Goal: Task Accomplishment & Management: Manage account settings

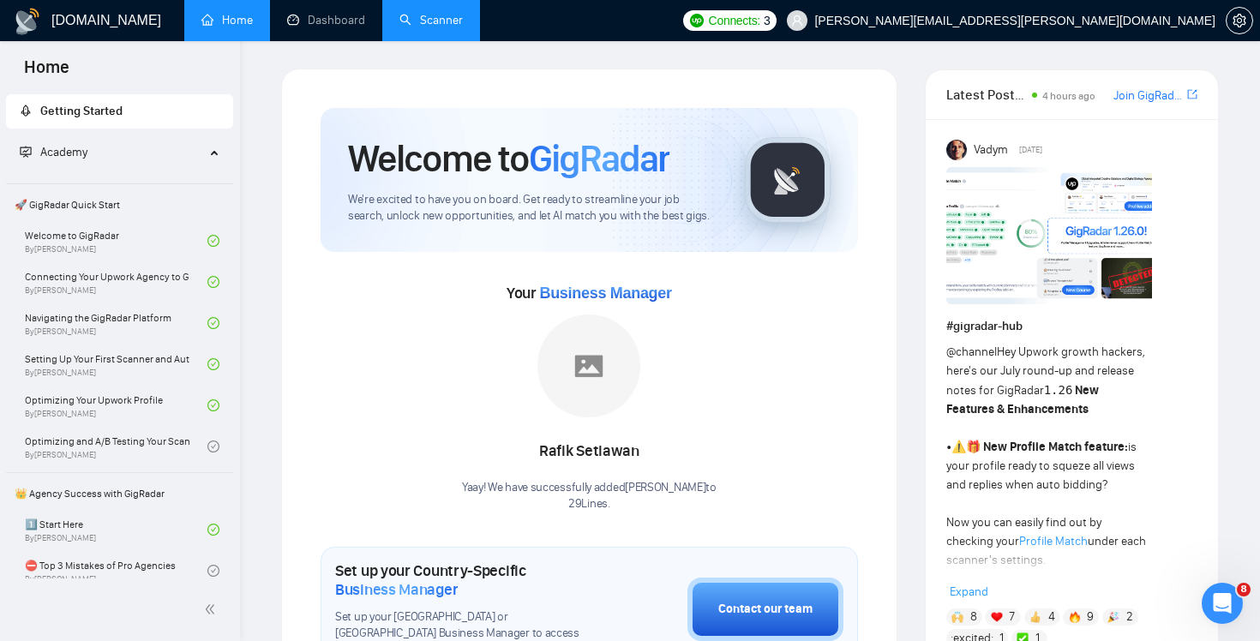
click at [450, 26] on link "Scanner" at bounding box center [430, 20] width 63 height 15
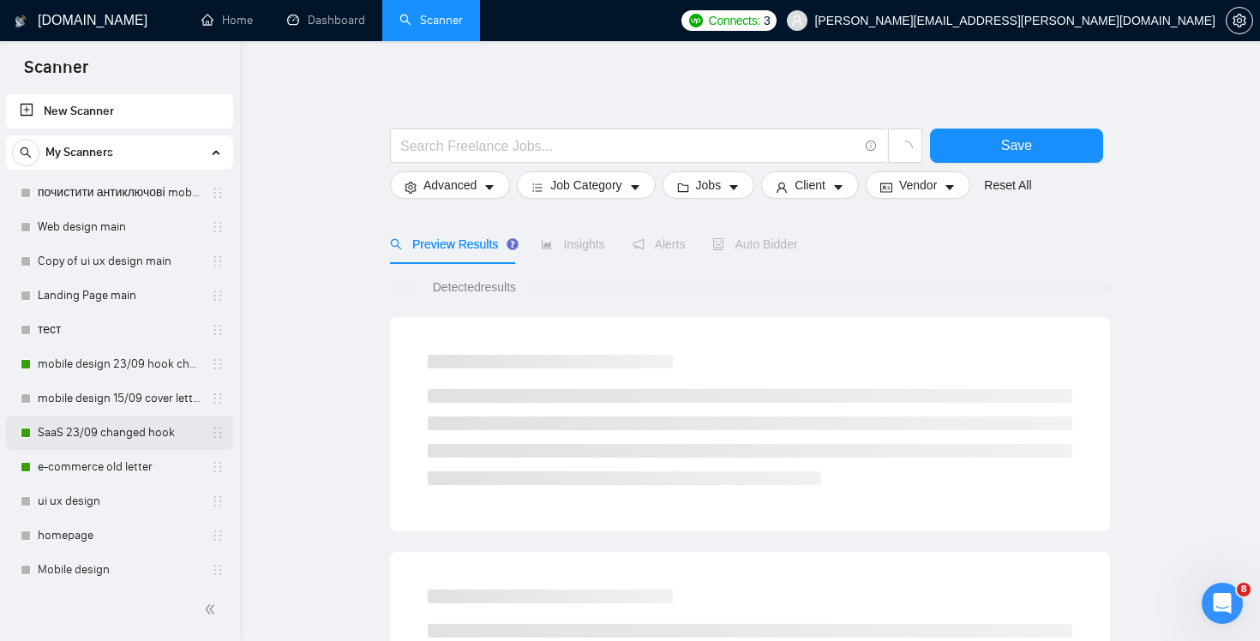
scroll to position [351, 0]
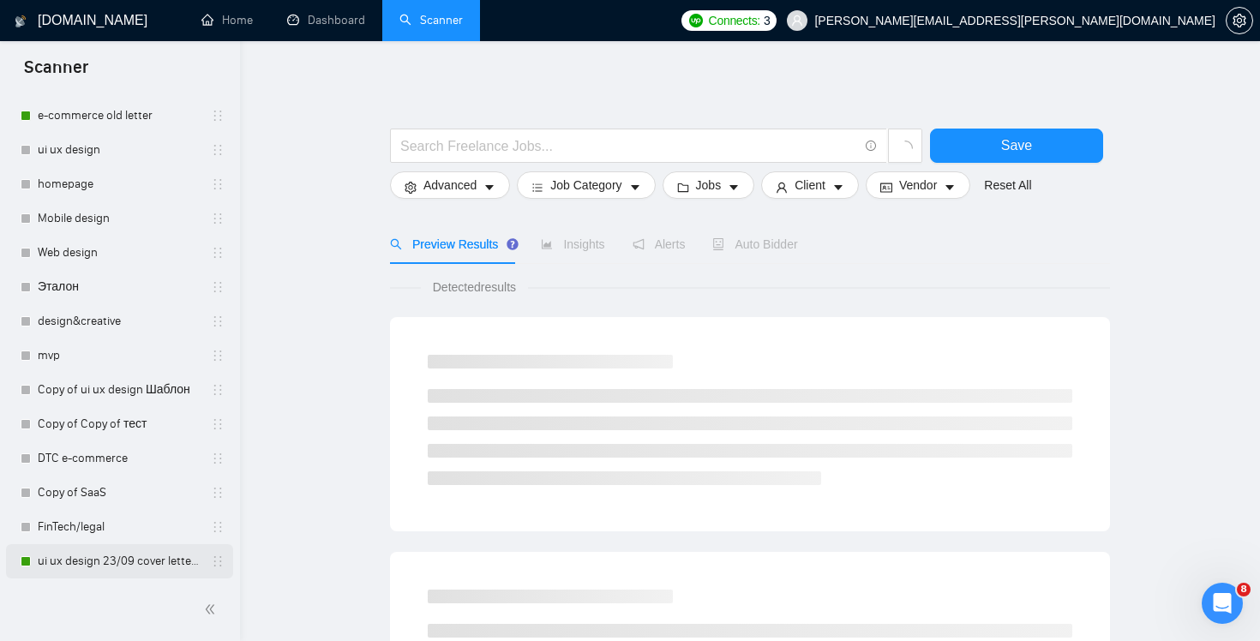
click at [123, 564] on link "ui ux design 23/09 cover letter changed & cases revised" at bounding box center [119, 561] width 163 height 34
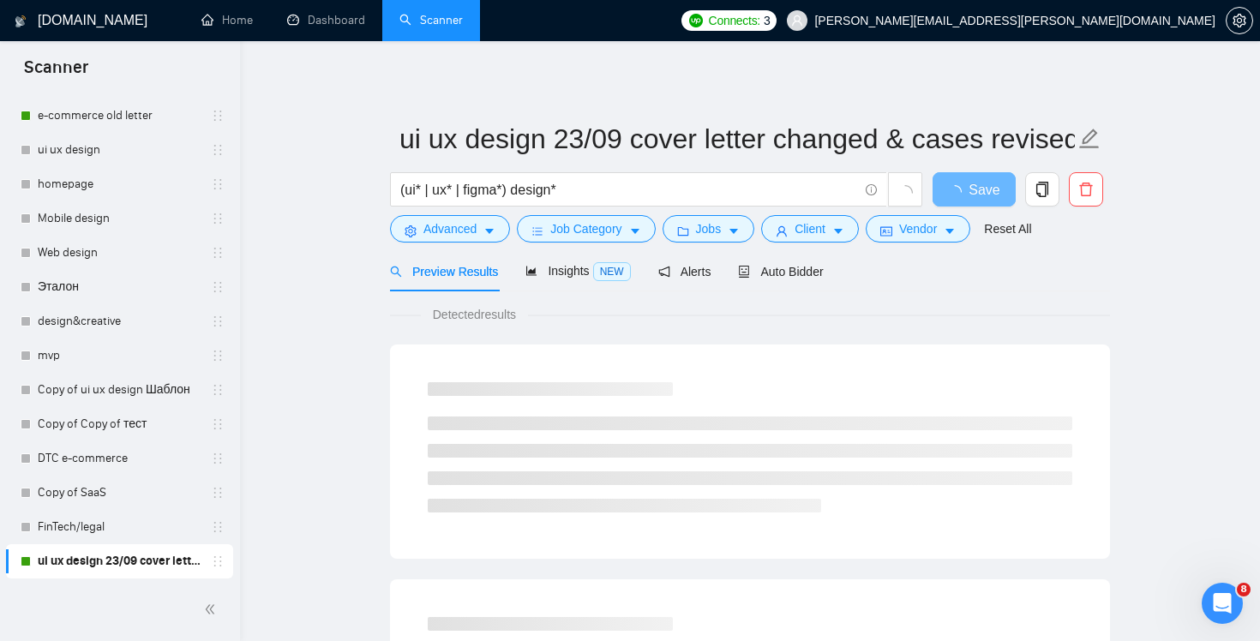
click at [834, 270] on div "Preview Results Insights NEW Alerts Auto Bidder" at bounding box center [750, 271] width 720 height 40
click at [806, 276] on span "Auto Bidder" at bounding box center [780, 272] width 85 height 14
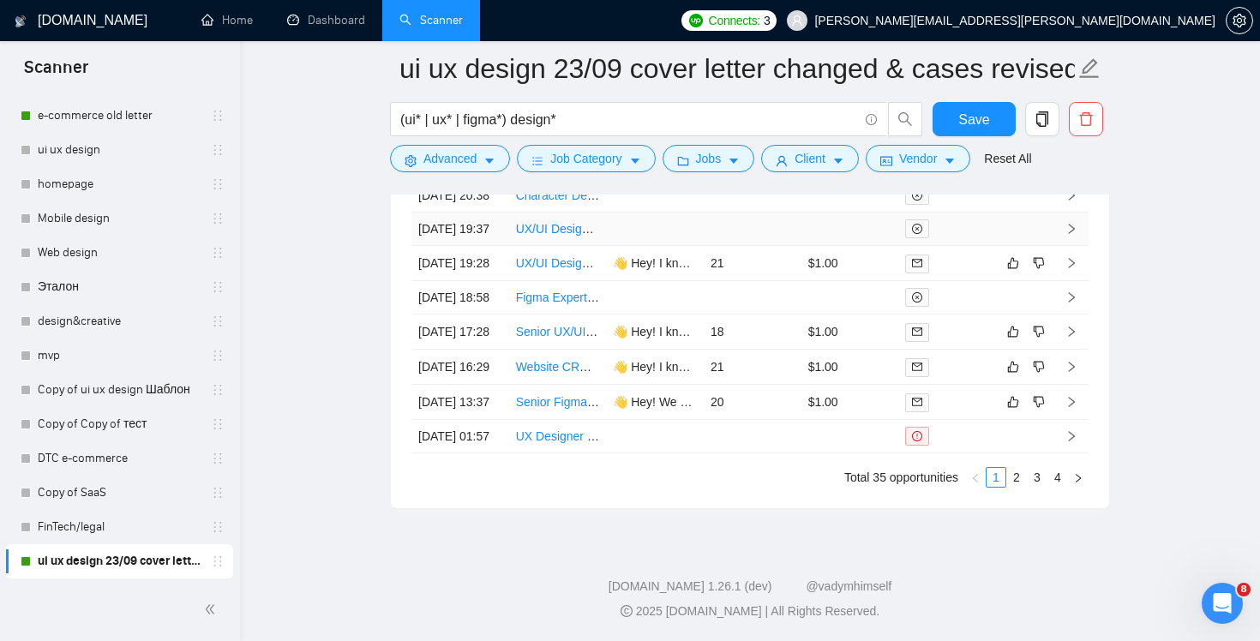
scroll to position [4399, 0]
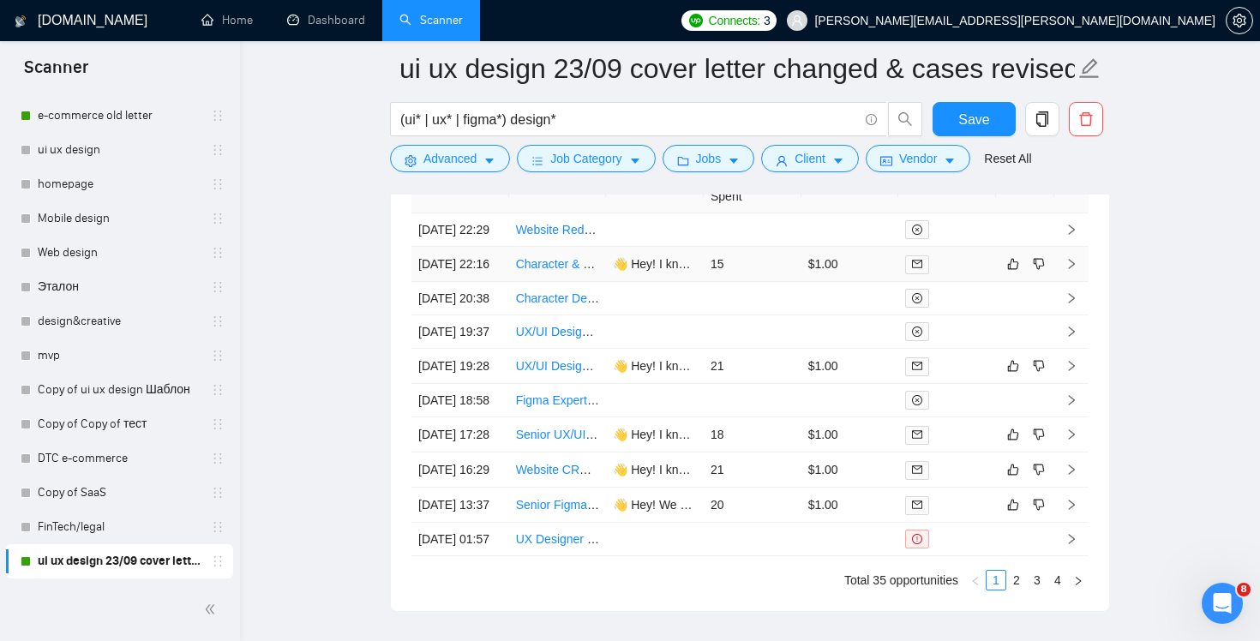
click at [872, 282] on td "$1.00" at bounding box center [850, 264] width 98 height 35
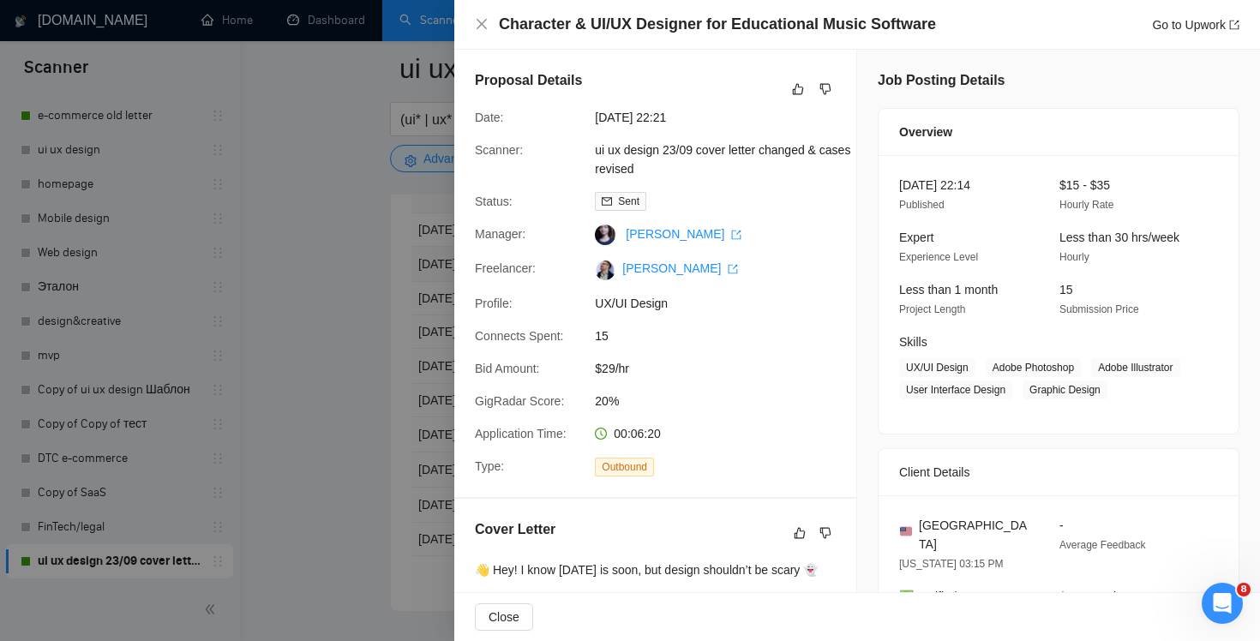
scroll to position [155, 0]
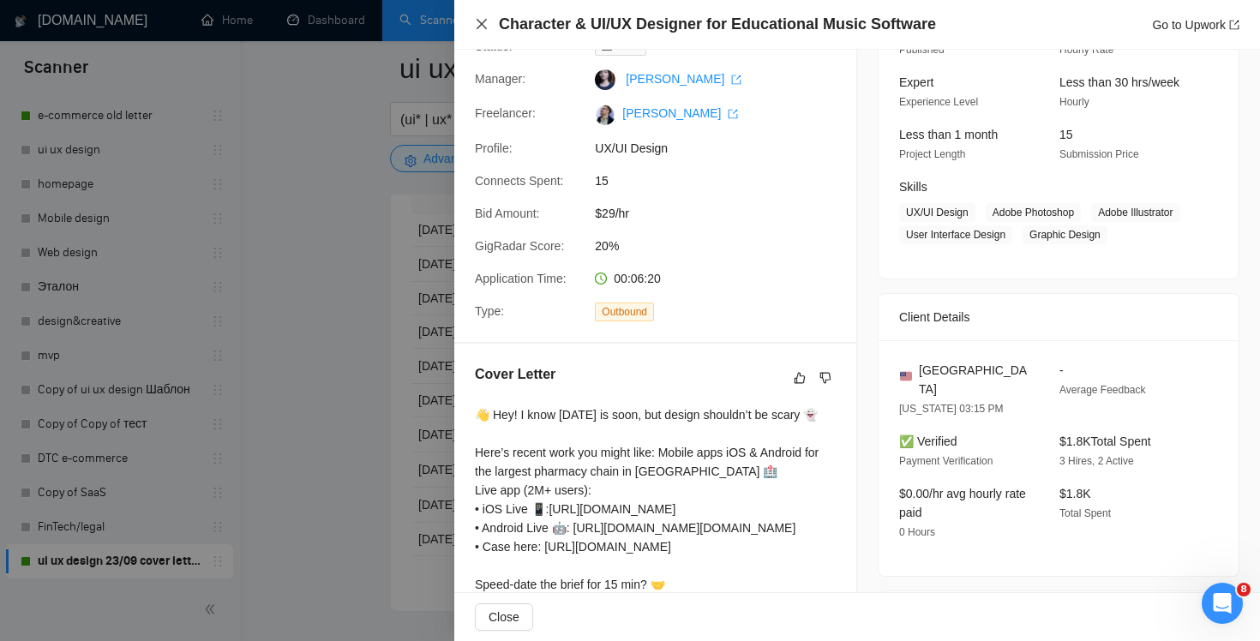
click at [479, 27] on icon "close" at bounding box center [481, 24] width 10 height 10
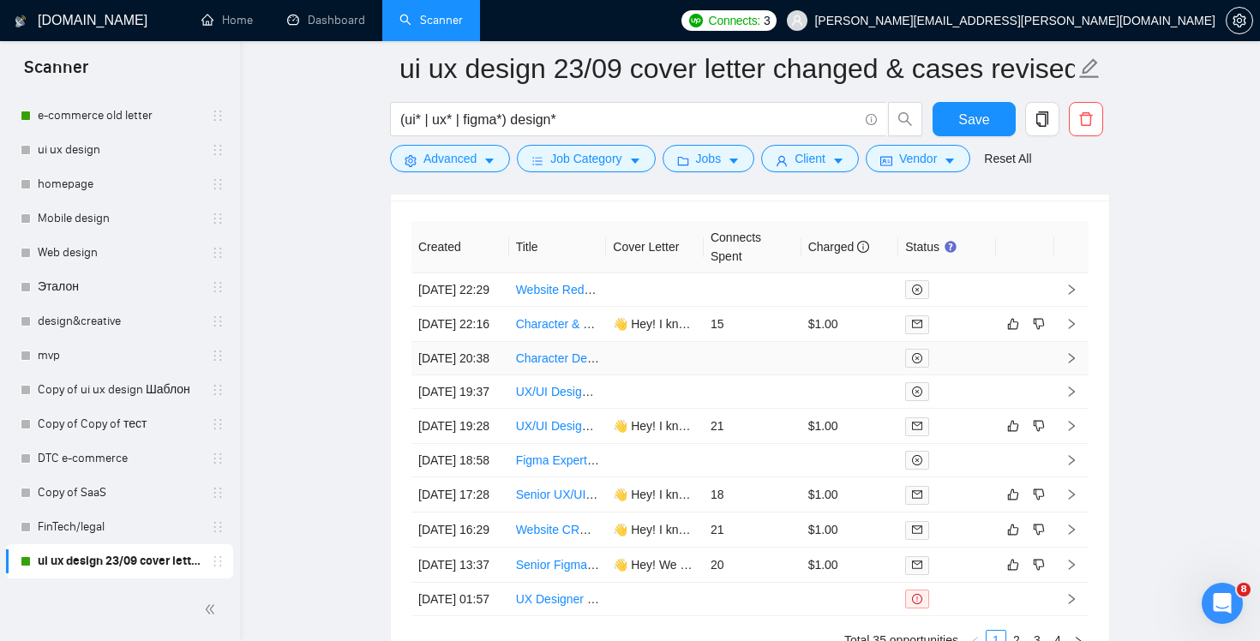
scroll to position [4313, 0]
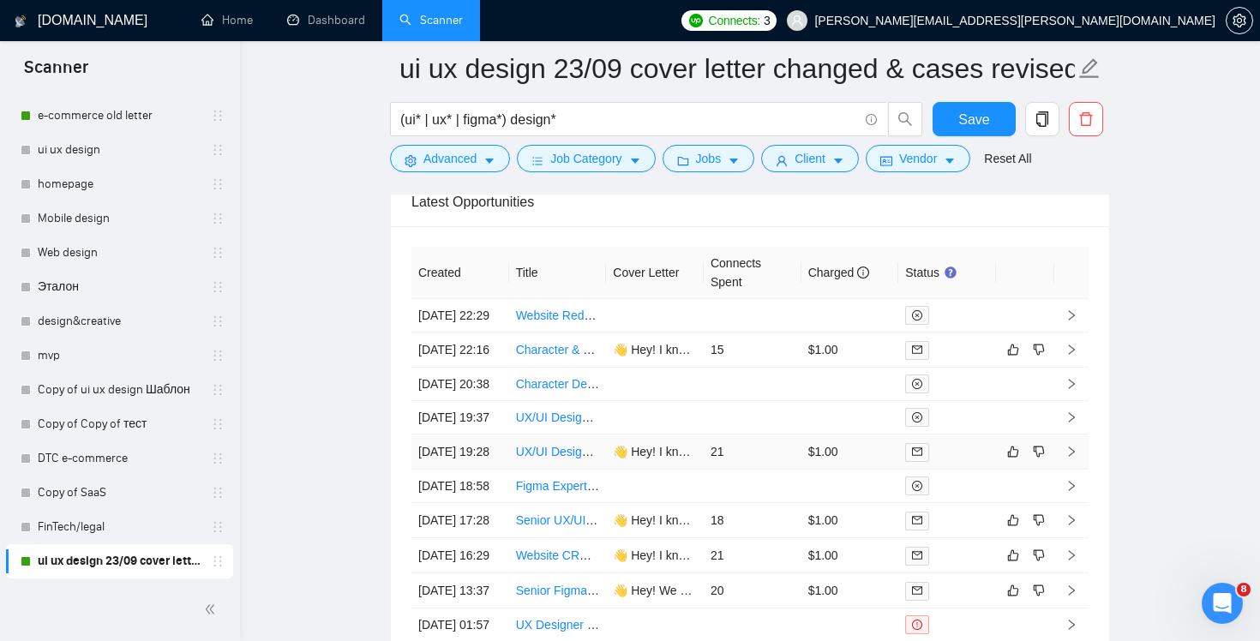
click at [734, 470] on td "21" at bounding box center [753, 452] width 98 height 35
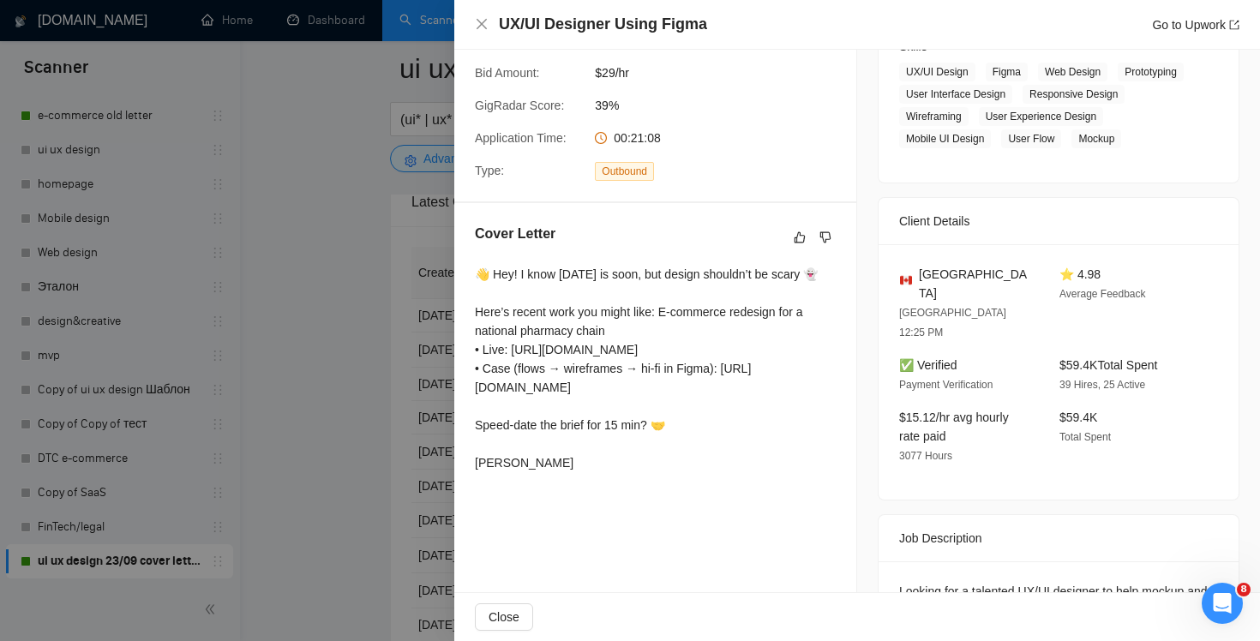
scroll to position [391, 0]
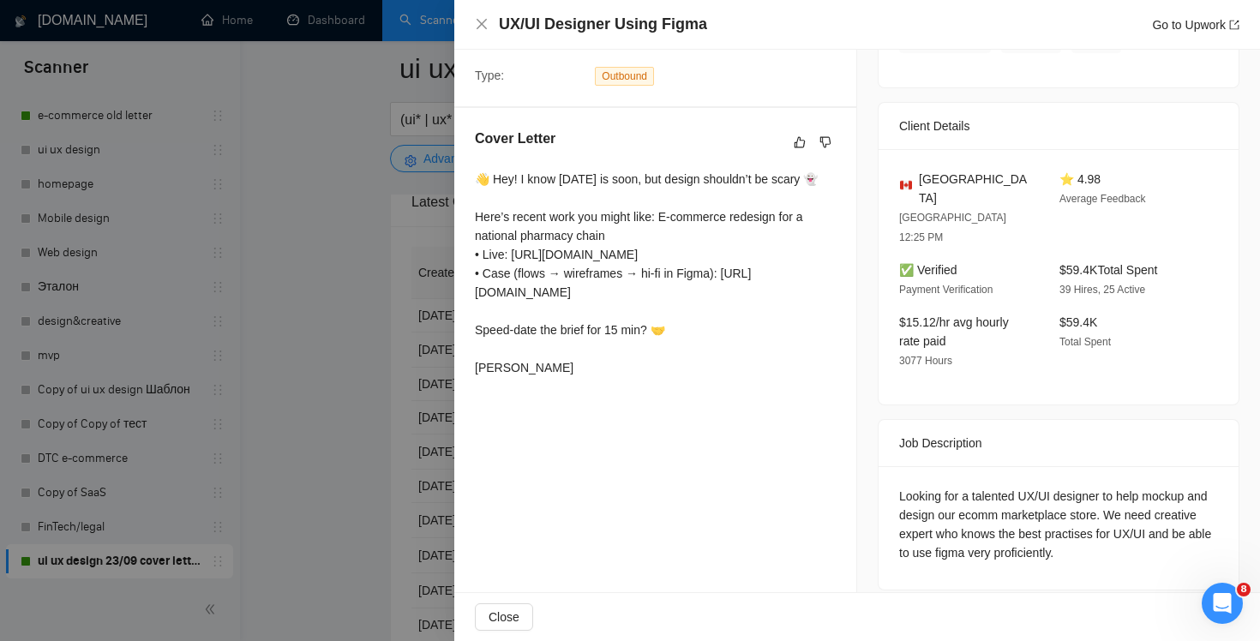
click at [490, 22] on div "UX/UI Designer Using Figma Go to Upwork" at bounding box center [857, 24] width 764 height 21
click at [481, 26] on icon "close" at bounding box center [481, 24] width 10 height 10
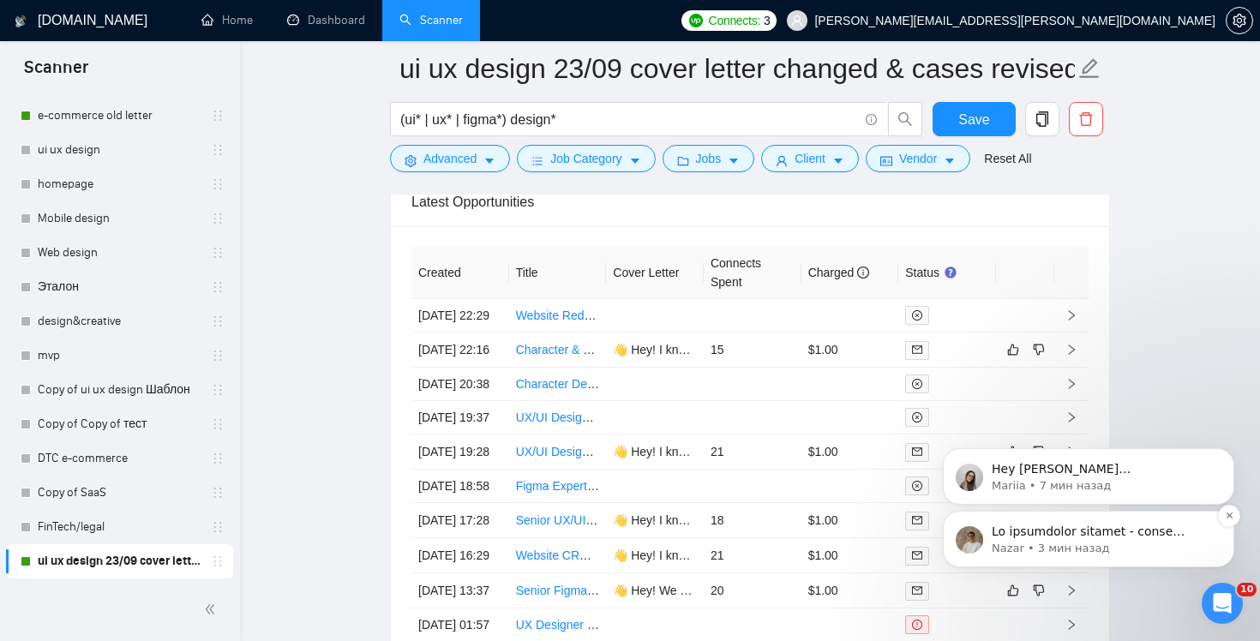
click at [1109, 535] on p "Notification stack" at bounding box center [1102, 532] width 221 height 17
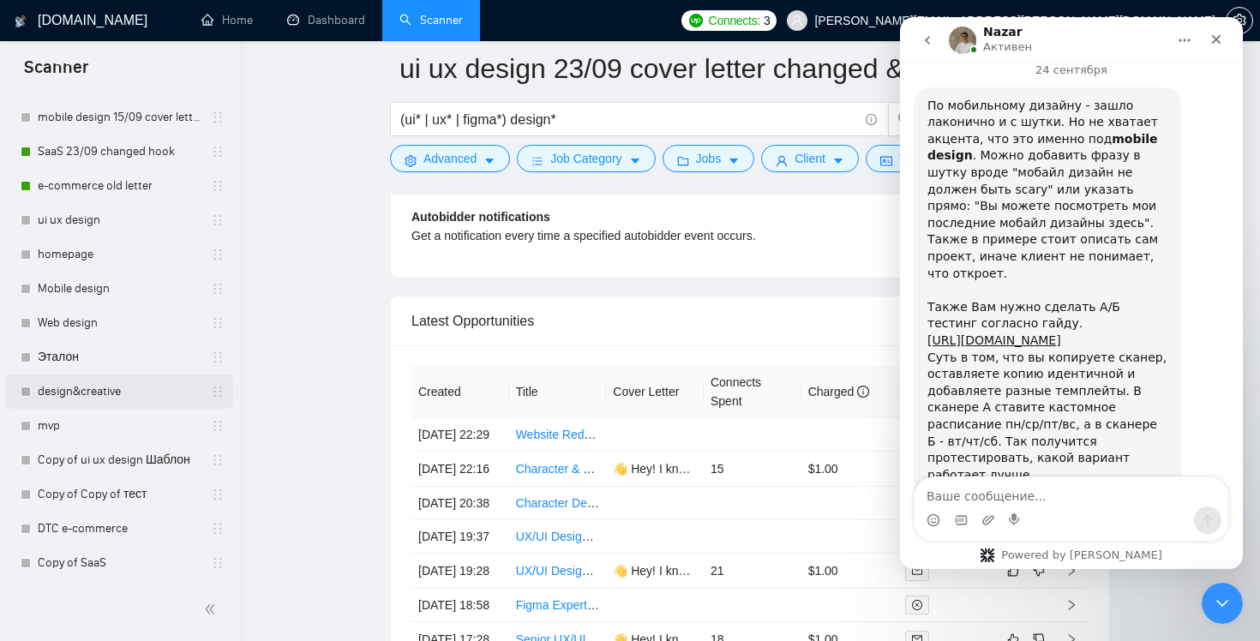
scroll to position [229, 0]
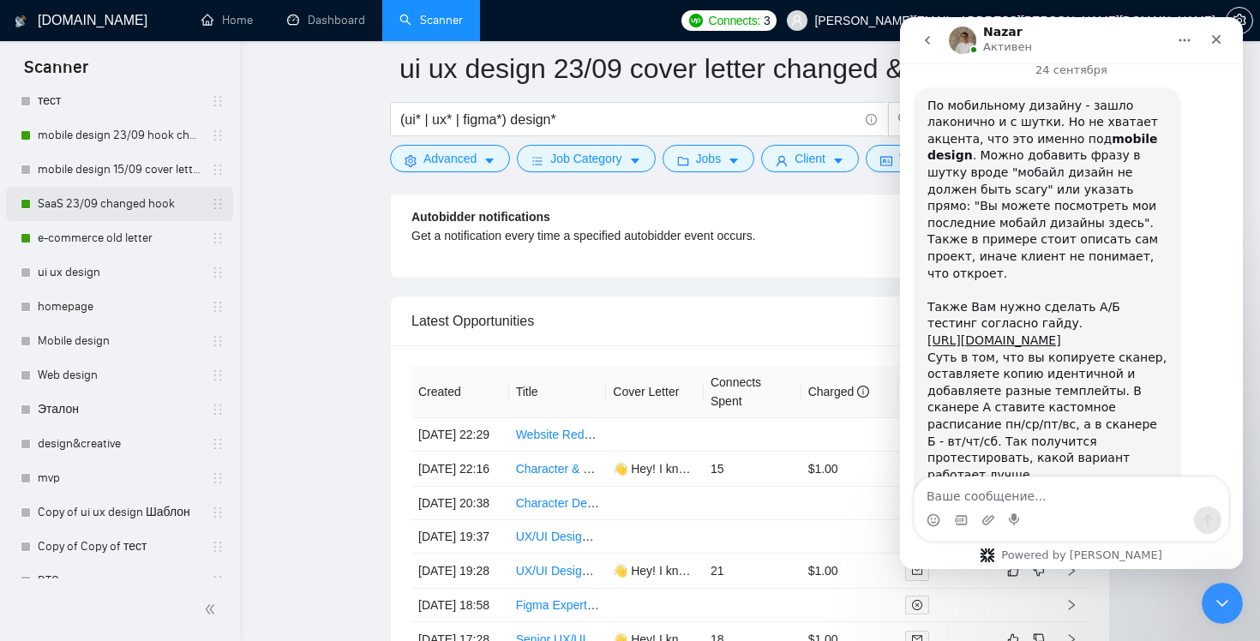
click at [75, 208] on link "SaaS 23/09 changed hook" at bounding box center [119, 204] width 163 height 34
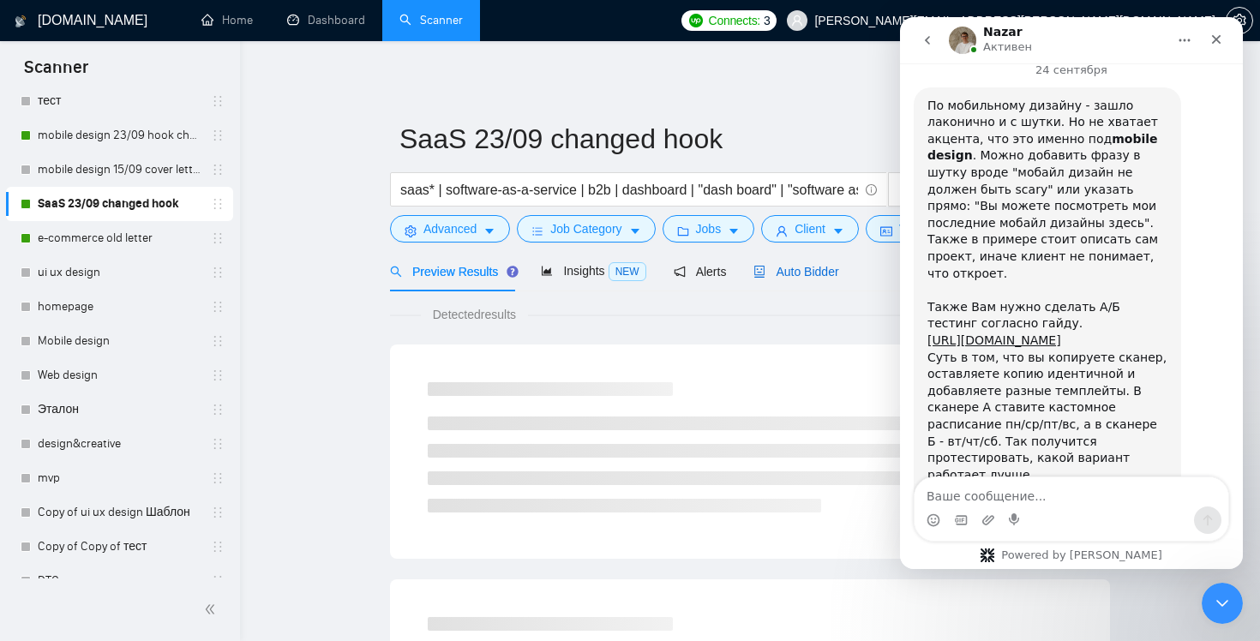
click at [800, 275] on span "Auto Bidder" at bounding box center [795, 272] width 85 height 14
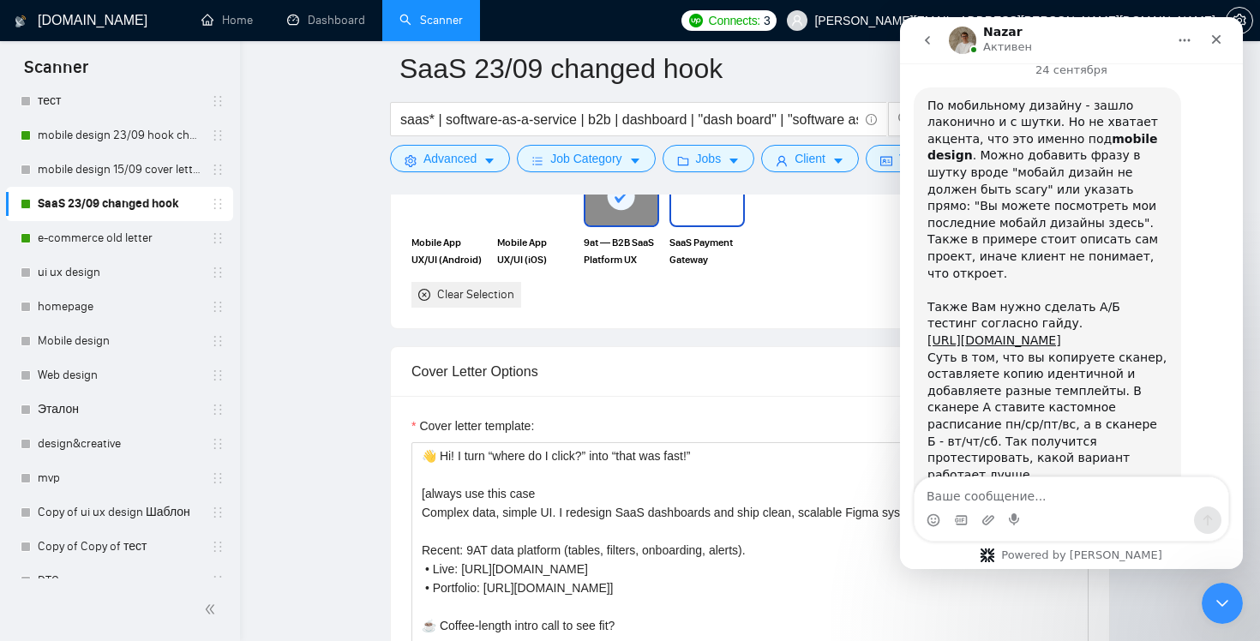
scroll to position [1897, 0]
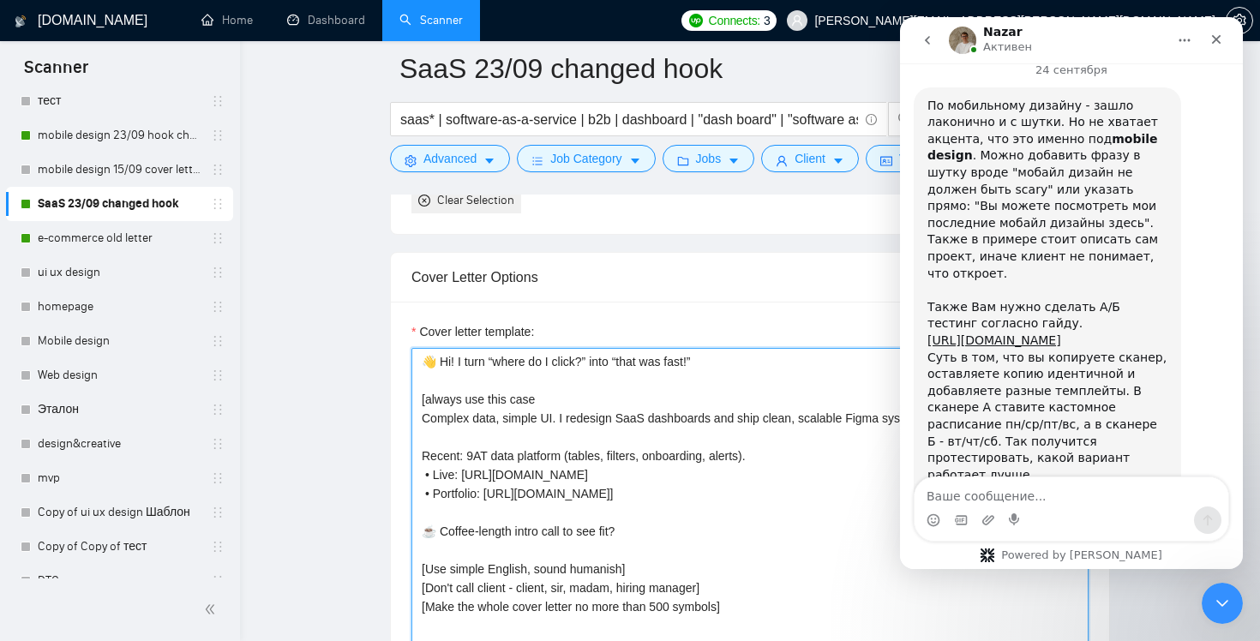
click at [482, 365] on textarea "👋 Hi! I turn “where do I click?” into “that was fast!” [always use this case Co…" at bounding box center [749, 541] width 677 height 386
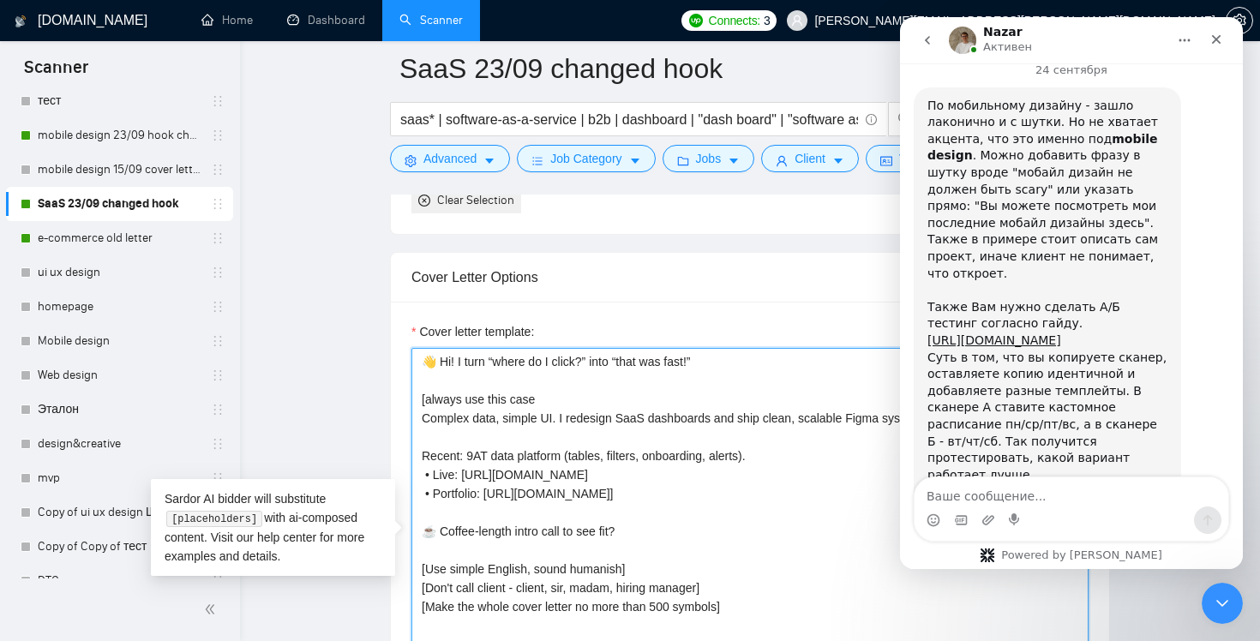
type textarea "👋 Hi! I turn “where do I click?” into “that was fast!” [always use this case Co…"
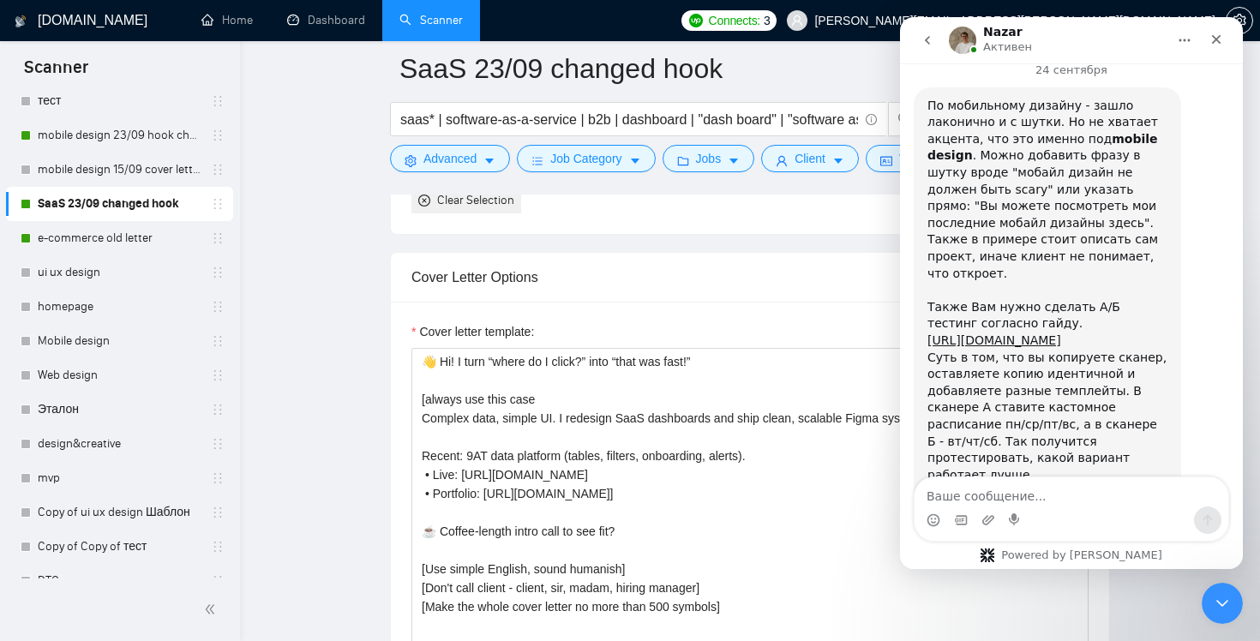
drag, startPoint x: 1155, startPoint y: 389, endPoint x: 914, endPoint y: 397, distance: 241.8
click at [914, 397] on div "По мобильному дизайну - зашло лаконично и с шутки. Но не хватает акцента, что э…" at bounding box center [1047, 433] width 267 height 692
copy div "А вот последний вариант выглядит ок."
click at [1004, 489] on textarea "Ваше сообщение..." at bounding box center [1071, 491] width 314 height 29
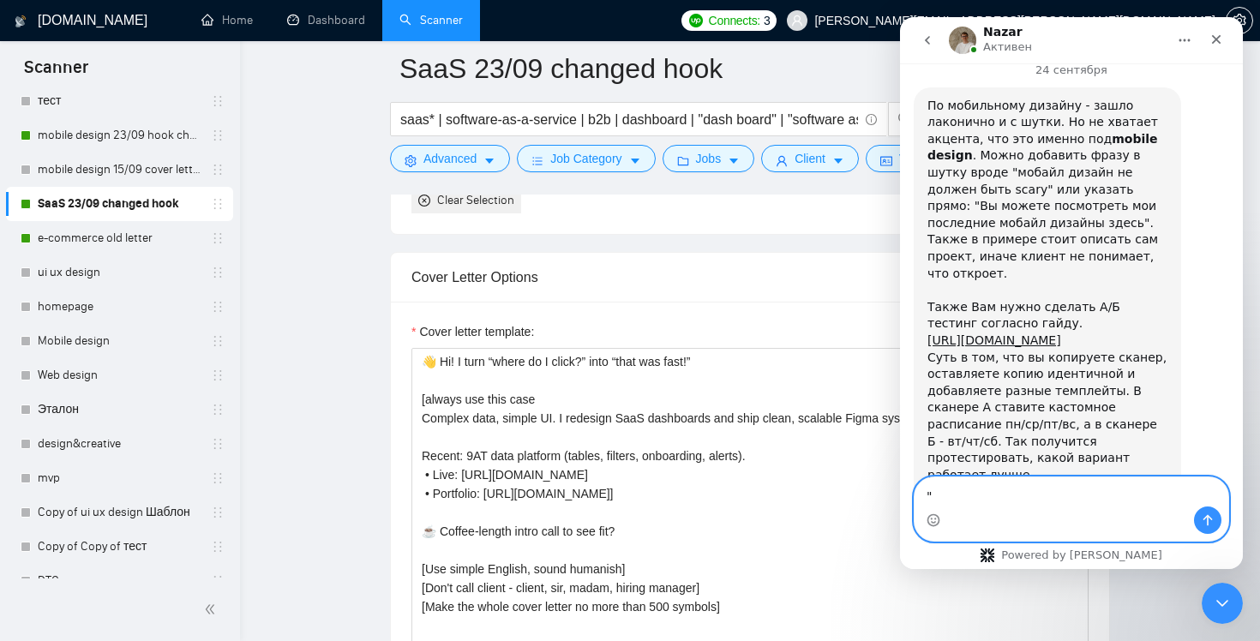
paste textarea "А вот последний вариант выглядит ок."
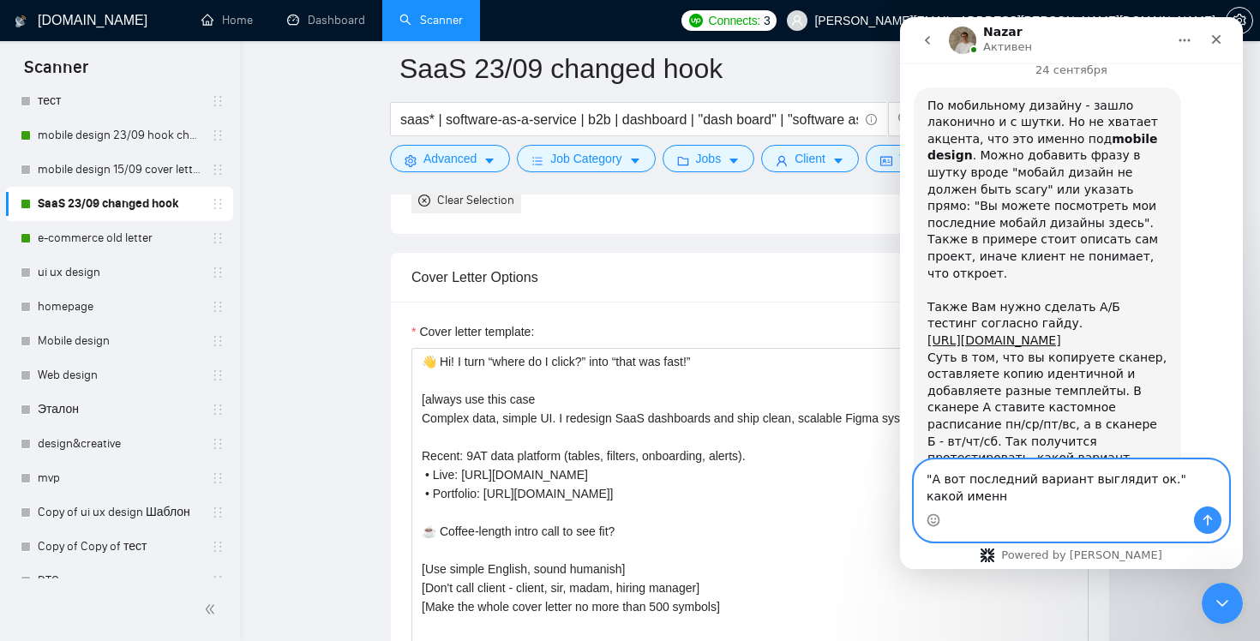
scroll to position [4222, 0]
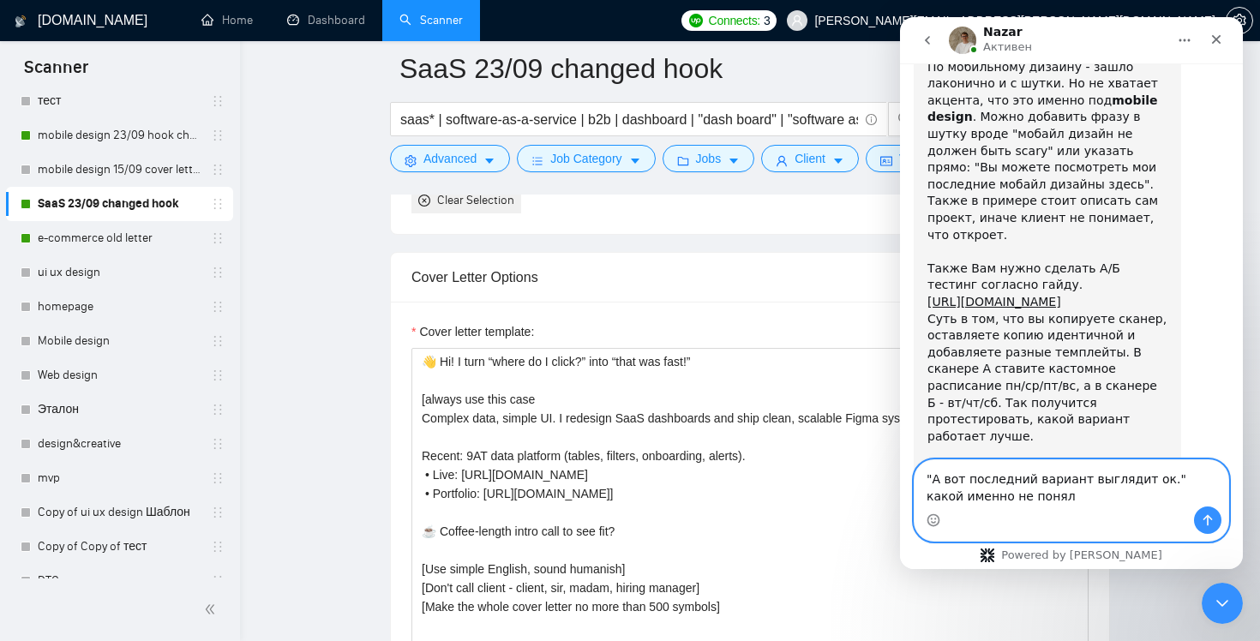
type textarea ""А вот последний вариант выглядит ок." какой именно не понял?"
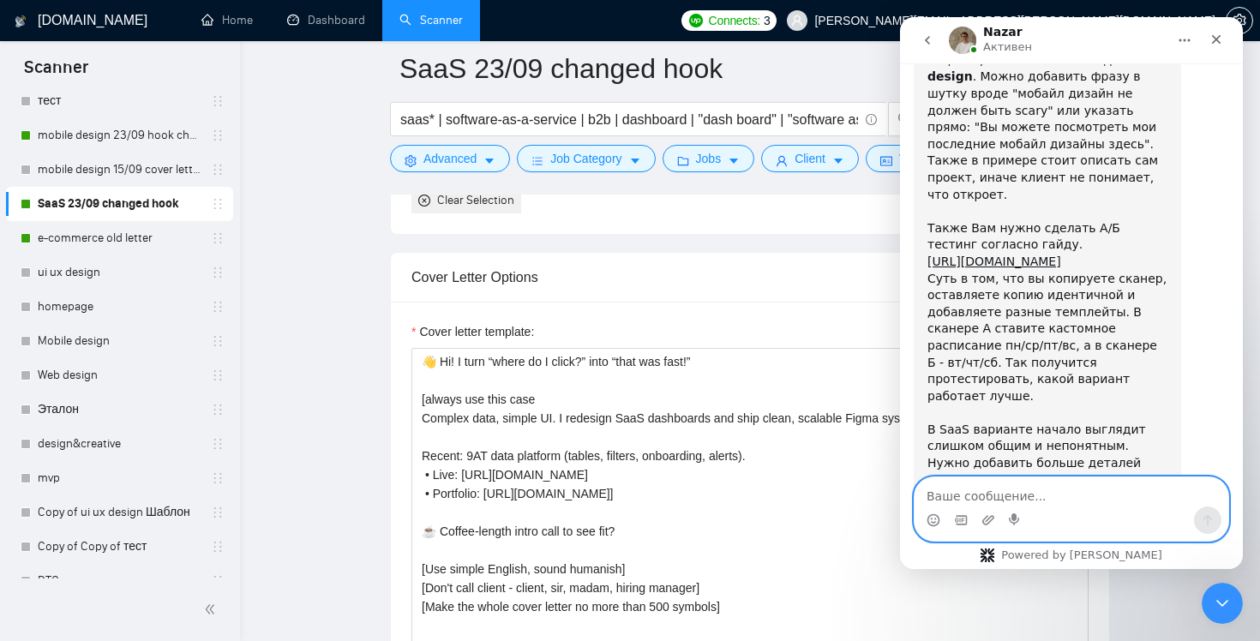
scroll to position [4233, 0]
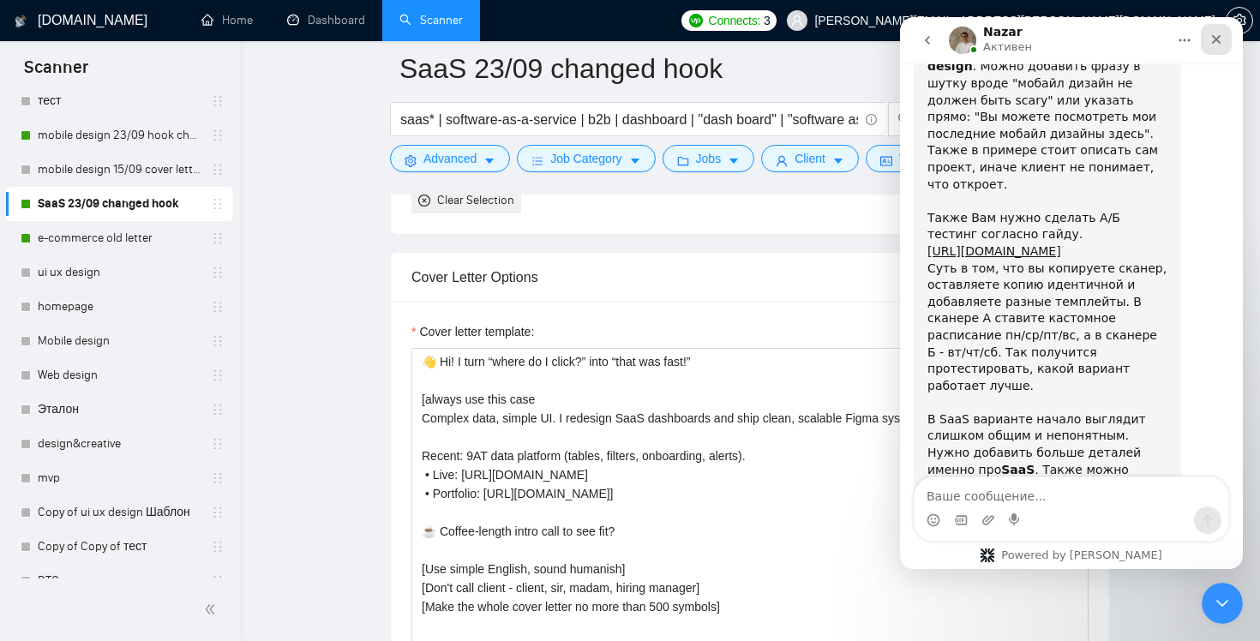
click at [1214, 34] on icon "Закрыть" at bounding box center [1216, 40] width 14 height 14
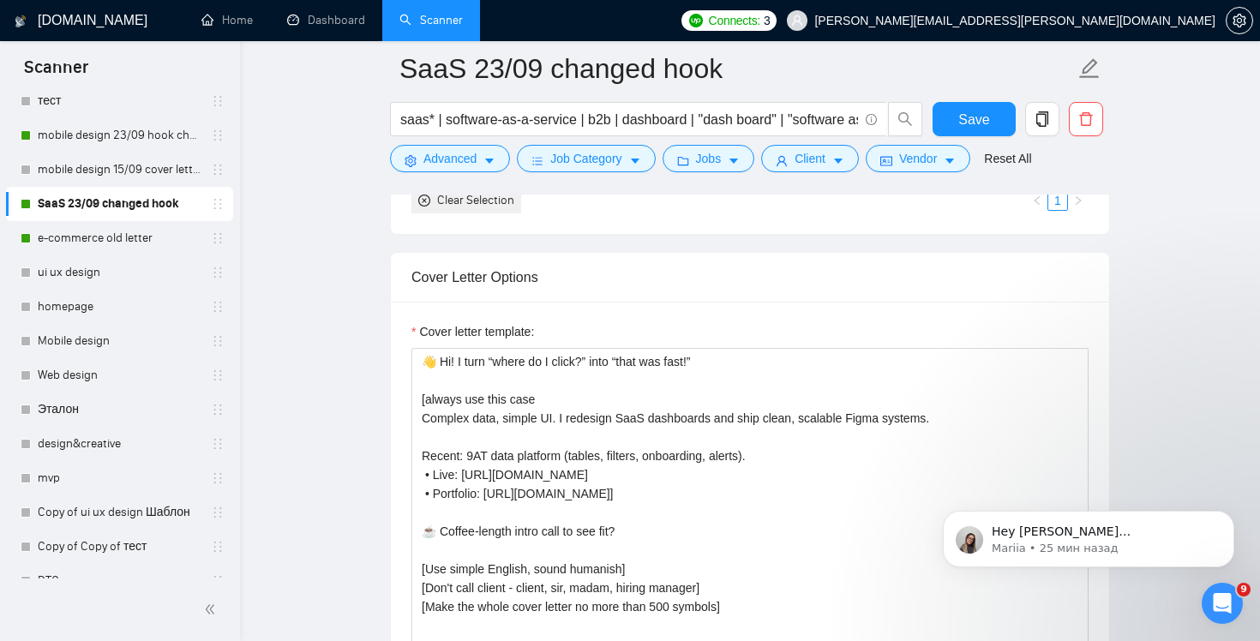
scroll to position [4420, 0]
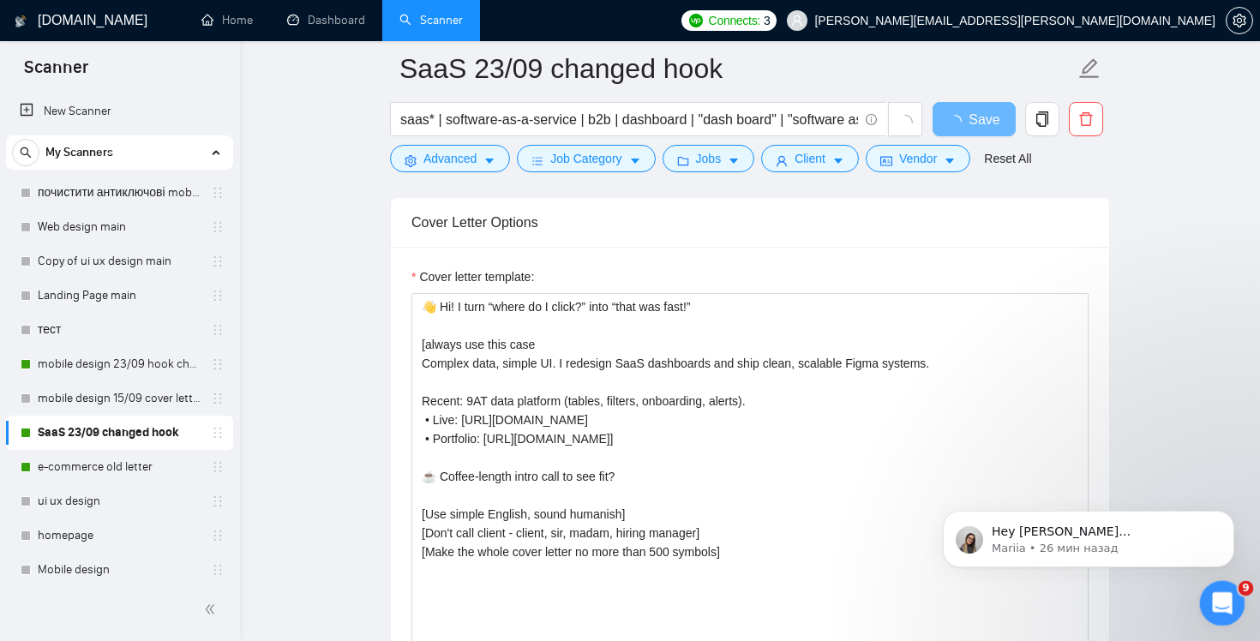
click at [1227, 608] on div "Открыть службу сообщений Intercom" at bounding box center [1219, 600] width 57 height 57
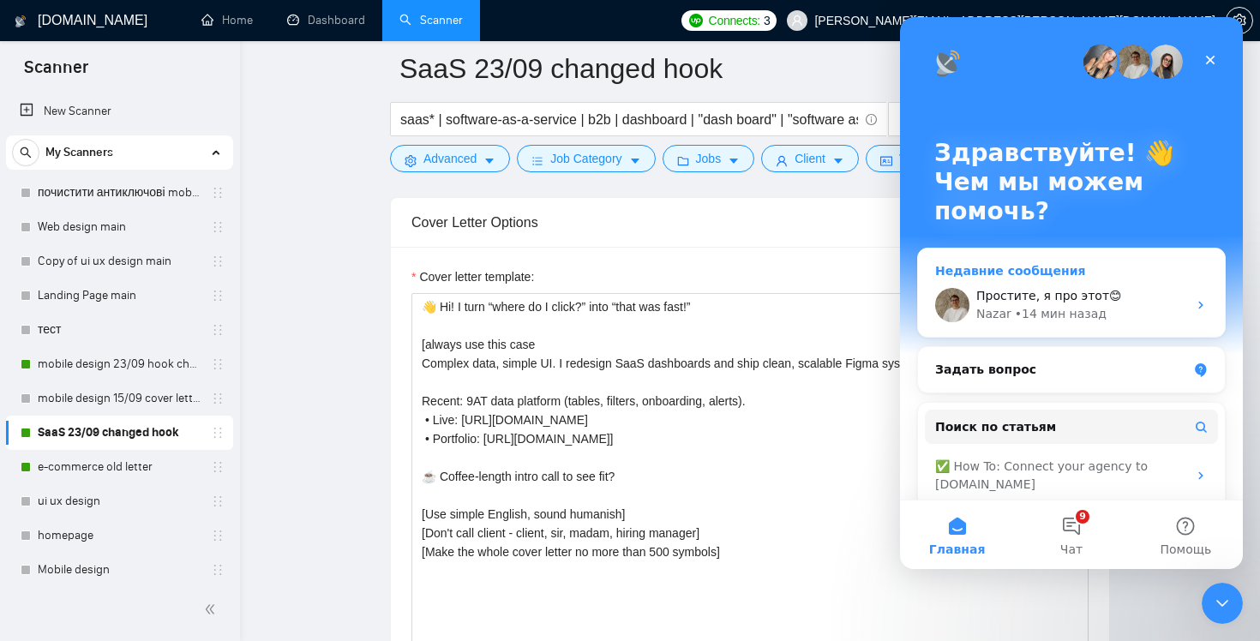
click at [1123, 312] on div "Nazar • 14 мин назад" at bounding box center [1081, 314] width 211 height 18
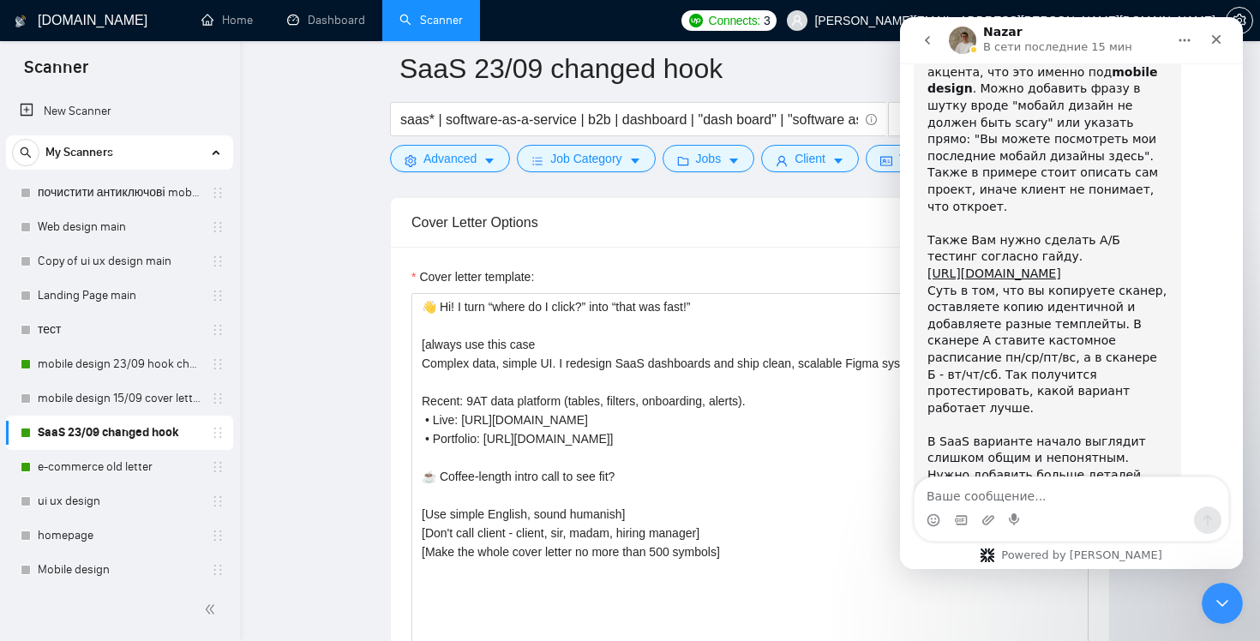
scroll to position [4420, 0]
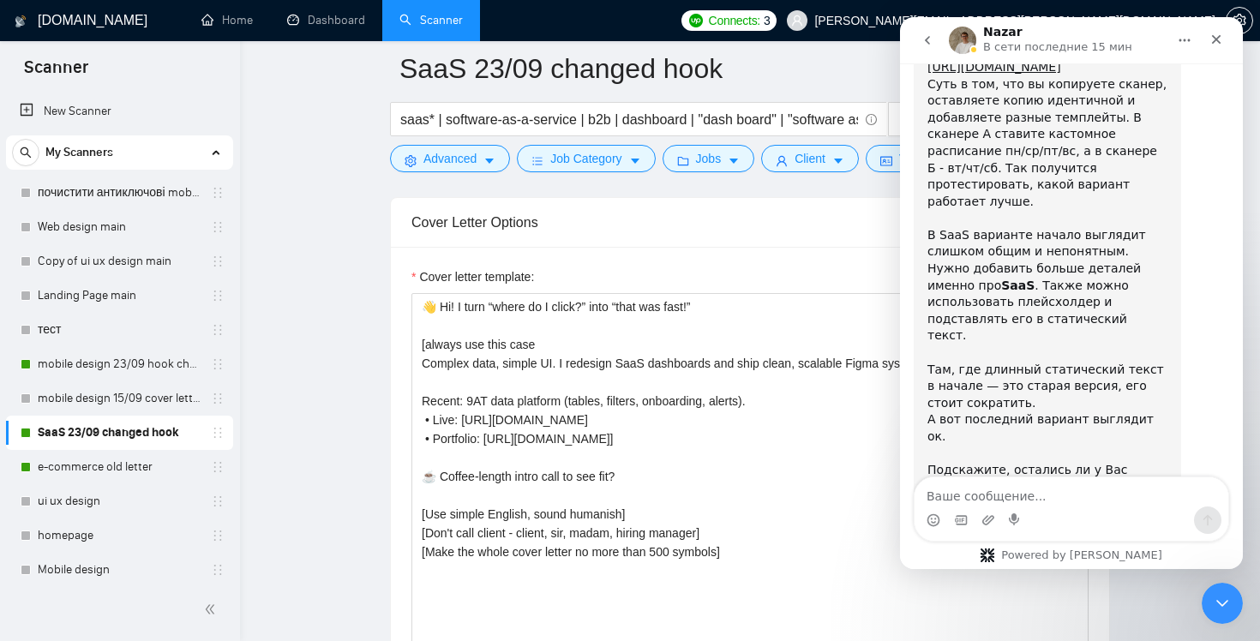
click at [1010, 598] on img "Nazar говорит…" at bounding box center [1042, 653] width 230 height 111
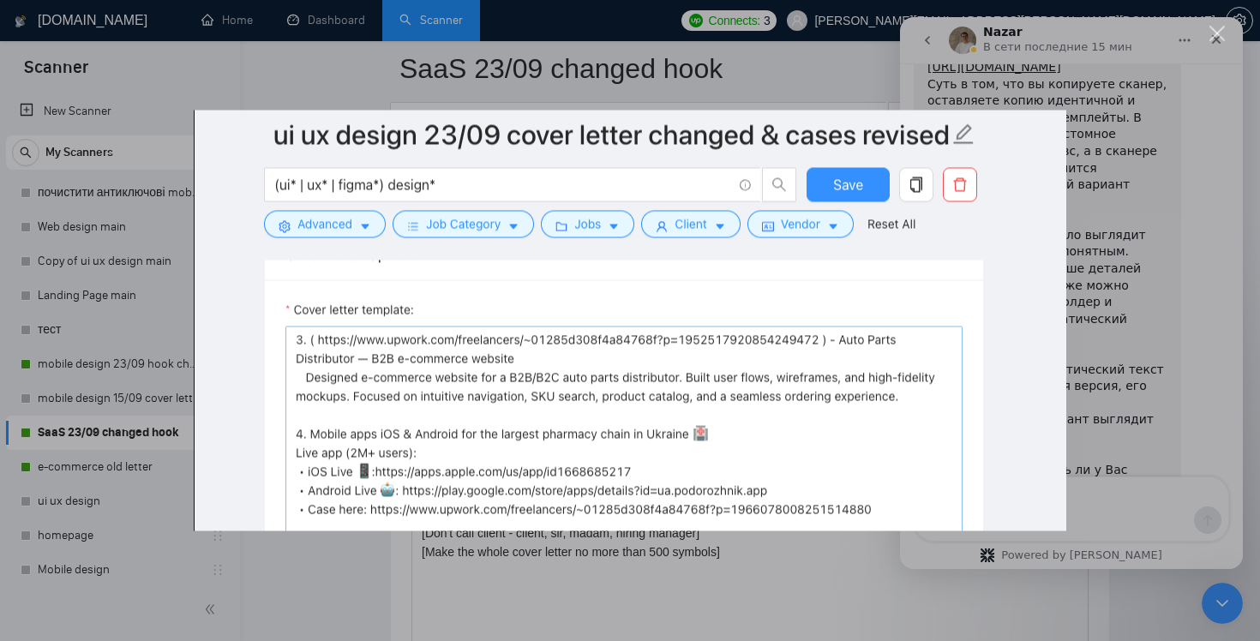
click at [861, 411] on img "Закрыть" at bounding box center [630, 321] width 872 height 421
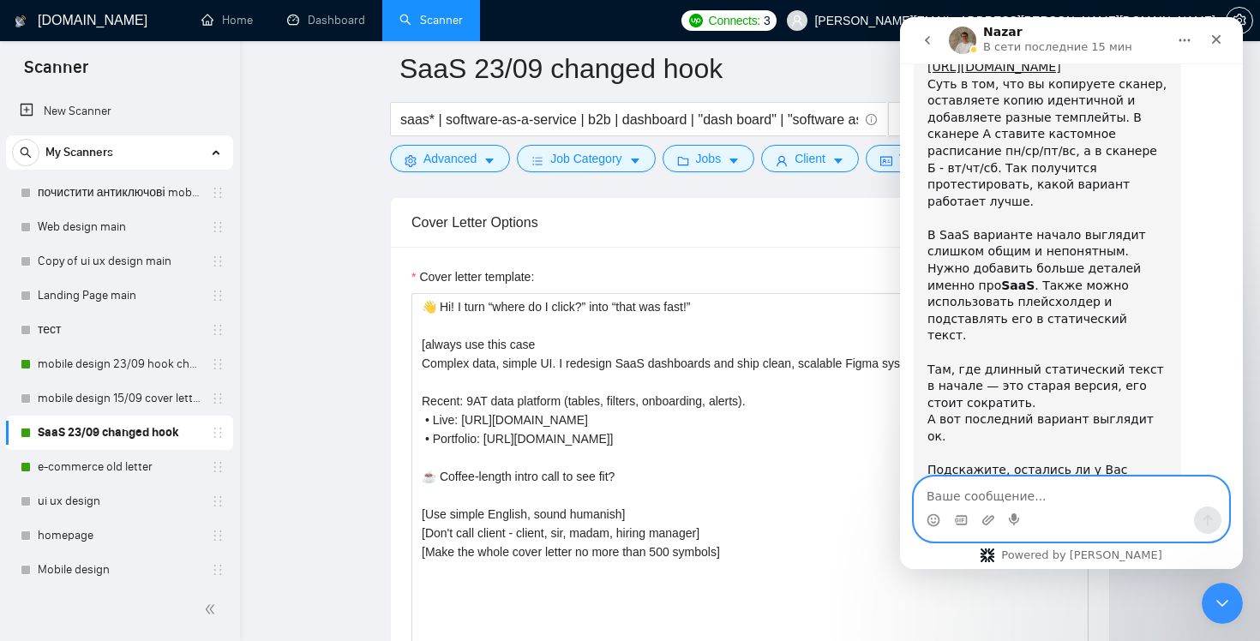
click at [1026, 487] on textarea "Ваше сообщение..." at bounding box center [1071, 491] width 314 height 29
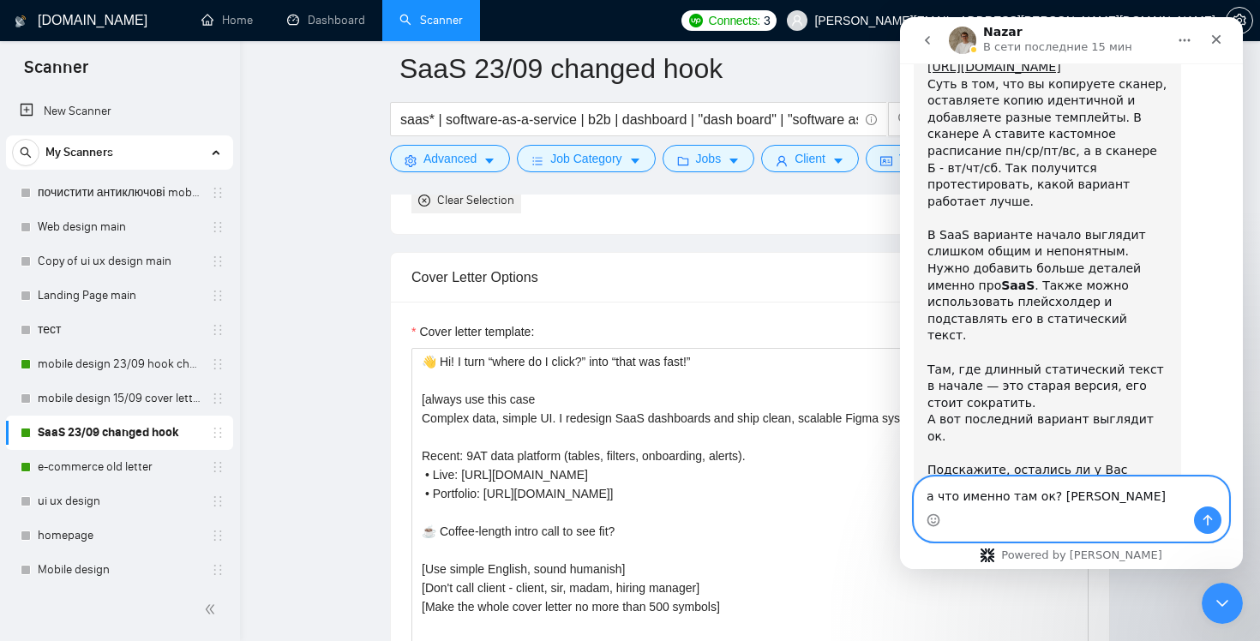
type textarea "а что именно там ок? [PERSON_NAME]?"
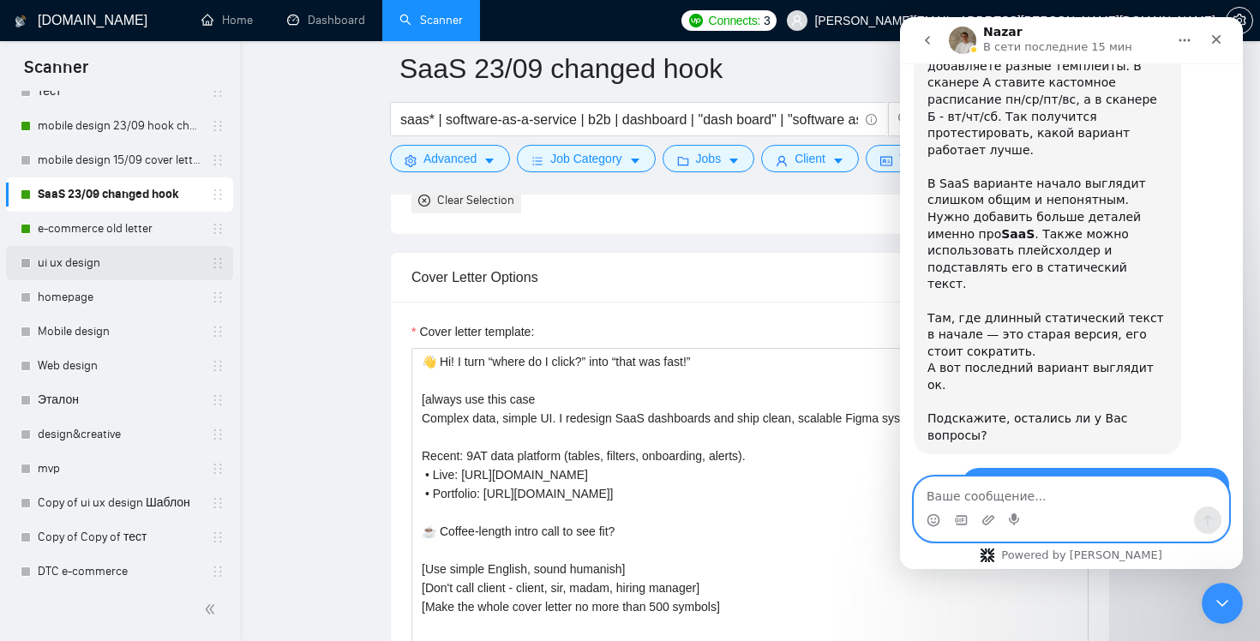
scroll to position [351, 0]
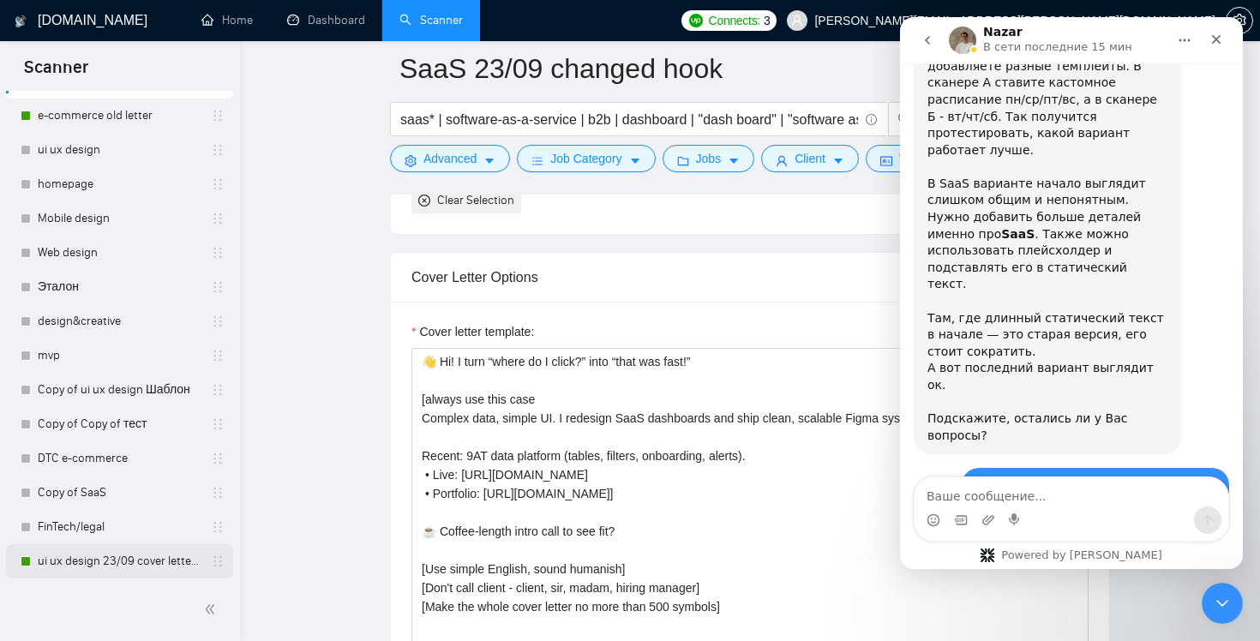
click at [124, 560] on link "ui ux design 23/09 cover letter changed & cases revised" at bounding box center [119, 561] width 163 height 34
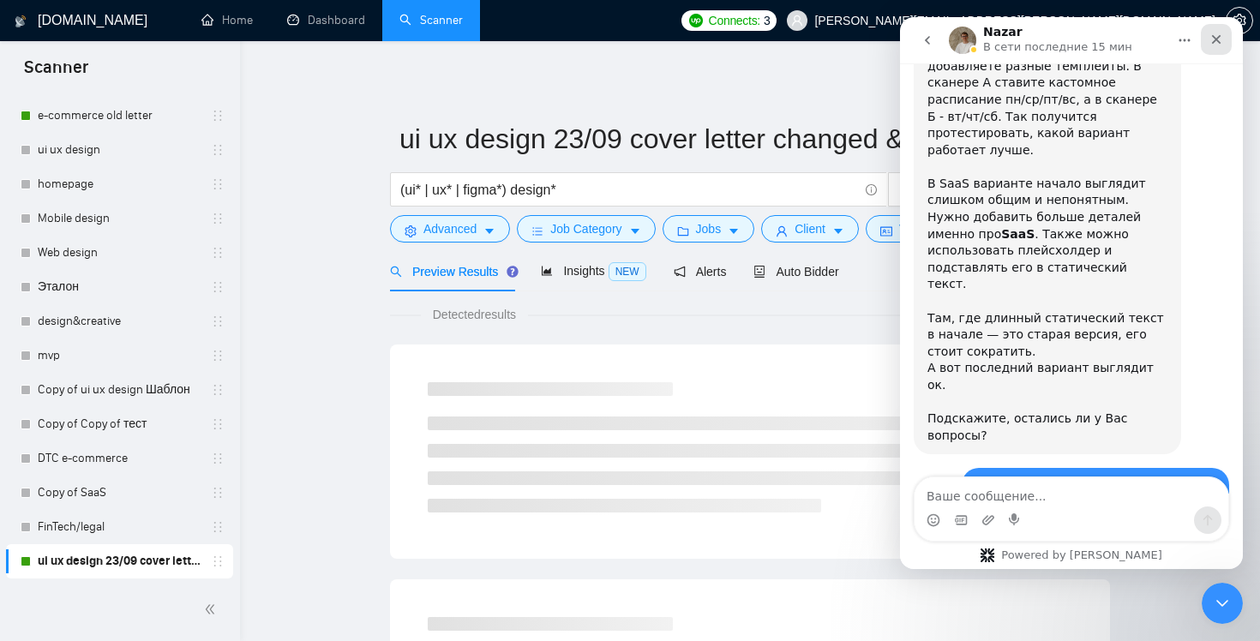
click at [1209, 39] on icon "Закрыть" at bounding box center [1216, 40] width 14 height 14
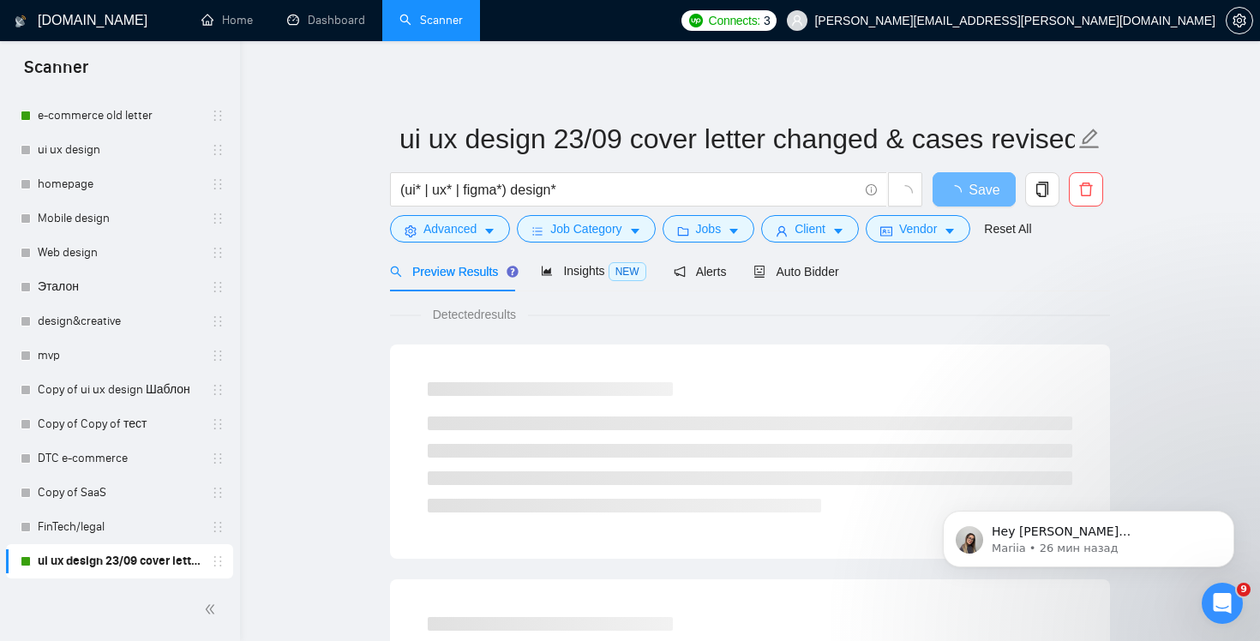
scroll to position [4471, 0]
click at [801, 271] on span "Auto Bidder" at bounding box center [795, 272] width 85 height 14
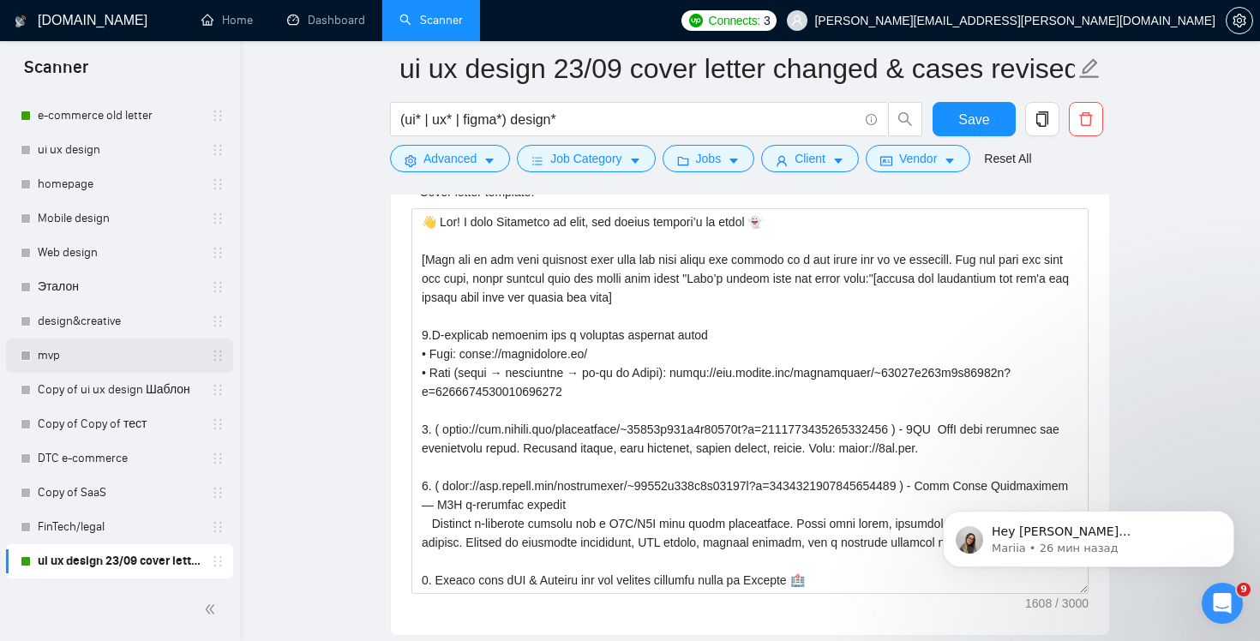
scroll to position [49, 0]
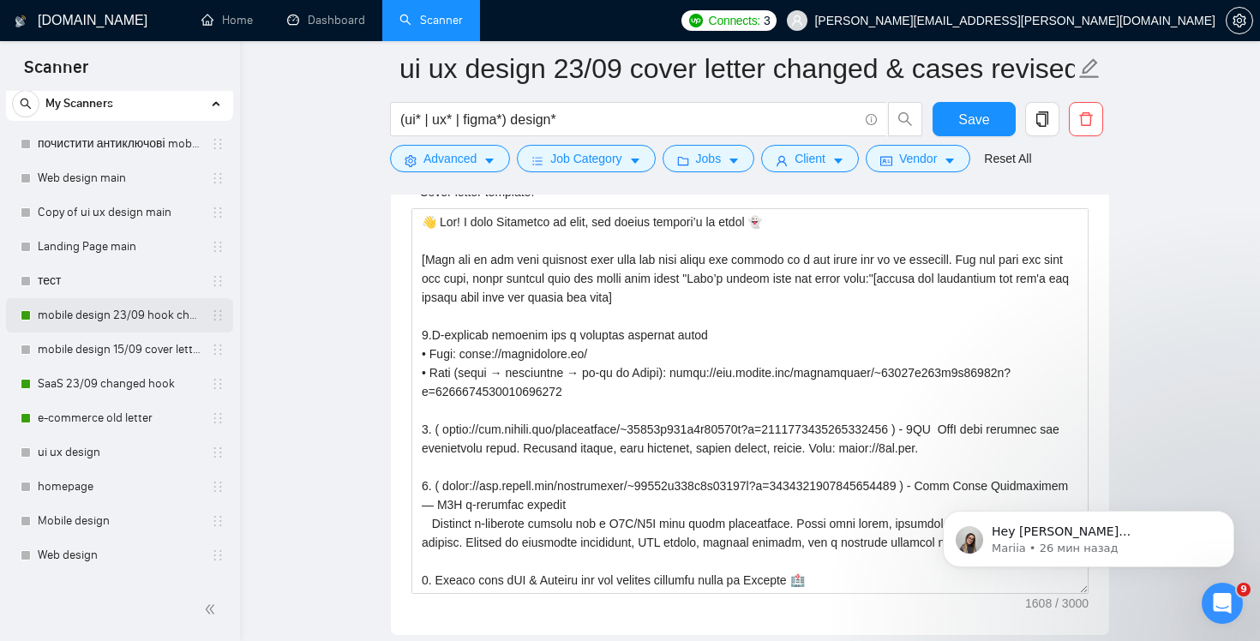
click at [117, 314] on link "mobile design 23/09 hook changed" at bounding box center [119, 315] width 163 height 34
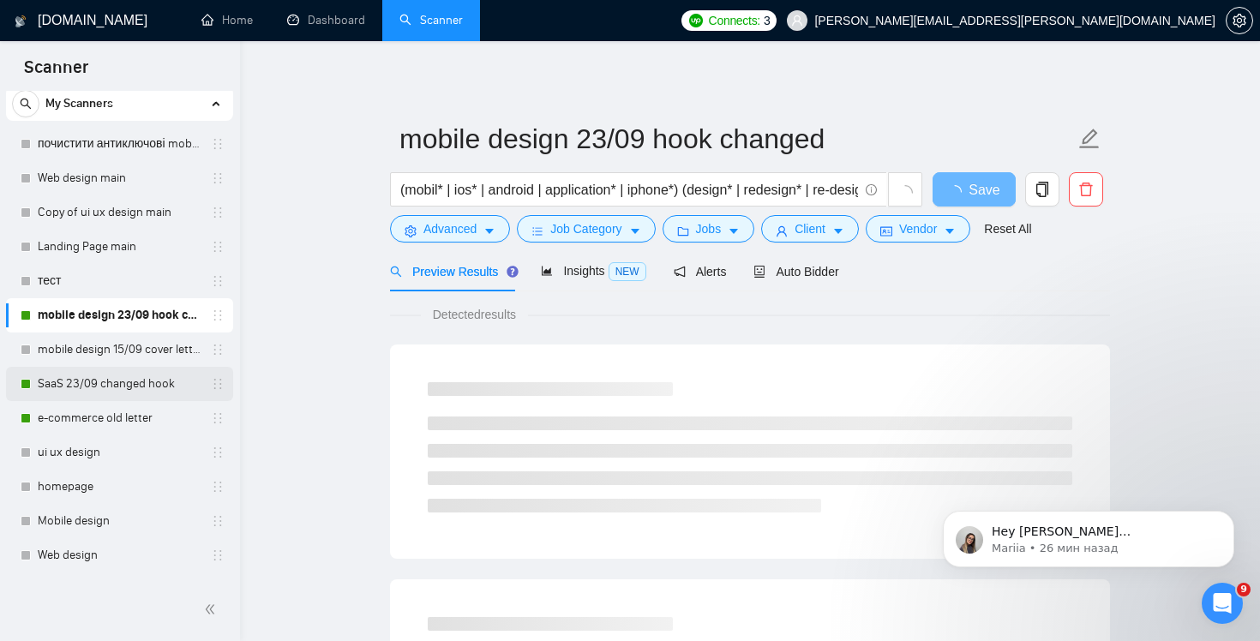
click at [115, 385] on link "SaaS 23/09 changed hook" at bounding box center [119, 384] width 163 height 34
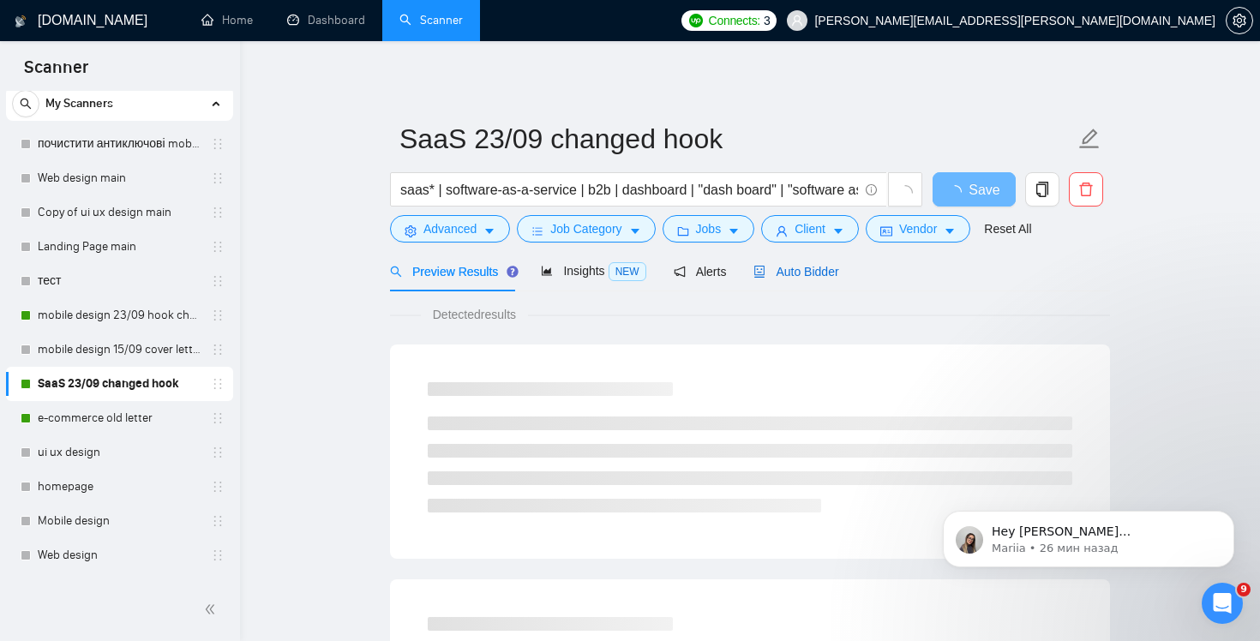
click at [830, 275] on span "Auto Bidder" at bounding box center [795, 272] width 85 height 14
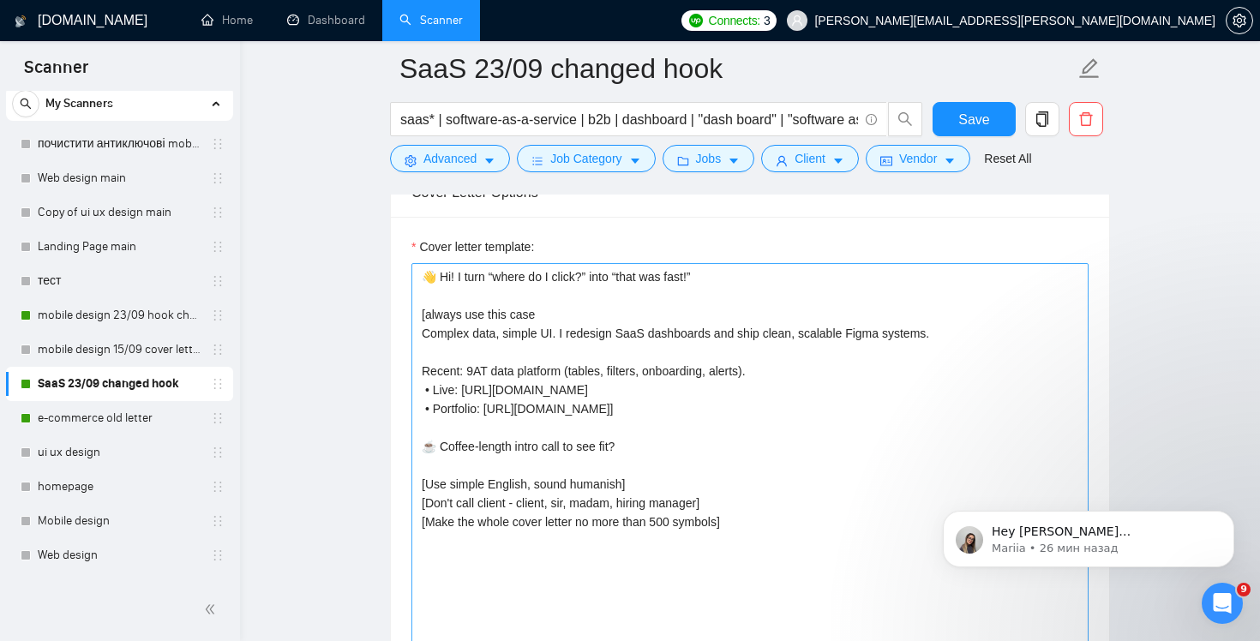
scroll to position [1977, 0]
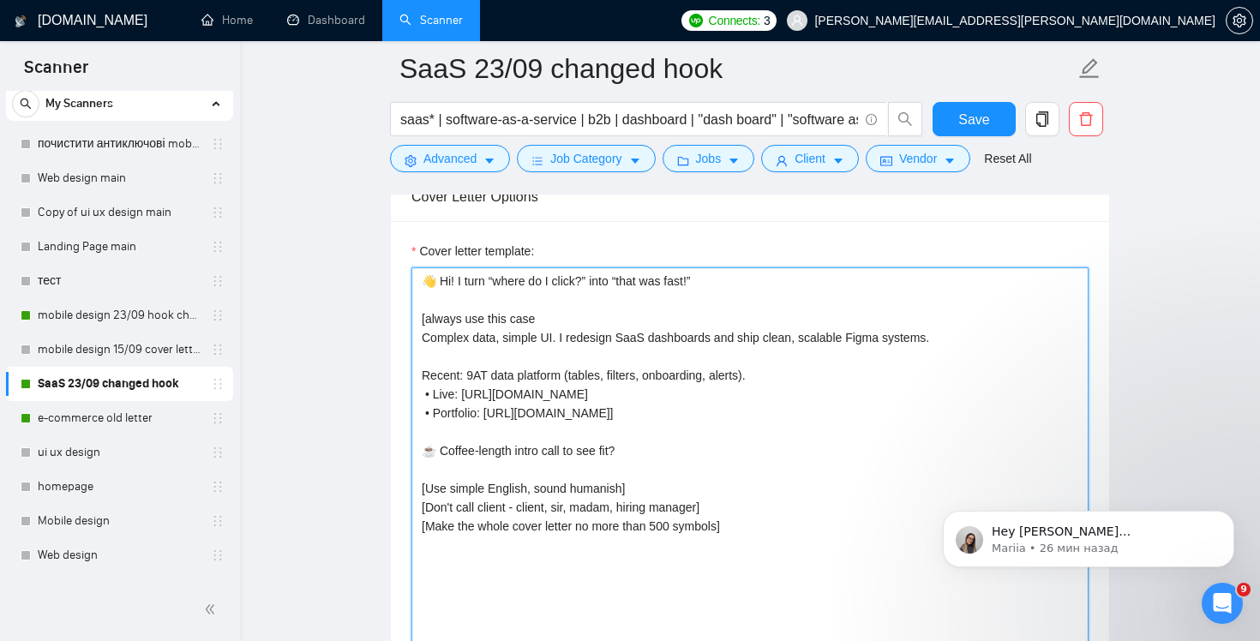
click at [795, 442] on textarea "👋 Hi! I turn “where do I click?” into “that was fast!” [always use this case Co…" at bounding box center [749, 460] width 677 height 386
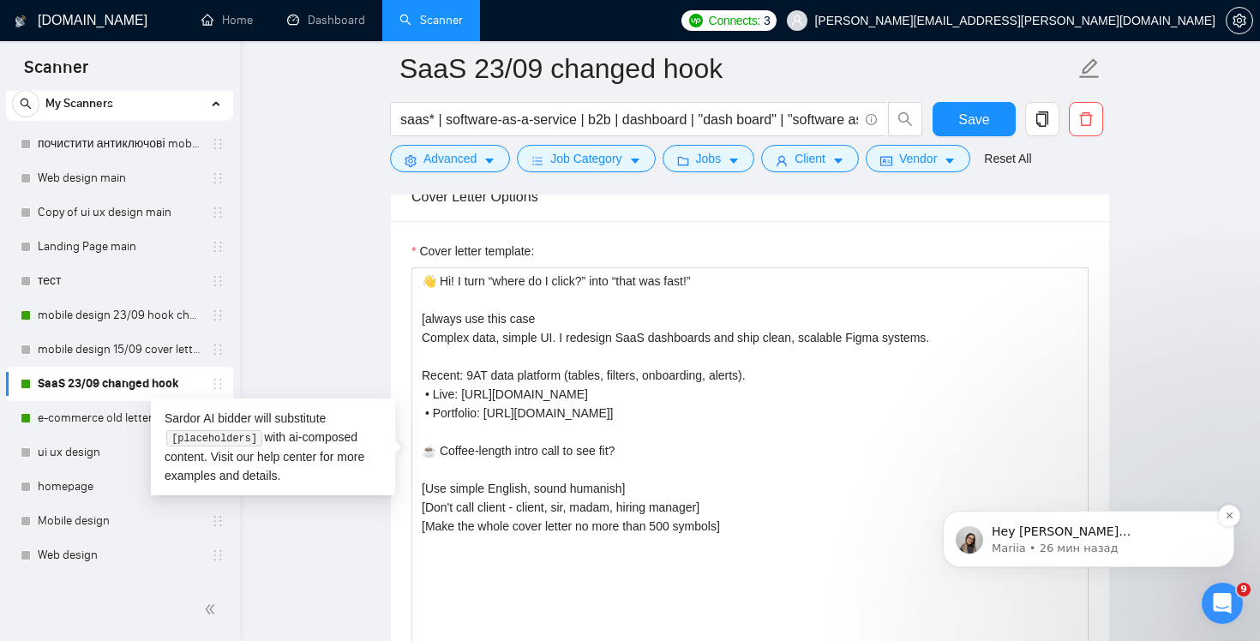
click at [1138, 533] on p "Hey [PERSON_NAME][EMAIL_ADDRESS][PERSON_NAME][DOMAIN_NAME], Looks like your Upw…" at bounding box center [1102, 532] width 221 height 17
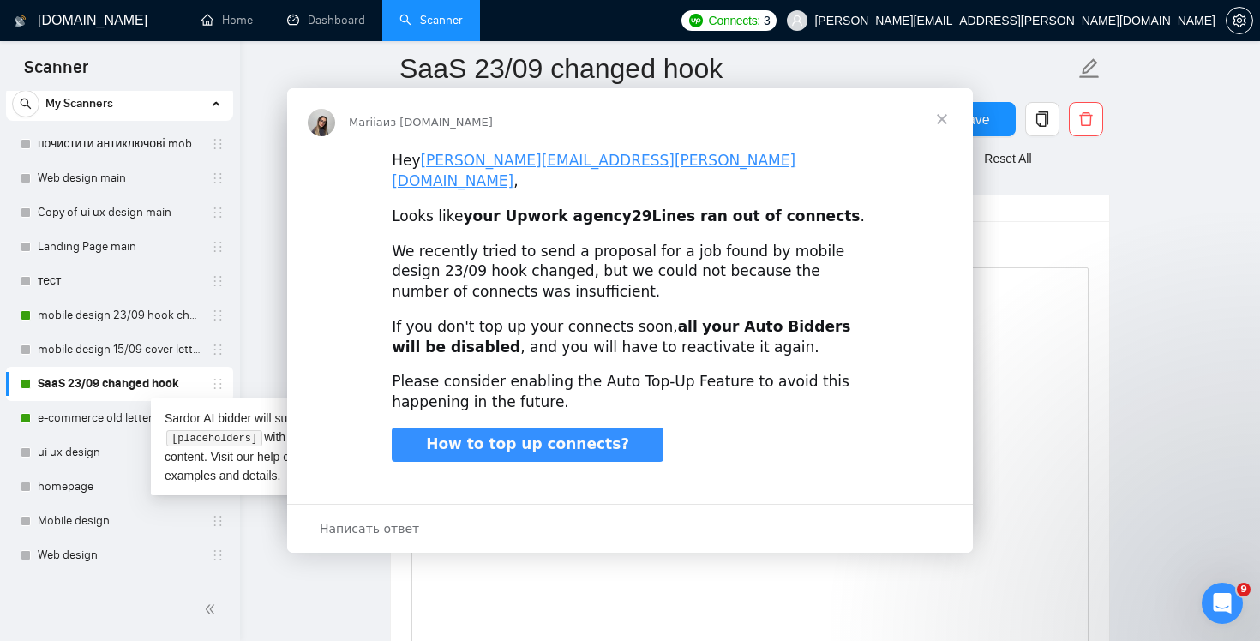
scroll to position [0, 0]
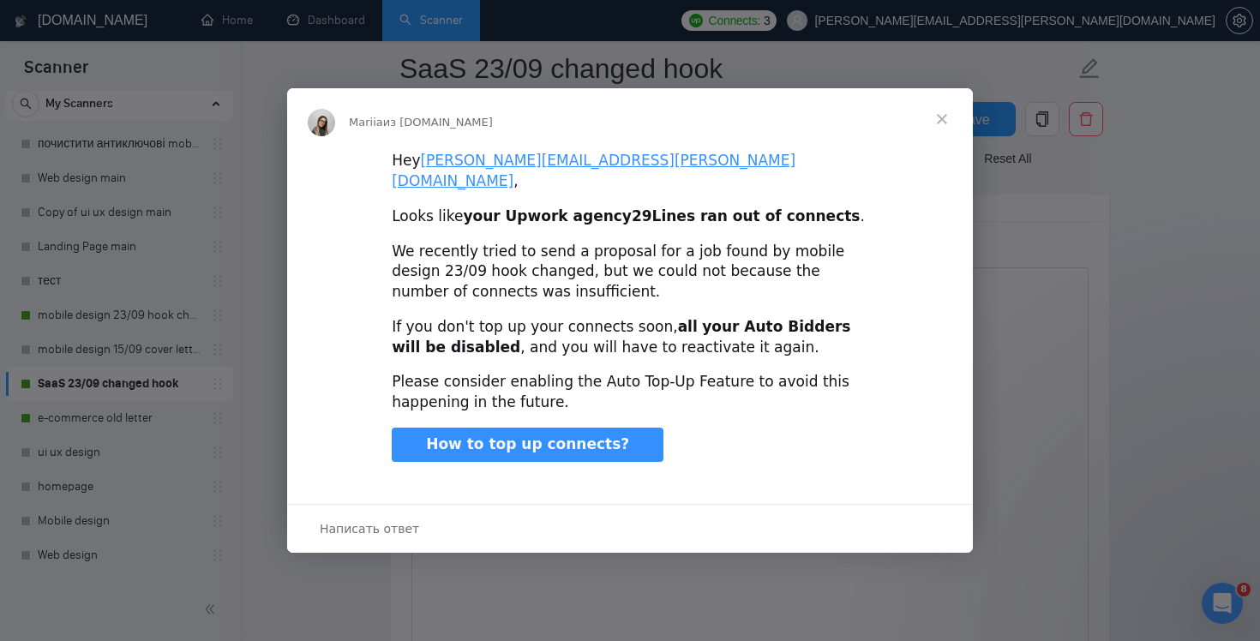
click at [944, 126] on span "Закрыть" at bounding box center [942, 119] width 62 height 62
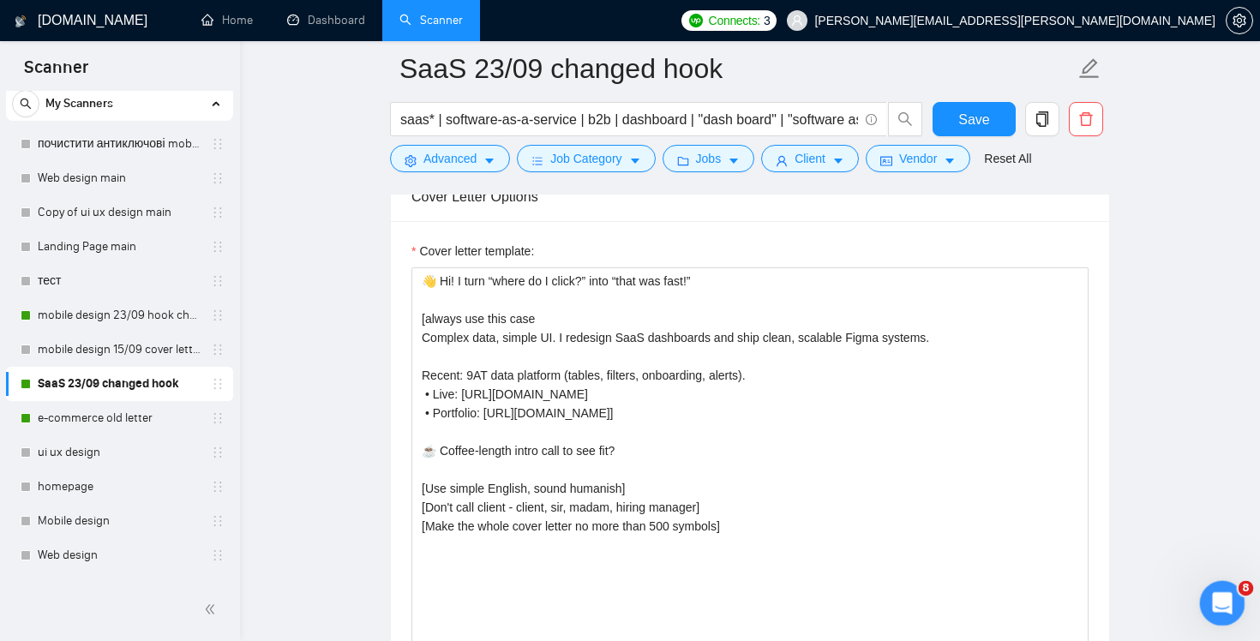
click at [1228, 604] on icon "Открыть службу сообщений Intercom" at bounding box center [1220, 601] width 28 height 28
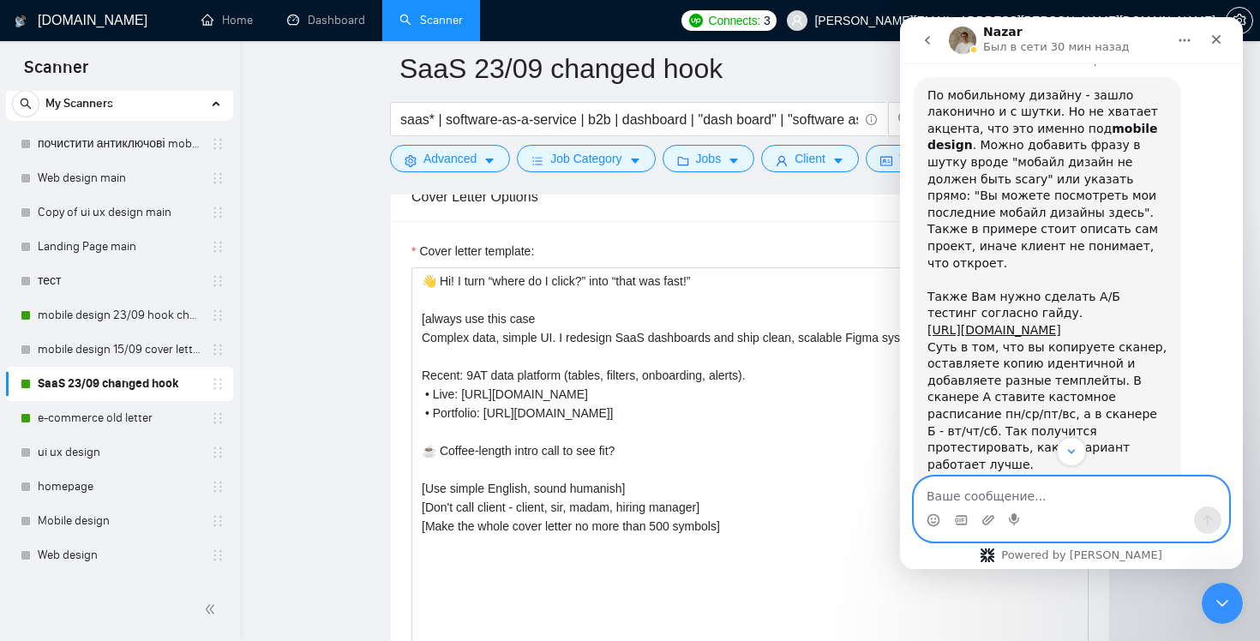
scroll to position [4081, 0]
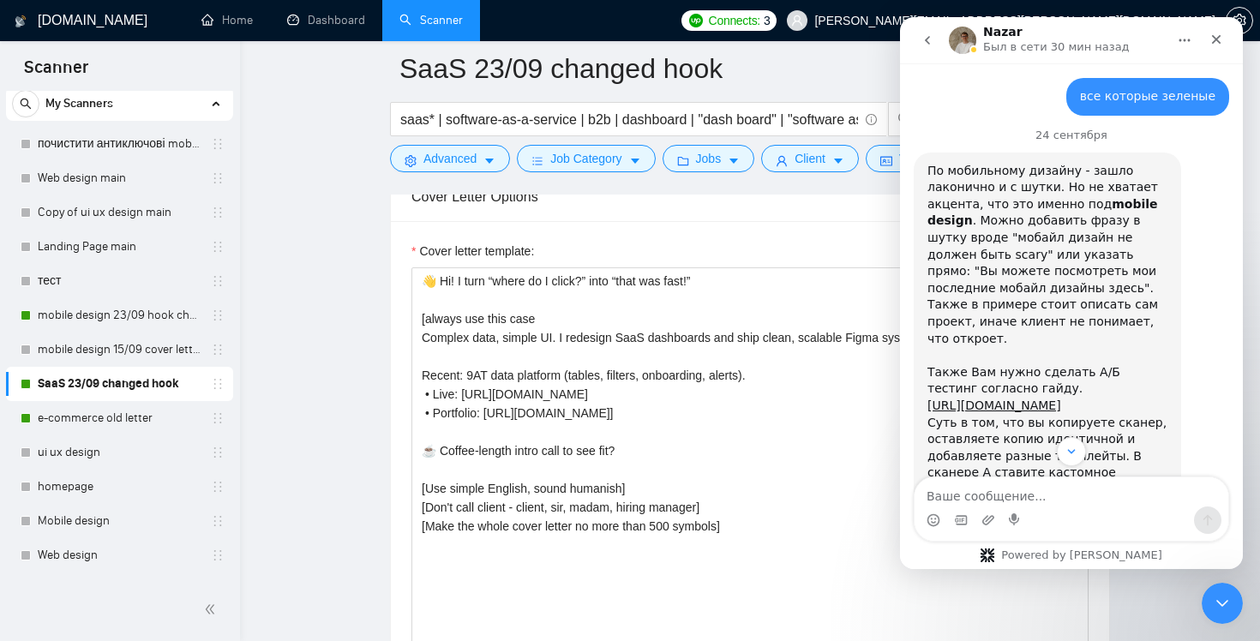
drag, startPoint x: 1050, startPoint y: 372, endPoint x: 921, endPoint y: 291, distance: 151.7
click at [921, 291] on div "По мобильному дизайну - зашло лаконично и с шутки. Но не хватает акцента, что э…" at bounding box center [1047, 499] width 267 height 692
copy div "В SaaS варианте начало выглядит слишком общим и непонятным. Нужно добавить боль…"
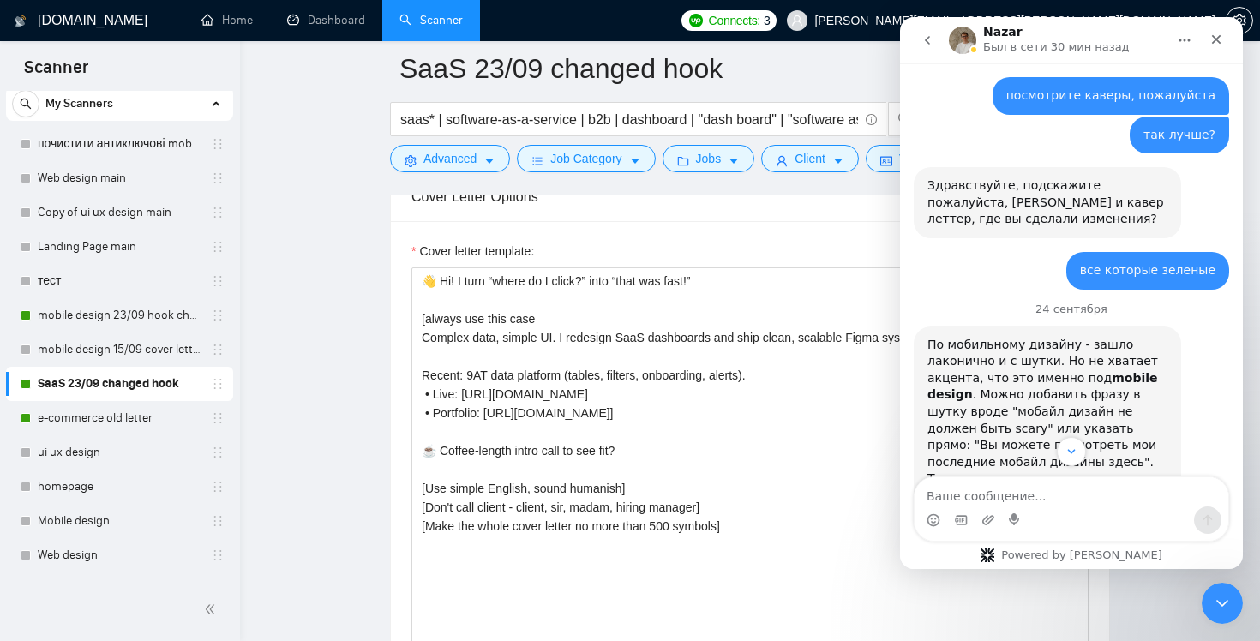
scroll to position [3911, 0]
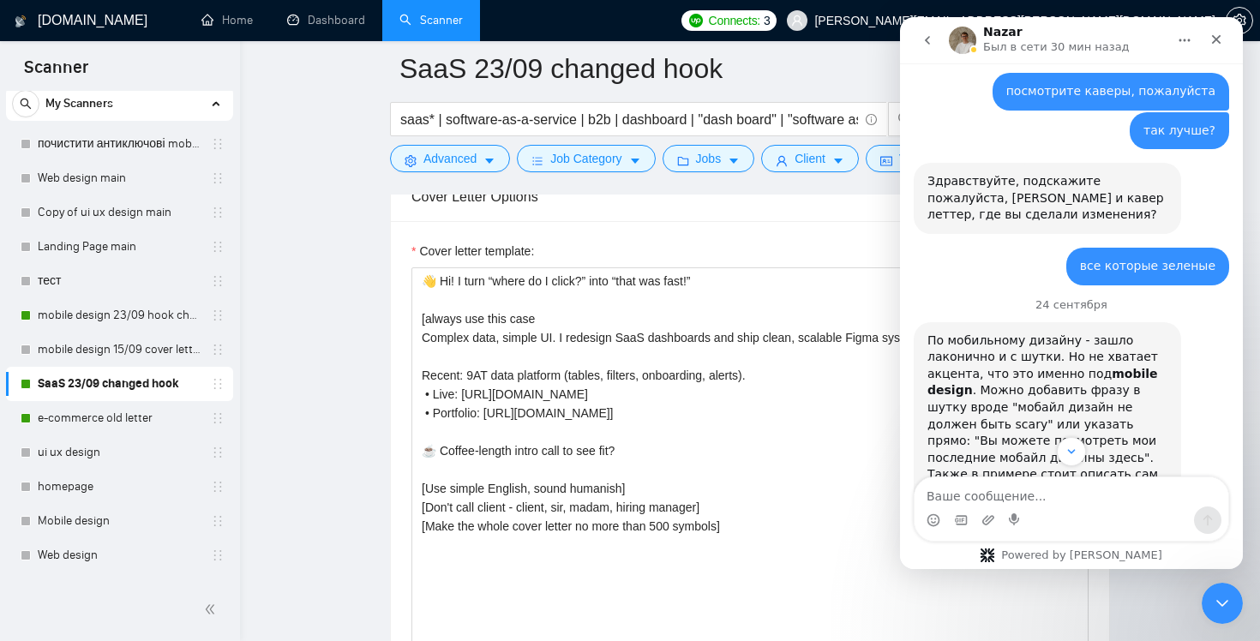
click at [1061, 568] on link "[URL][DOMAIN_NAME]" at bounding box center [994, 575] width 134 height 14
click at [1215, 36] on icon "Закрыть" at bounding box center [1216, 40] width 14 height 14
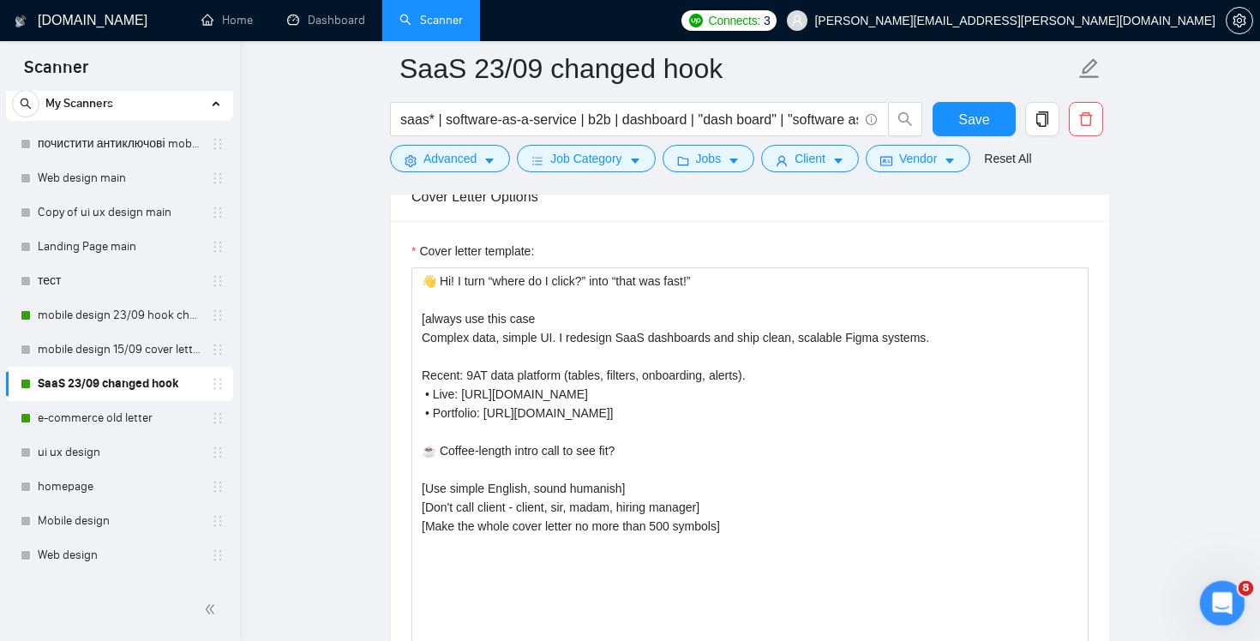
click at [1214, 584] on div "Открыть службу сообщений Intercom" at bounding box center [1219, 600] width 57 height 57
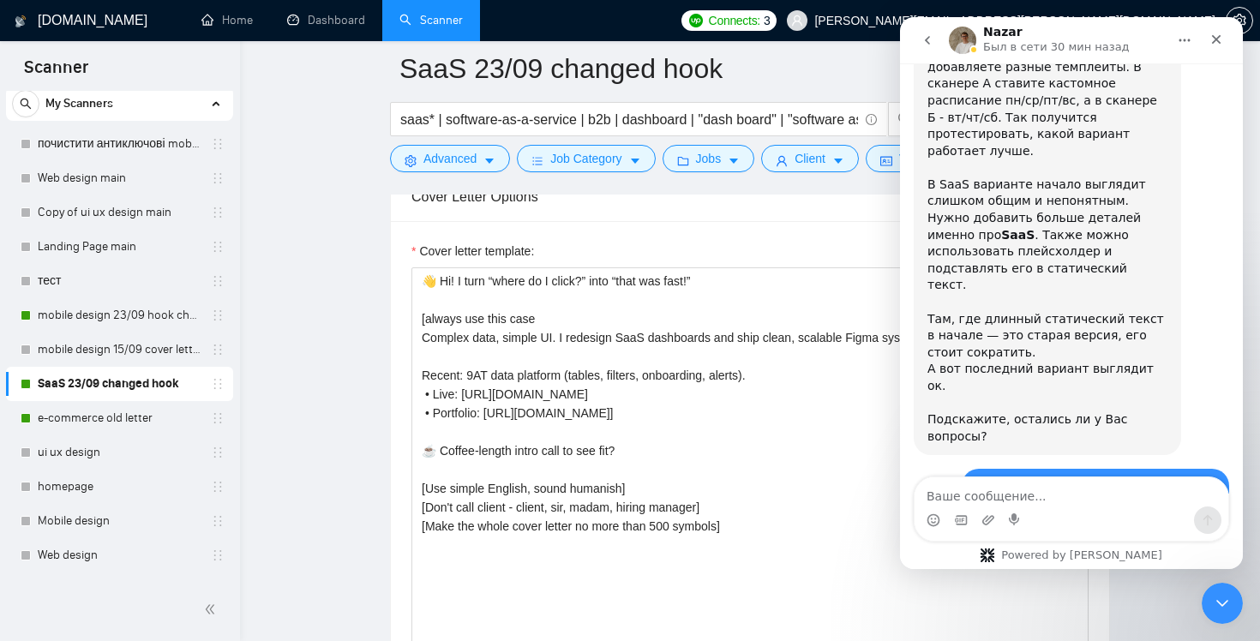
scroll to position [4471, 0]
type textarea "что такое плейсхолдеры и как настроить?"
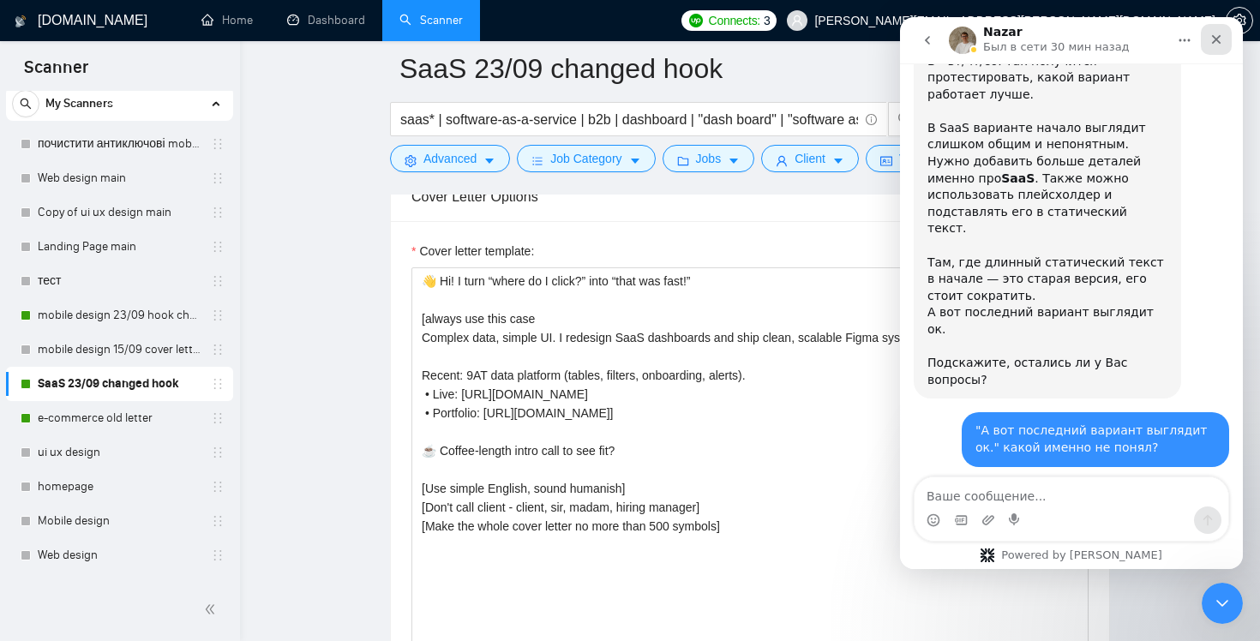
click at [1219, 39] on icon "Закрыть" at bounding box center [1216, 40] width 14 height 14
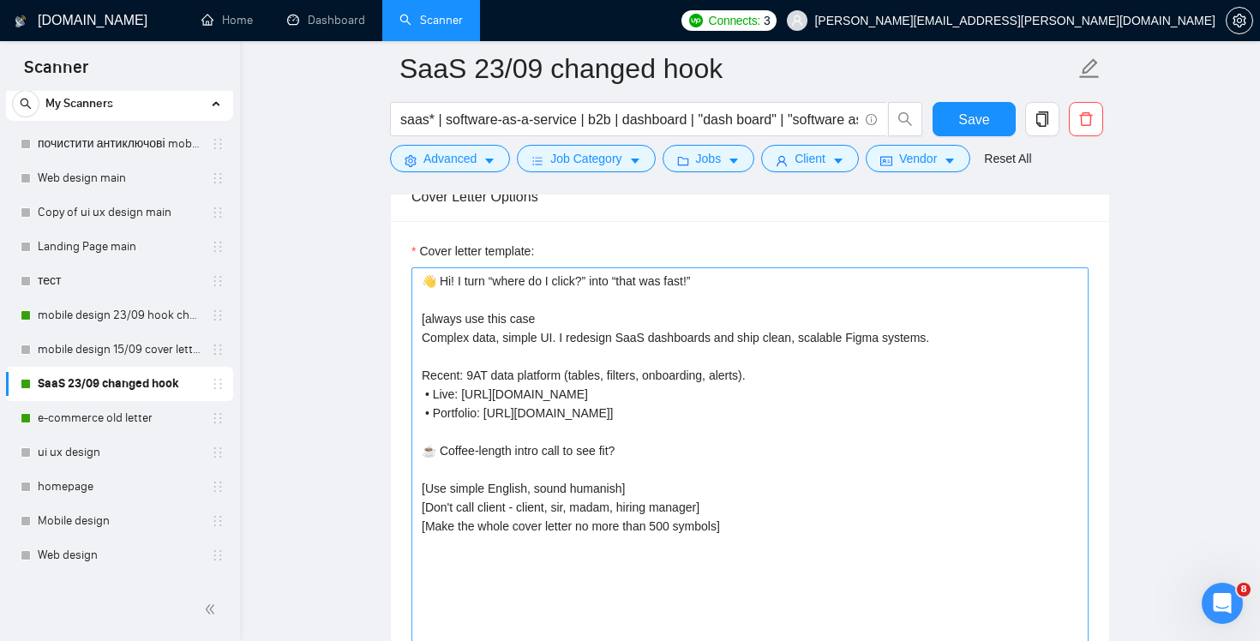
scroll to position [1907, 0]
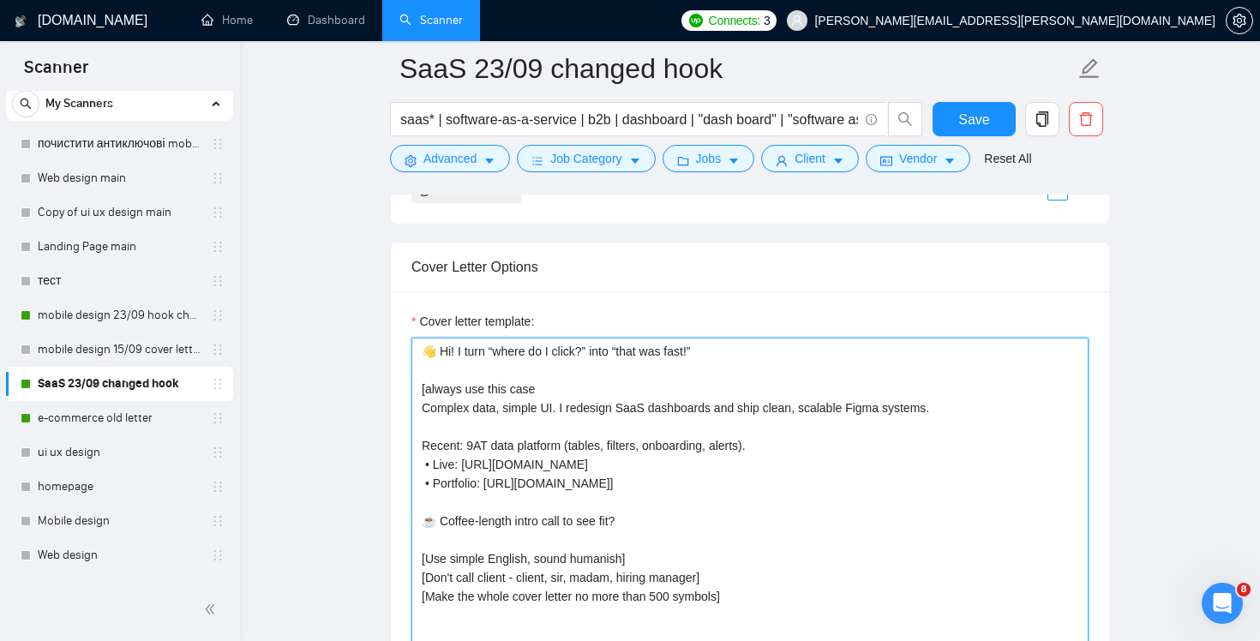
click at [701, 350] on textarea "👋 Hi! I turn “where do I click?” into “that was fast!” [always use this case Co…" at bounding box center [749, 531] width 677 height 386
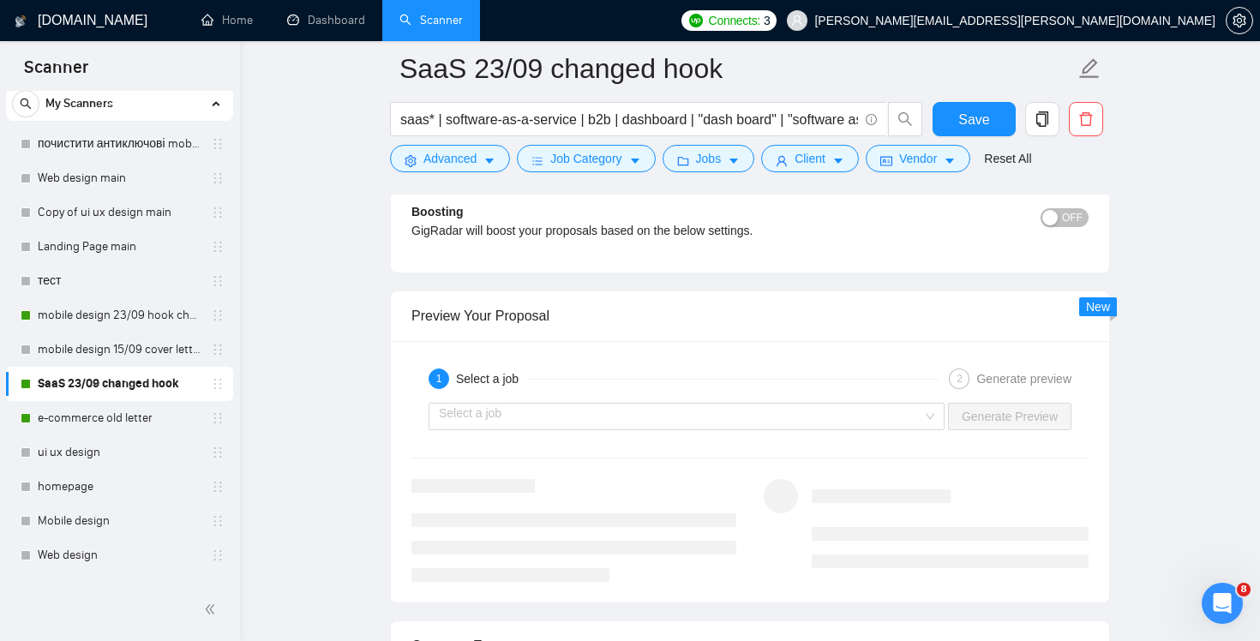
scroll to position [3335, 0]
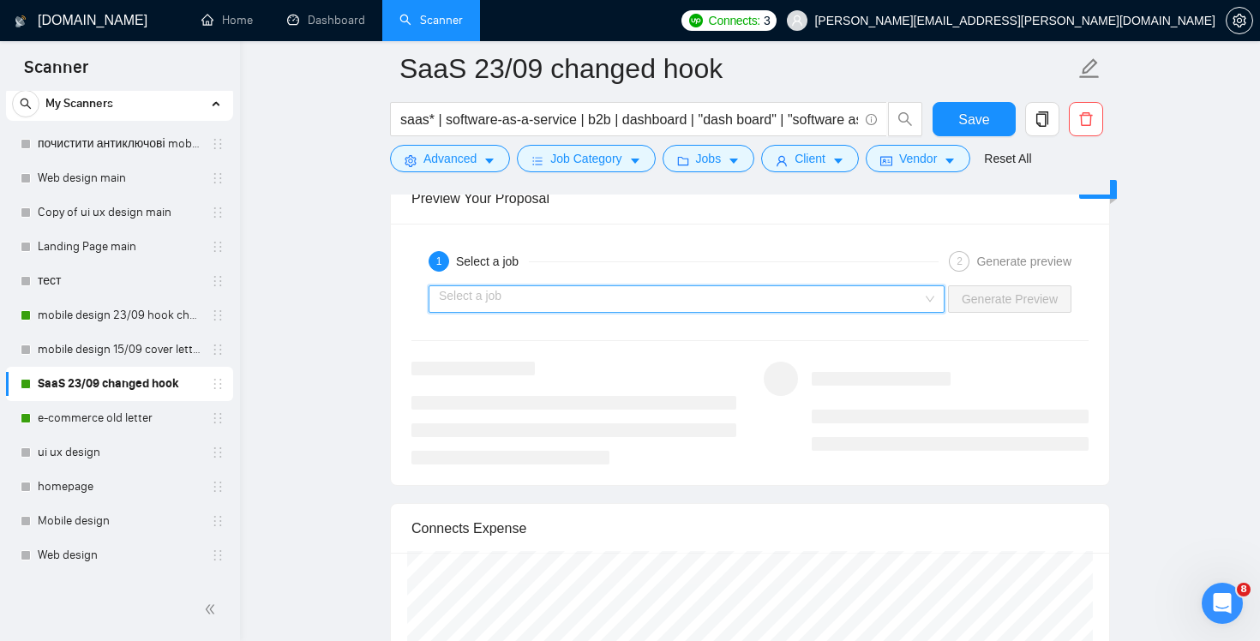
click at [883, 297] on input "search" at bounding box center [680, 299] width 483 height 26
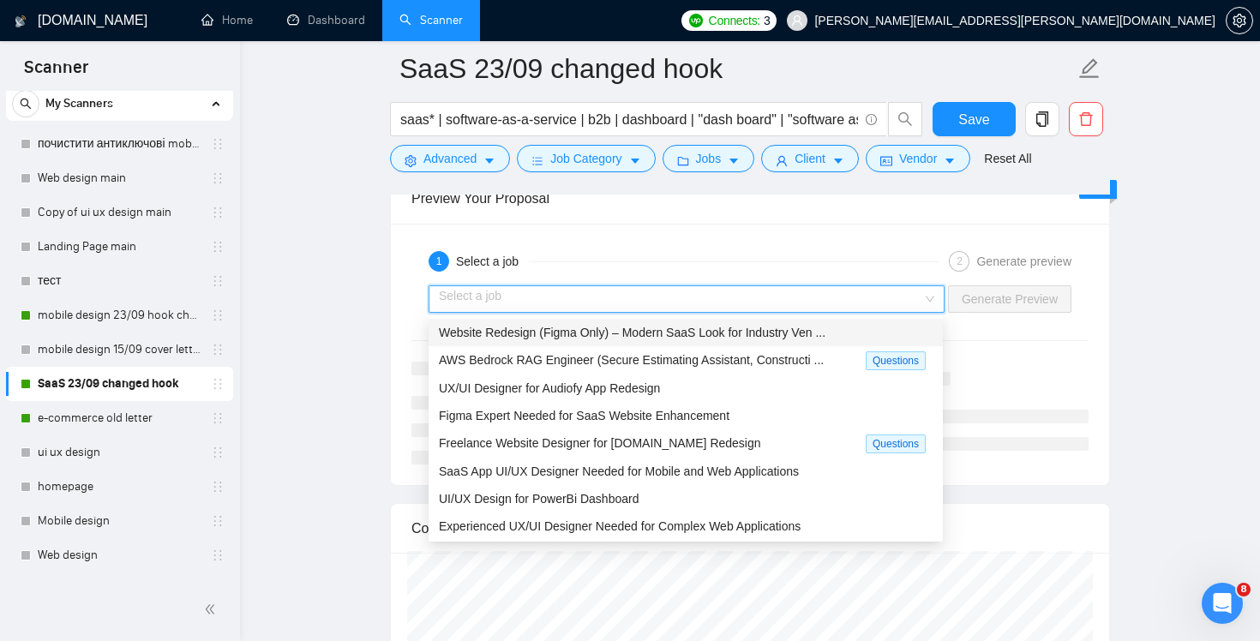
click at [877, 328] on div "Website Redesign (Figma Only) – Modern SaaS Look for Industry Ven ..." at bounding box center [686, 332] width 494 height 19
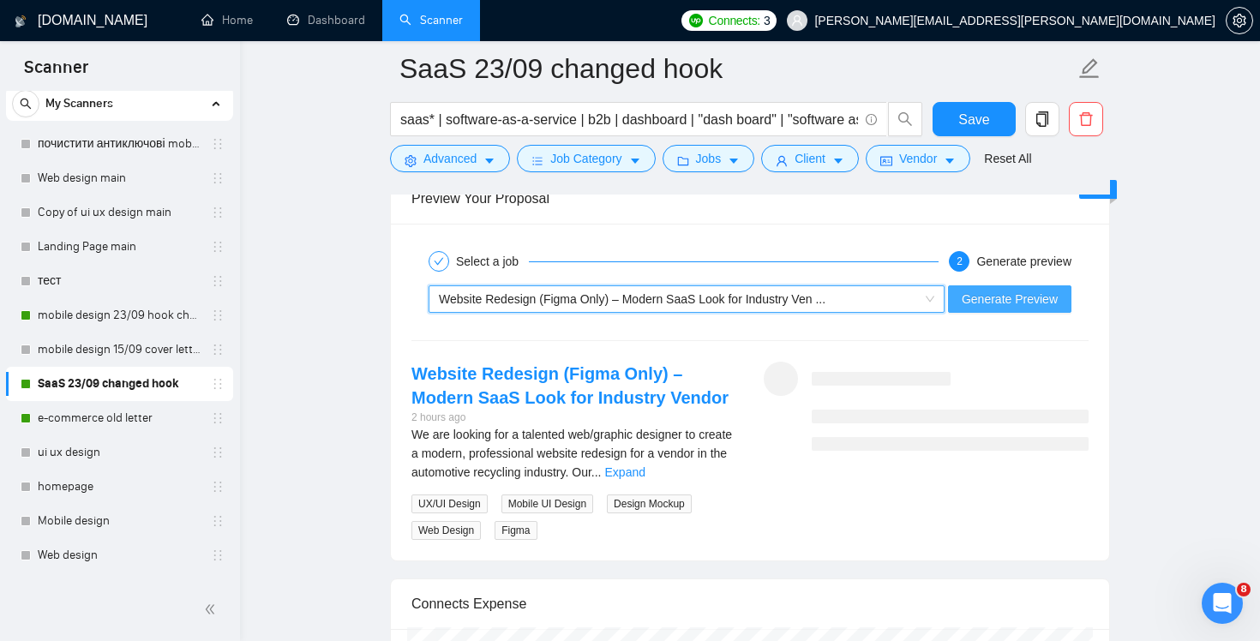
click at [999, 294] on span "Generate Preview" at bounding box center [1010, 299] width 96 height 19
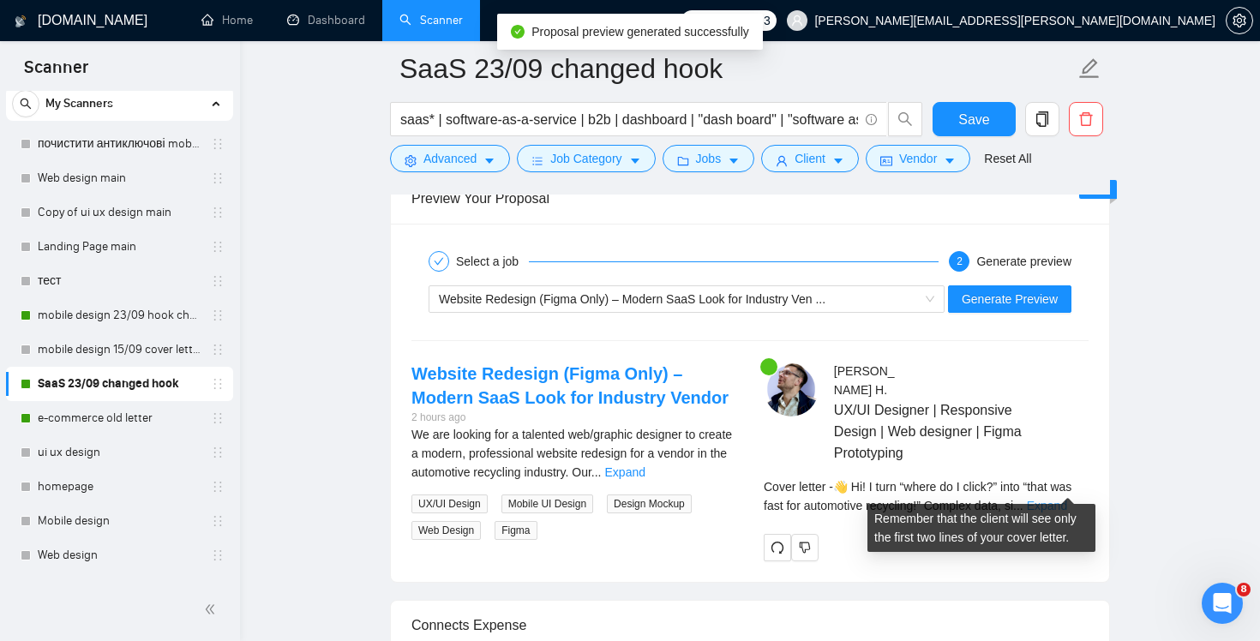
click at [1060, 499] on link "Expand" at bounding box center [1047, 506] width 40 height 14
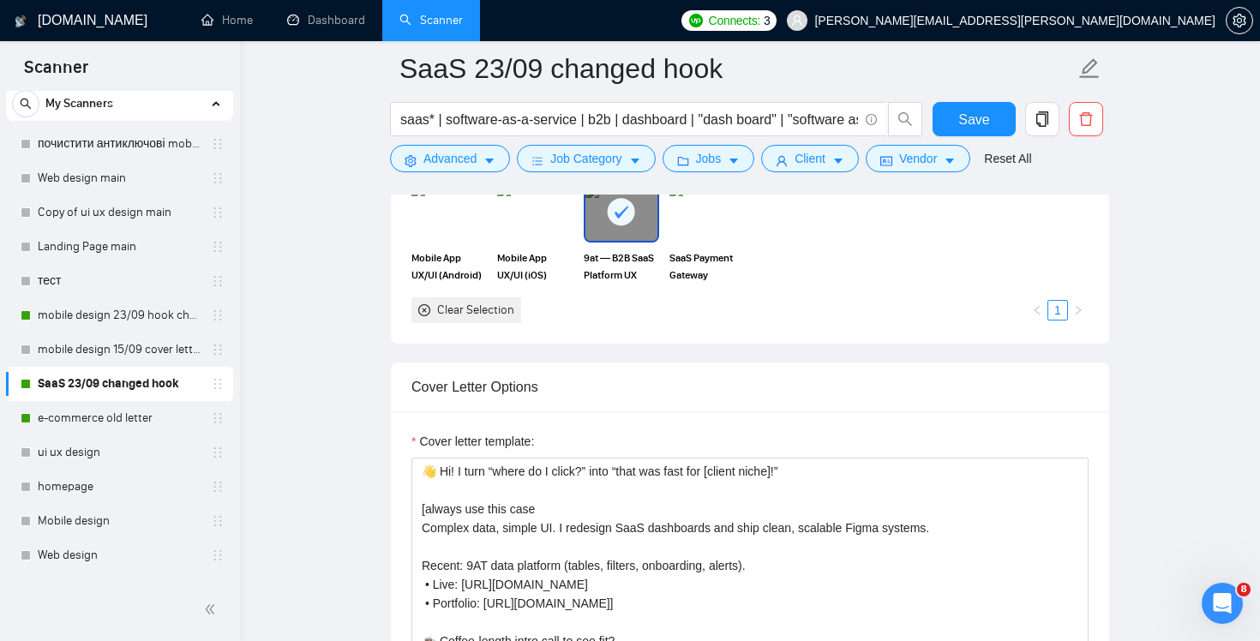
scroll to position [1831, 0]
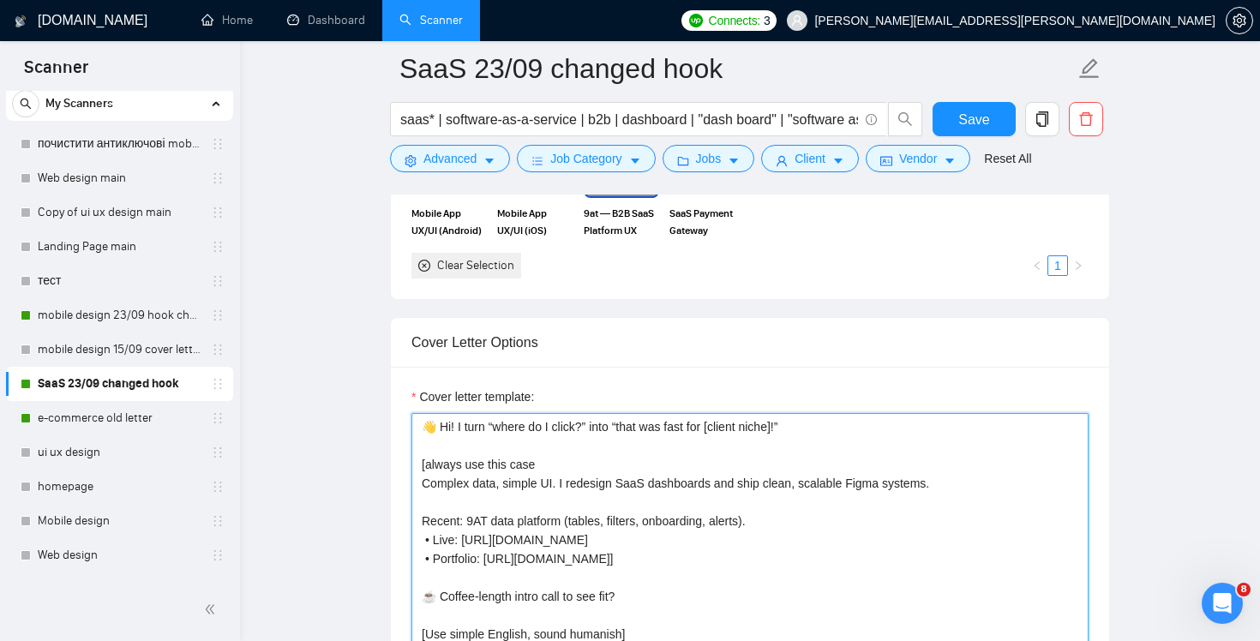
click at [734, 429] on textarea "👋 Hi! I turn “where do I click?” into “that was fast for [client niche]!” [alwa…" at bounding box center [749, 606] width 677 height 386
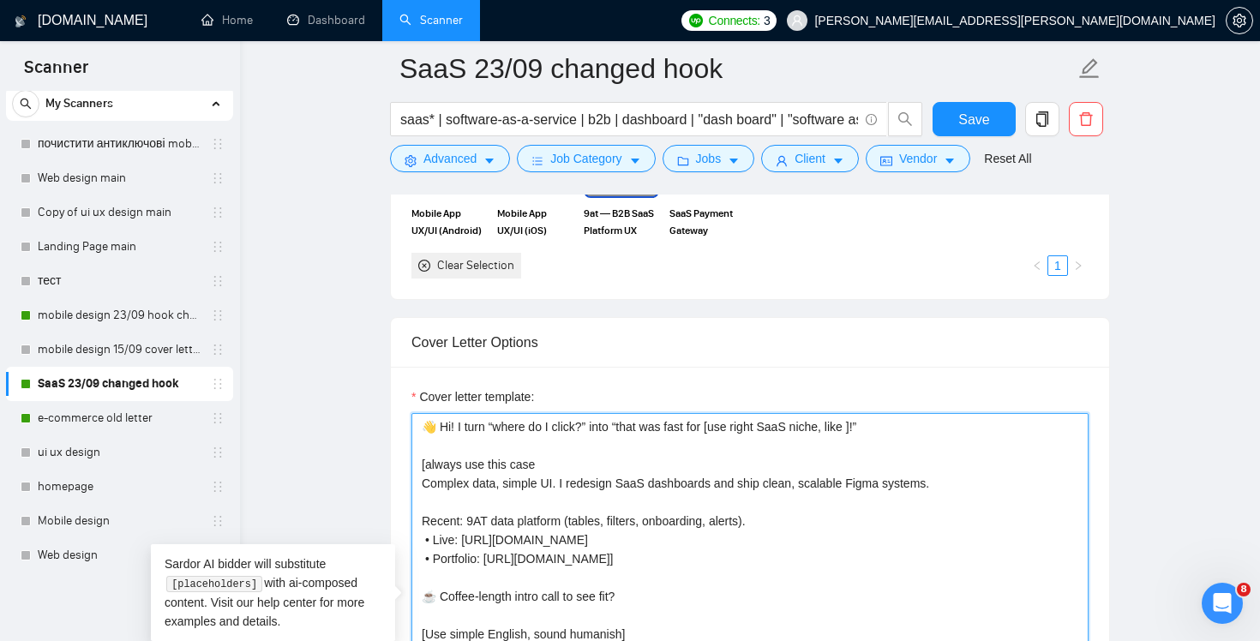
paste textarea "B2B analytics”, “billing & subscriptions”, “admin portals”, “security/risk”, “s…"
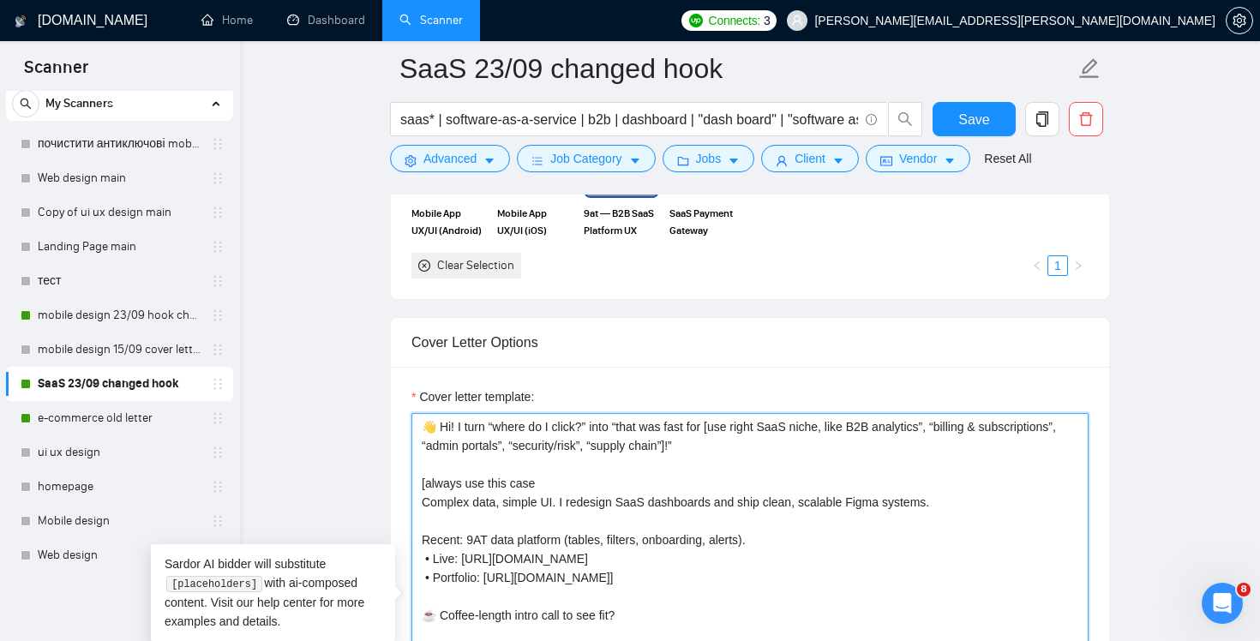
click at [863, 425] on textarea "👋 Hi! I turn “where do I click?” into “that was fast for [use right SaaS niche,…" at bounding box center [749, 606] width 677 height 386
click at [731, 423] on textarea "👋 Hi! I turn “where do I click?” into “that was fast for [use right SaaS niche,…" at bounding box center [749, 606] width 677 height 386
click at [857, 435] on textarea "👋 Hi! I turn “where do I click?” into “that was fast for [choose right SaaS nic…" at bounding box center [749, 606] width 677 height 386
click at [870, 441] on textarea "👋 Hi! I turn “where do I click?” into “that was fast for [choose right SaaS nic…" at bounding box center [749, 606] width 677 height 386
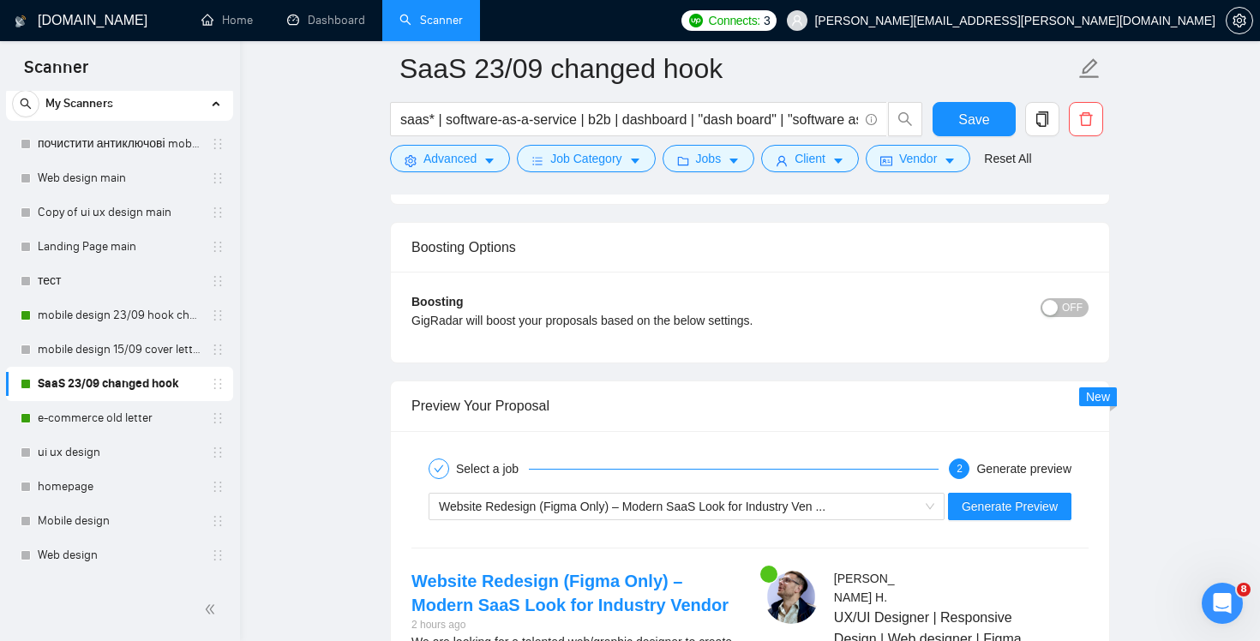
scroll to position [3236, 0]
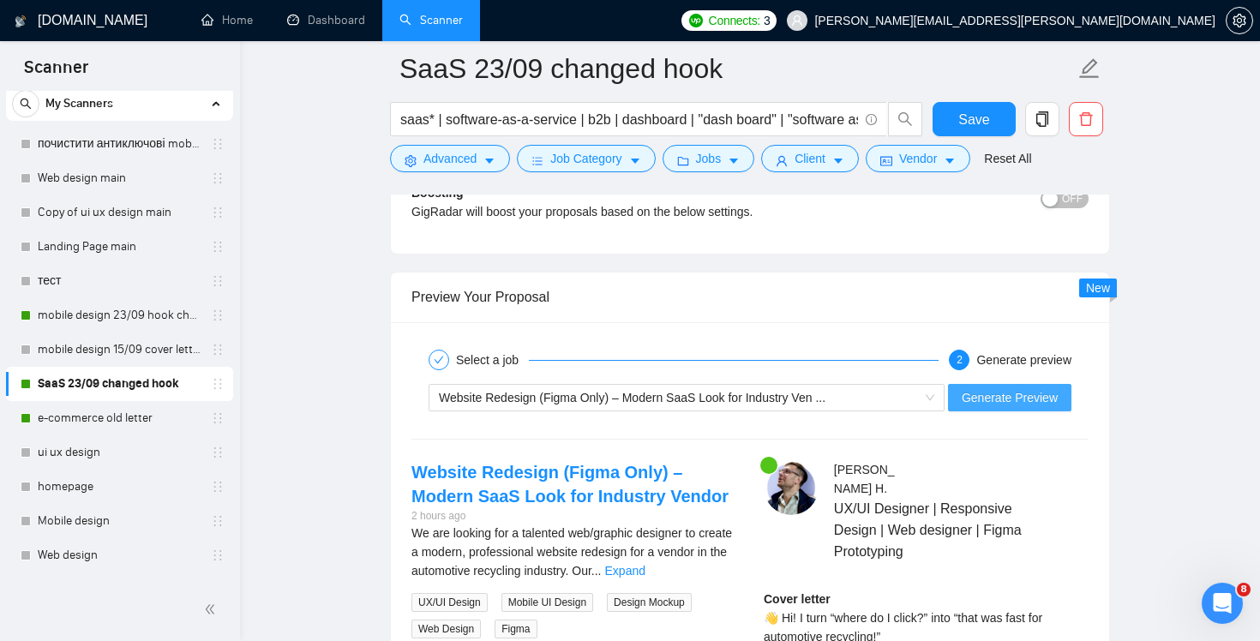
click at [1029, 401] on span "Generate Preview" at bounding box center [1010, 397] width 96 height 19
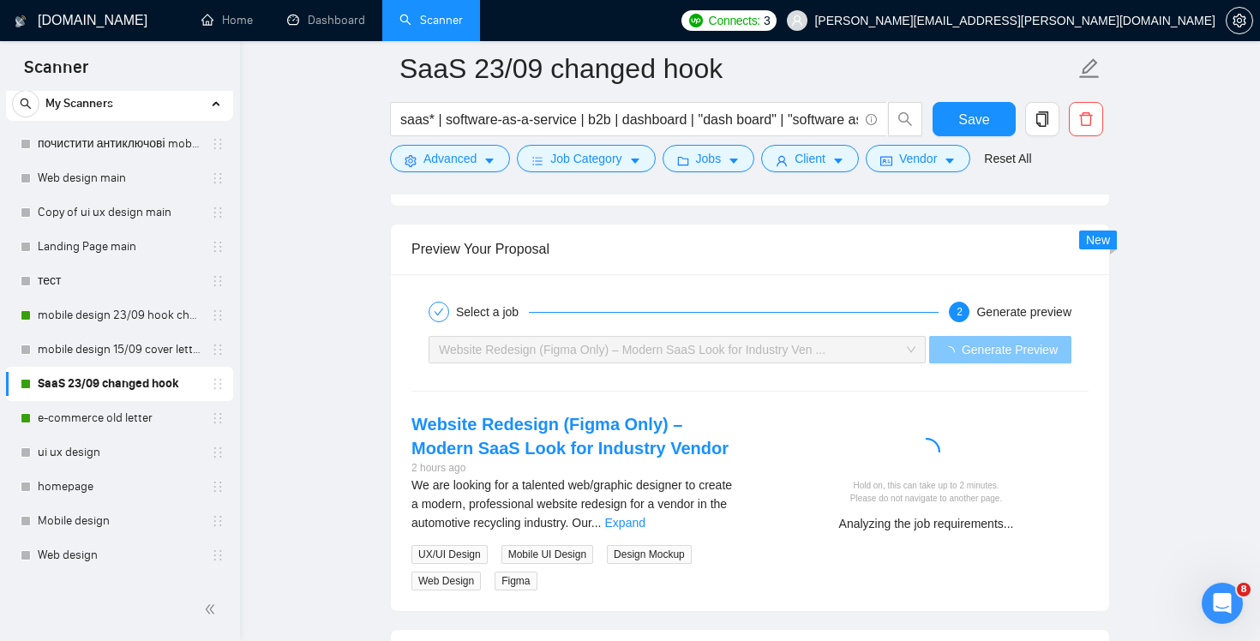
scroll to position [3293, 0]
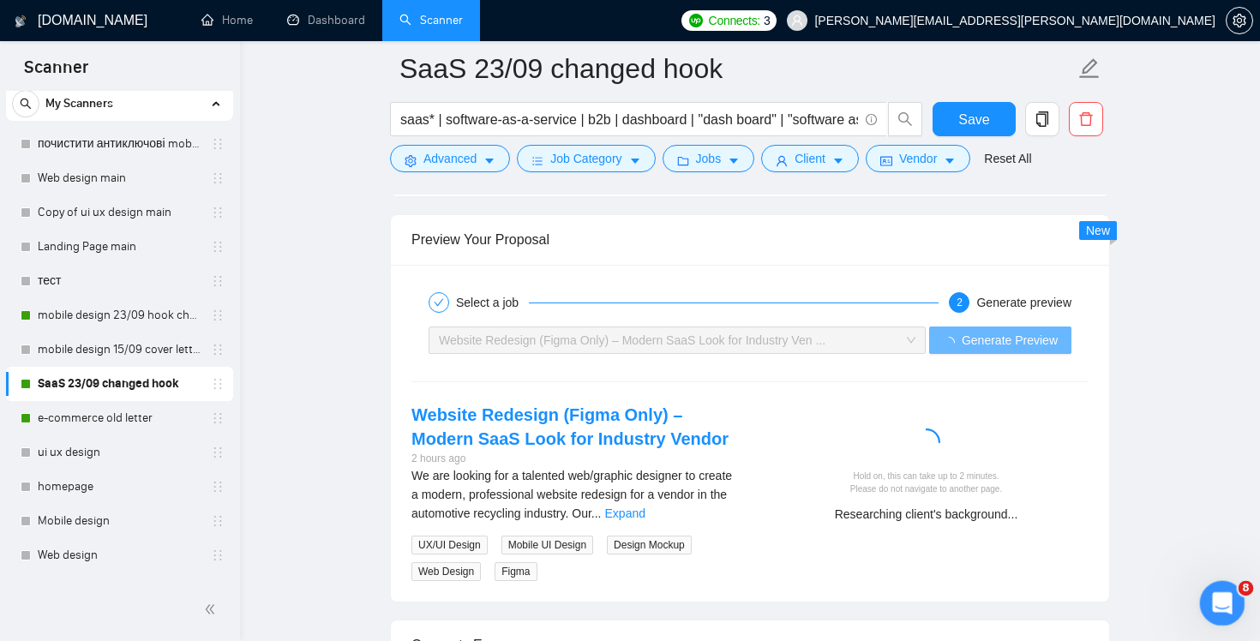
click at [1214, 595] on icon "Открыть службу сообщений Intercom" at bounding box center [1220, 601] width 28 height 28
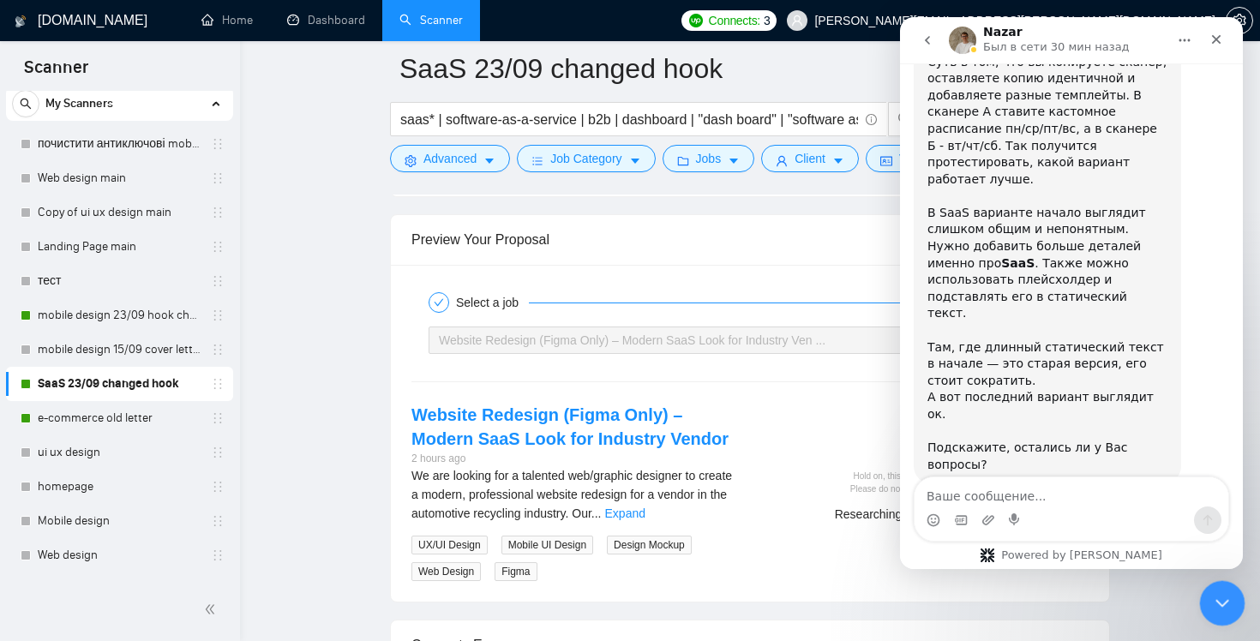
scroll to position [4527, 0]
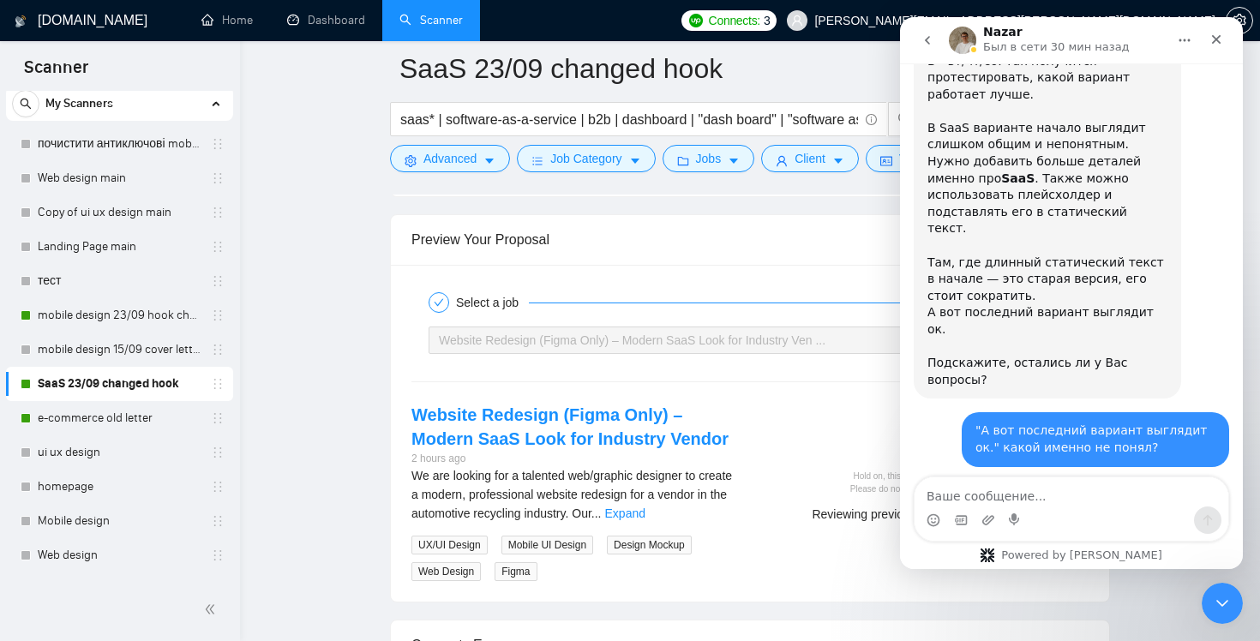
click at [1218, 599] on icon "Закрыть службу сообщений Intercom" at bounding box center [1219, 600] width 21 height 21
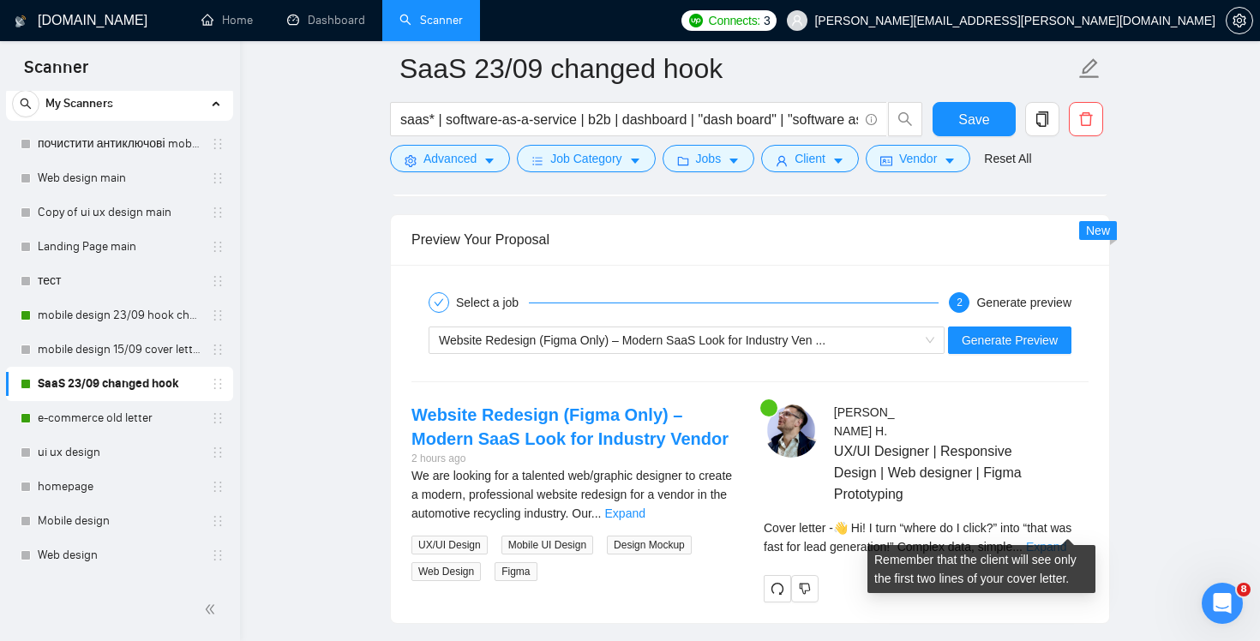
click at [1066, 540] on link "Expand" at bounding box center [1046, 547] width 40 height 14
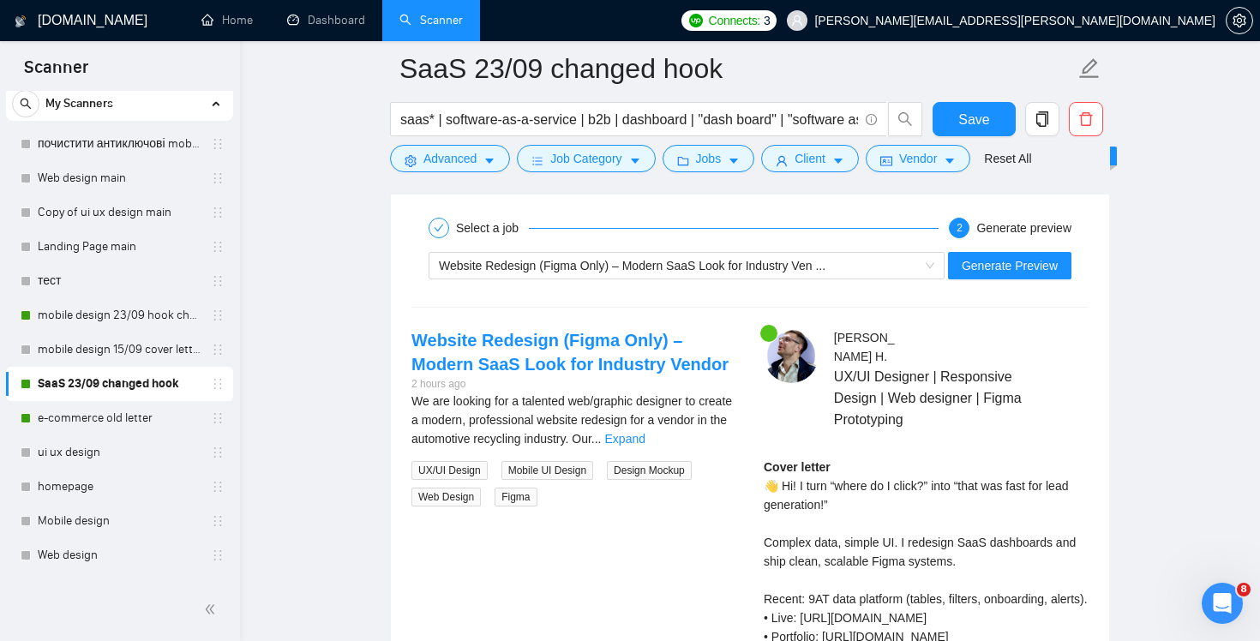
scroll to position [3458, 0]
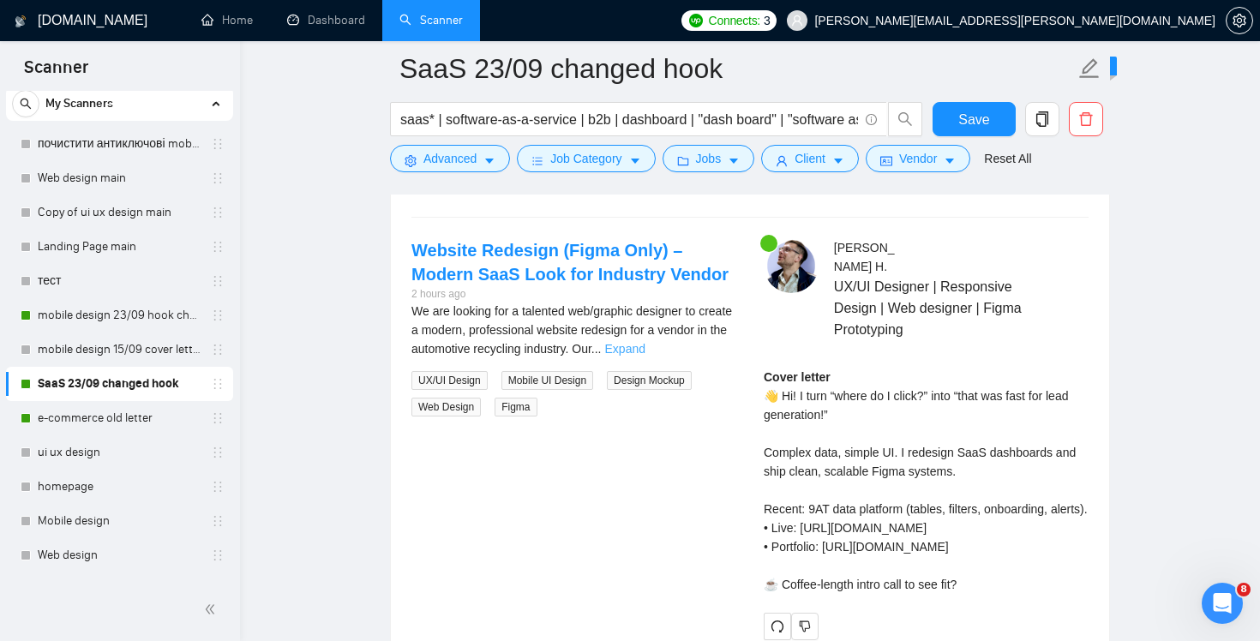
click at [645, 349] on link "Expand" at bounding box center [625, 349] width 40 height 14
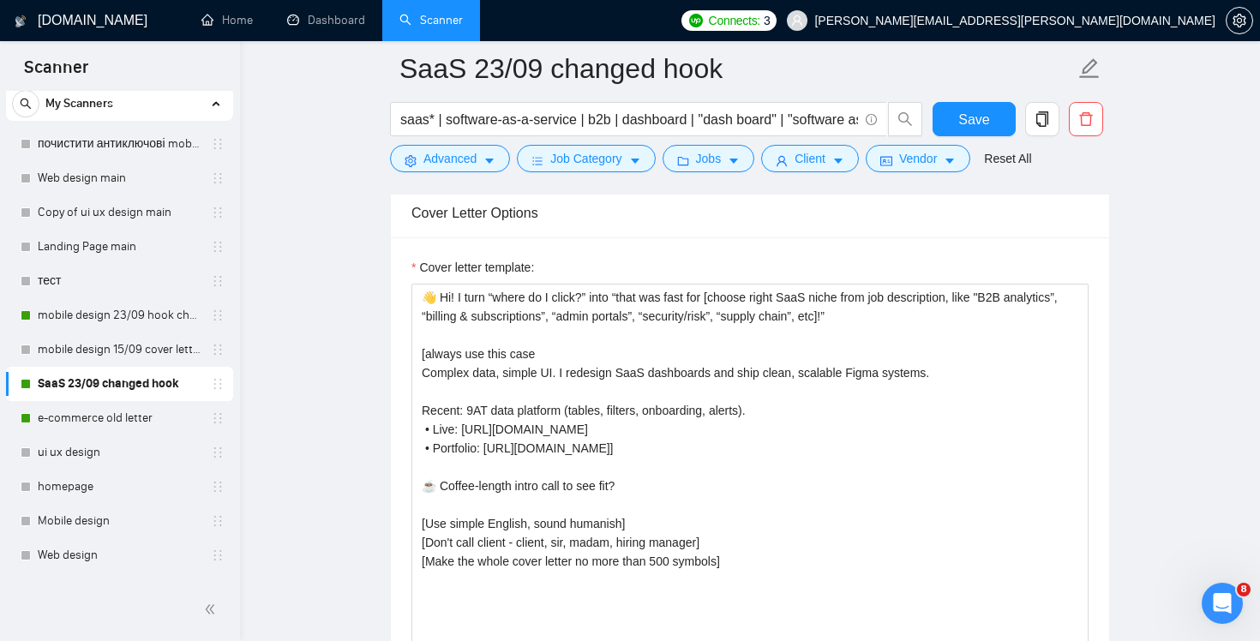
scroll to position [1913, 0]
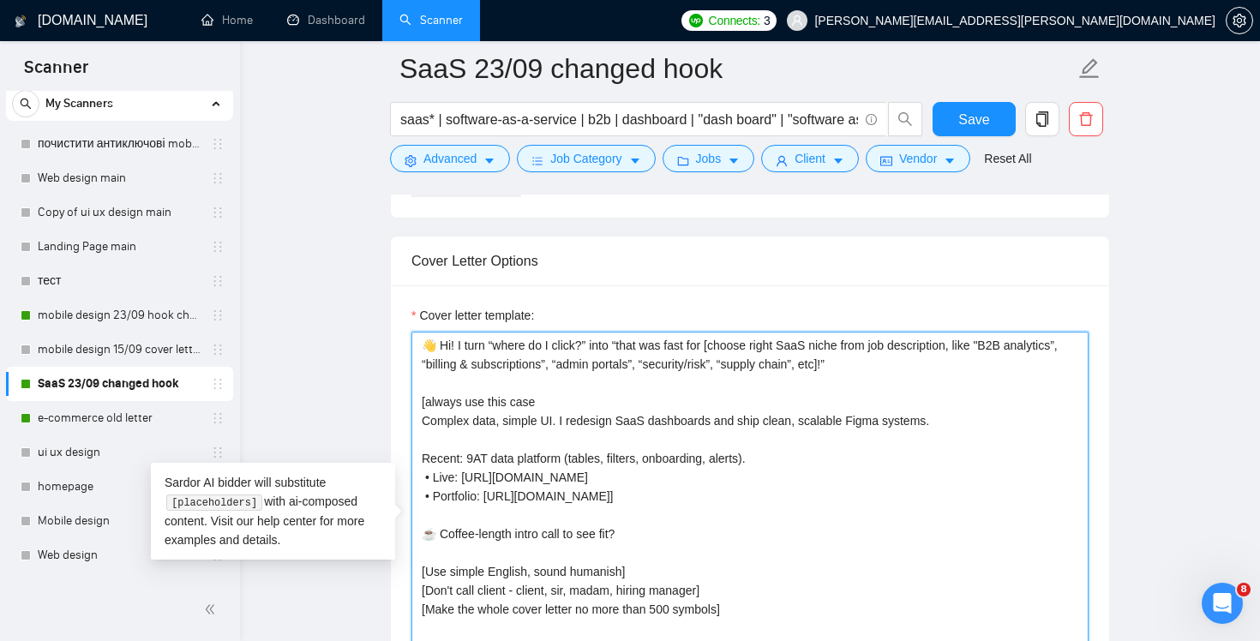
drag, startPoint x: 969, startPoint y: 352, endPoint x: 889, endPoint y: 360, distance: 80.9
click at [889, 360] on textarea "👋 Hi! I turn “where do I click?” into “that was fast for [choose right SaaS nic…" at bounding box center [749, 525] width 677 height 386
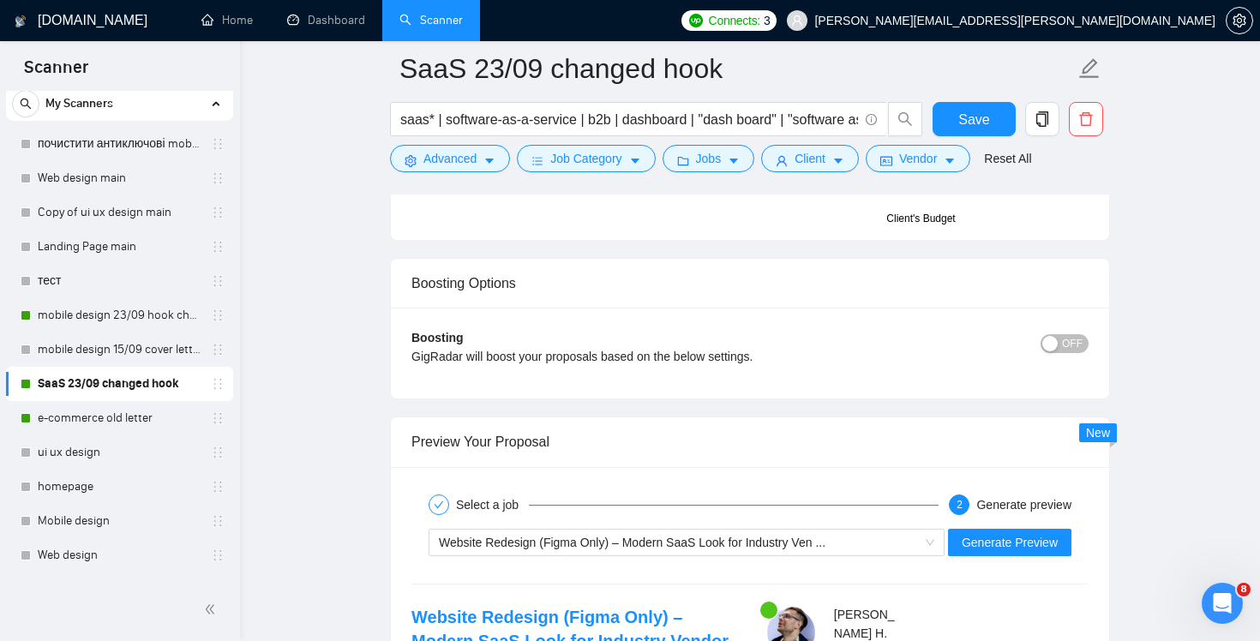
scroll to position [3245, 0]
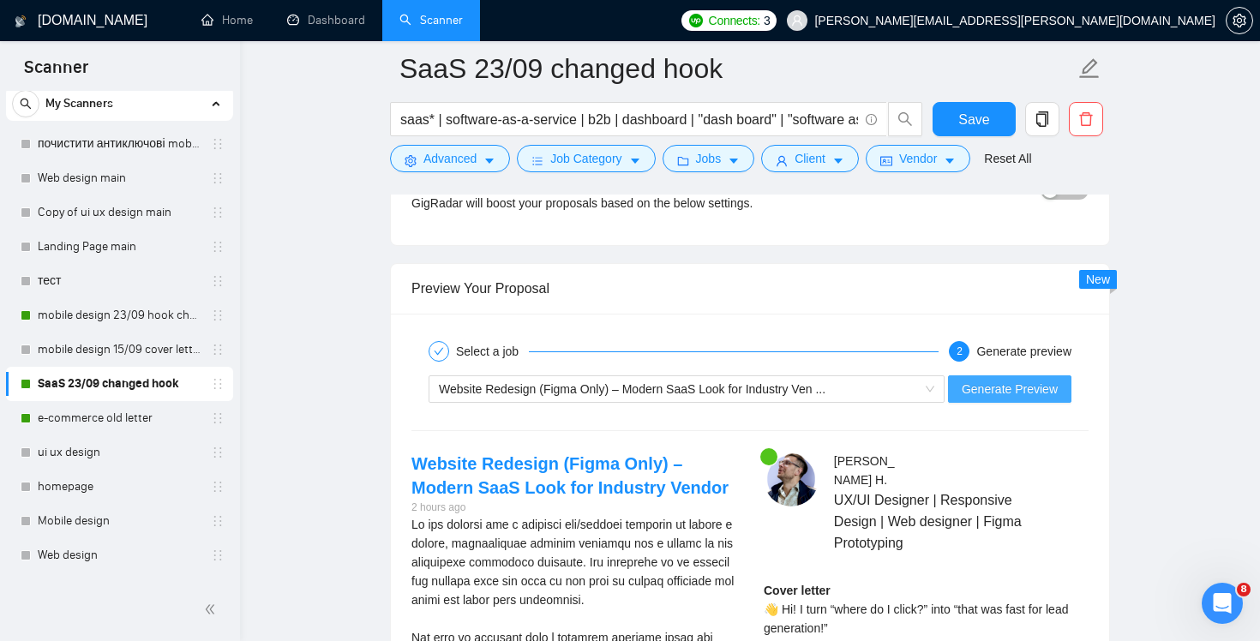
click at [1046, 387] on span "Generate Preview" at bounding box center [1010, 389] width 96 height 19
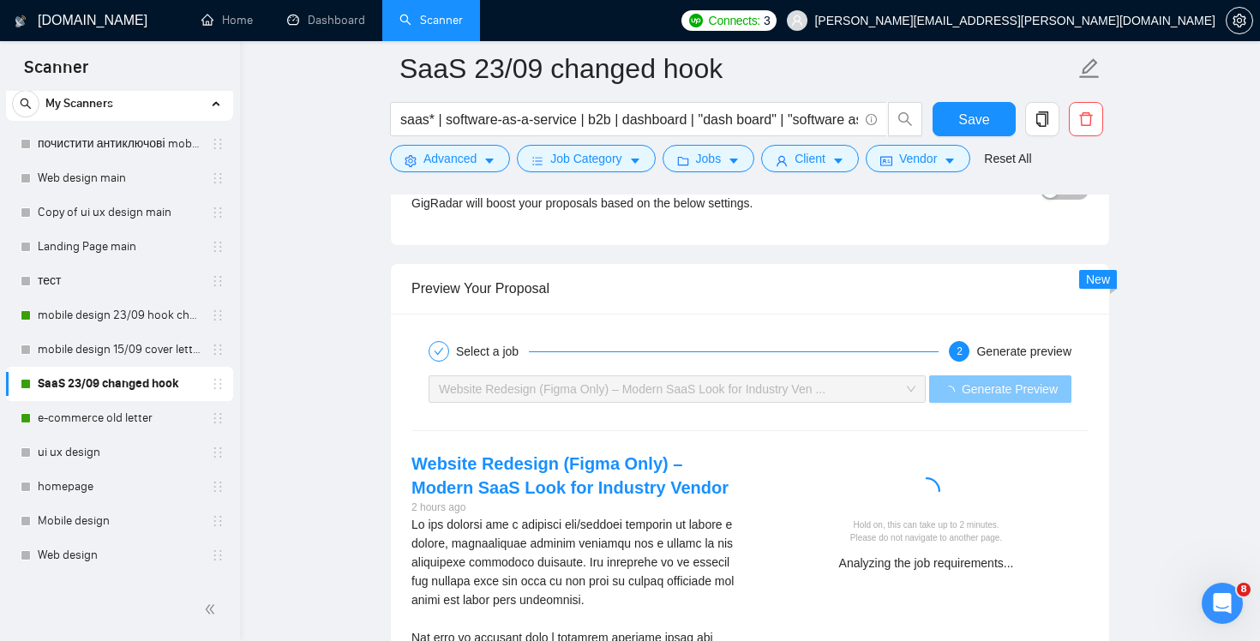
scroll to position [3237, 0]
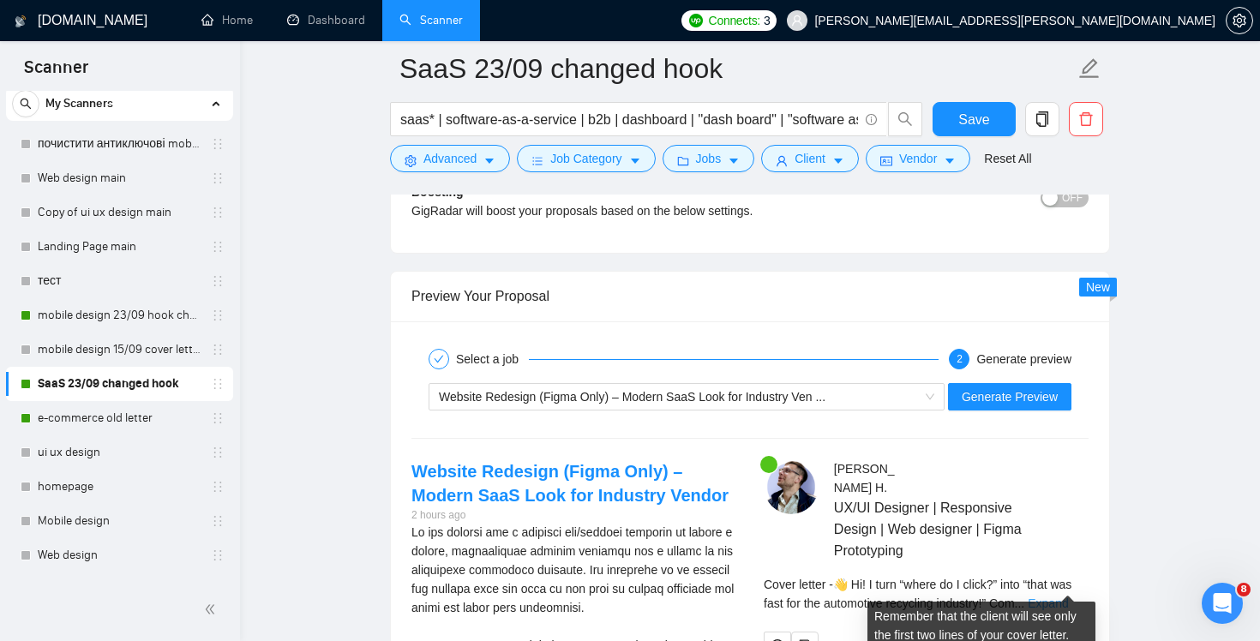
click at [1061, 596] on link "Expand" at bounding box center [1048, 603] width 40 height 14
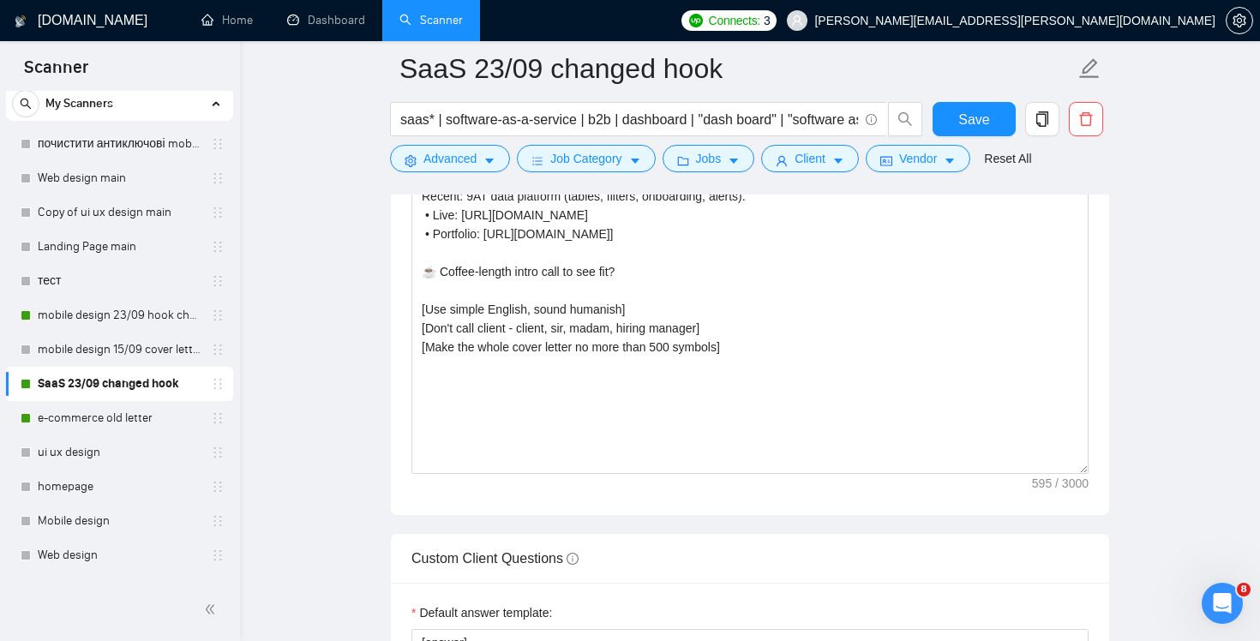
scroll to position [1979, 0]
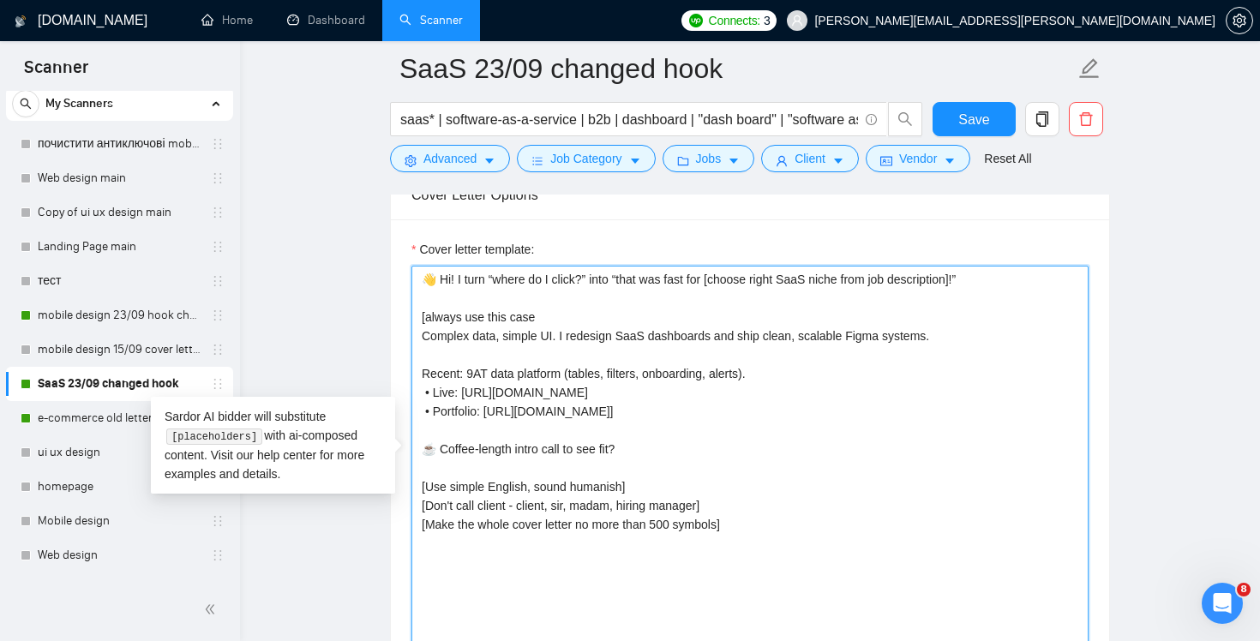
click at [968, 277] on textarea "👋 Hi! I turn “where do I click?” into “that was fast for [choose right SaaS nic…" at bounding box center [749, 459] width 677 height 386
drag, startPoint x: 973, startPoint y: 279, endPoint x: 692, endPoint y: 282, distance: 281.1
click at [692, 282] on textarea "👋 Hi! I turn “where do I click?” into “that was fast for [choose right SaaS nic…" at bounding box center [749, 459] width 677 height 386
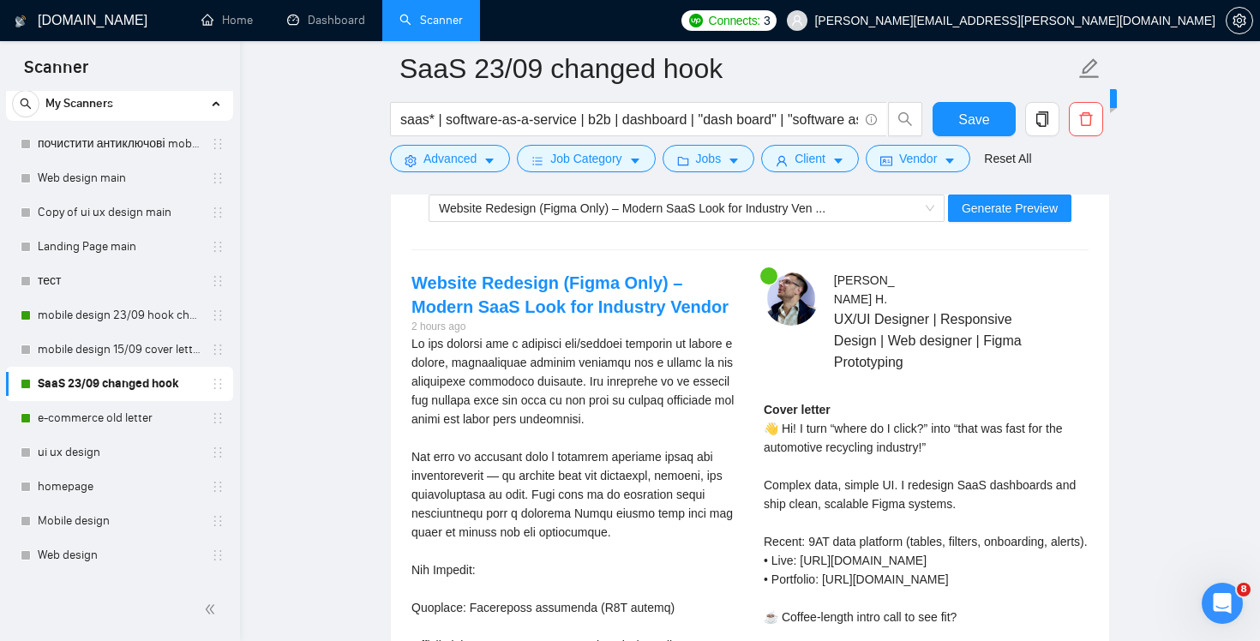
scroll to position [3279, 0]
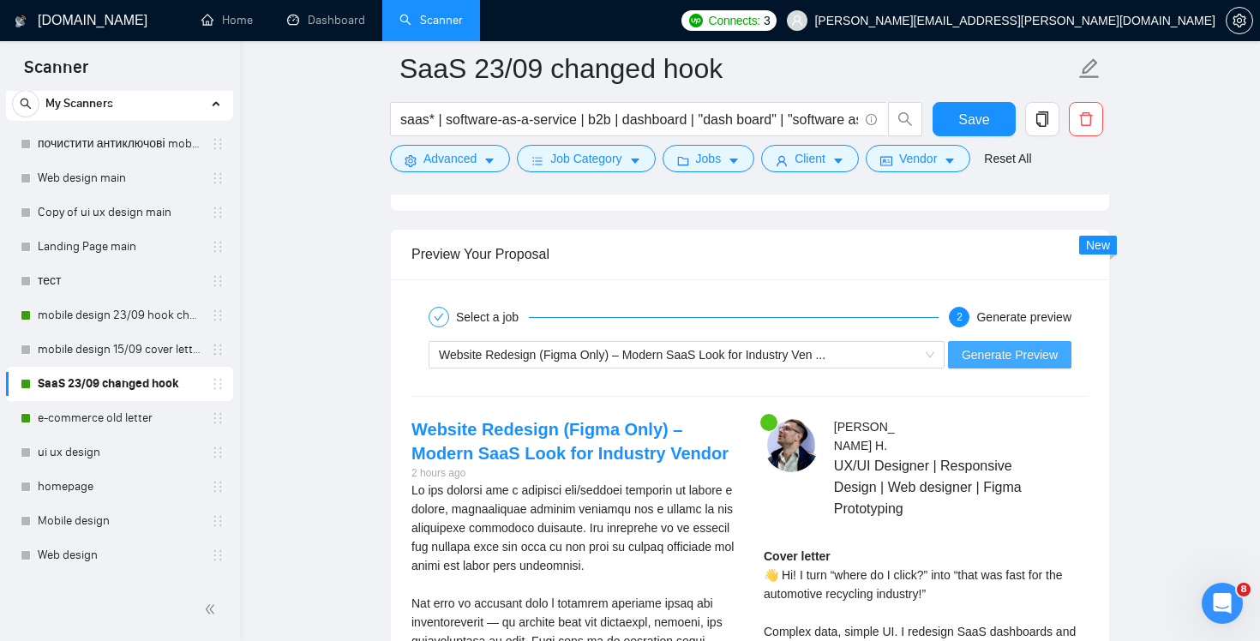
click at [1001, 356] on span "Generate Preview" at bounding box center [1010, 354] width 96 height 19
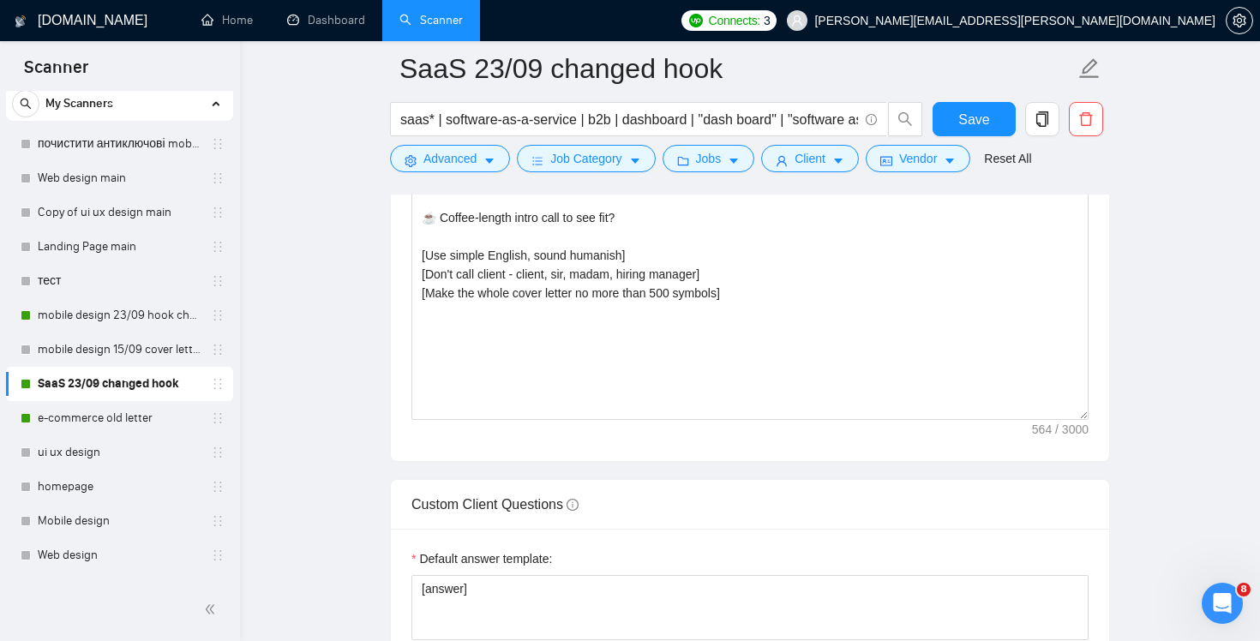
scroll to position [1902, 0]
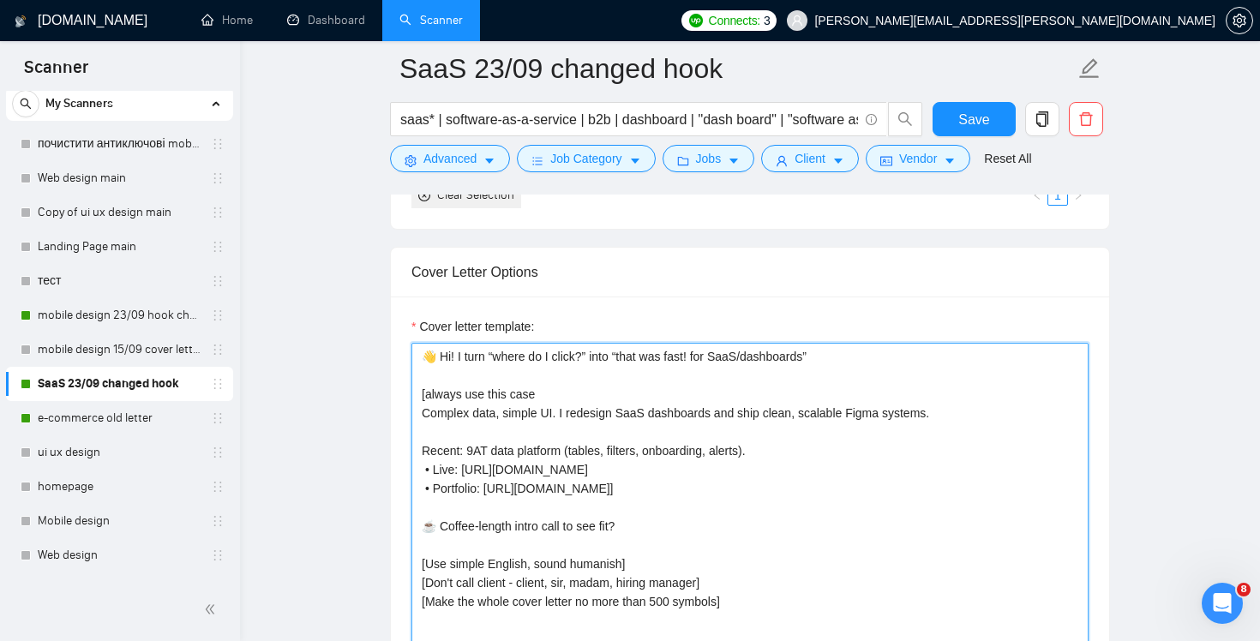
click at [968, 369] on textarea "👋 Hi! I turn “where do I click?” into “that was fast! for SaaS/dashboards” [alw…" at bounding box center [749, 536] width 677 height 386
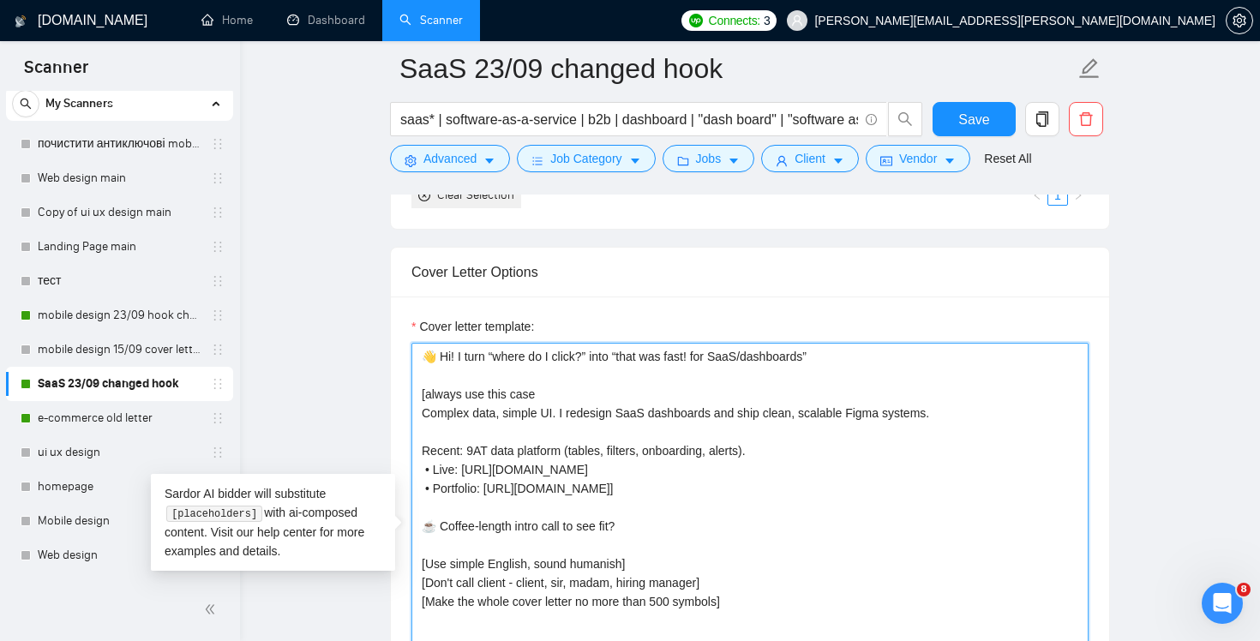
click at [905, 351] on textarea "👋 Hi! I turn “where do I click?” into “that was fast! for SaaS/dashboards” [alw…" at bounding box center [749, 536] width 677 height 386
paste textarea "”"
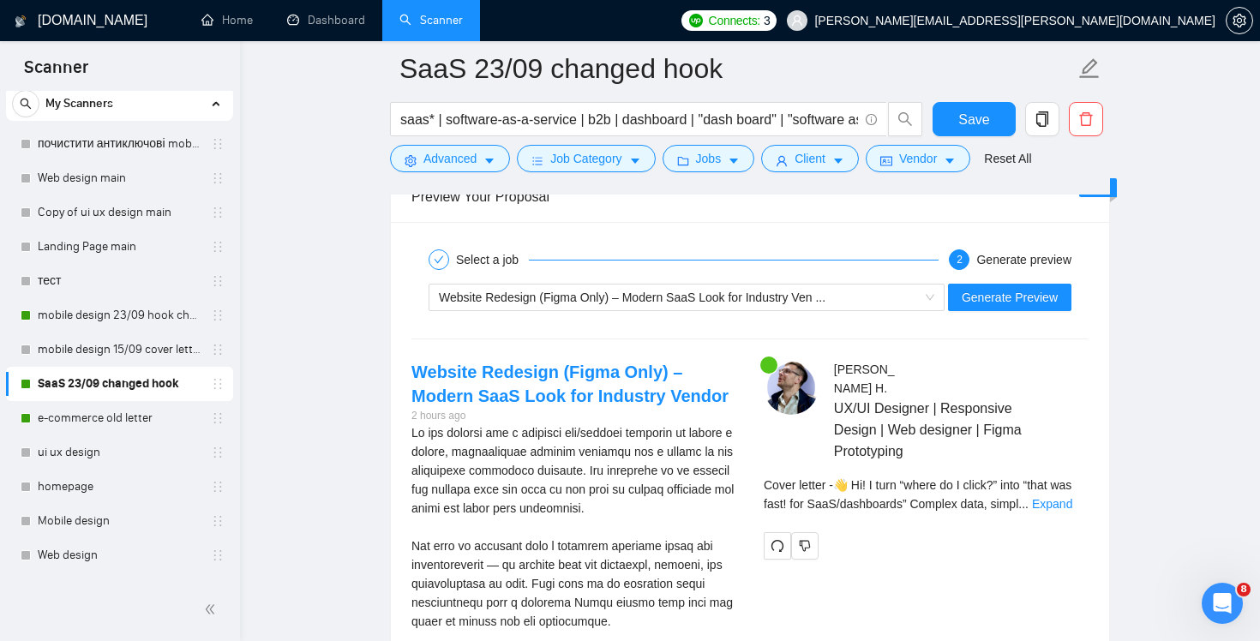
scroll to position [3401, 0]
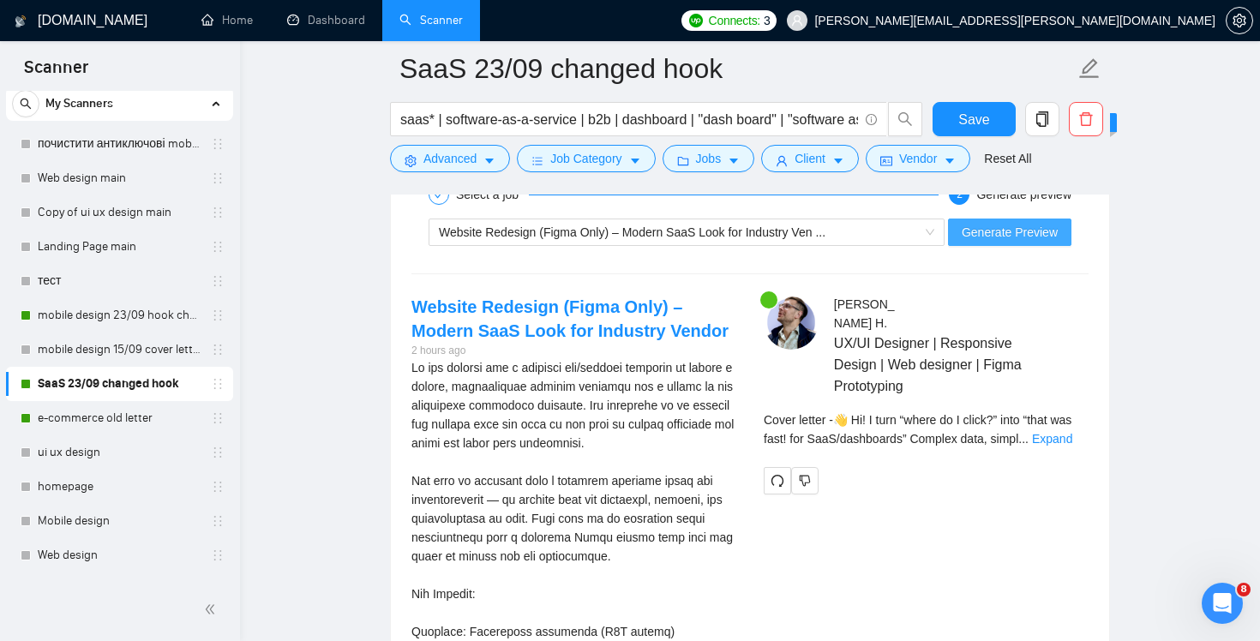
type textarea "👋 Hi! I turn “where do I click?” into “that was fast!” for SaaS/dashboards [alw…"
click at [1024, 231] on span "Generate Preview" at bounding box center [1010, 232] width 96 height 19
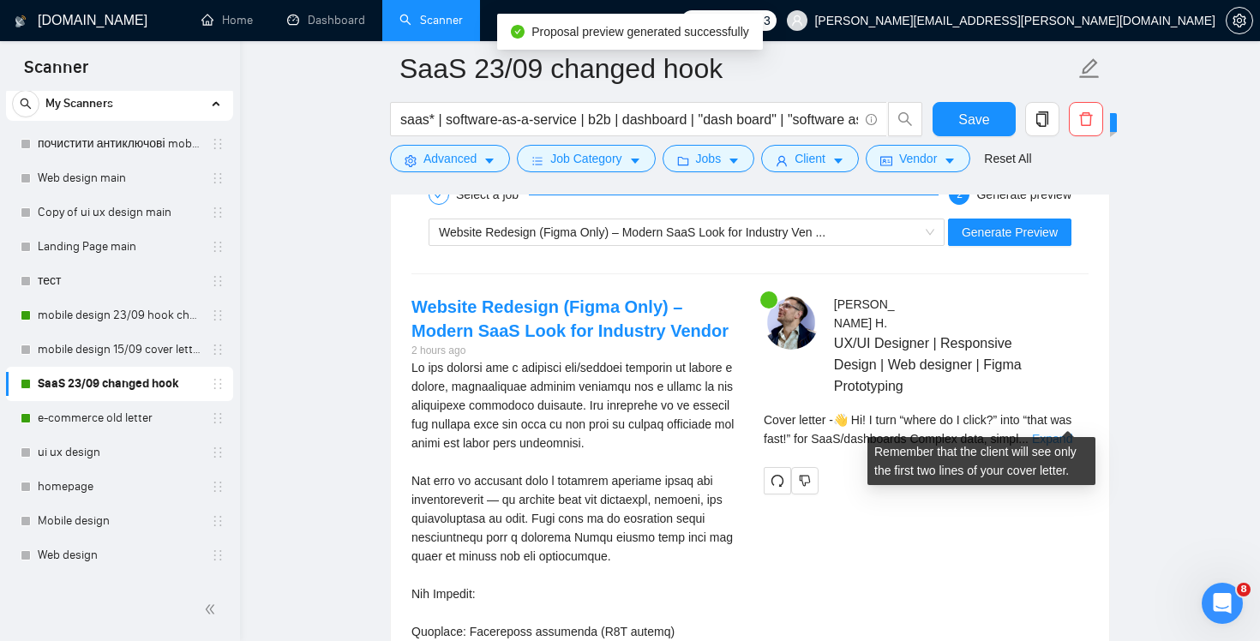
click at [1056, 432] on link "Expand" at bounding box center [1052, 439] width 40 height 14
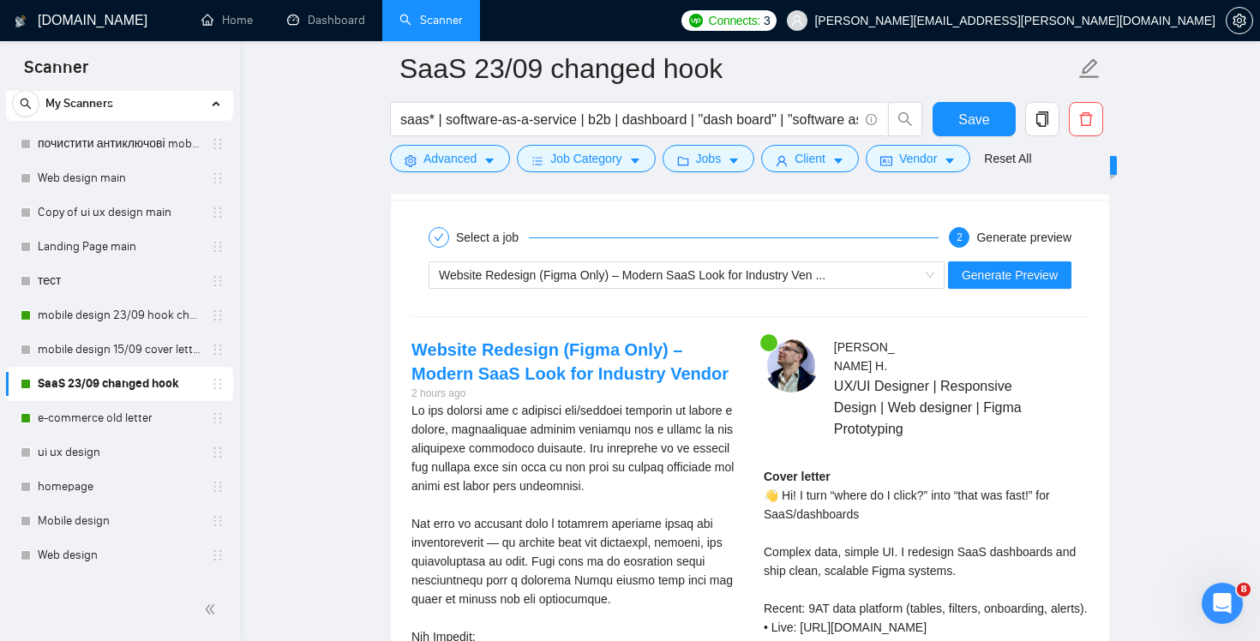
scroll to position [3251, 0]
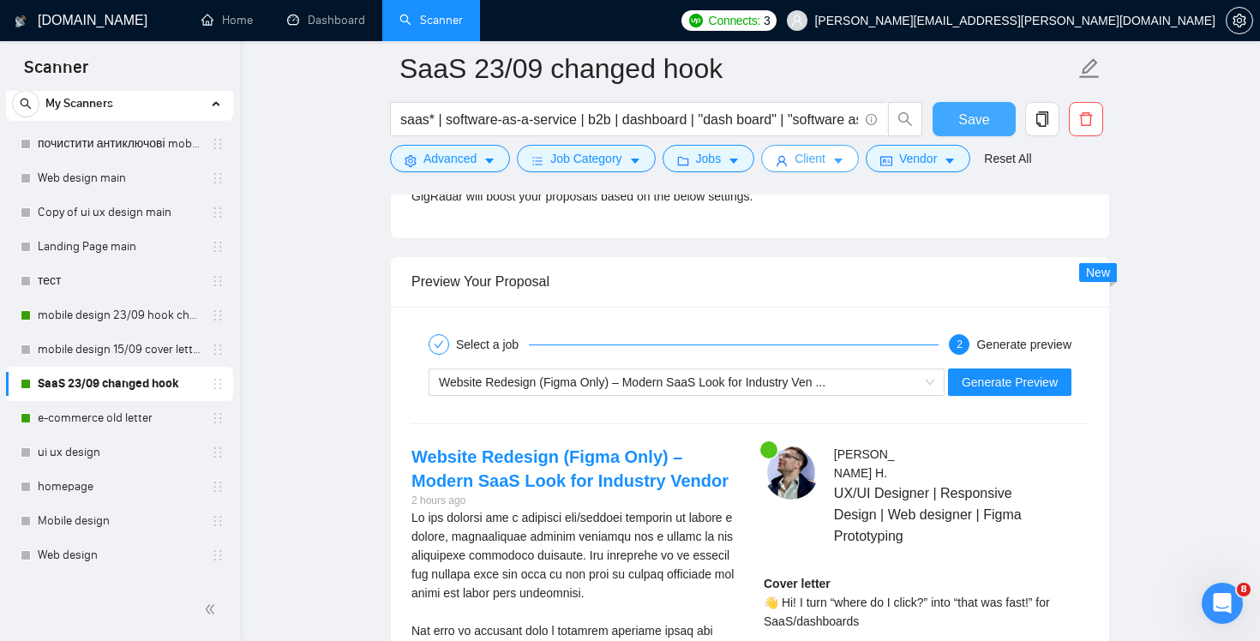
click at [966, 116] on span "Save" at bounding box center [973, 119] width 31 height 21
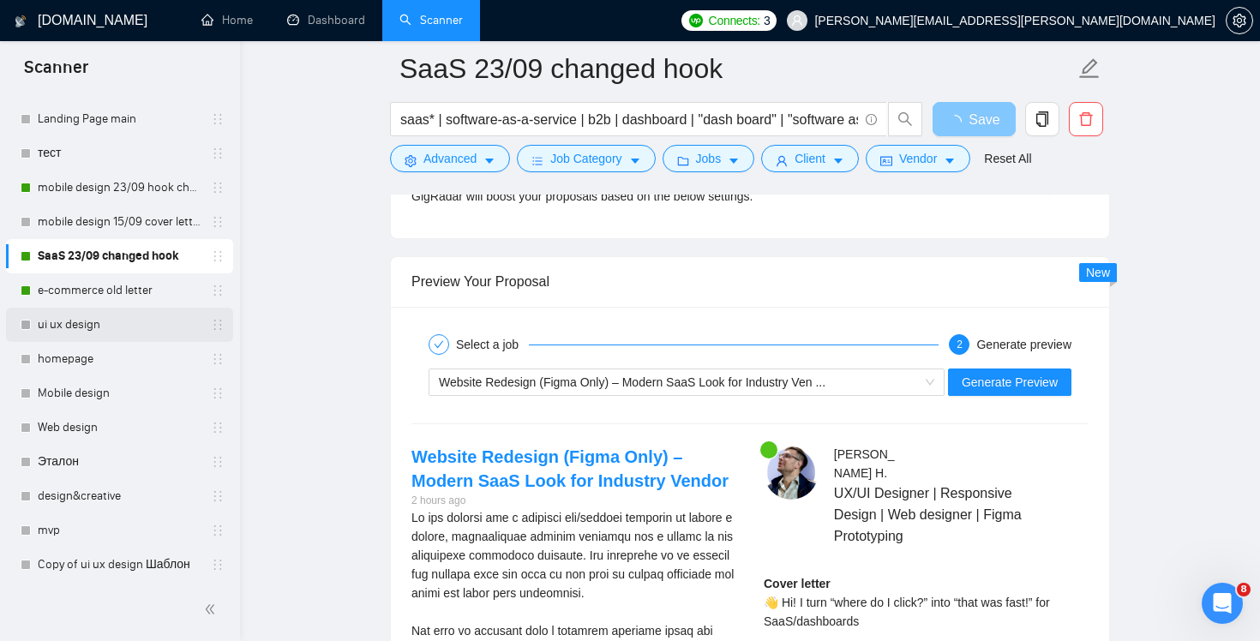
scroll to position [21, 0]
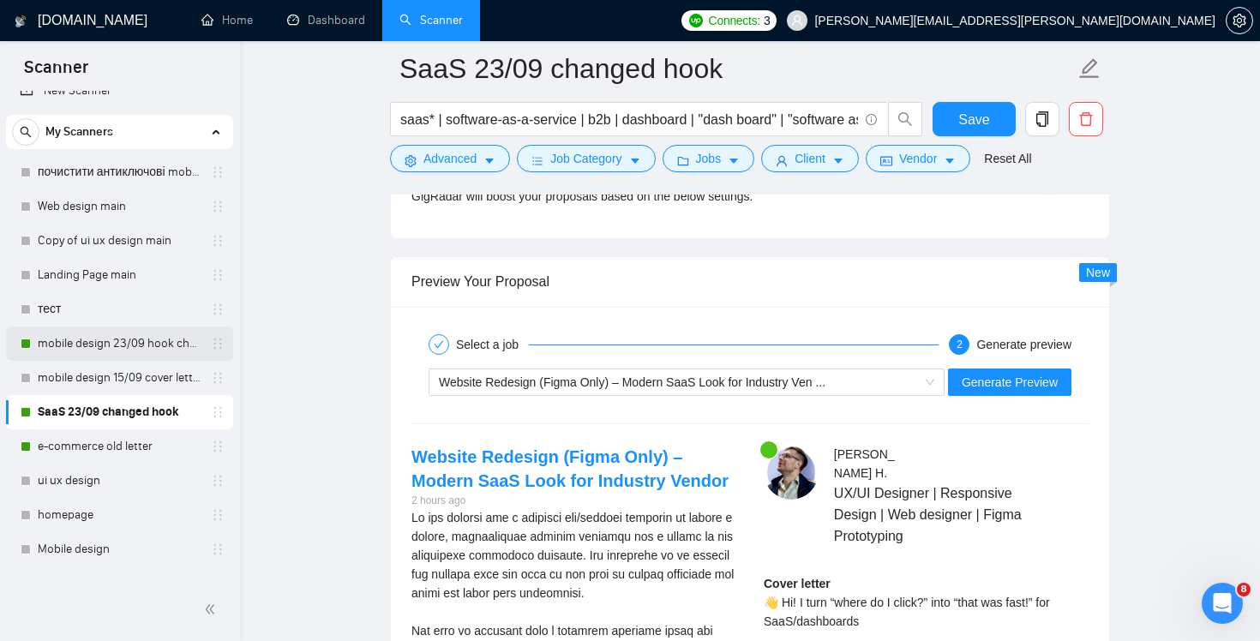
click at [150, 356] on link "mobile design 23/09 hook changed" at bounding box center [119, 344] width 163 height 34
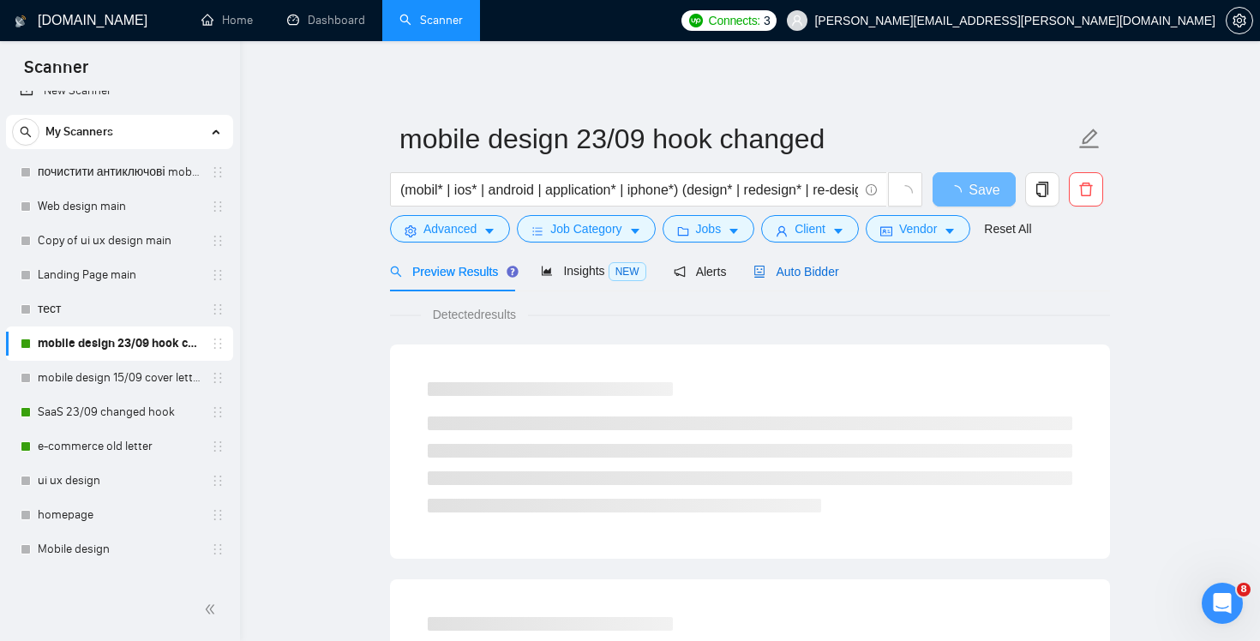
click at [821, 267] on span "Auto Bidder" at bounding box center [795, 272] width 85 height 14
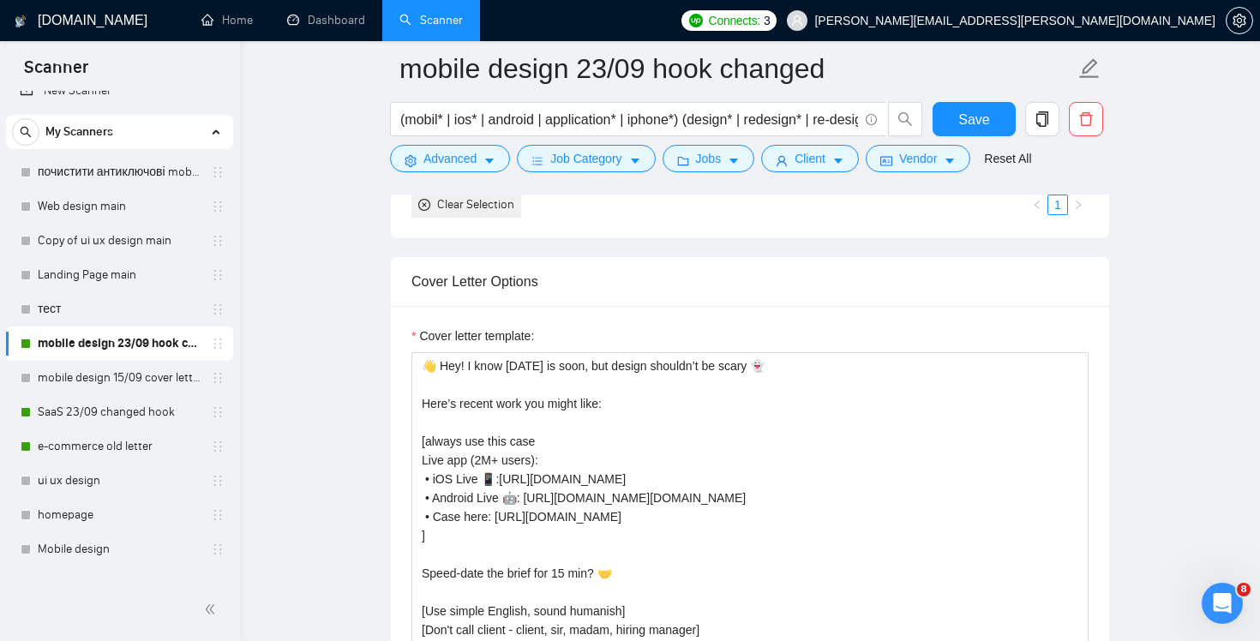
scroll to position [1896, 0]
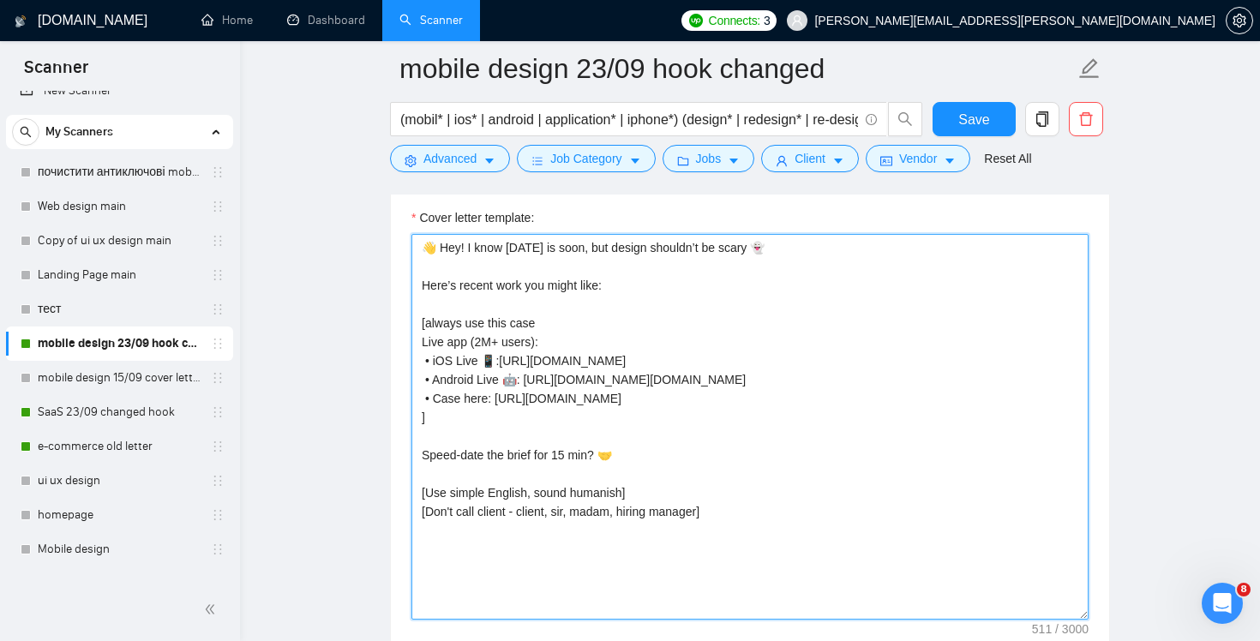
click at [776, 246] on textarea "👋 Hey! I know [DATE] is soon, but design shouldn’t be scary 👻 Here’s recent wor…" at bounding box center [749, 427] width 677 height 386
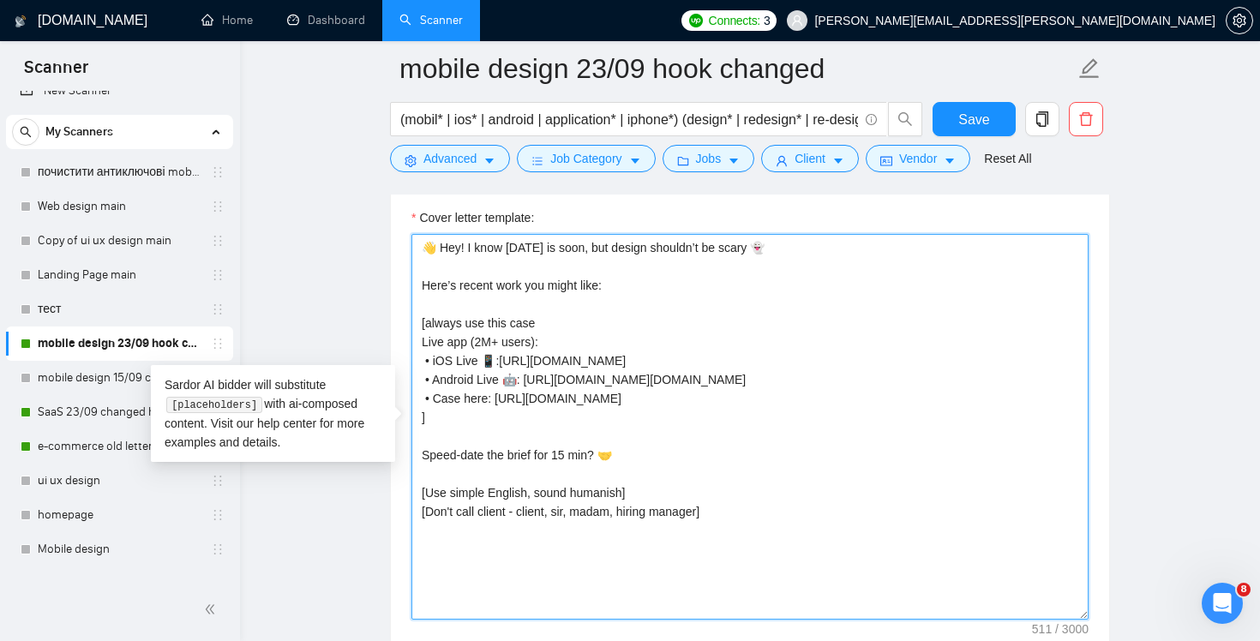
click at [631, 242] on textarea "👋 Hey! I know [DATE] is soon, but design shouldn’t be scary 👻 Here’s recent wor…" at bounding box center [749, 427] width 677 height 386
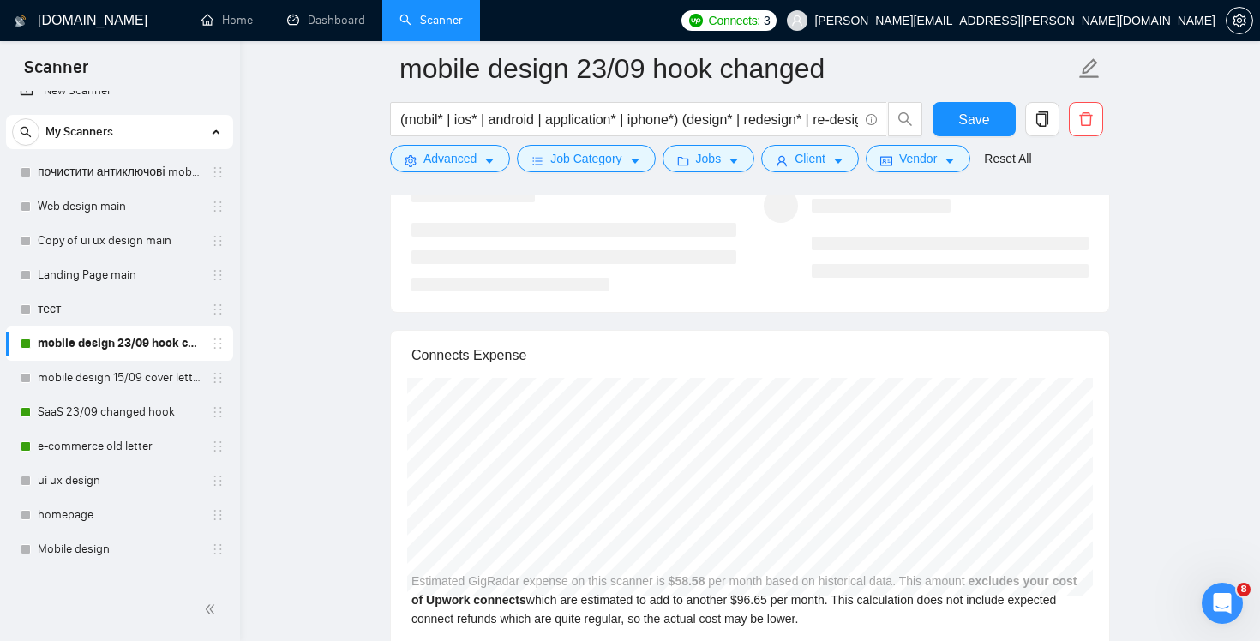
scroll to position [3171, 0]
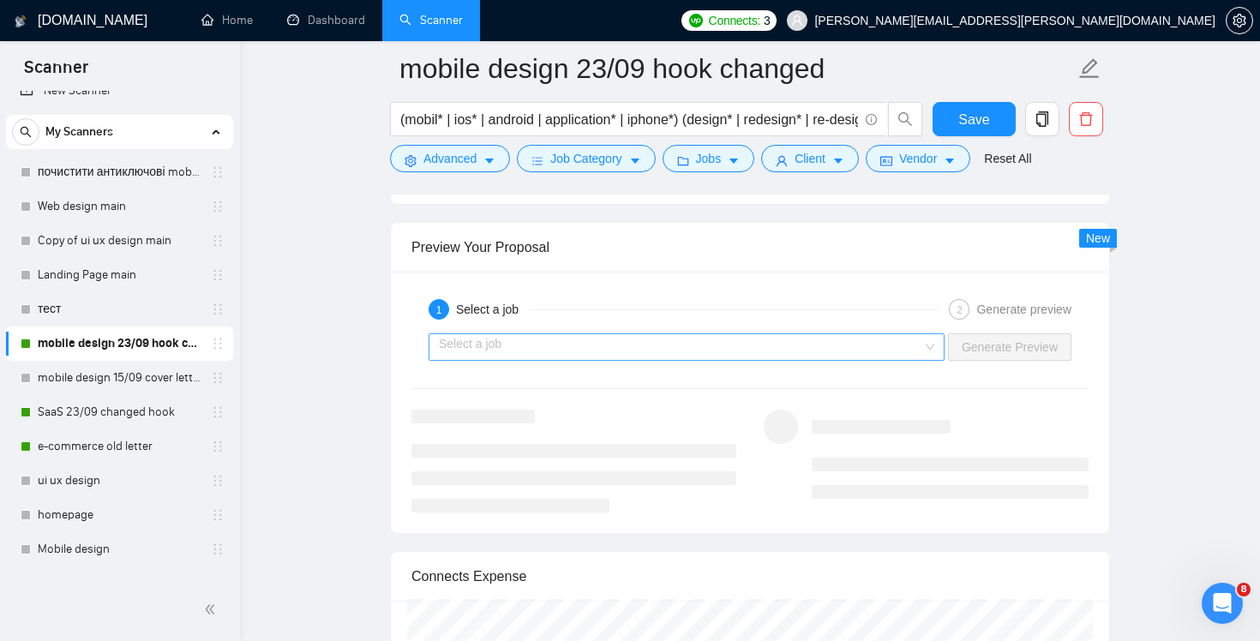
click at [926, 351] on div "Select a job" at bounding box center [687, 346] width 516 height 27
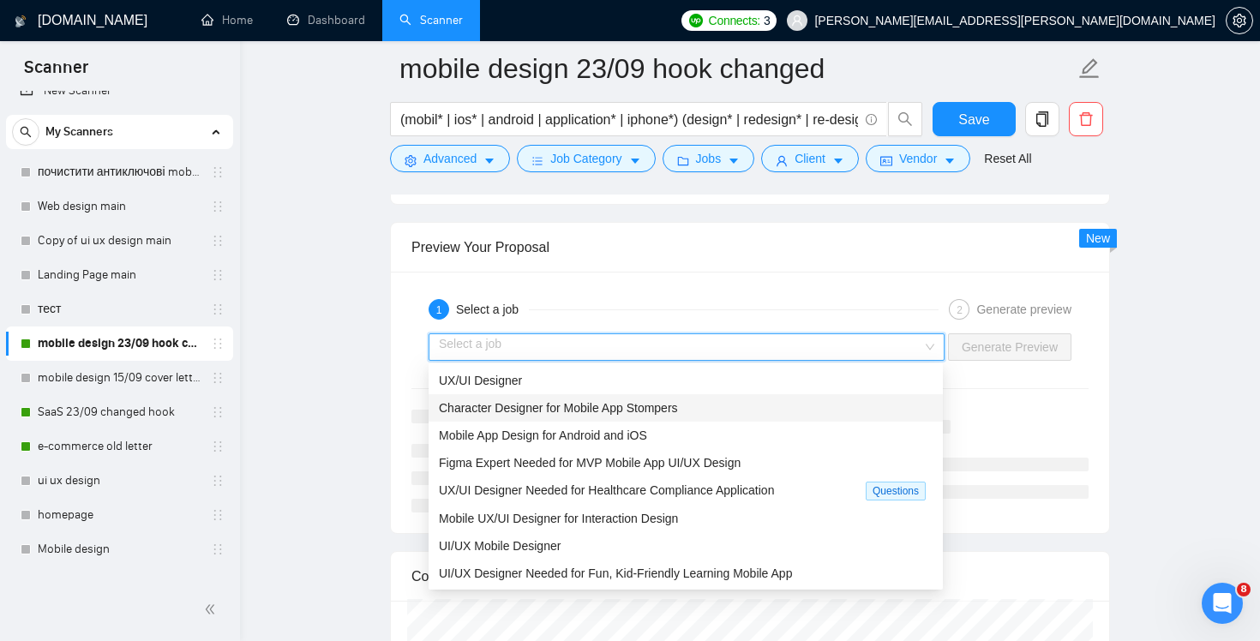
click at [859, 405] on div "Character Designer for Mobile App Stompers" at bounding box center [686, 408] width 494 height 19
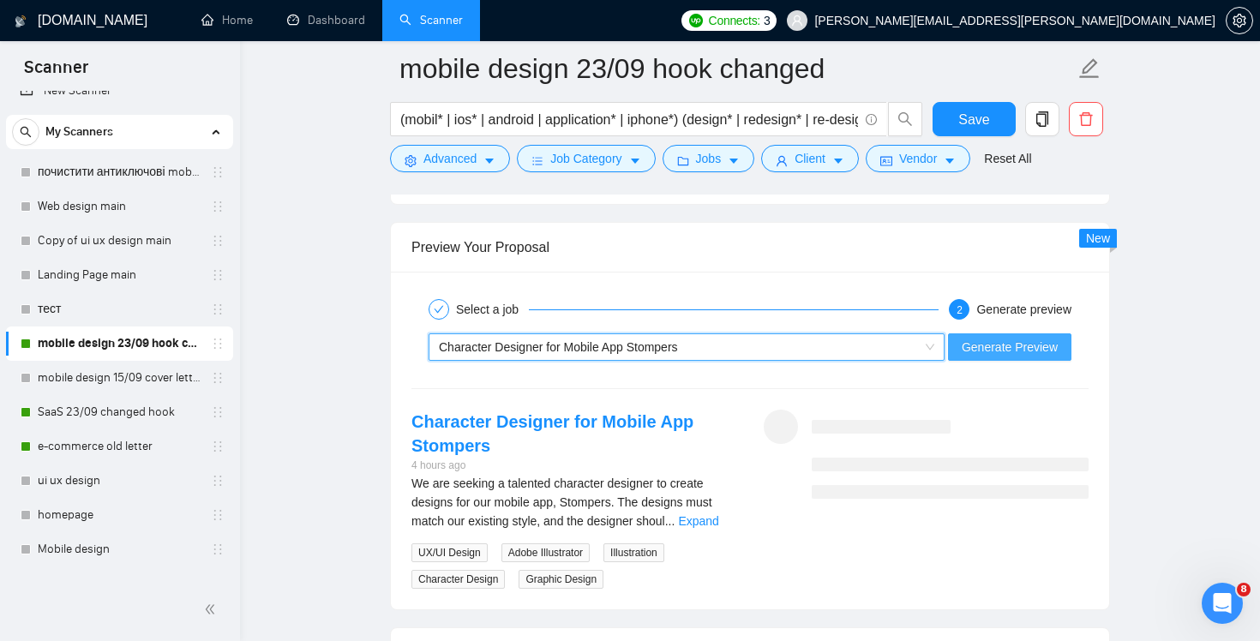
click at [1005, 351] on span "Generate Preview" at bounding box center [1010, 347] width 96 height 19
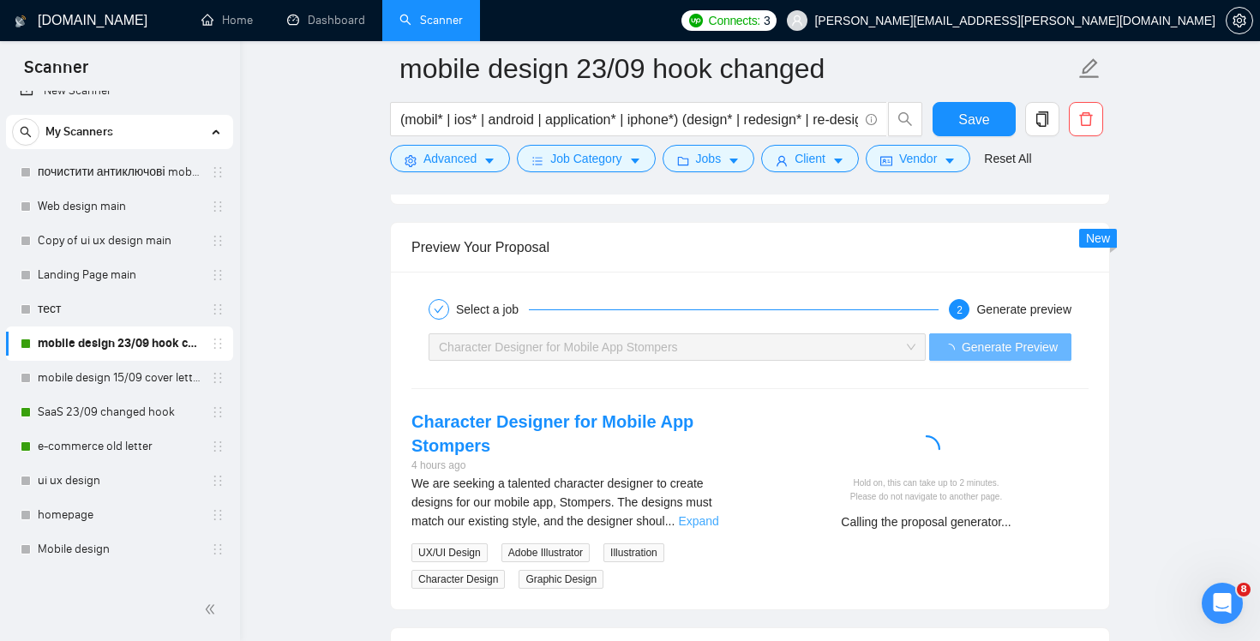
click at [715, 518] on link "Expand" at bounding box center [698, 521] width 40 height 14
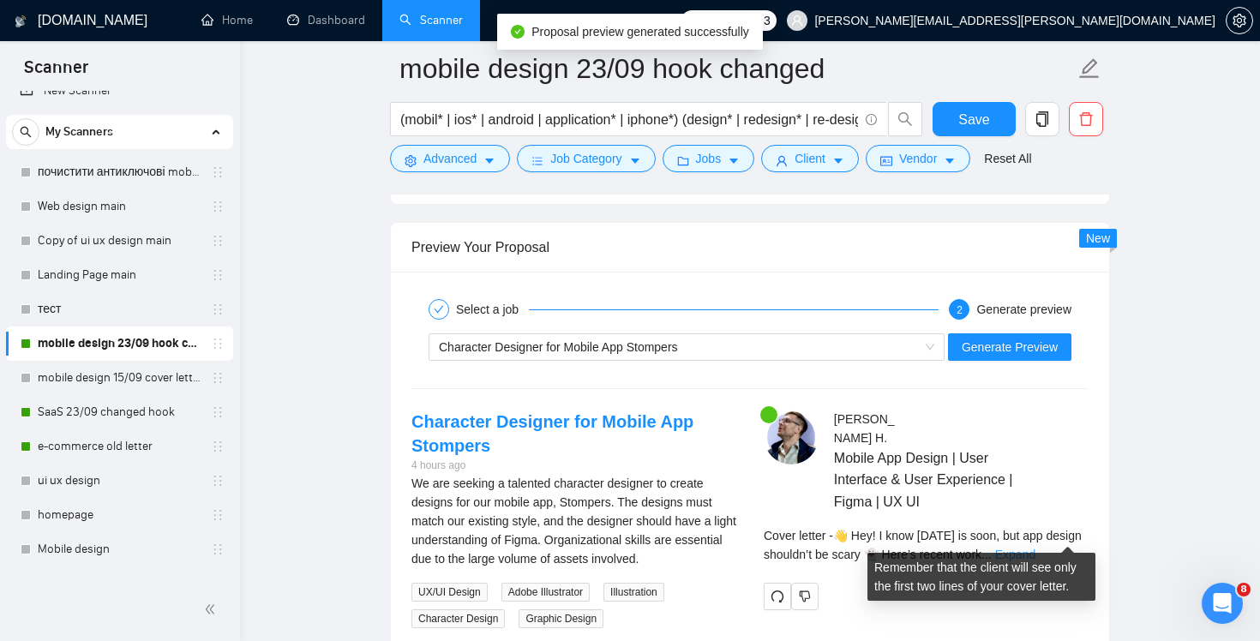
click at [1035, 548] on link "Expand" at bounding box center [1015, 555] width 40 height 14
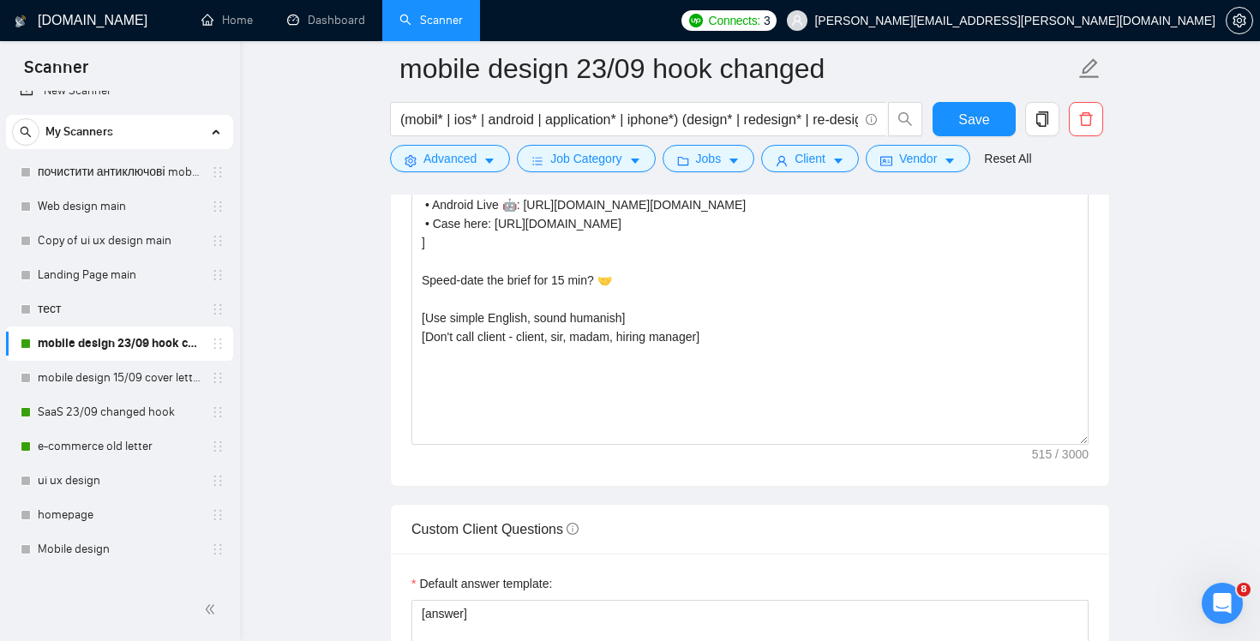
scroll to position [1783, 0]
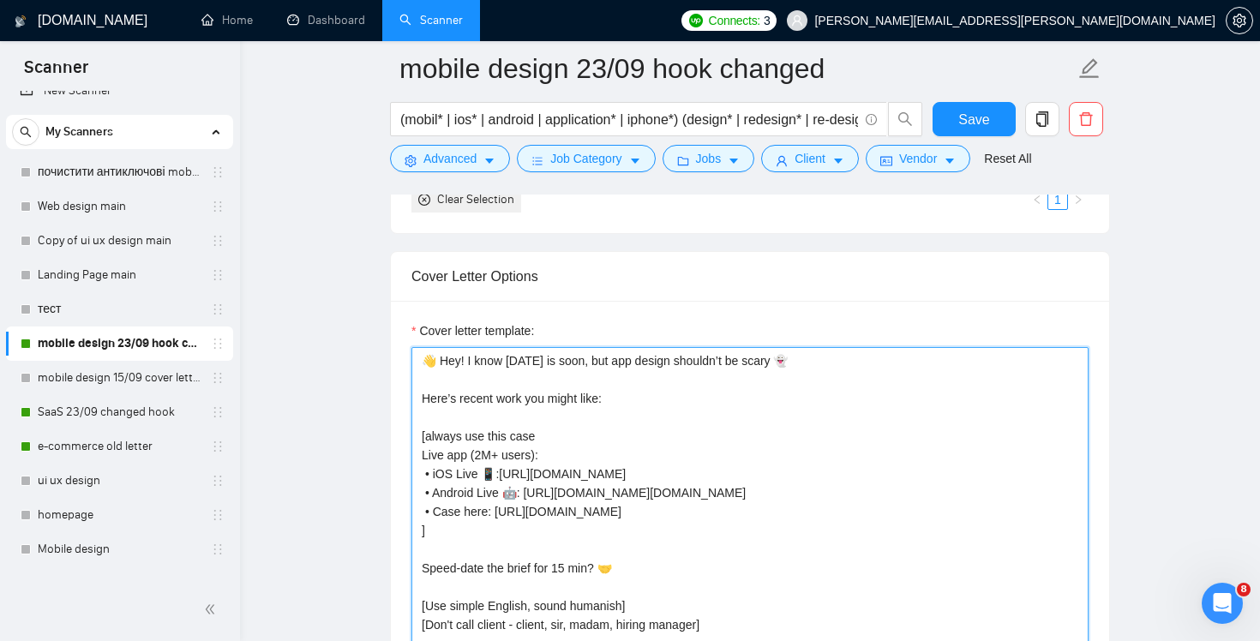
click at [644, 363] on textarea "👋 Hey! I know [DATE] is soon, but app design shouldn’t be scary 👻 Here’s recent…" at bounding box center [749, 540] width 677 height 386
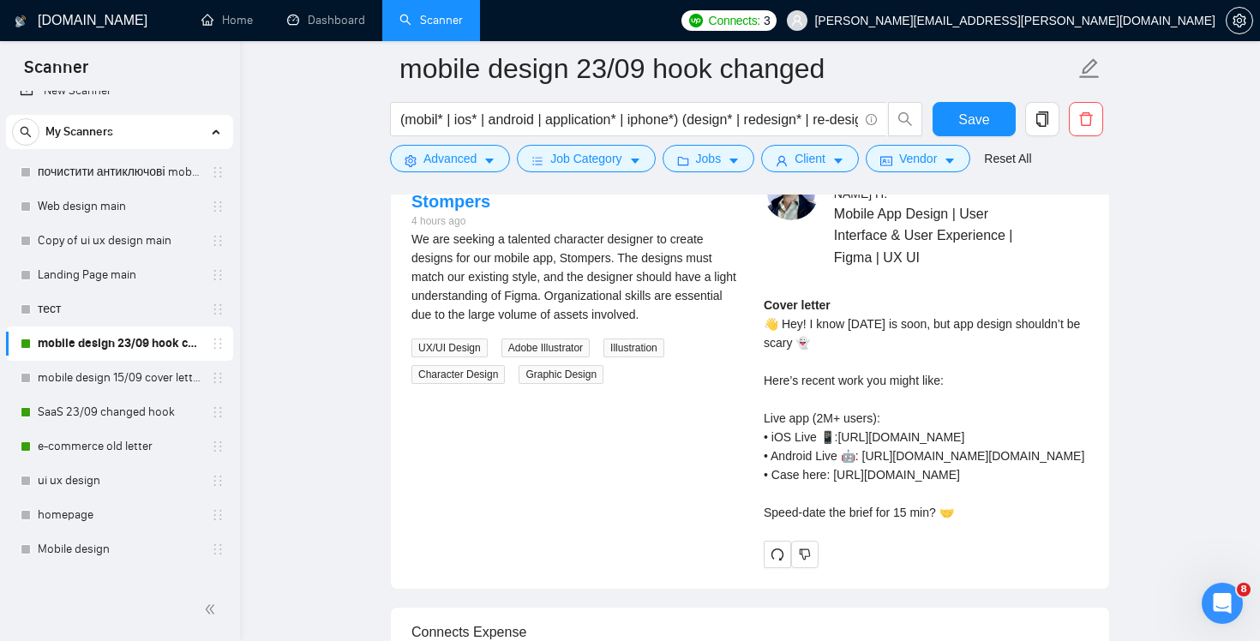
scroll to position [3539, 0]
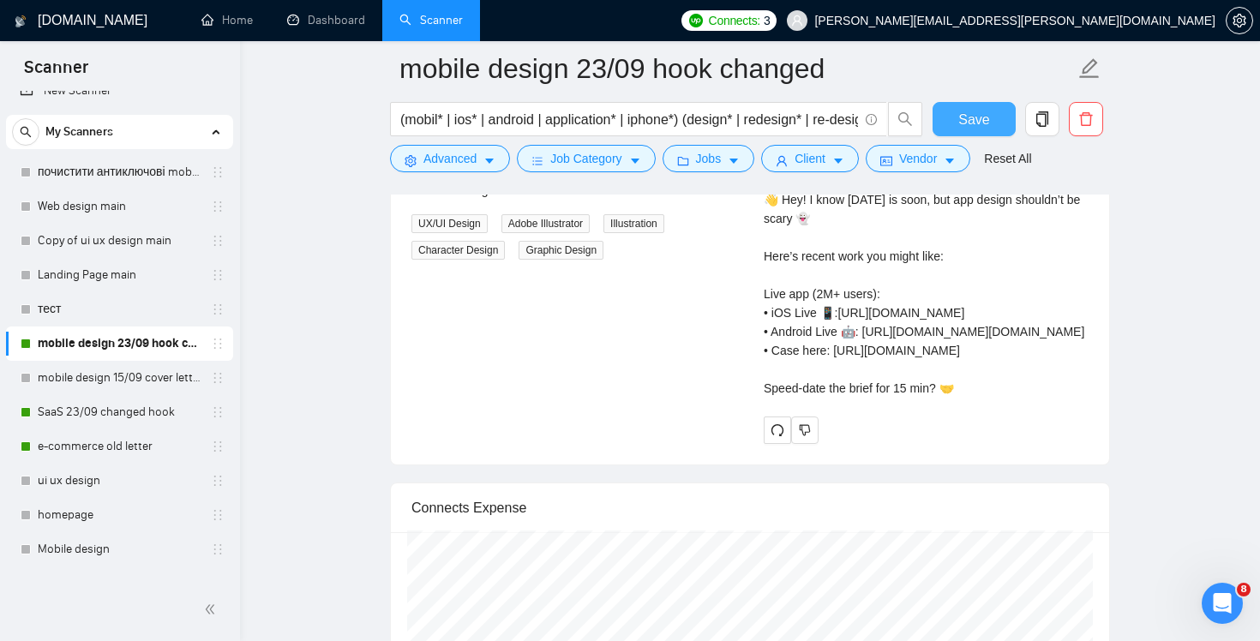
type textarea "👋 Hey! I know [DATE] is soon, but mobile design shouldn’t be scary 👻 Here’s rec…"
click at [960, 132] on button "Save" at bounding box center [973, 119] width 83 height 34
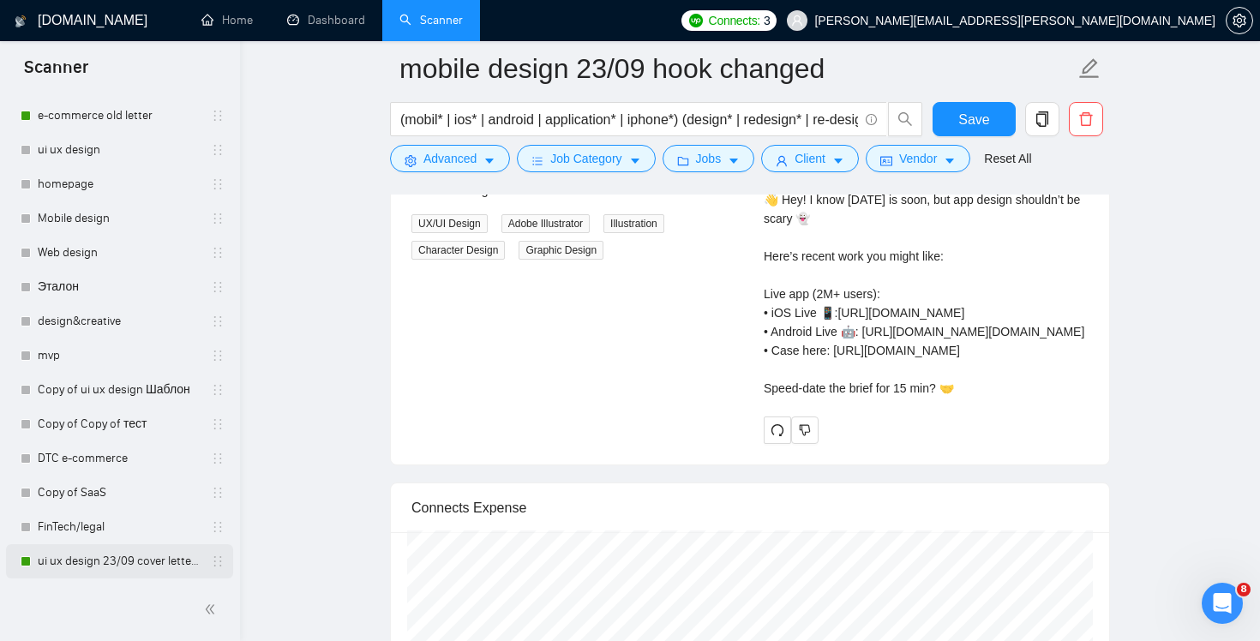
click at [136, 572] on link "ui ux design 23/09 cover letter changed & cases revised" at bounding box center [119, 561] width 163 height 34
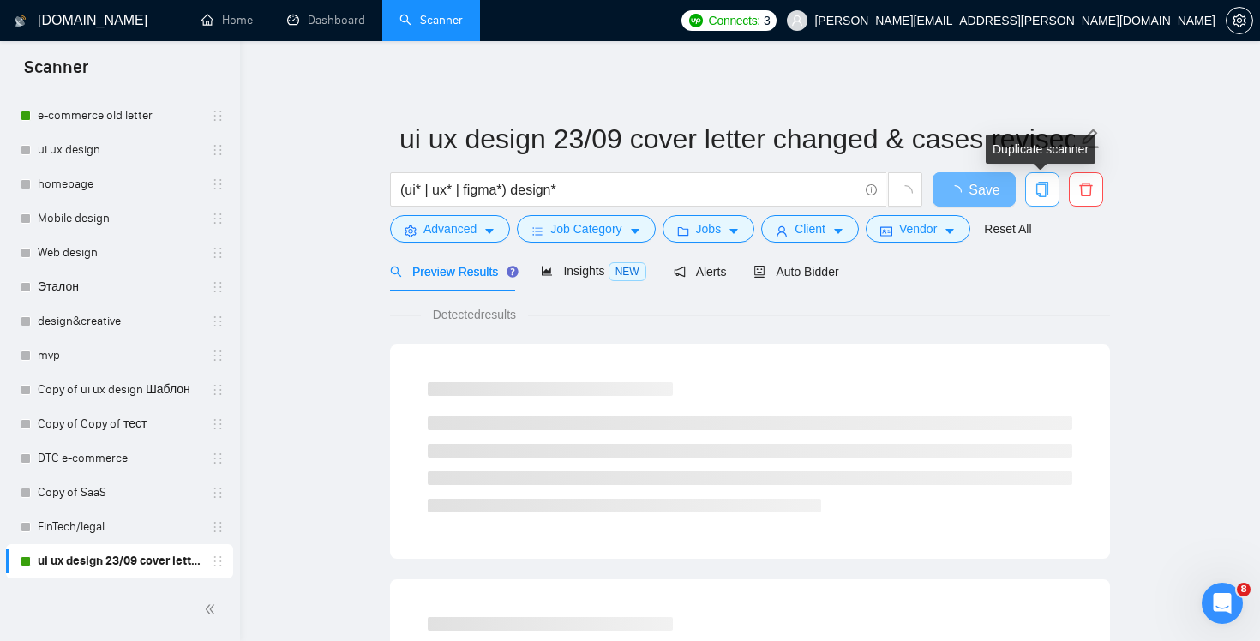
click at [1048, 188] on icon "copy" at bounding box center [1041, 189] width 15 height 15
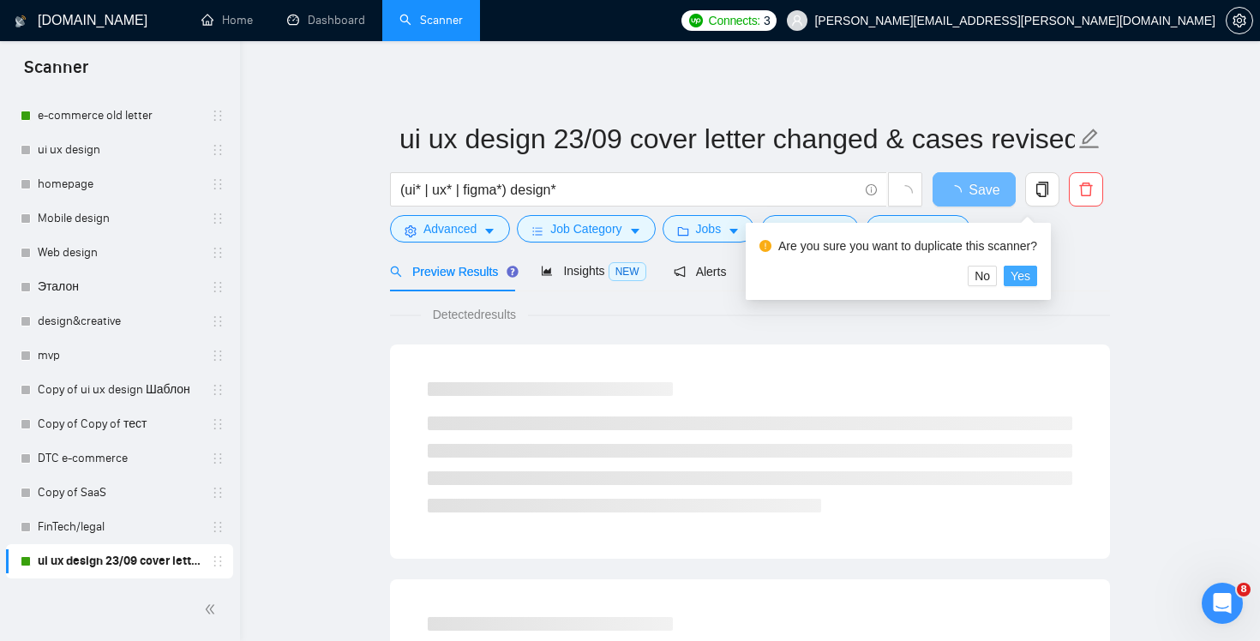
click at [1026, 275] on span "Yes" at bounding box center [1020, 276] width 20 height 19
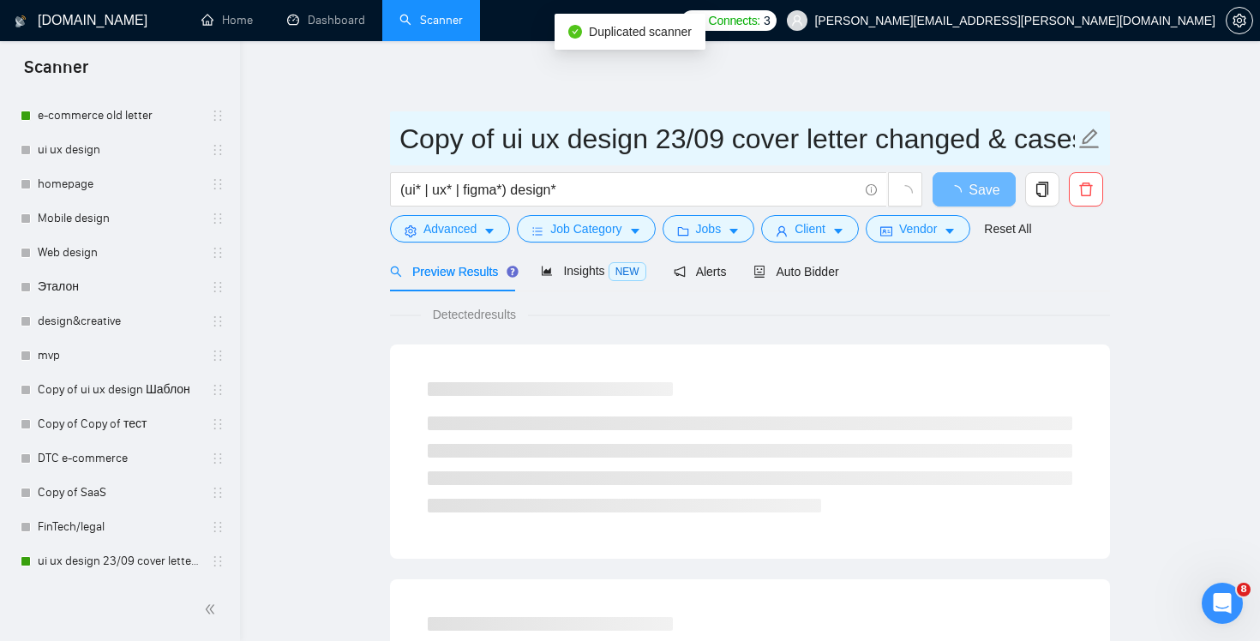
click at [681, 143] on input "Copy of ui ux design 23/09 cover letter changed & cases revised" at bounding box center [736, 138] width 675 height 43
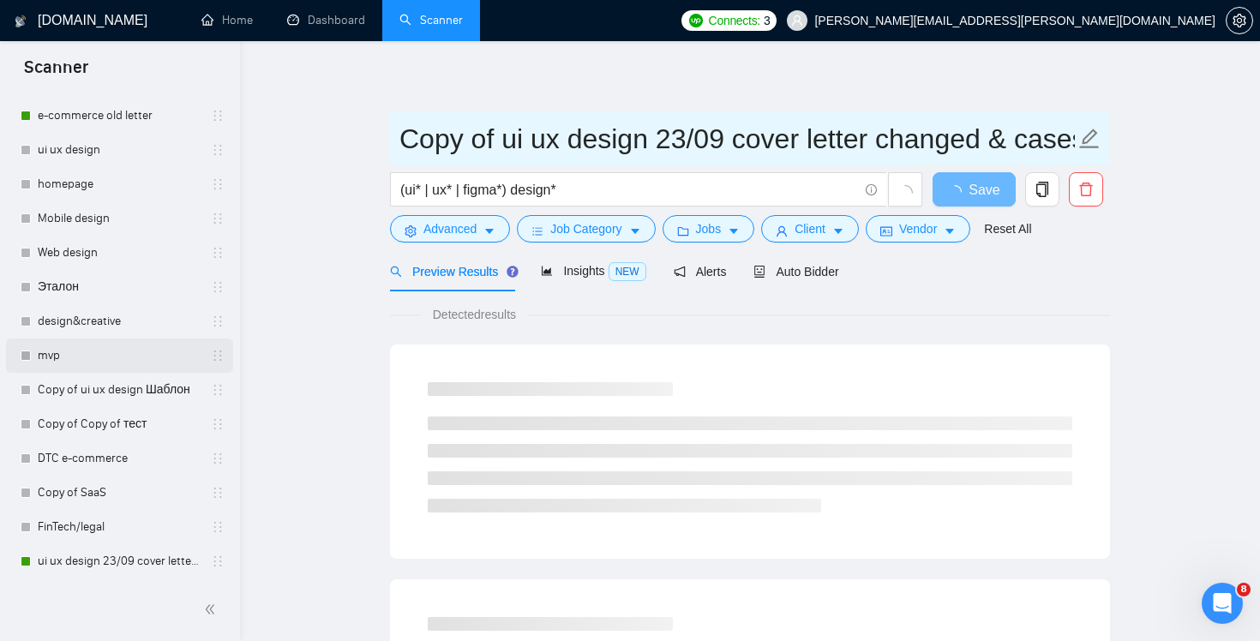
scroll to position [386, 0]
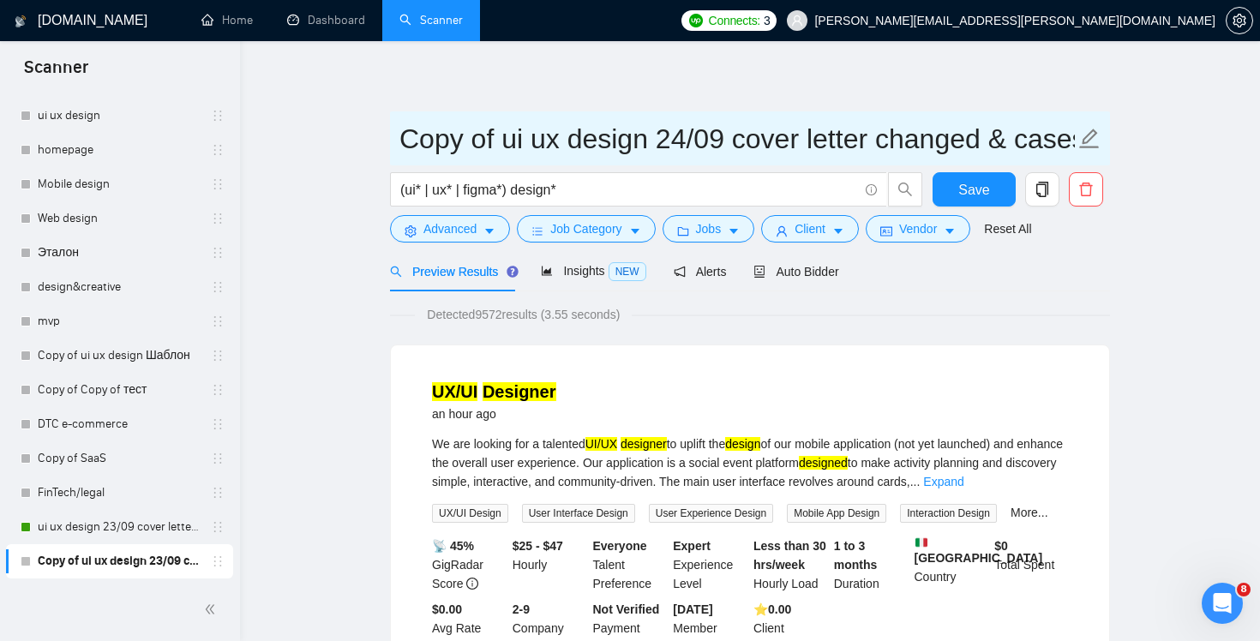
drag, startPoint x: 499, startPoint y: 144, endPoint x: 268, endPoint y: 141, distance: 230.5
drag, startPoint x: 632, startPoint y: 136, endPoint x: 1100, endPoint y: 135, distance: 467.9
click at [1100, 135] on span "ui ux design 24/09 cover letter changed & cases revised" at bounding box center [750, 138] width 720 height 54
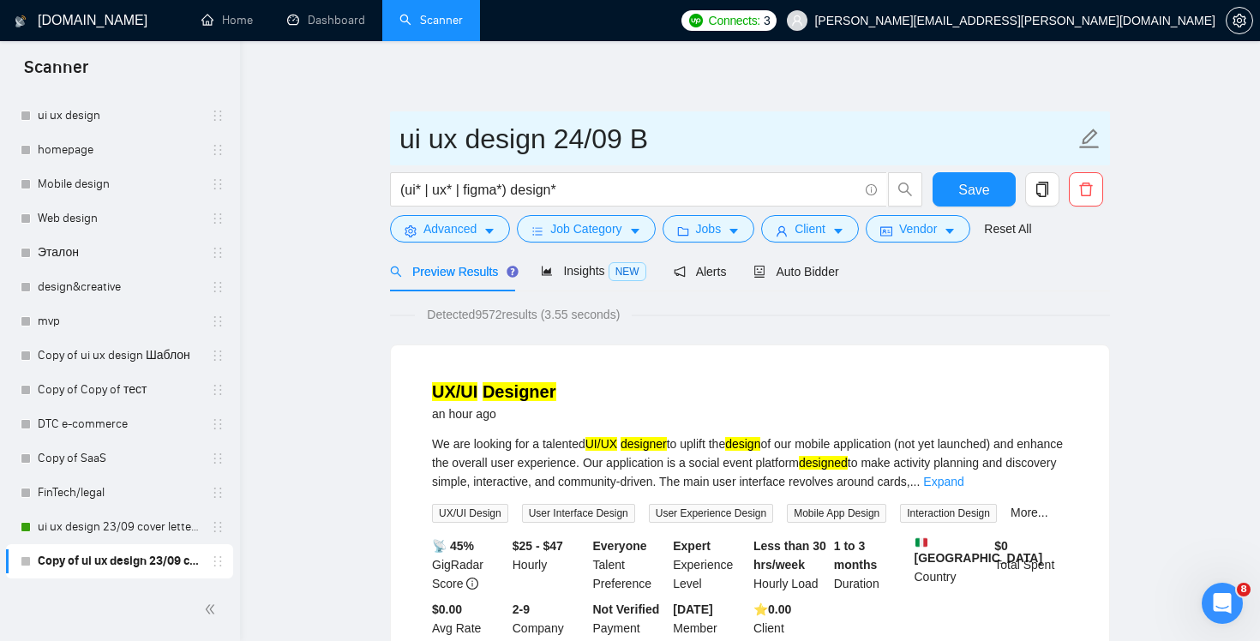
scroll to position [0, 0]
type input "ui ux design 24/09 B-test"
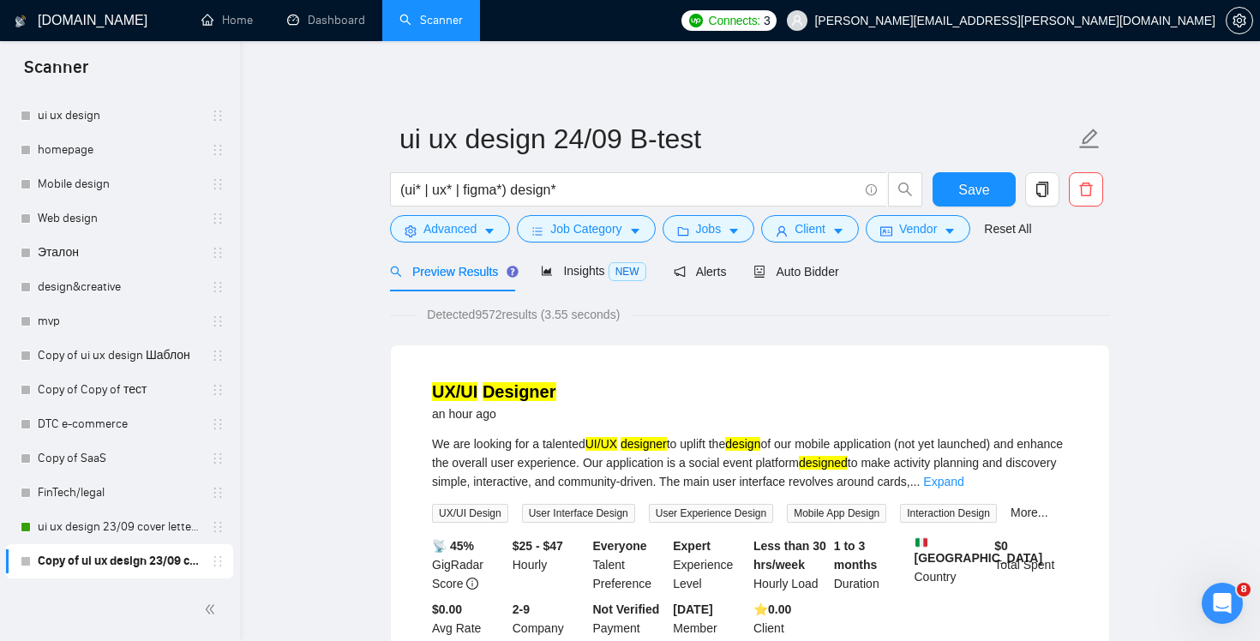
click at [984, 187] on span "Save" at bounding box center [973, 189] width 31 height 21
click at [824, 276] on span "Auto Bidder" at bounding box center [795, 272] width 85 height 14
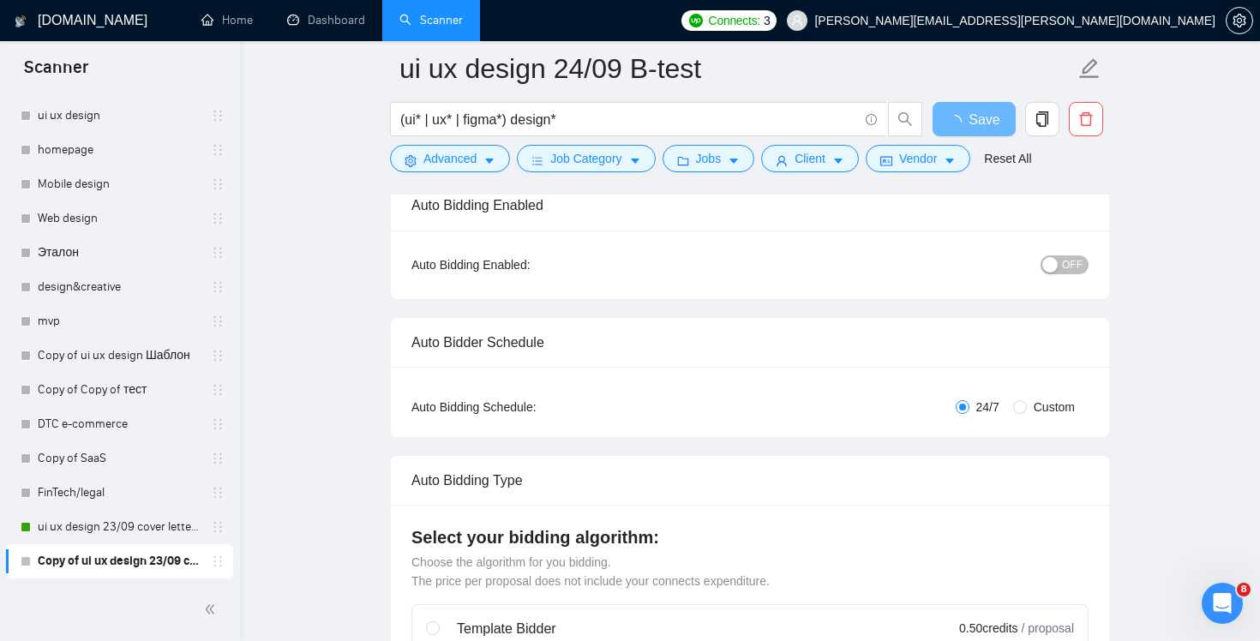
scroll to position [93, 0]
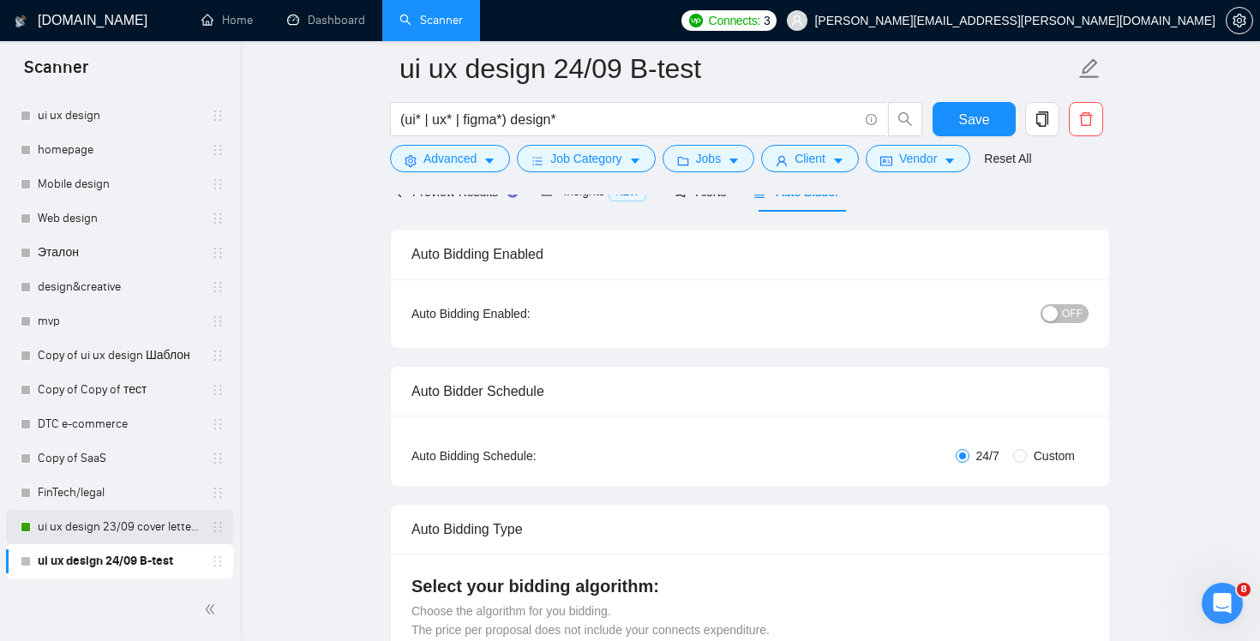
click at [146, 522] on link "ui ux design 23/09 cover letter changed & cases revised" at bounding box center [119, 527] width 163 height 34
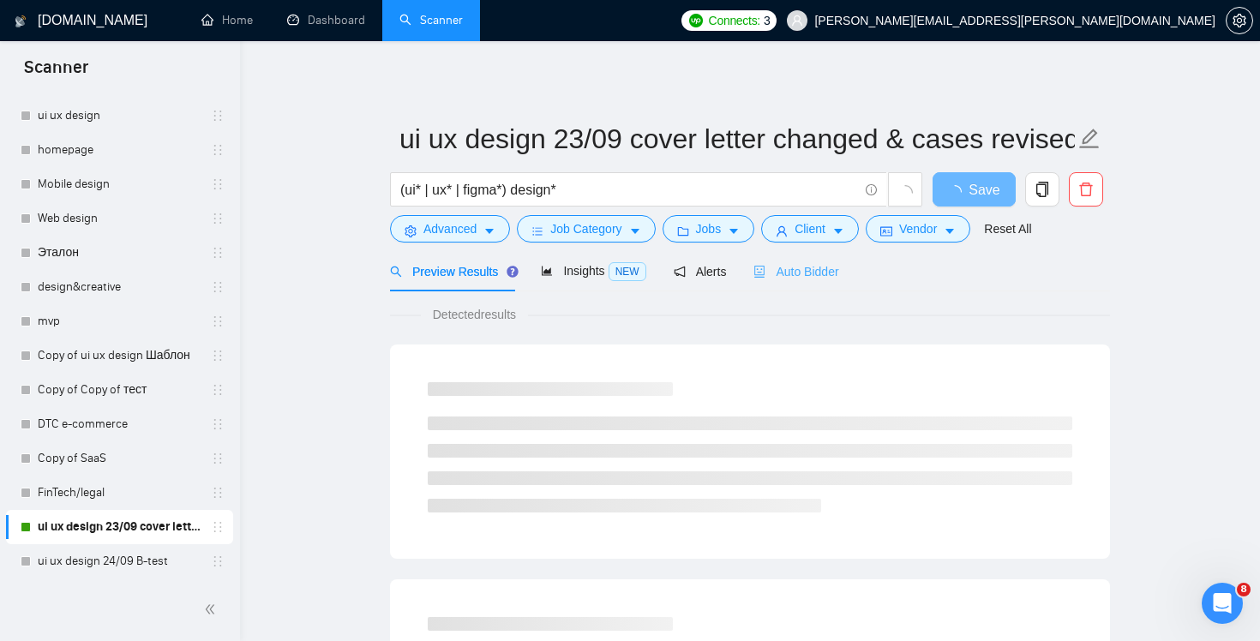
click at [813, 256] on div "Auto Bidder" at bounding box center [795, 271] width 85 height 40
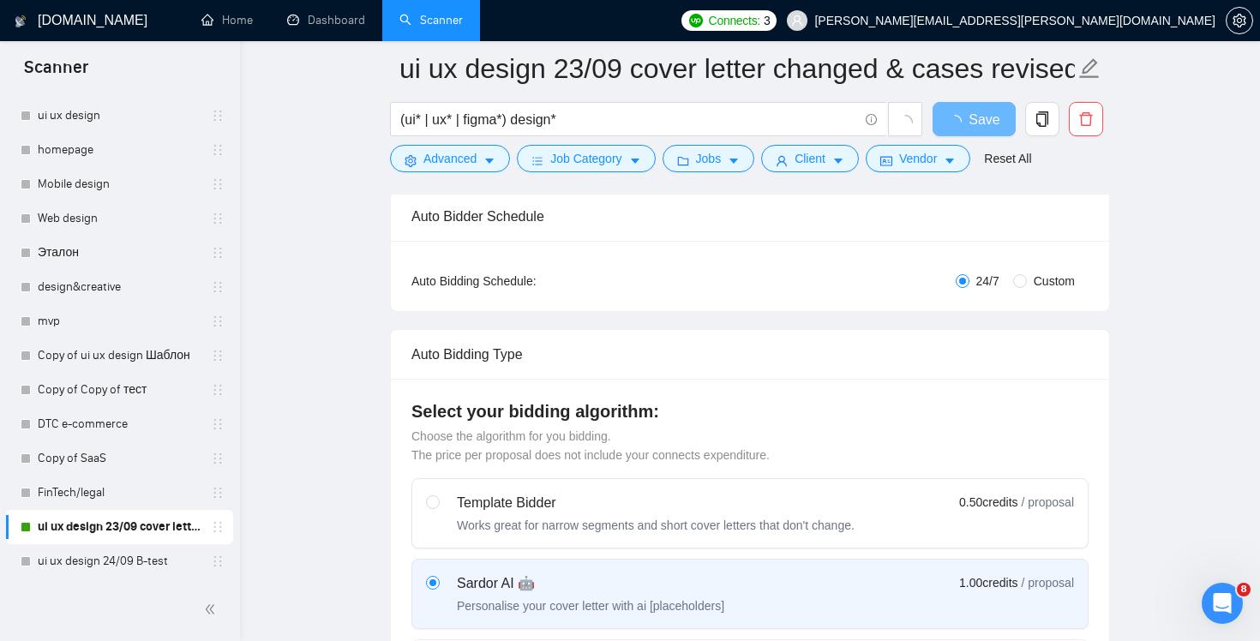
scroll to position [316, 0]
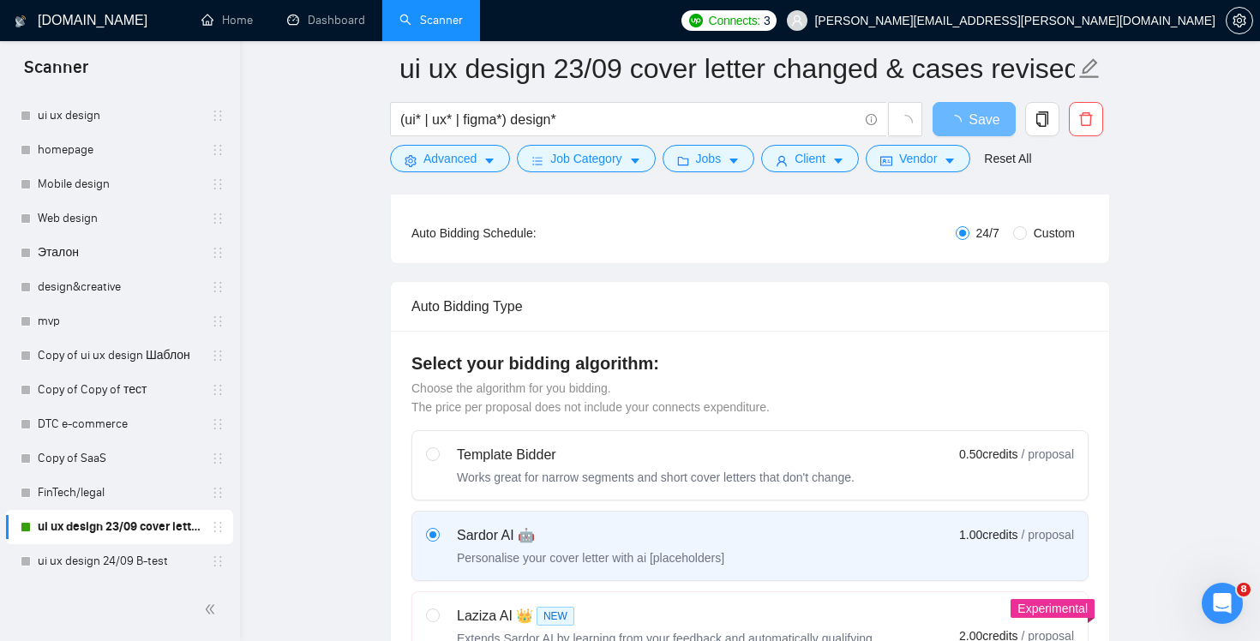
click at [1056, 228] on span "Custom" at bounding box center [1054, 233] width 55 height 19
click at [1027, 228] on input "Custom" at bounding box center [1020, 233] width 14 height 14
radio input "true"
radio input "false"
checkbox input "true"
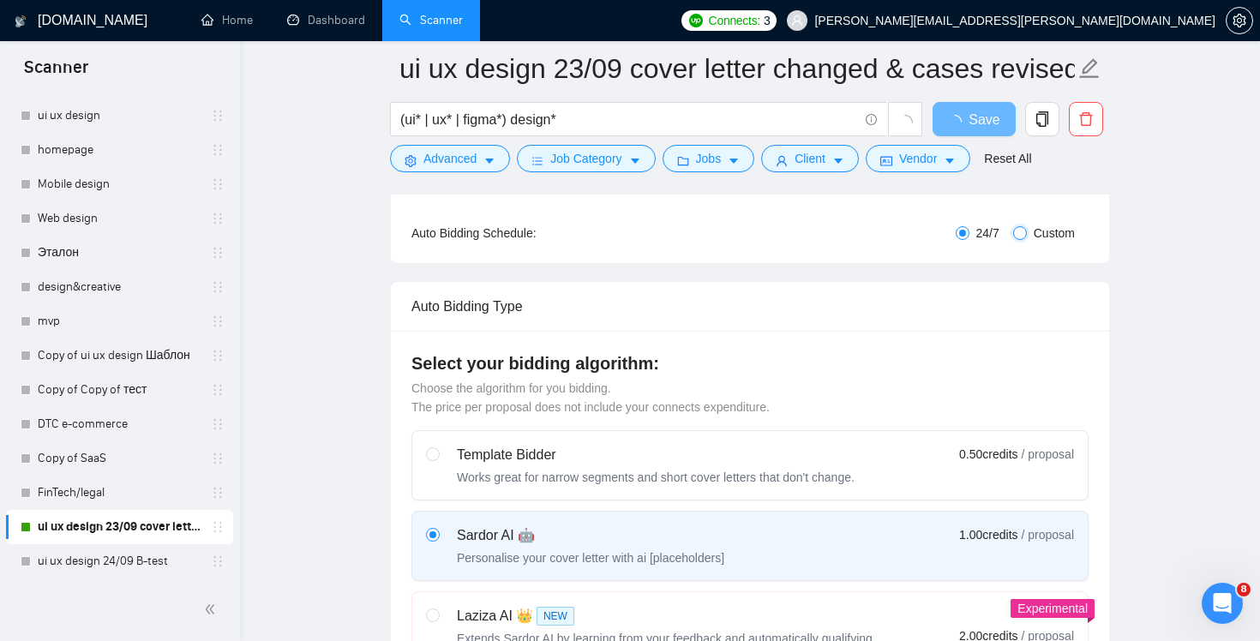
checkbox input "true"
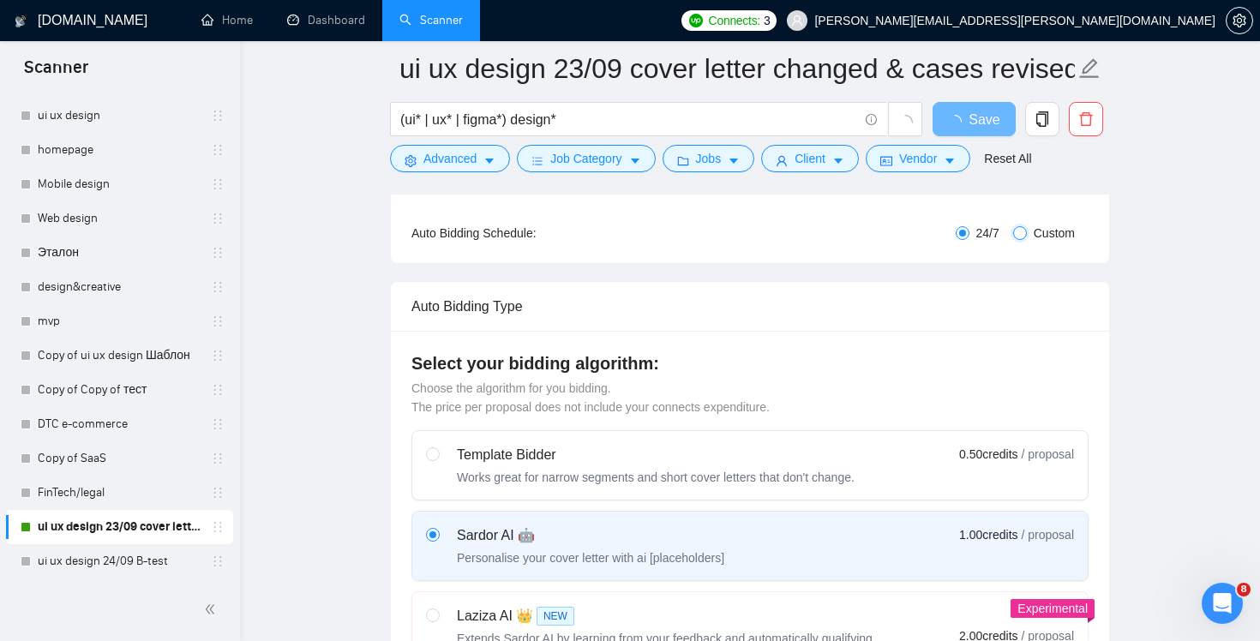
checkbox input "true"
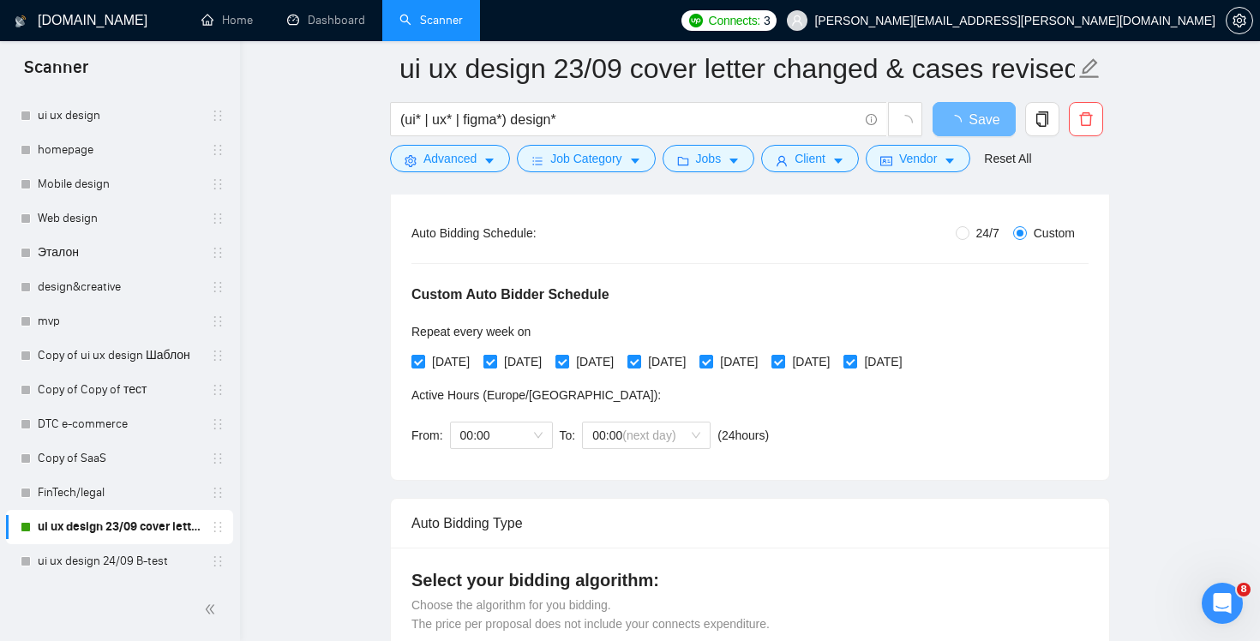
click at [519, 357] on span "[DATE]" at bounding box center [522, 361] width 51 height 19
click at [495, 357] on input "[DATE]" at bounding box center [489, 361] width 12 height 12
checkbox input "false"
click at [692, 361] on span "[DATE]" at bounding box center [666, 361] width 51 height 19
click at [639, 361] on input "[DATE]" at bounding box center [633, 361] width 12 height 12
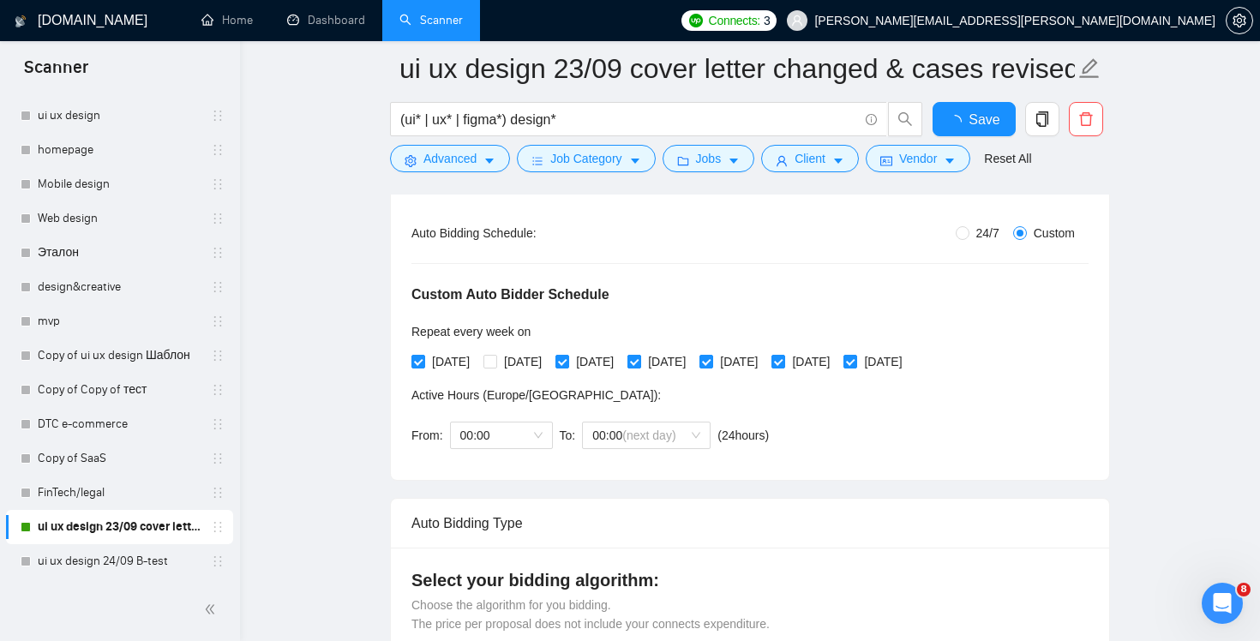
checkbox input "false"
click at [836, 367] on span "[DATE]" at bounding box center [810, 361] width 51 height 19
click at [783, 367] on input "[DATE]" at bounding box center [777, 361] width 12 height 12
checkbox input "false"
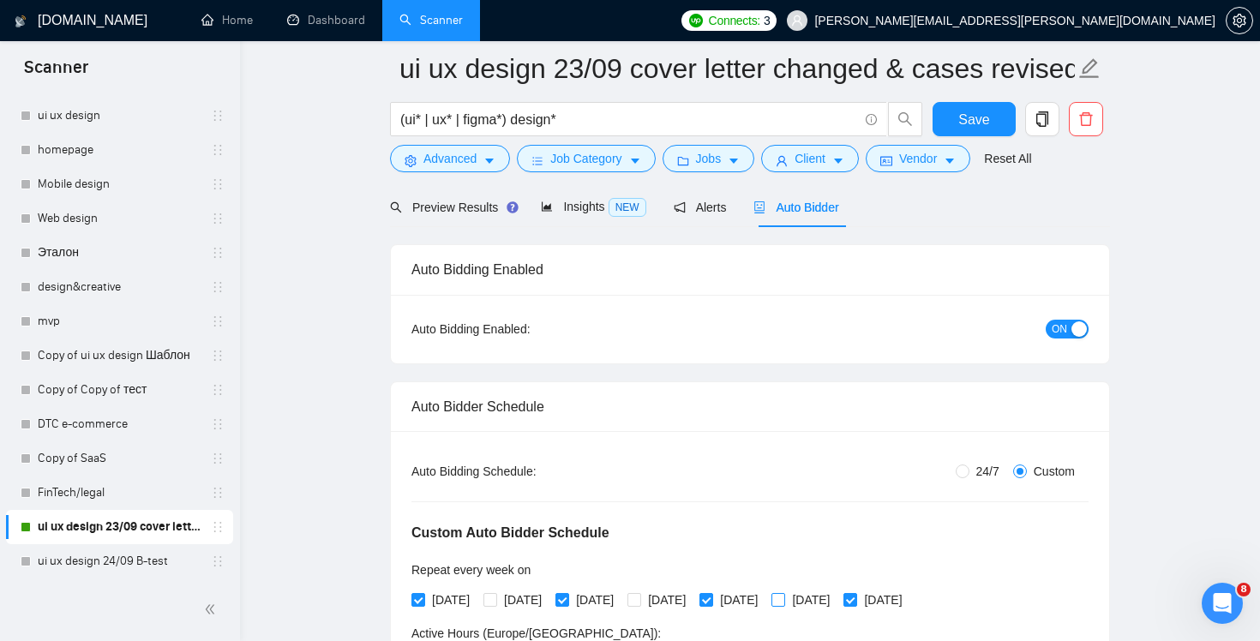
scroll to position [75, 0]
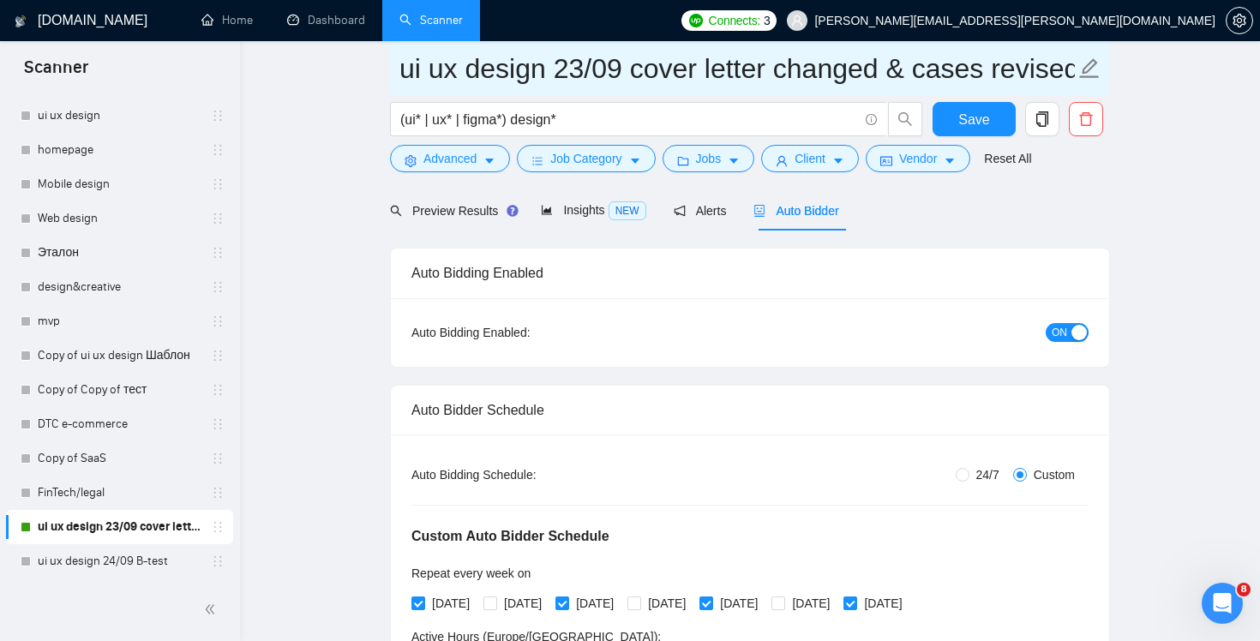
click at [574, 75] on input "ui ux design 23/09 cover letter changed & cases revised" at bounding box center [736, 68] width 675 height 43
drag, startPoint x: 635, startPoint y: 76, endPoint x: 1088, endPoint y: 69, distance: 452.6
click at [1088, 69] on span "ui ux design 24/09 cover letter changed & cases revised" at bounding box center [750, 68] width 720 height 54
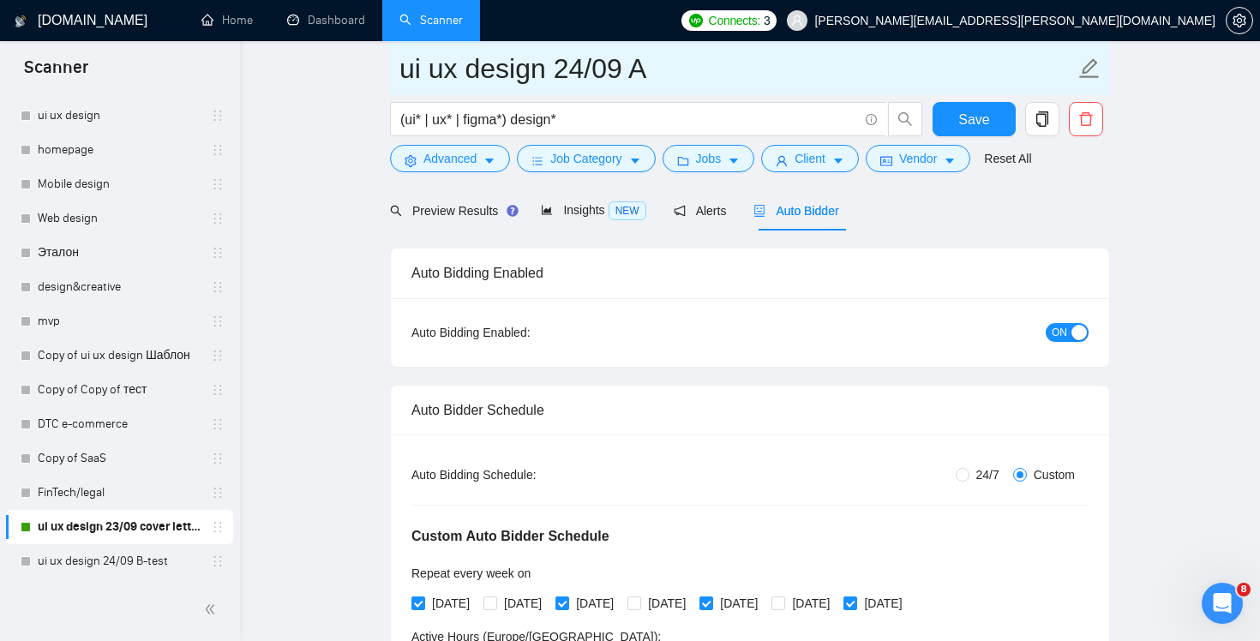
scroll to position [0, 0]
type input "ui ux design 24/09 A-test"
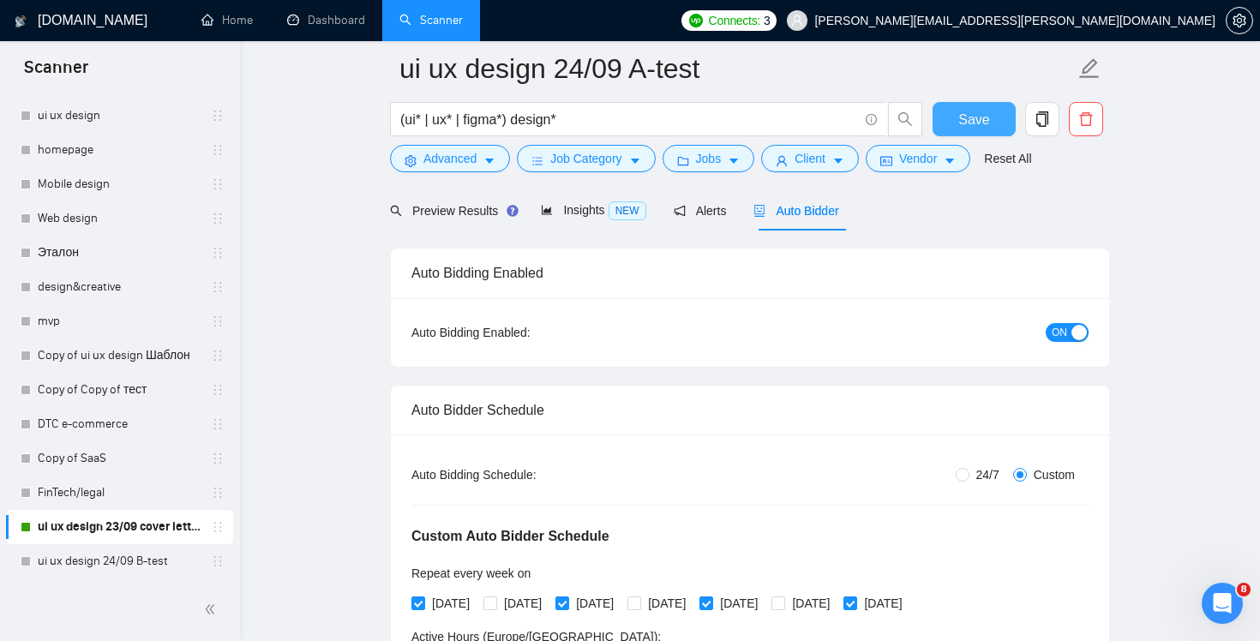
click at [991, 121] on button "Save" at bounding box center [973, 119] width 83 height 34
click at [153, 568] on link "ui ux design 24/09 B-test" at bounding box center [119, 561] width 163 height 34
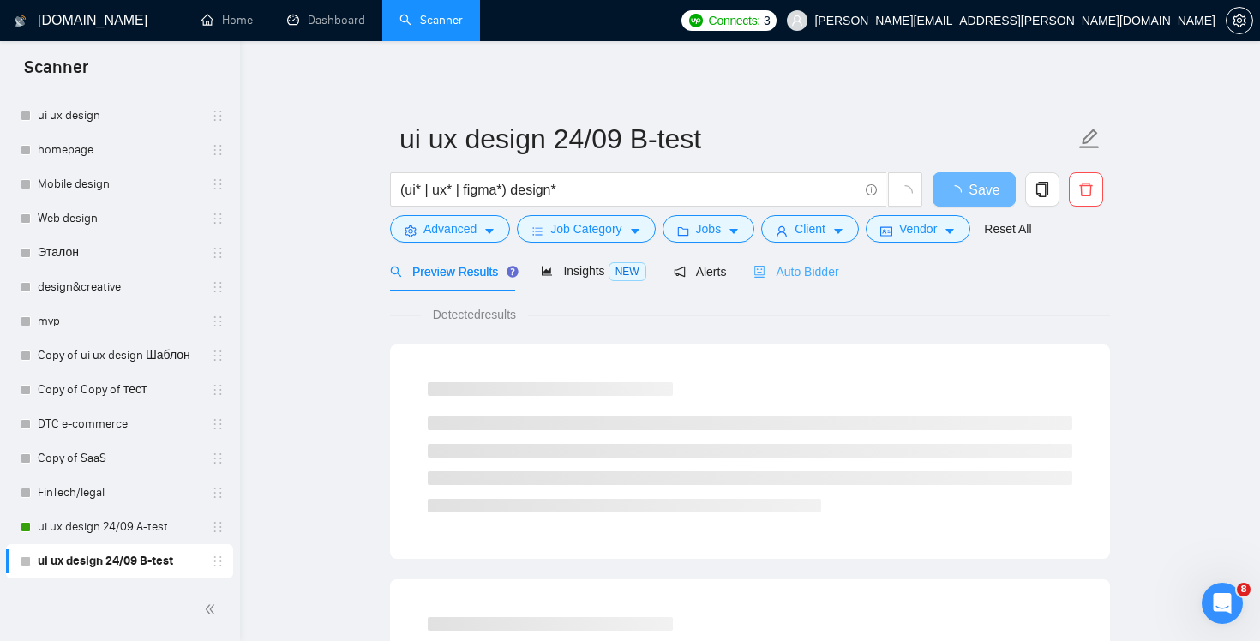
click at [812, 284] on div "Auto Bidder" at bounding box center [795, 271] width 85 height 40
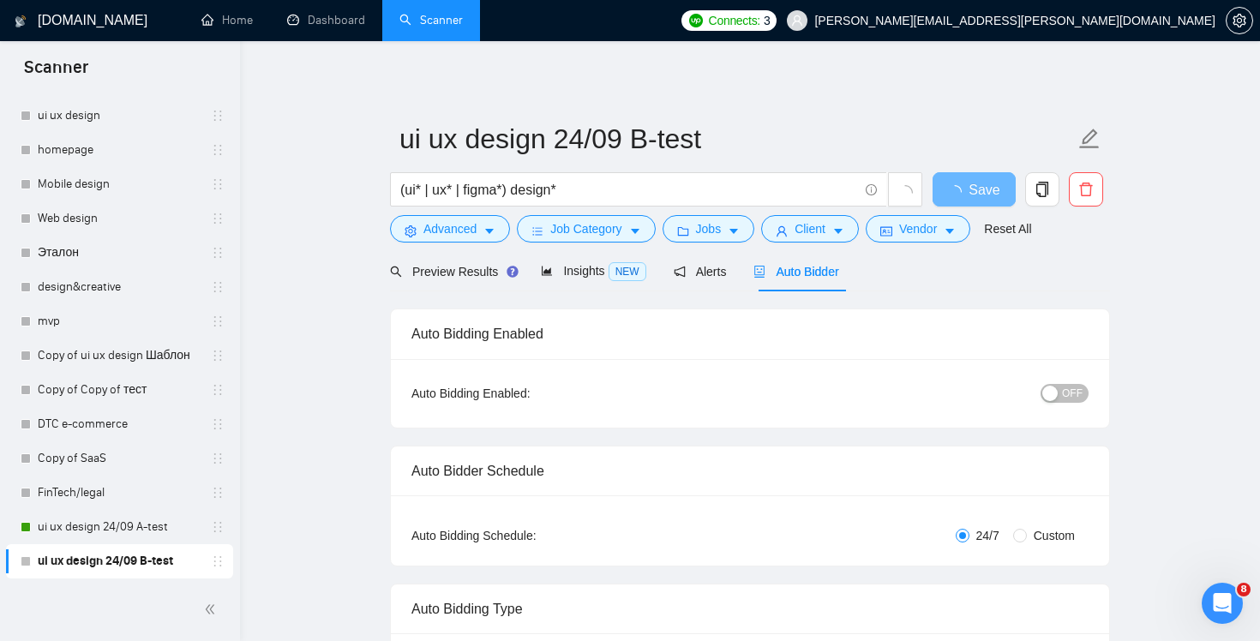
click at [1077, 386] on span "OFF" at bounding box center [1072, 393] width 21 height 19
click at [1063, 520] on div "Auto Bidding Type: Automated (recommended) Semi-automated Auto Bidding Schedule…" at bounding box center [750, 530] width 718 height 70
click at [1059, 531] on span "Custom" at bounding box center [1054, 535] width 55 height 19
click at [1027, 531] on input "Custom" at bounding box center [1020, 536] width 14 height 14
radio input "true"
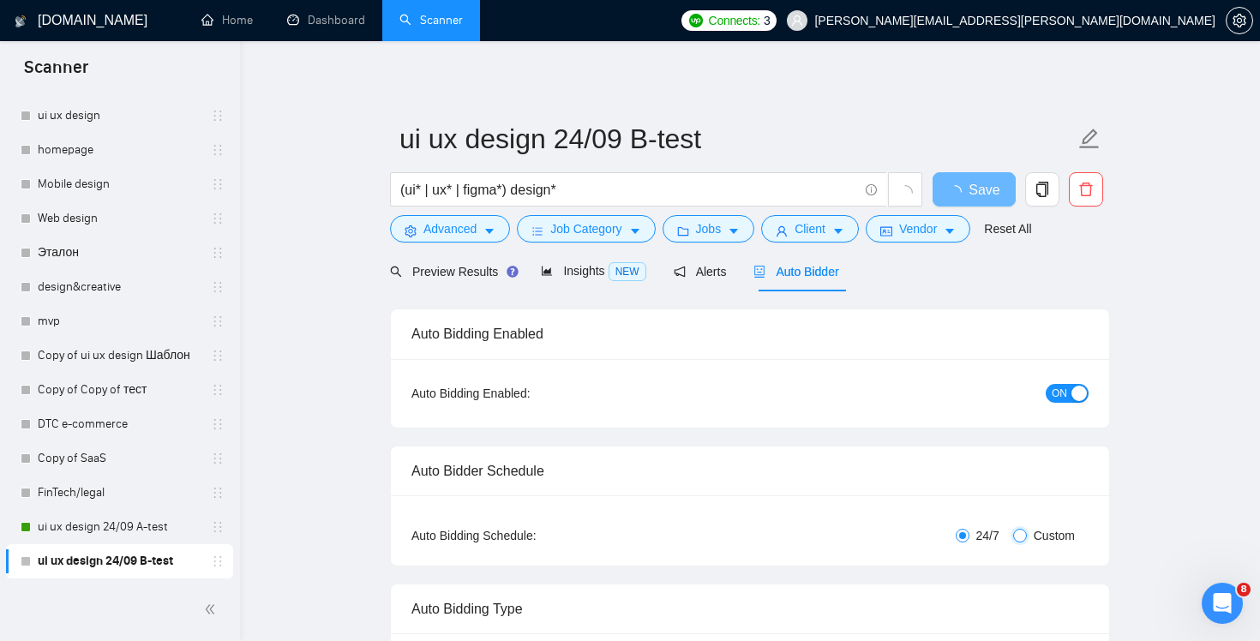
radio input "false"
checkbox input "true"
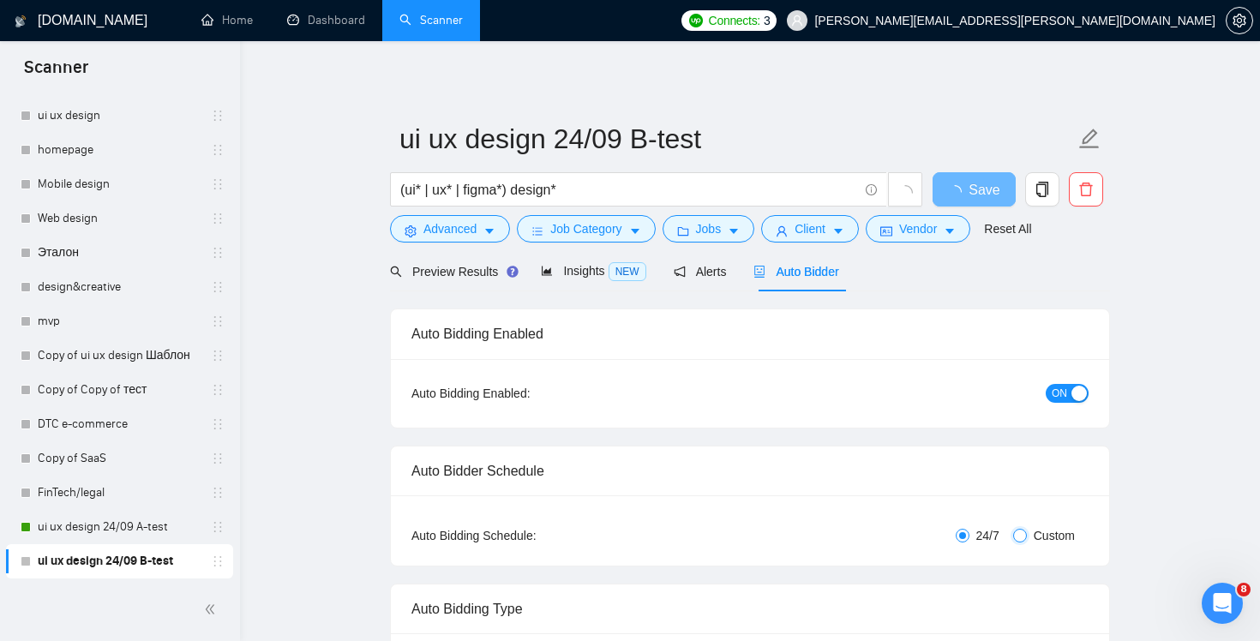
checkbox input "true"
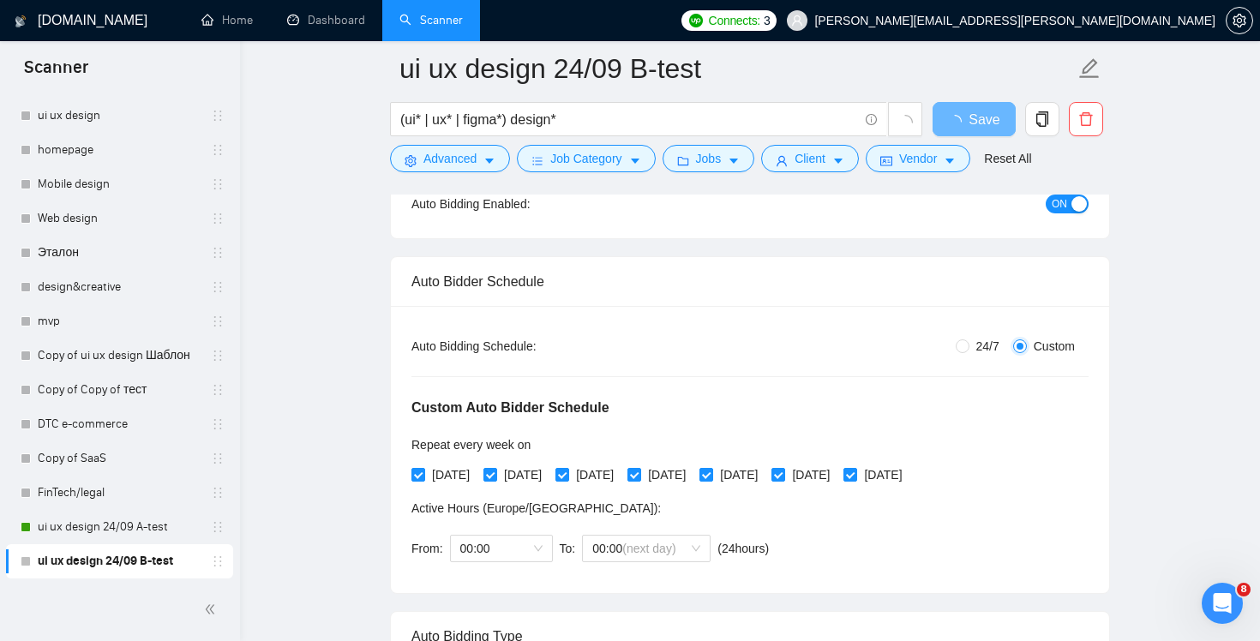
scroll to position [345, 0]
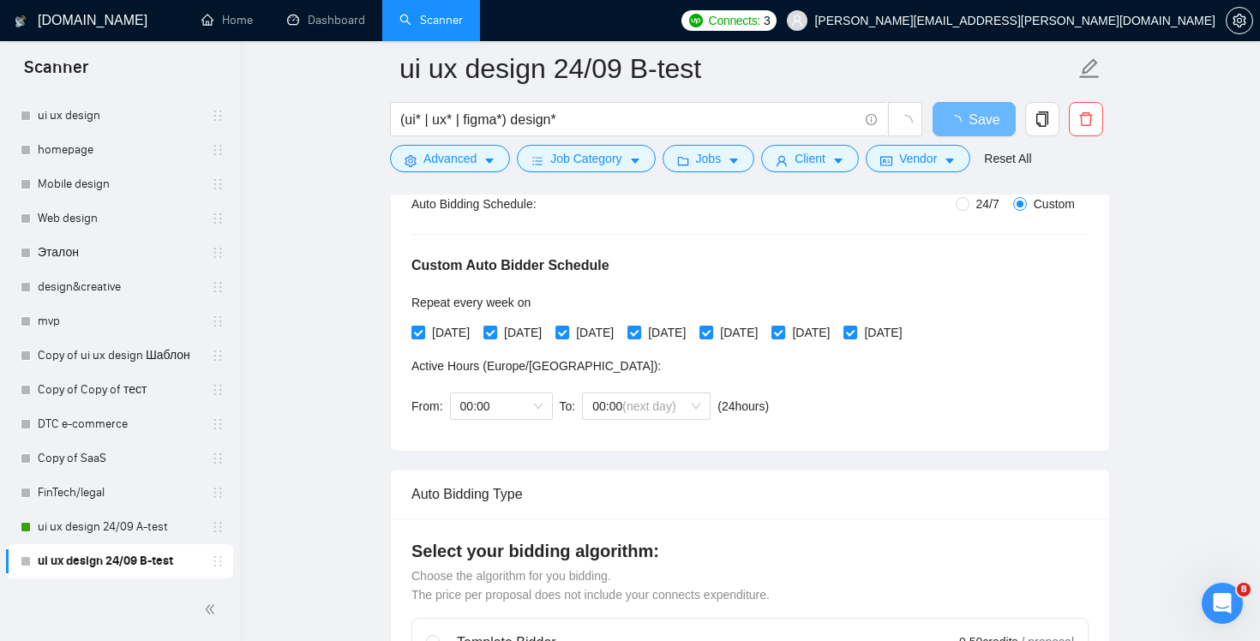
click at [457, 332] on span "[DATE]" at bounding box center [450, 332] width 51 height 19
click at [423, 332] on input "[DATE]" at bounding box center [417, 332] width 12 height 12
checkbox input "false"
click at [604, 327] on span "[DATE]" at bounding box center [594, 332] width 51 height 19
click at [567, 327] on input "[DATE]" at bounding box center [561, 332] width 12 height 12
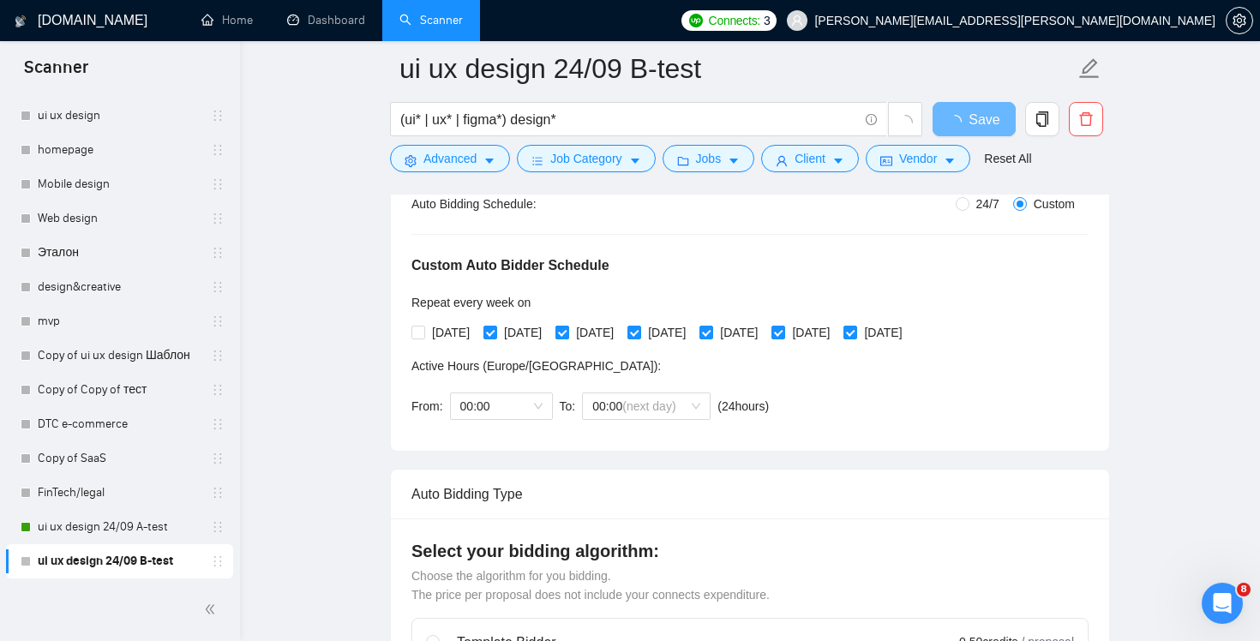
checkbox input "false"
click at [711, 330] on input "[DATE]" at bounding box center [705, 332] width 12 height 12
checkbox input "false"
click at [908, 323] on label "[DATE]" at bounding box center [875, 332] width 65 height 19
click at [855, 326] on input "[DATE]" at bounding box center [849, 332] width 12 height 12
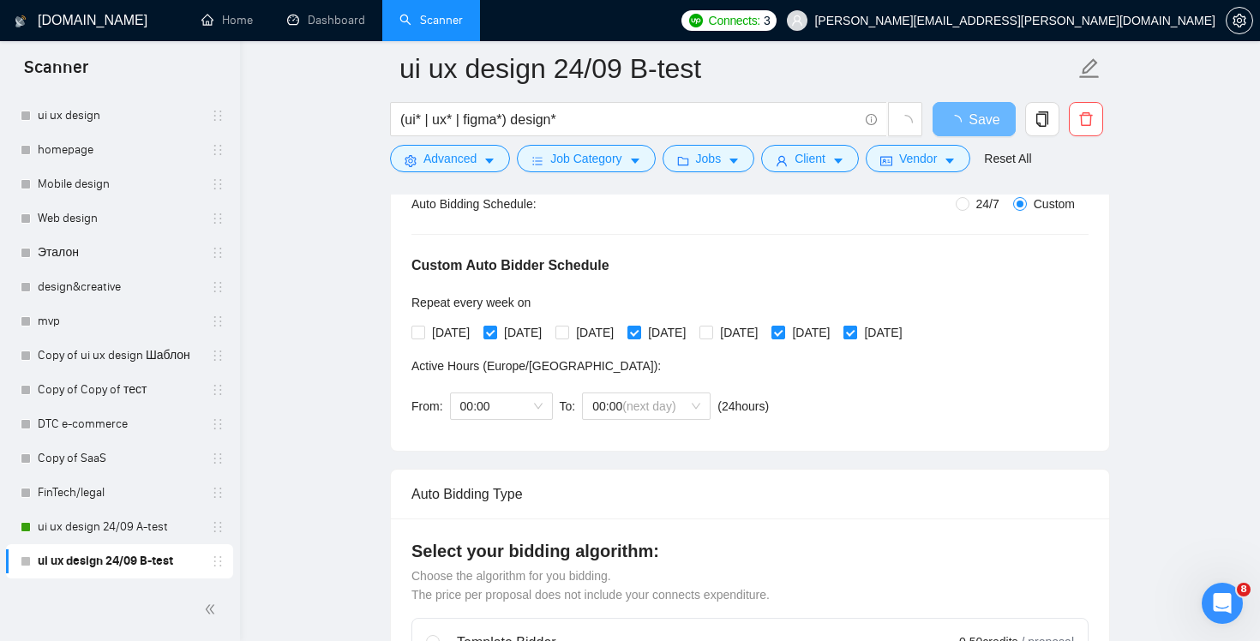
checkbox input "false"
click at [967, 118] on span "Save" at bounding box center [973, 119] width 31 height 21
click at [106, 531] on link "ui ux design 24/09 A-test" at bounding box center [119, 527] width 163 height 34
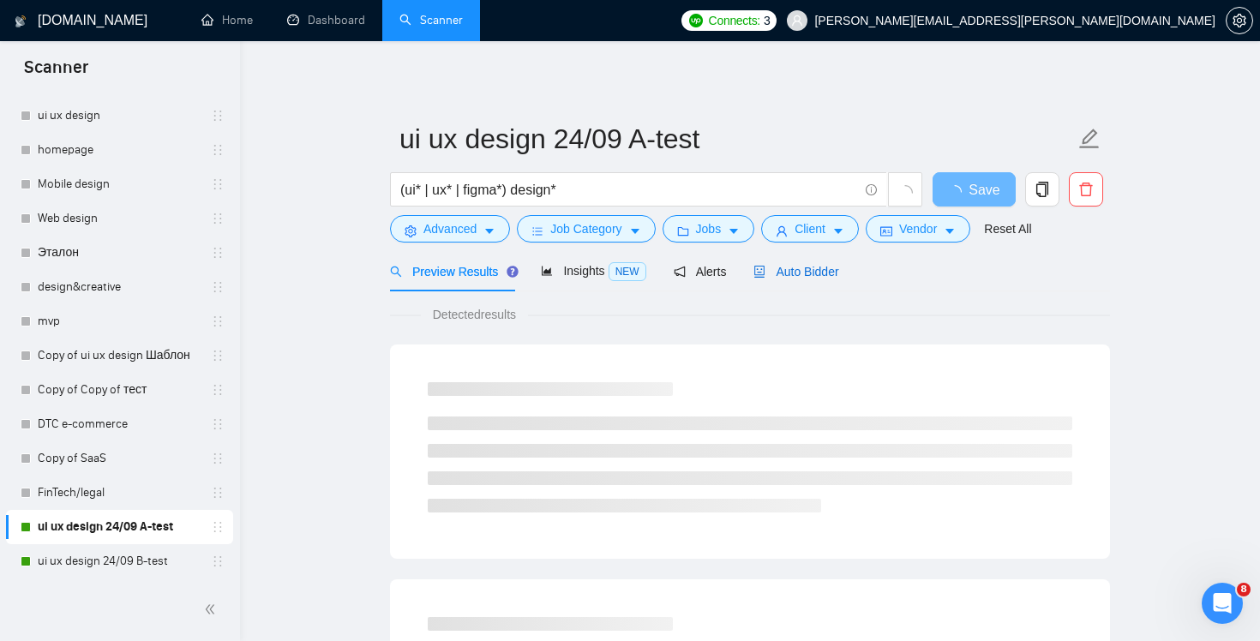
click at [806, 273] on span "Auto Bidder" at bounding box center [795, 272] width 85 height 14
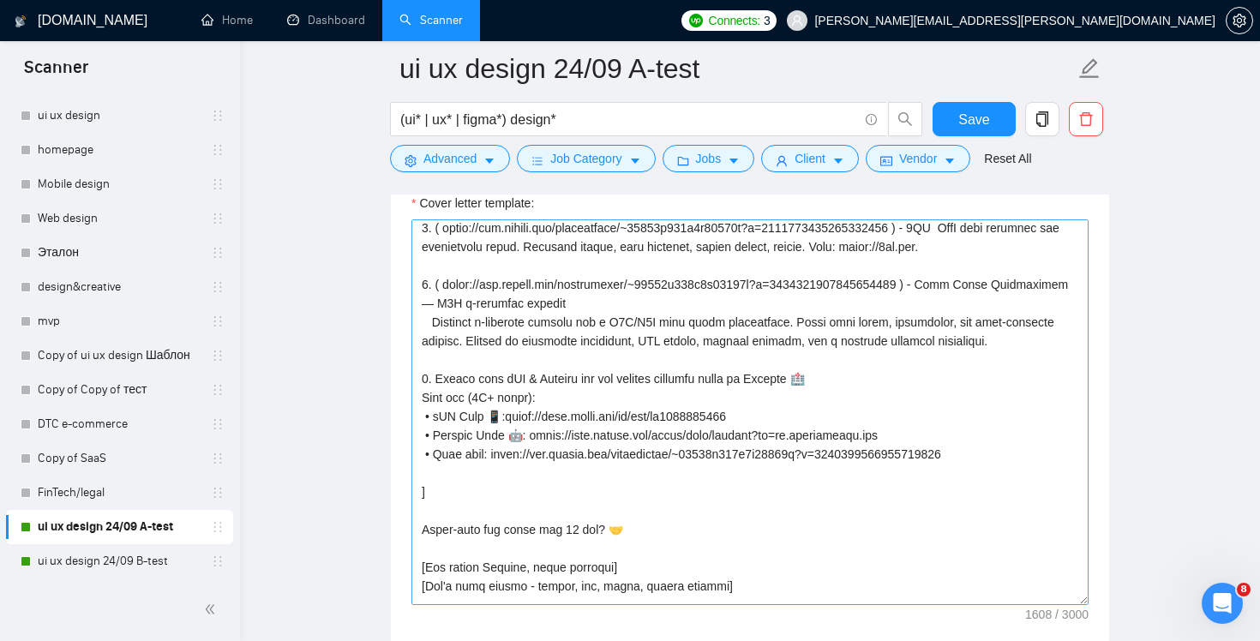
scroll to position [264, 0]
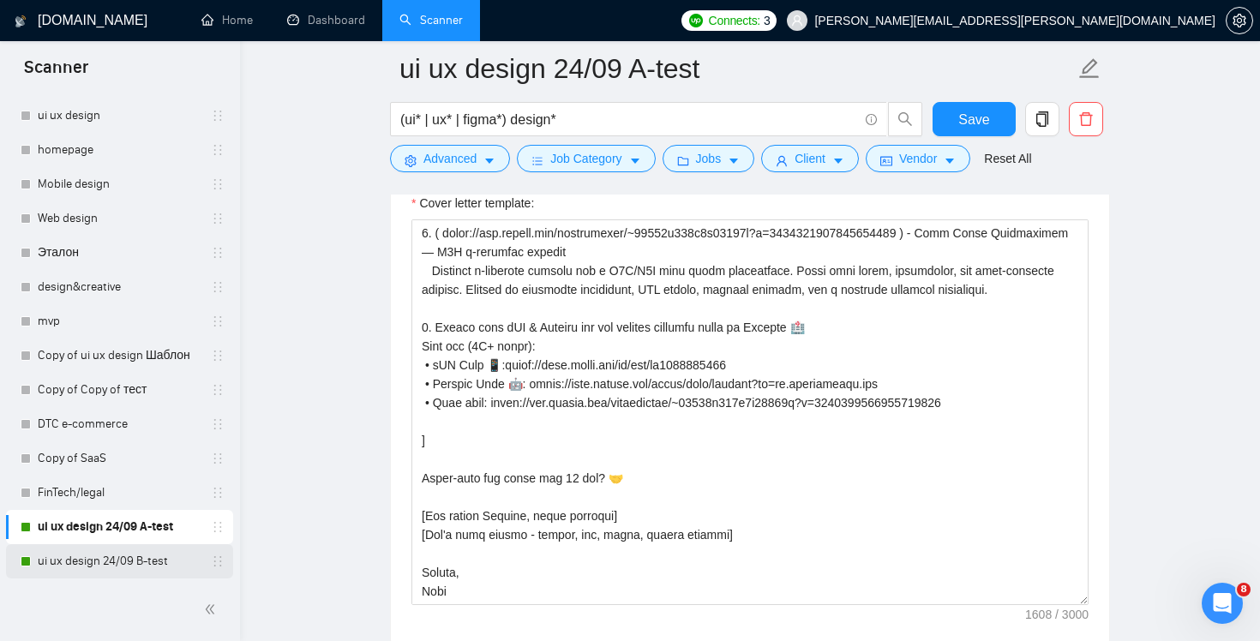
click at [101, 566] on link "ui ux design 24/09 B-test" at bounding box center [119, 561] width 163 height 34
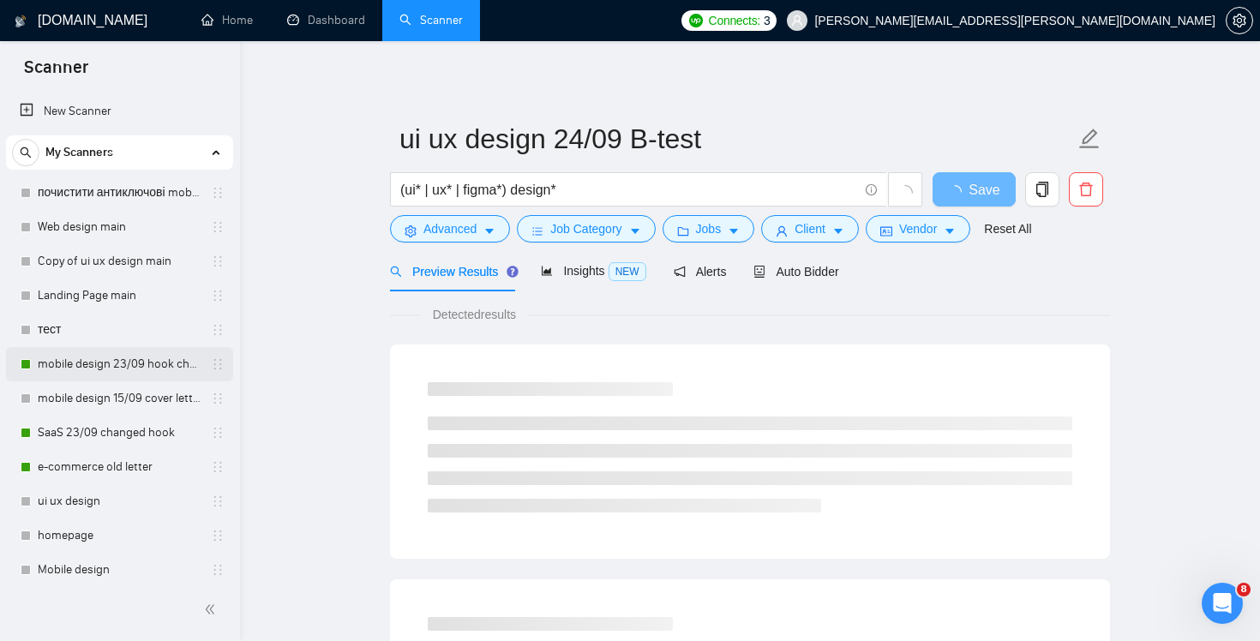
click at [130, 365] on link "mobile design 23/09 hook changed" at bounding box center [119, 364] width 163 height 34
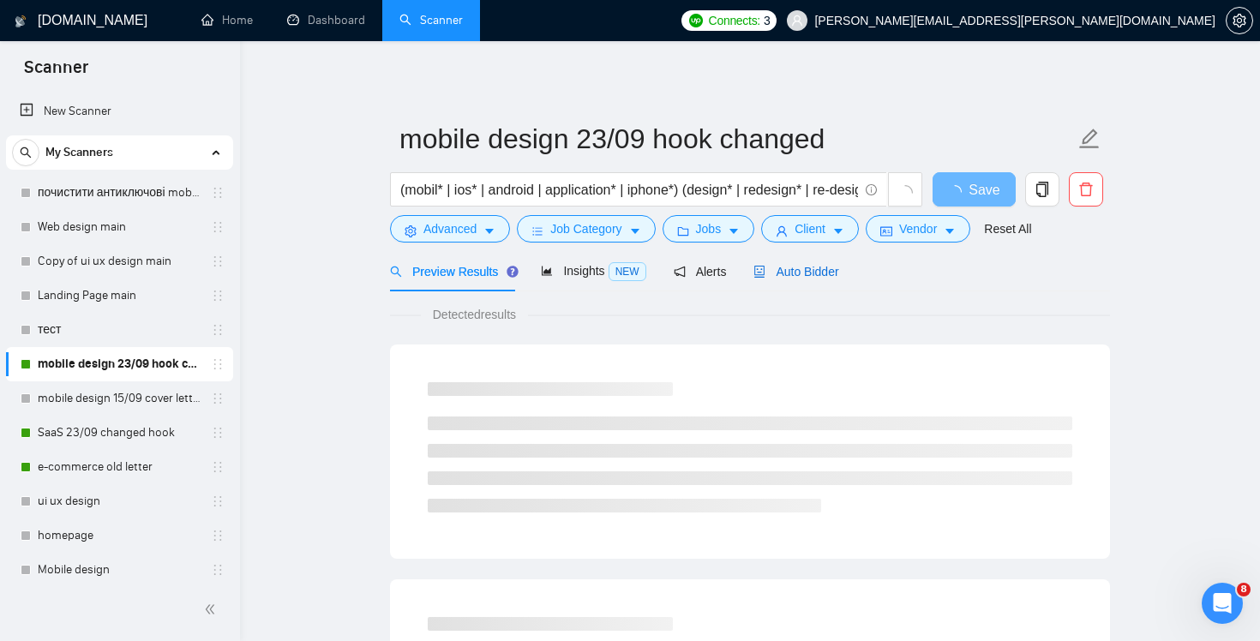
click at [818, 262] on div "Auto Bidder" at bounding box center [795, 271] width 85 height 19
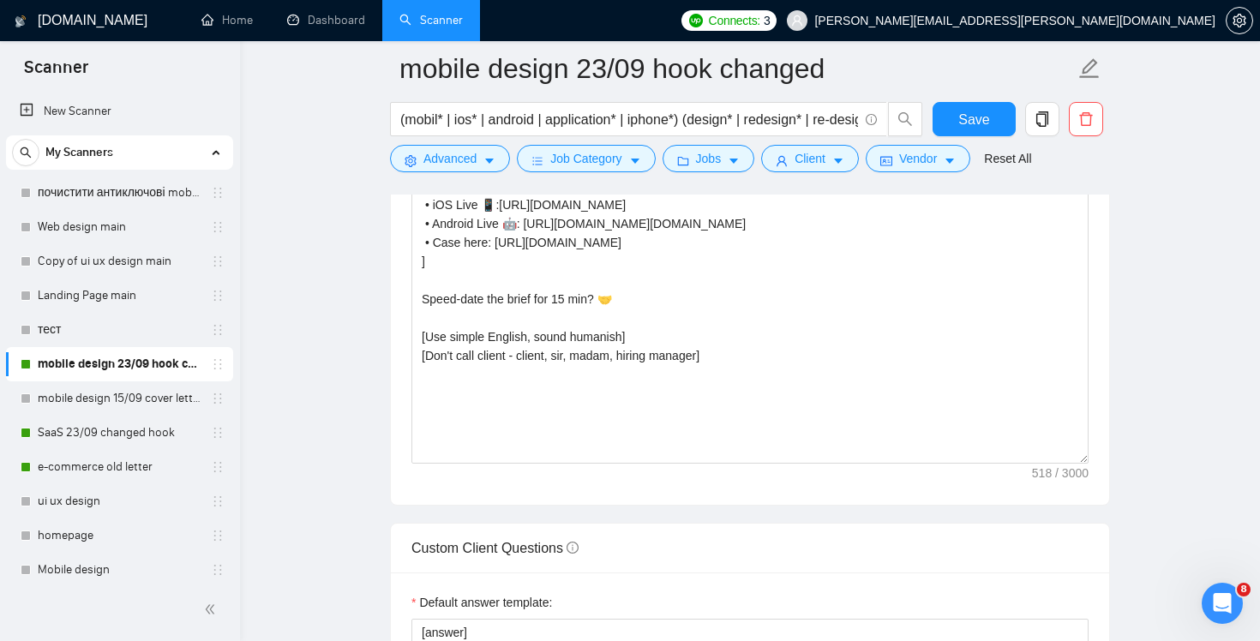
scroll to position [1929, 0]
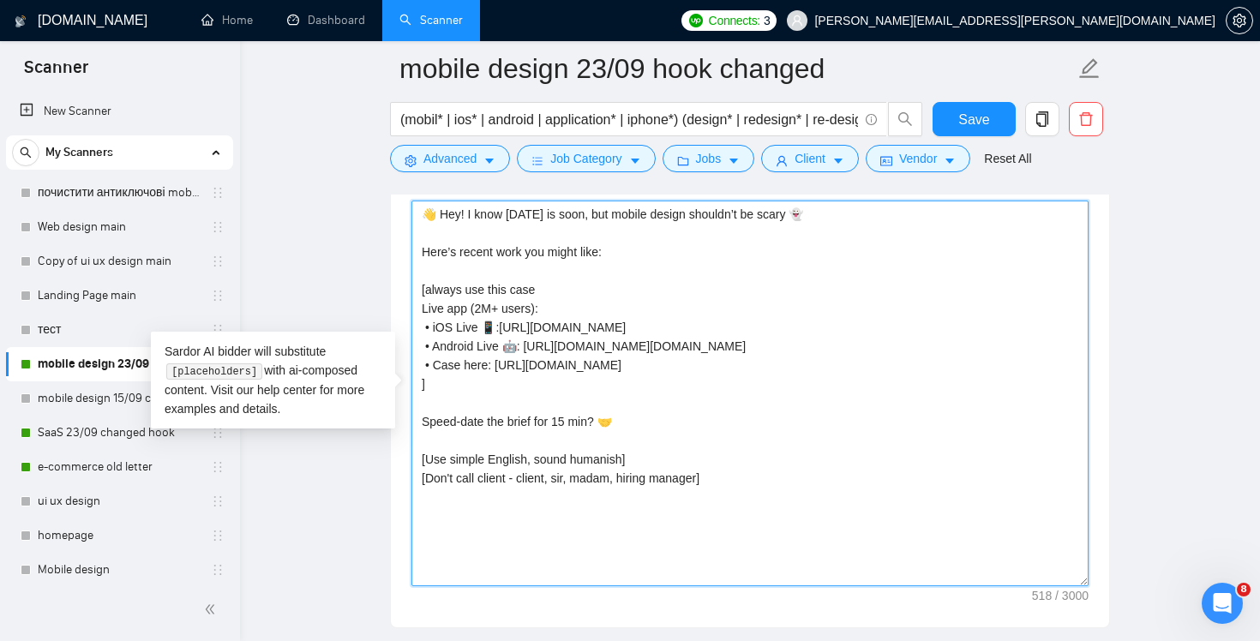
drag, startPoint x: 635, startPoint y: 415, endPoint x: 409, endPoint y: 426, distance: 226.5
click at [409, 426] on div "Cover letter template: 👋 Hey! I know [DATE] is soon, but mobile design shouldn’…" at bounding box center [750, 390] width 718 height 473
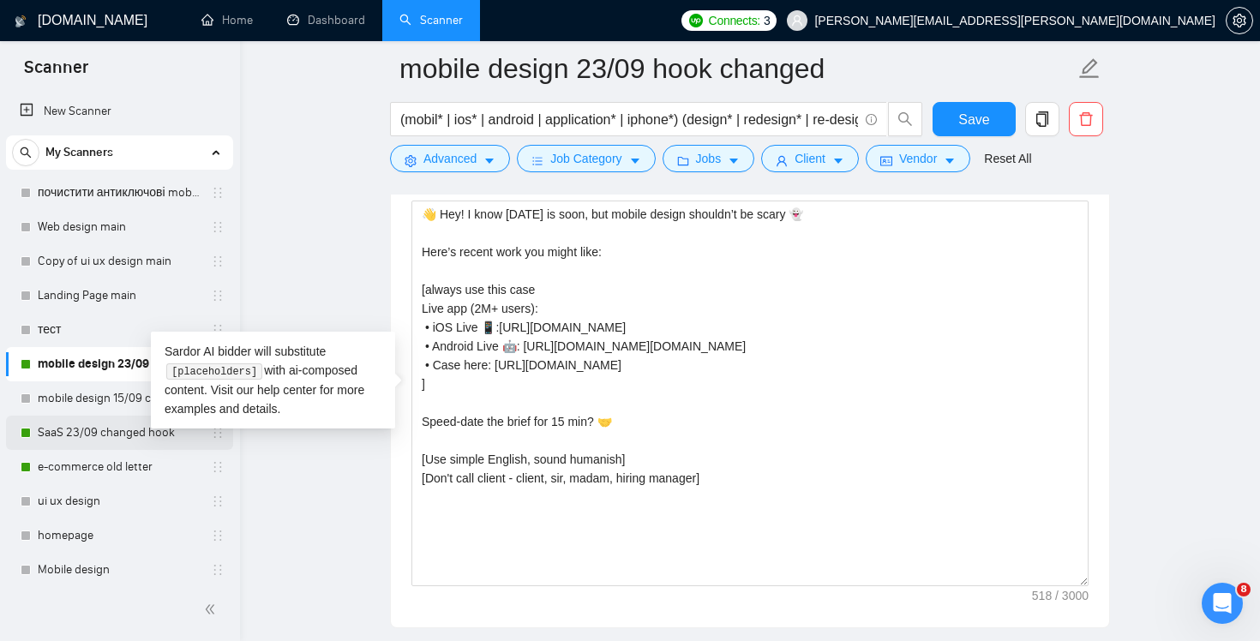
click at [79, 439] on link "SaaS 23/09 changed hook" at bounding box center [119, 433] width 163 height 34
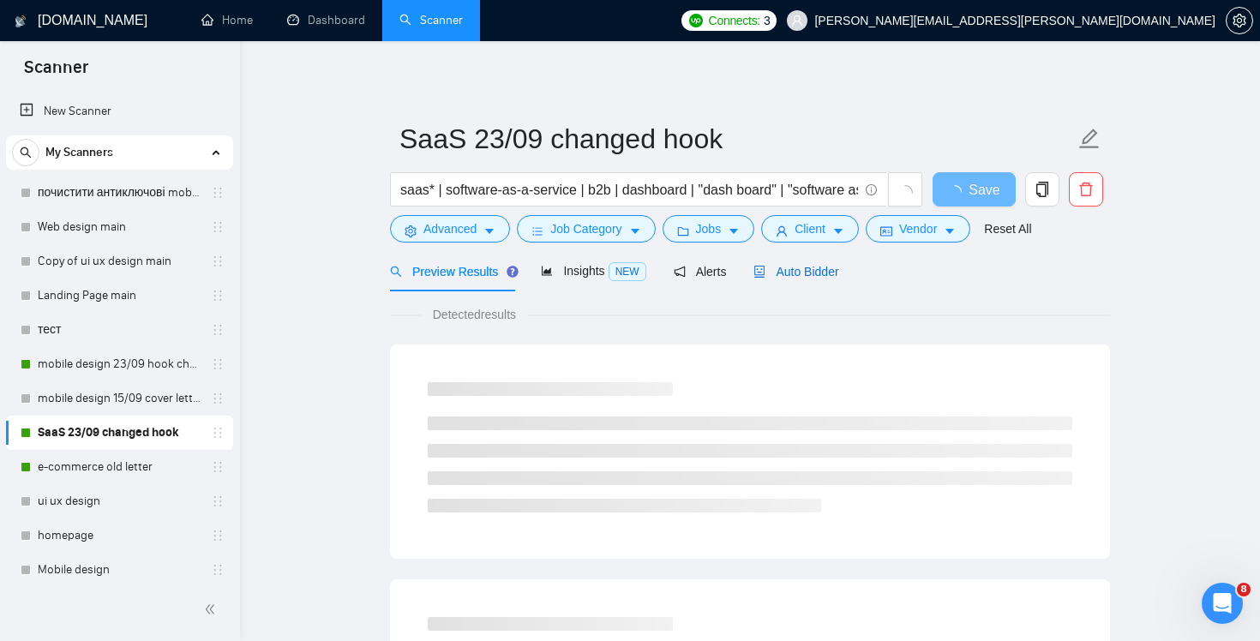
click at [816, 267] on span "Auto Bidder" at bounding box center [795, 272] width 85 height 14
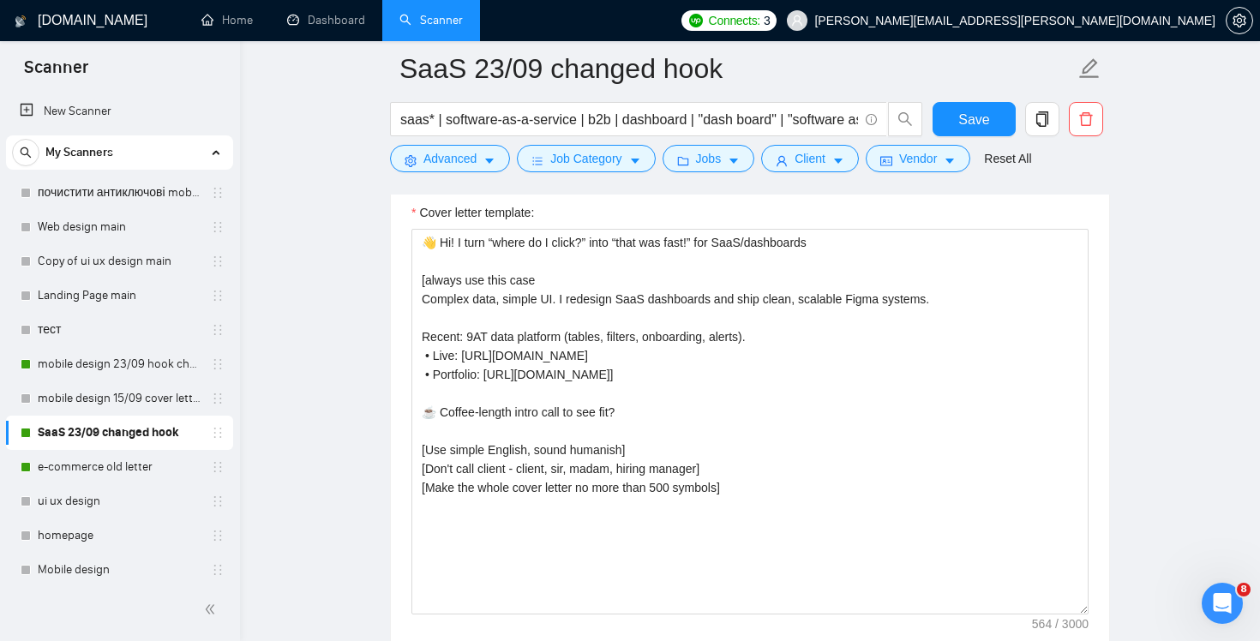
scroll to position [1981, 0]
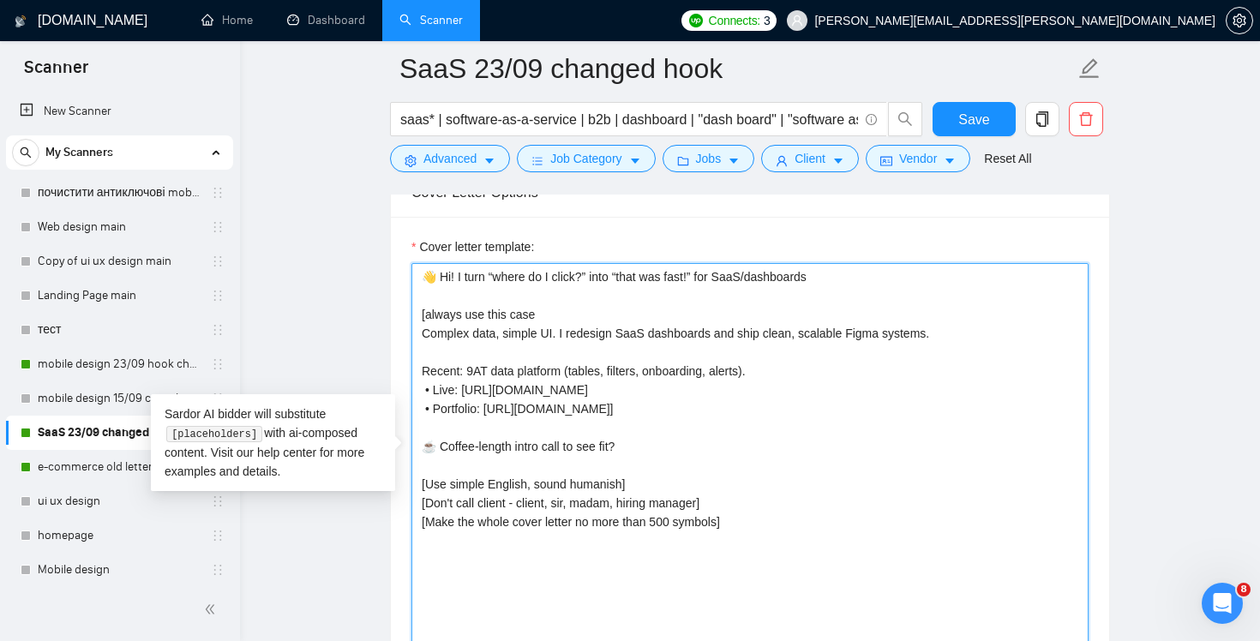
drag, startPoint x: 665, startPoint y: 451, endPoint x: 391, endPoint y: 439, distance: 274.5
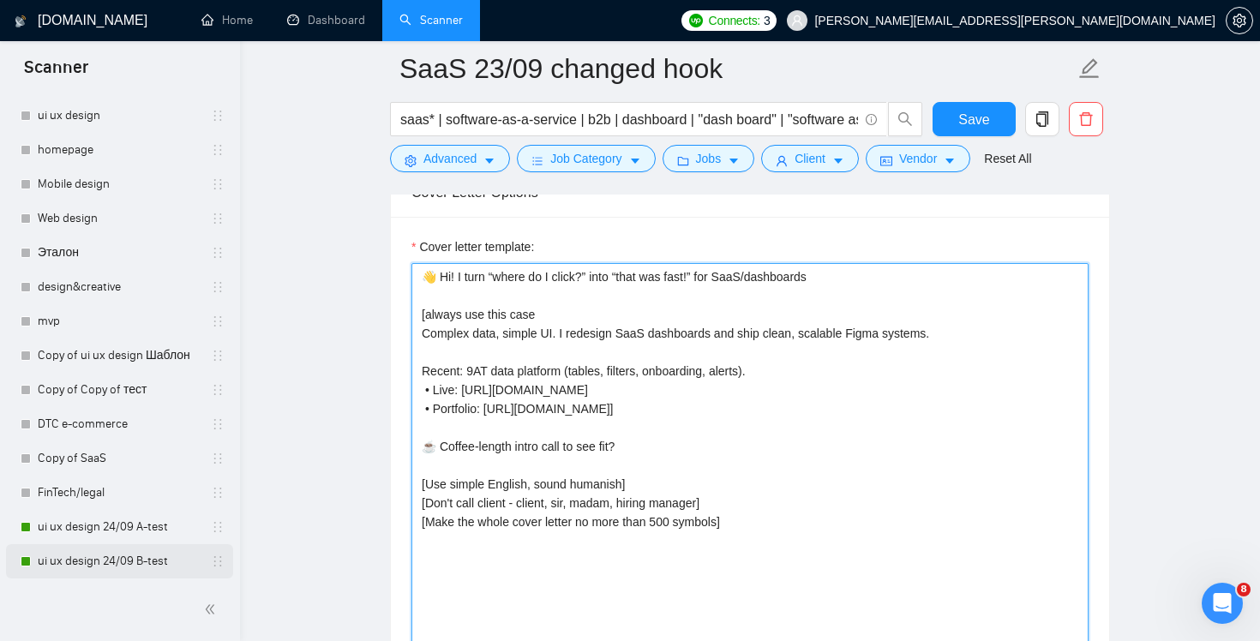
scroll to position [1994, 0]
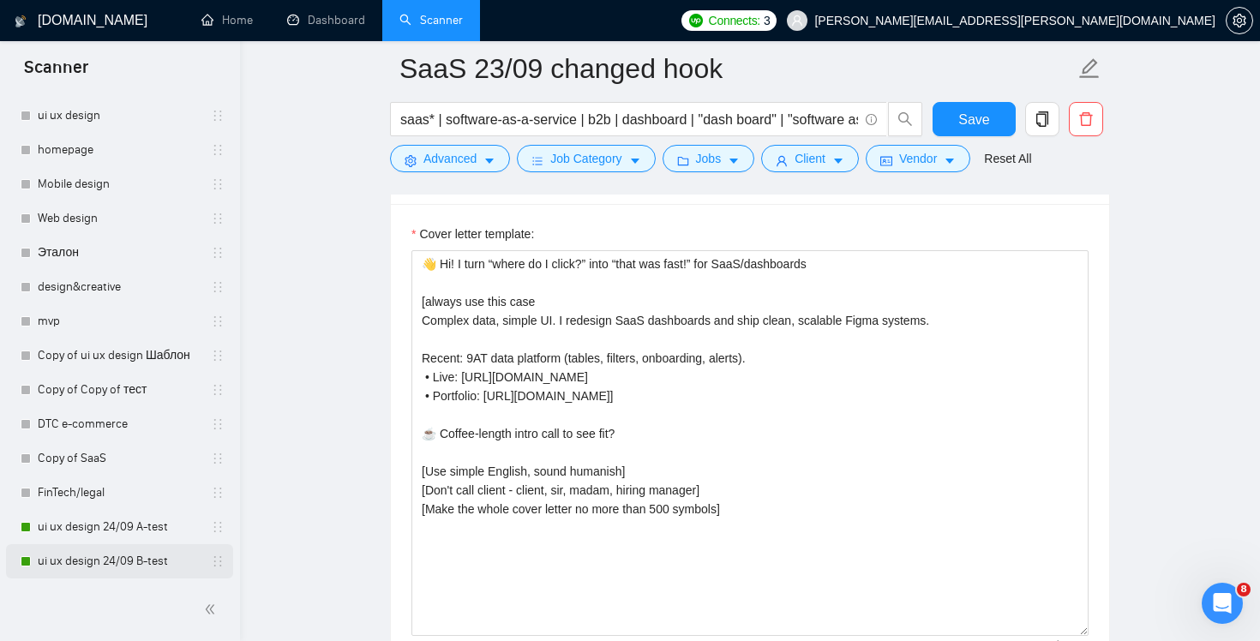
click at [95, 560] on link "ui ux design 24/09 B-test" at bounding box center [119, 561] width 163 height 34
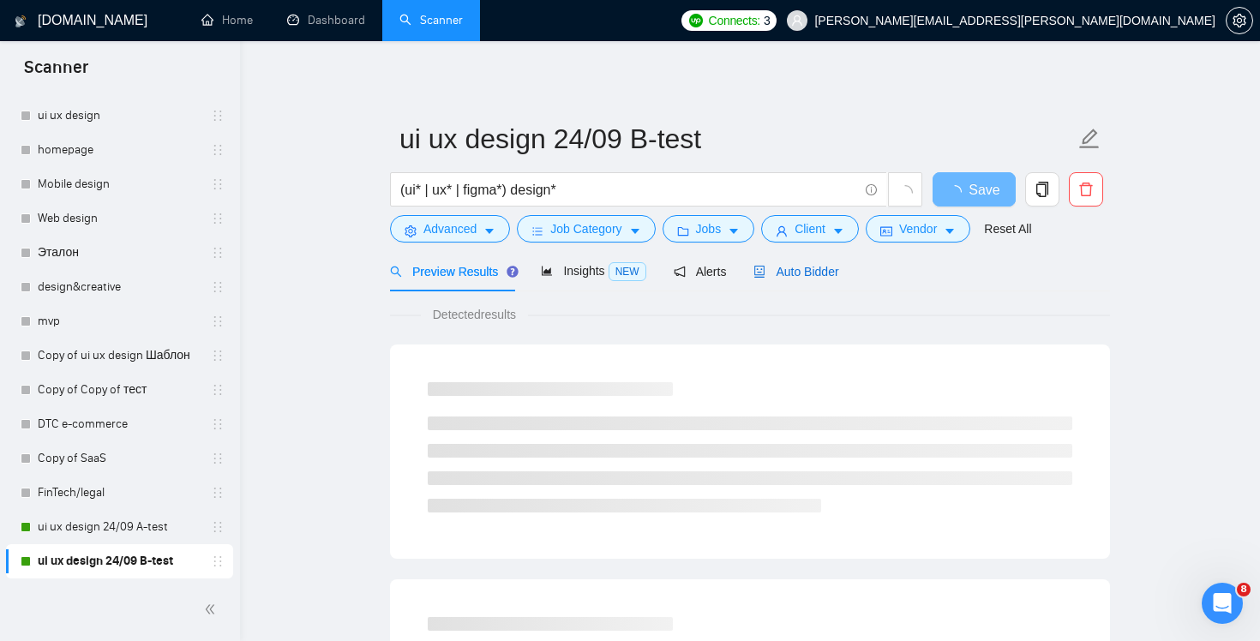
click at [825, 269] on span "Auto Bidder" at bounding box center [795, 272] width 85 height 14
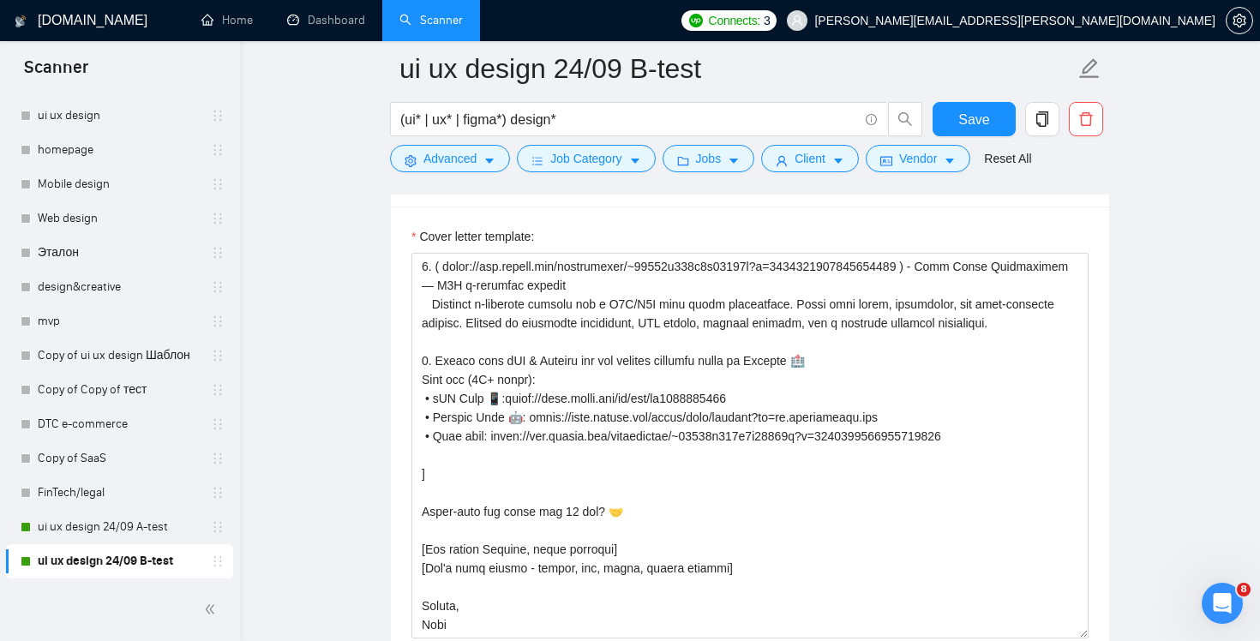
scroll to position [2305, 0]
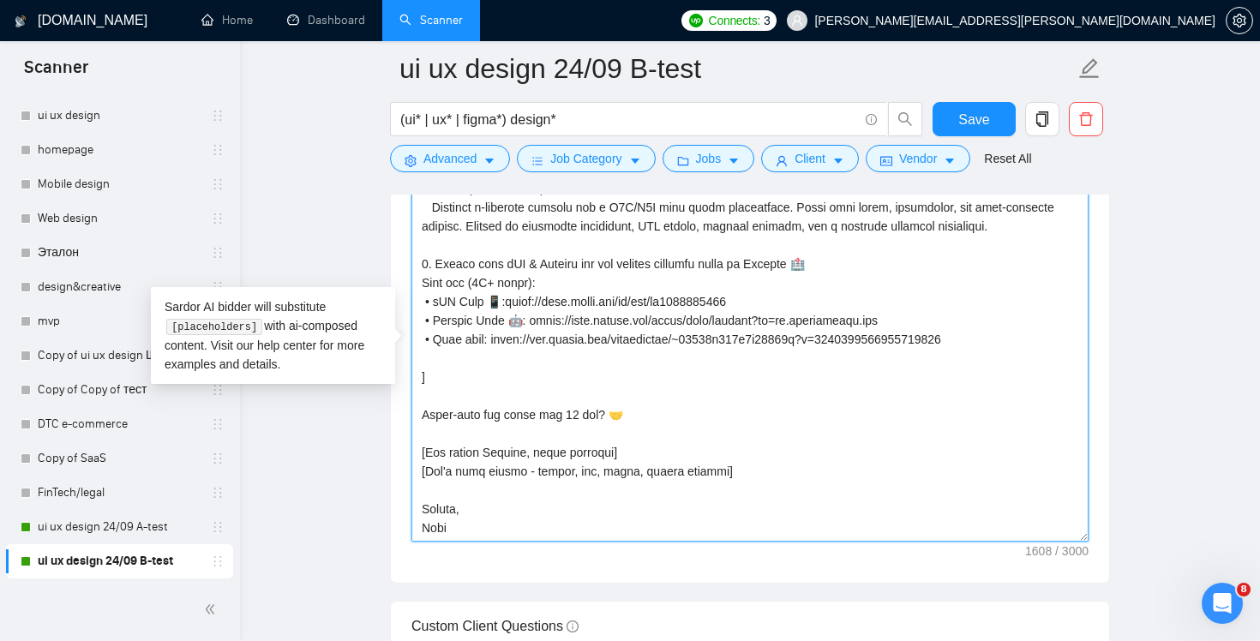
drag, startPoint x: 631, startPoint y: 418, endPoint x: 411, endPoint y: 422, distance: 220.3
click at [411, 422] on div "Cover letter template:" at bounding box center [750, 346] width 718 height 473
paste textarea "☕ Coffee-length intro call to see fit?"
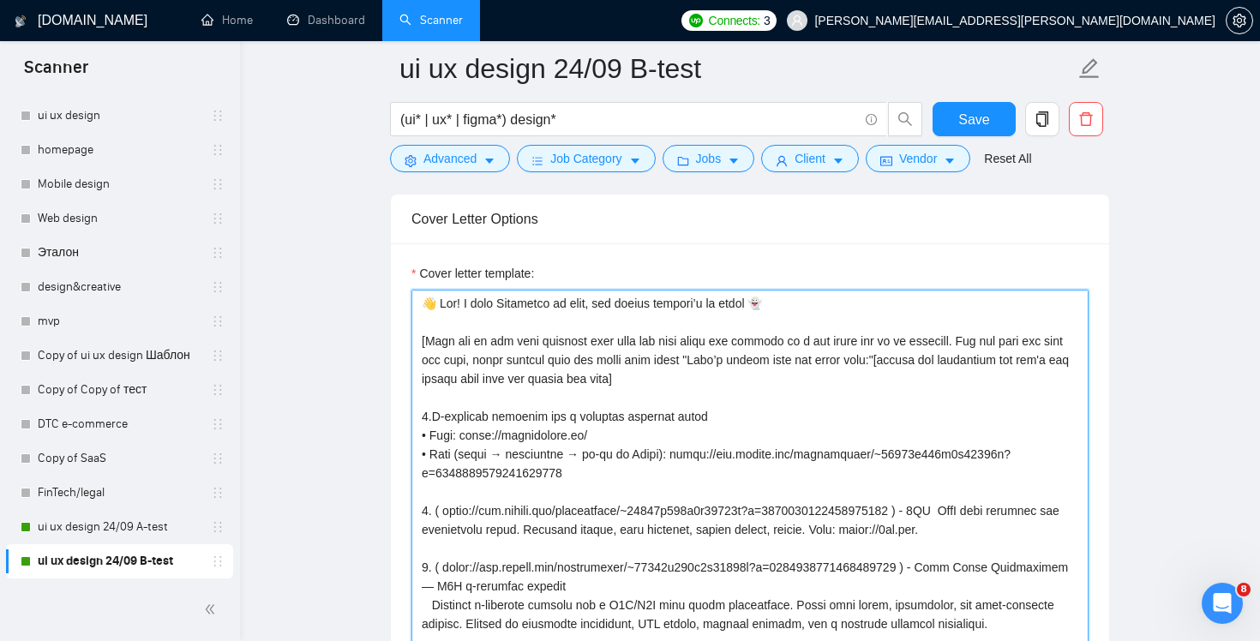
scroll to position [2184, 0]
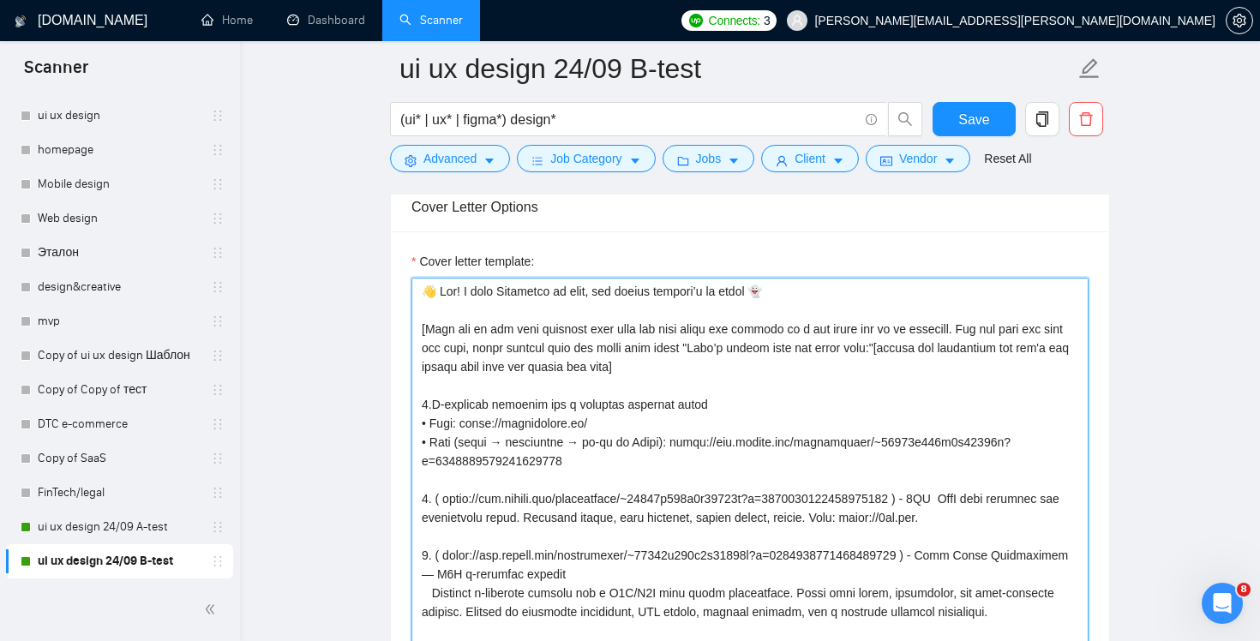
click at [638, 290] on textarea "Cover letter template:" at bounding box center [749, 471] width 677 height 386
type textarea "👋 Lor! I dolo Sitametco ad elit, sed doeius tempori’u la etdol 👻 [Magn ali en a…"
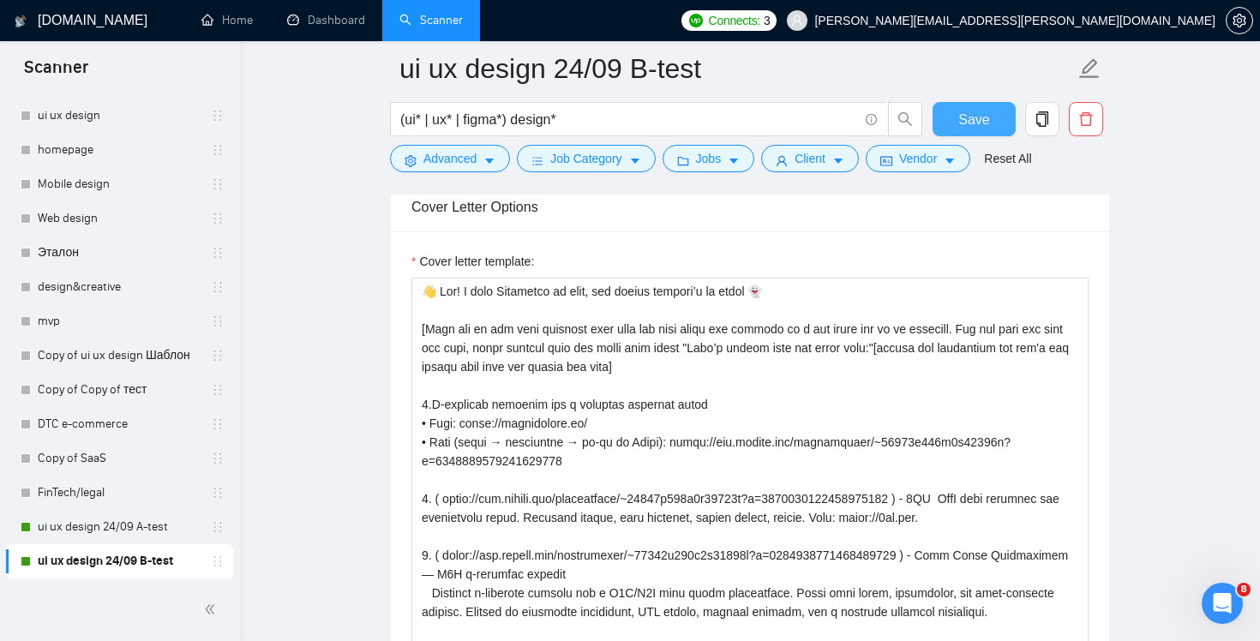
click at [968, 123] on span "Save" at bounding box center [973, 119] width 31 height 21
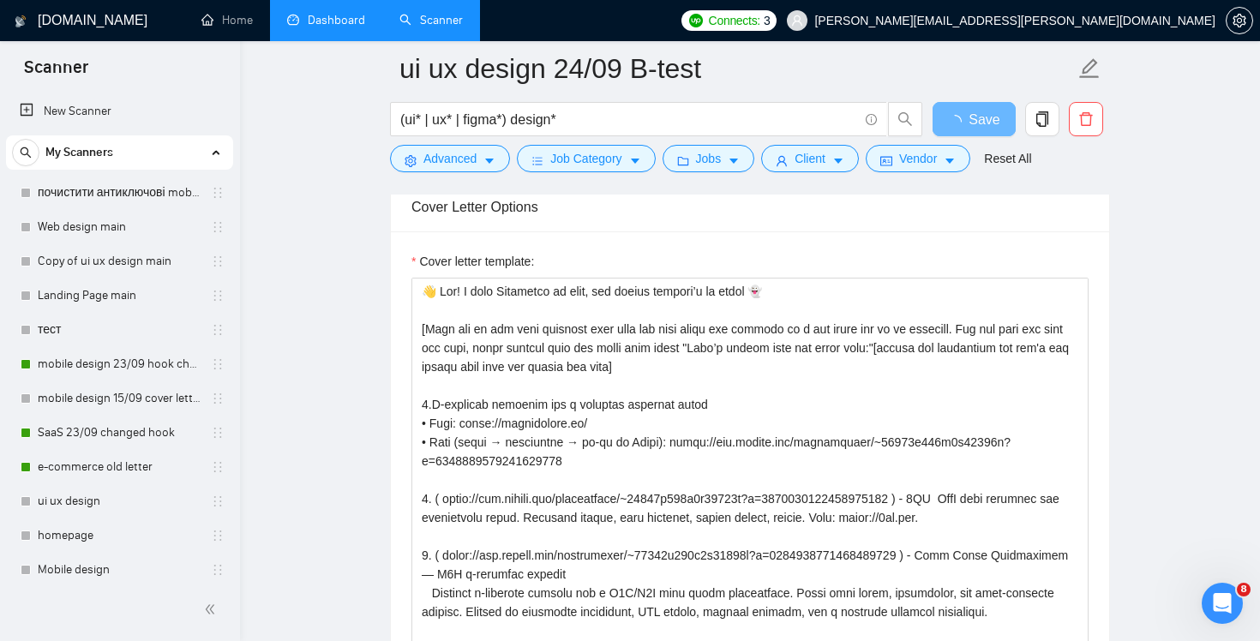
click at [337, 24] on link "Dashboard" at bounding box center [326, 20] width 78 height 15
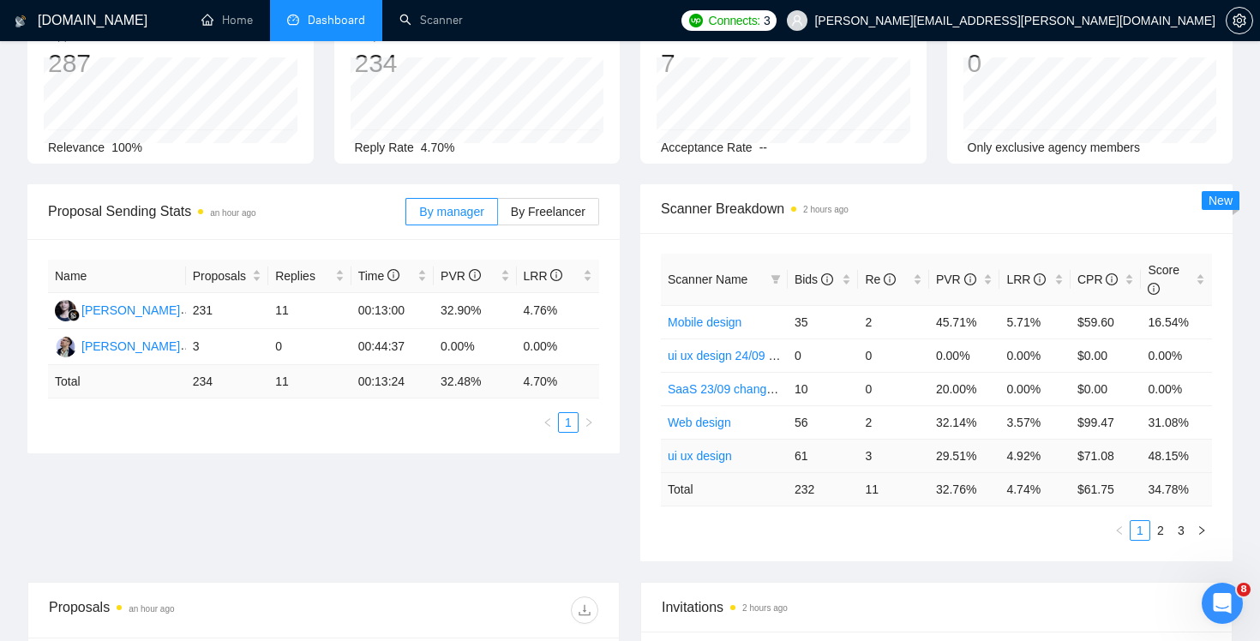
scroll to position [121, 0]
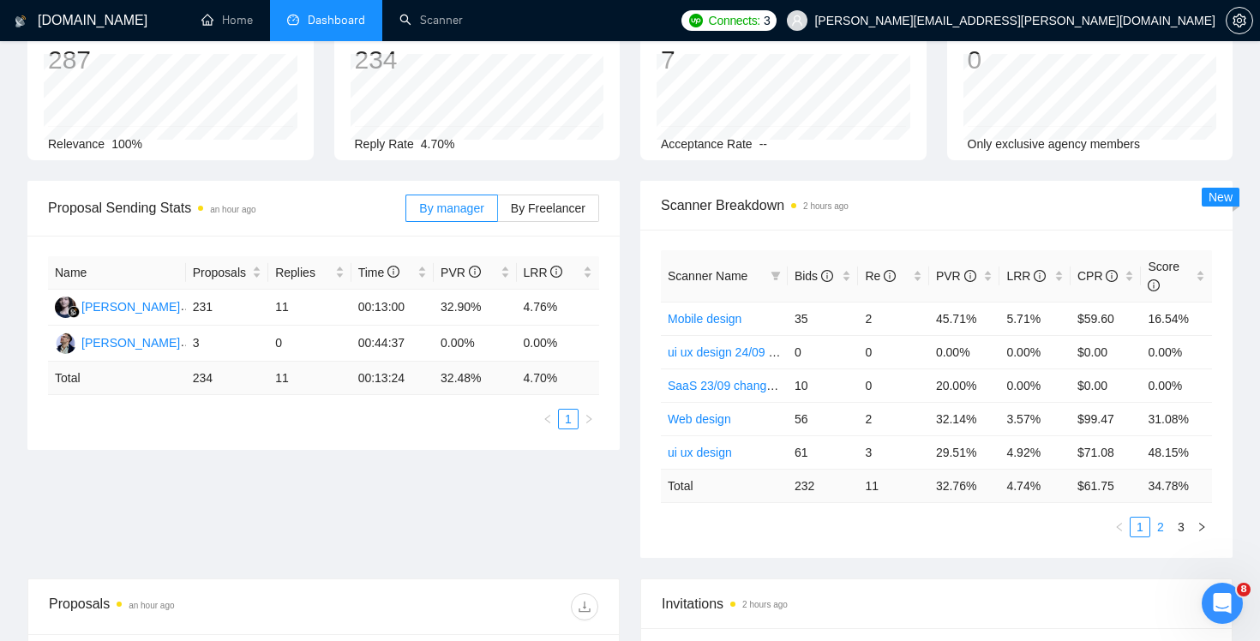
click at [1159, 529] on link "2" at bounding box center [1160, 527] width 19 height 19
click at [1180, 529] on link "3" at bounding box center [1181, 527] width 19 height 19
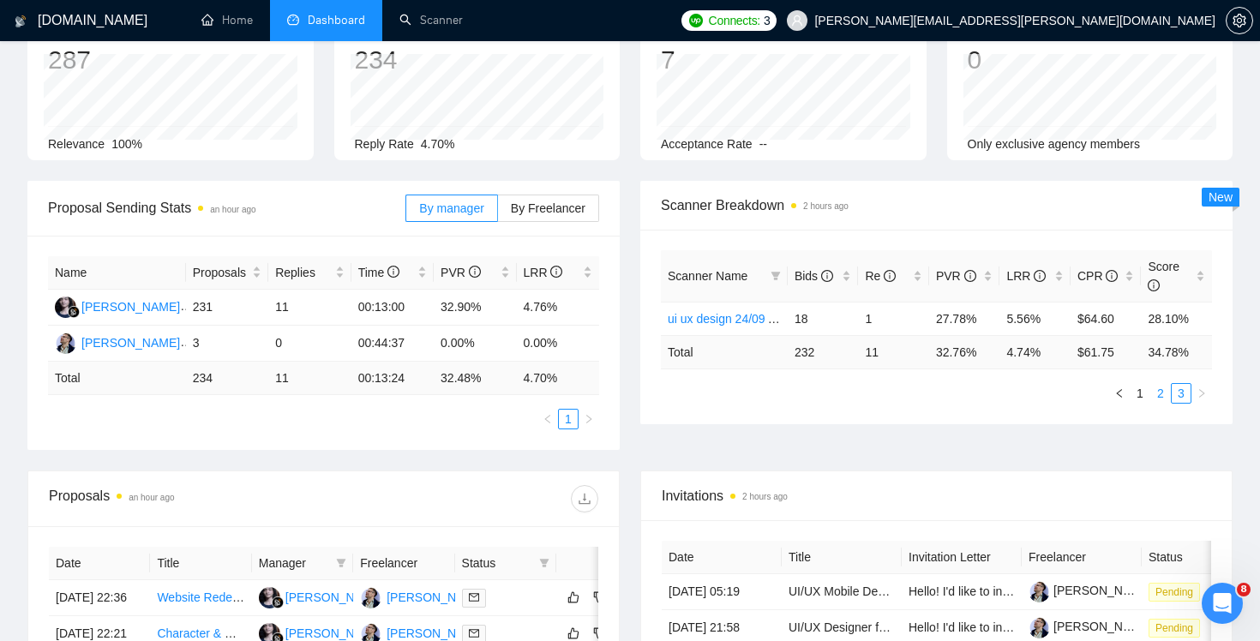
click at [1158, 388] on link "2" at bounding box center [1160, 393] width 19 height 19
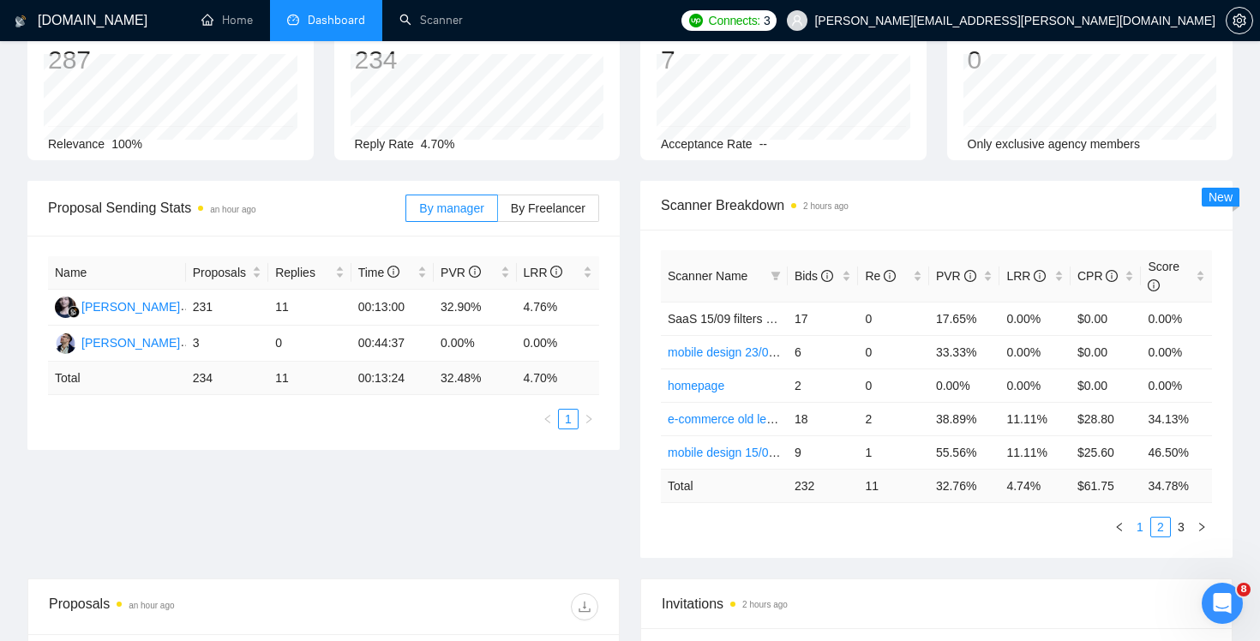
click at [1139, 527] on link "1" at bounding box center [1139, 527] width 19 height 19
click at [1181, 528] on link "3" at bounding box center [1181, 527] width 19 height 19
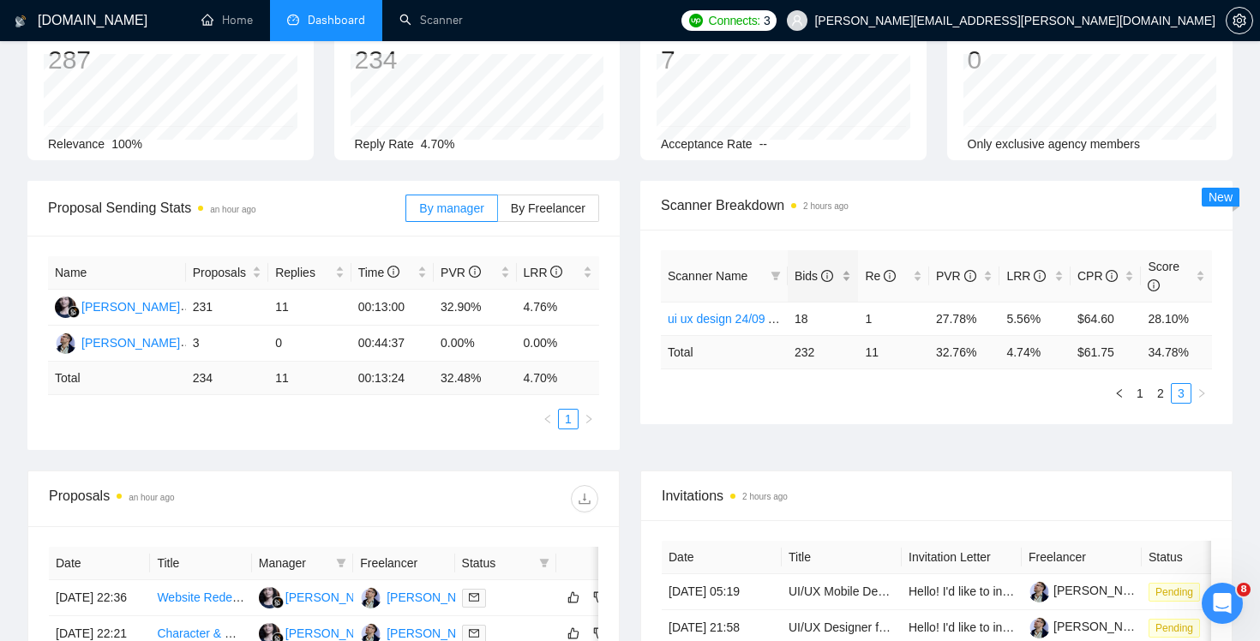
drag, startPoint x: 788, startPoint y: 268, endPoint x: 789, endPoint y: 280, distance: 12.0
click at [794, 280] on div "Bids" at bounding box center [822, 276] width 57 height 19
click at [804, 276] on span "Bids" at bounding box center [813, 276] width 39 height 14
click at [1142, 398] on link "1" at bounding box center [1139, 393] width 19 height 19
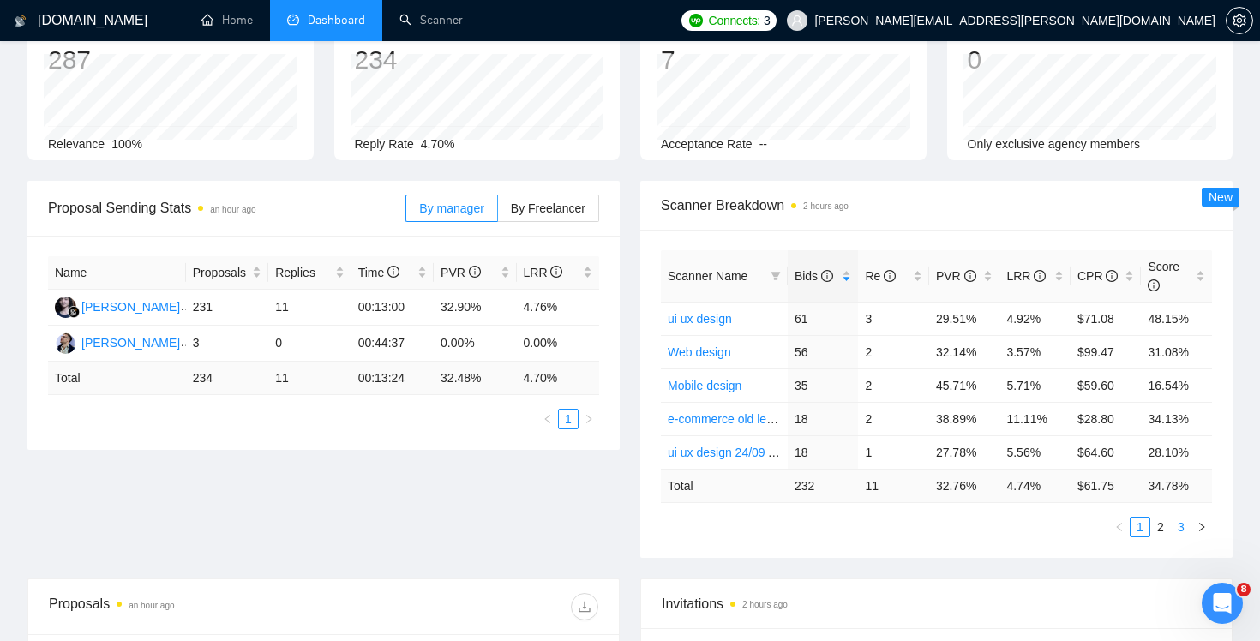
click at [1185, 529] on link "3" at bounding box center [1181, 527] width 19 height 19
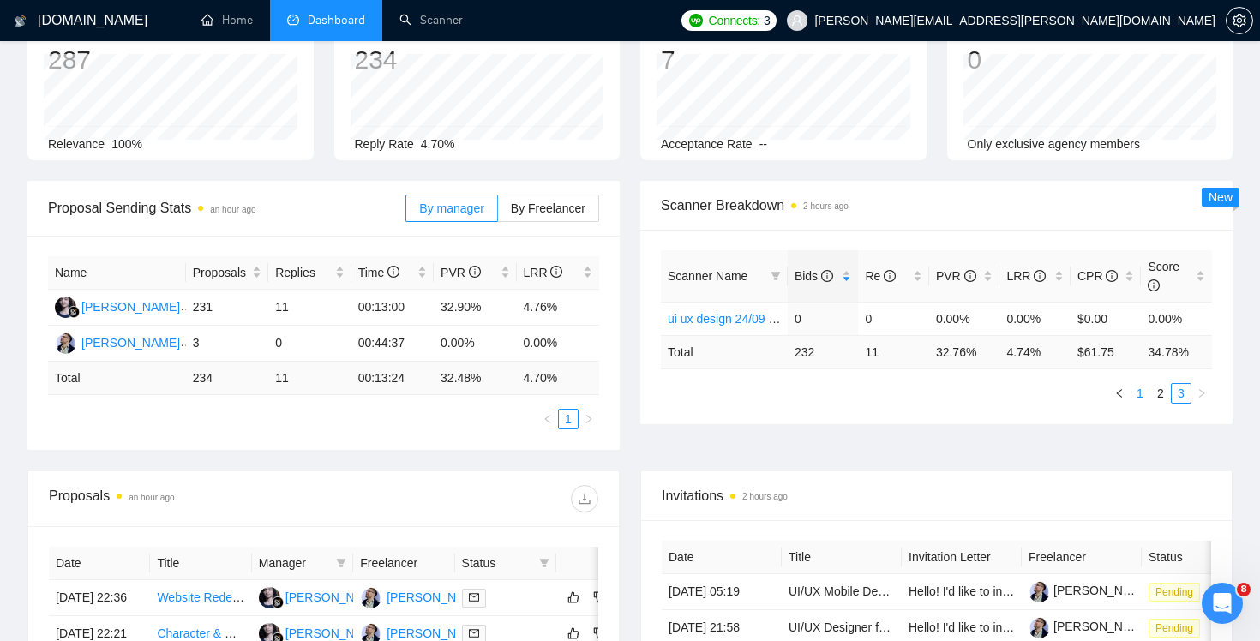
click at [1136, 396] on link "1" at bounding box center [1139, 393] width 19 height 19
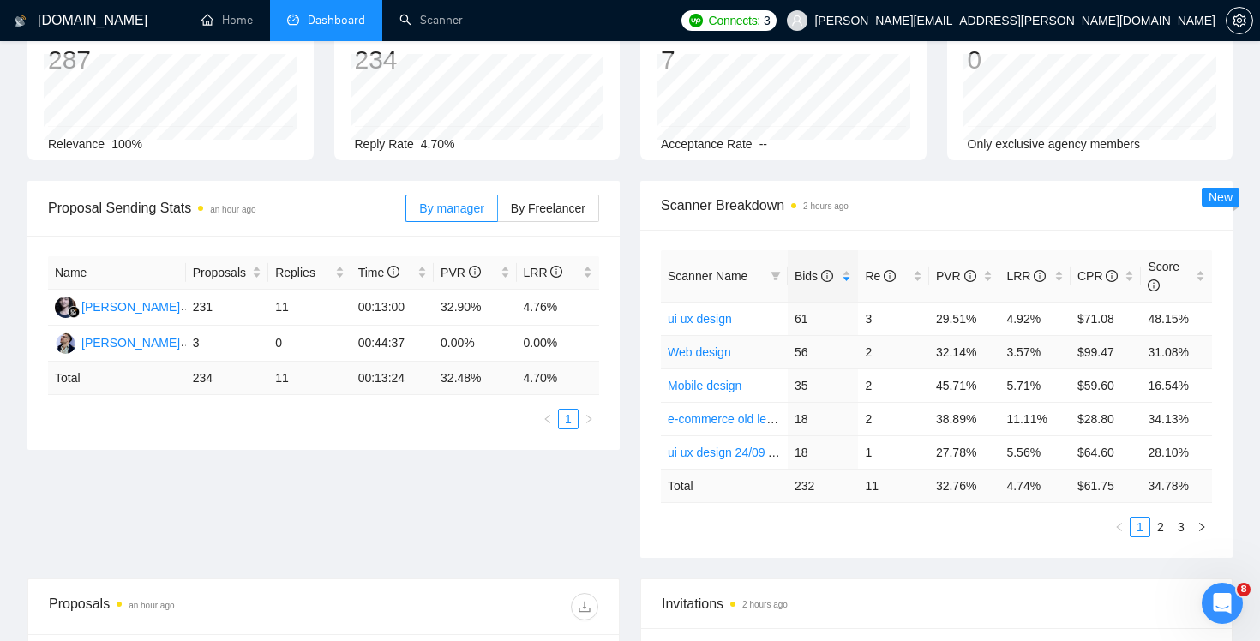
scroll to position [0, 0]
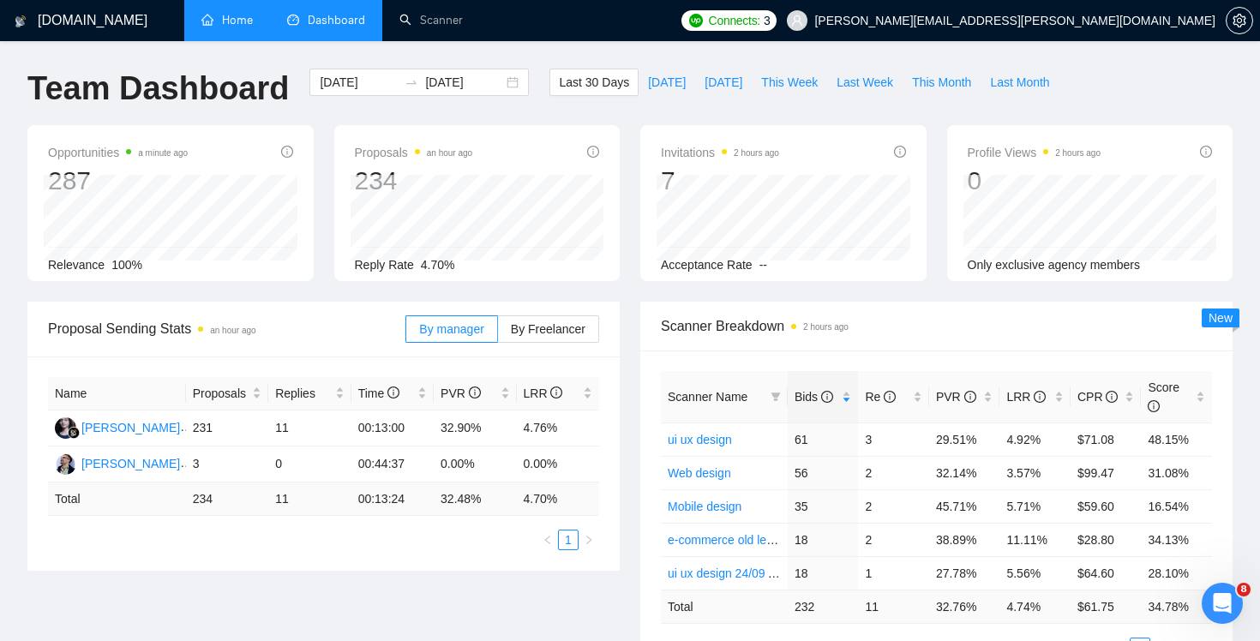
click at [235, 27] on link "Home" at bounding box center [226, 20] width 51 height 15
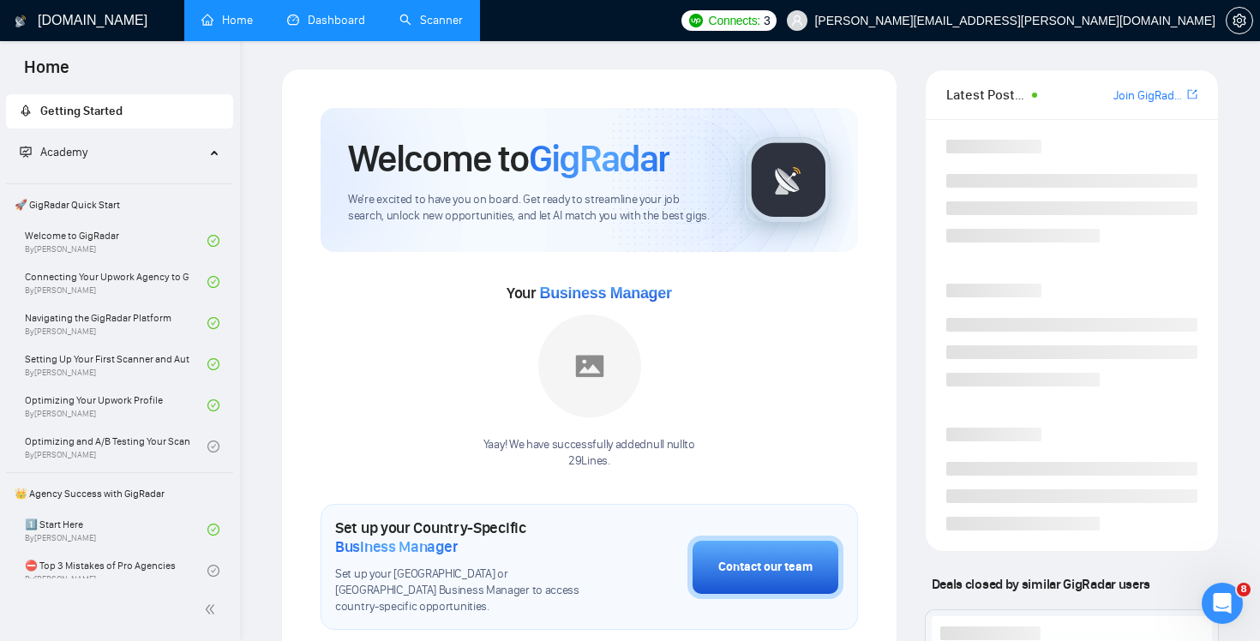
click at [441, 21] on link "Scanner" at bounding box center [430, 20] width 63 height 15
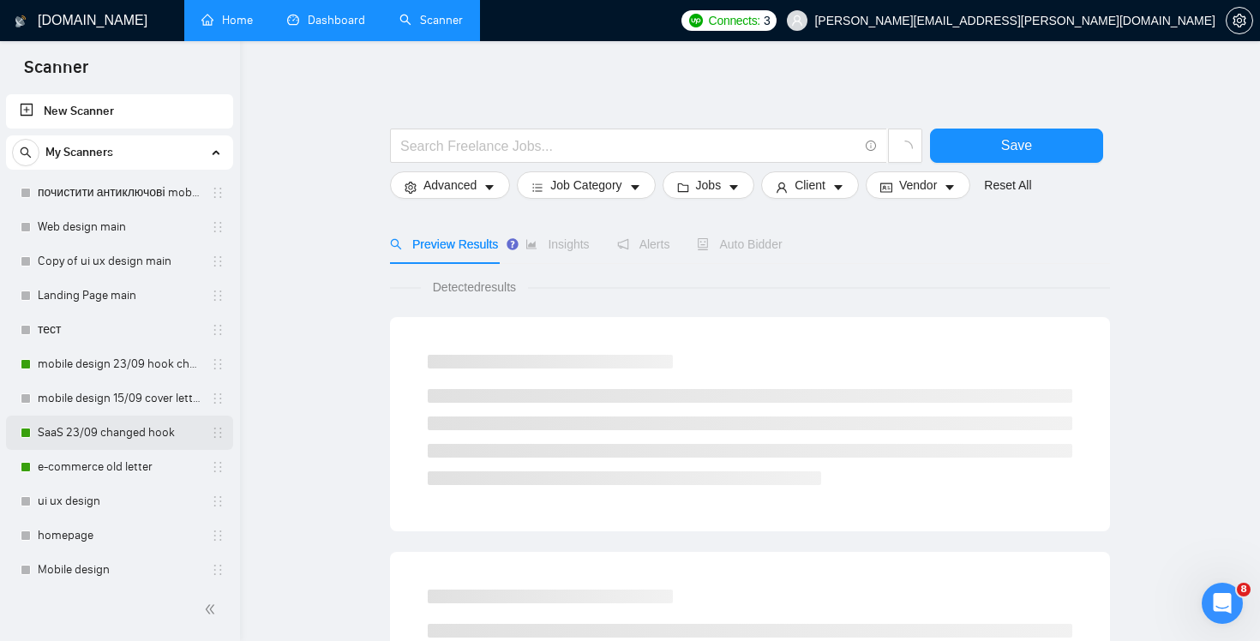
scroll to position [386, 0]
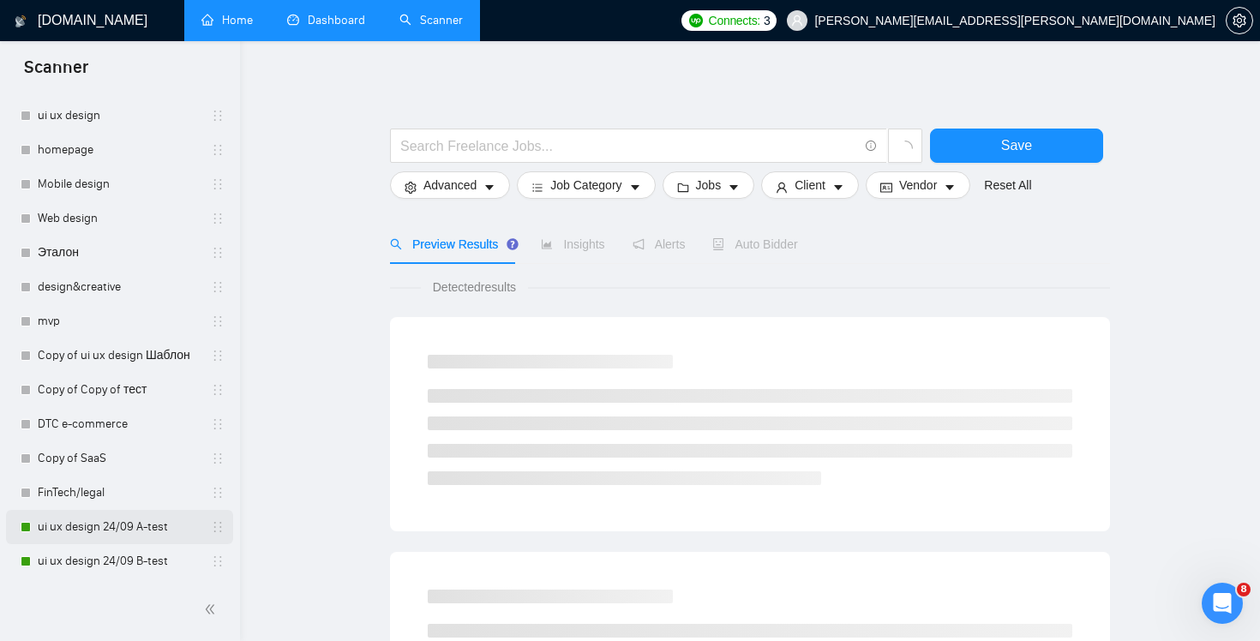
click at [120, 531] on link "ui ux design 24/09 A-test" at bounding box center [119, 527] width 163 height 34
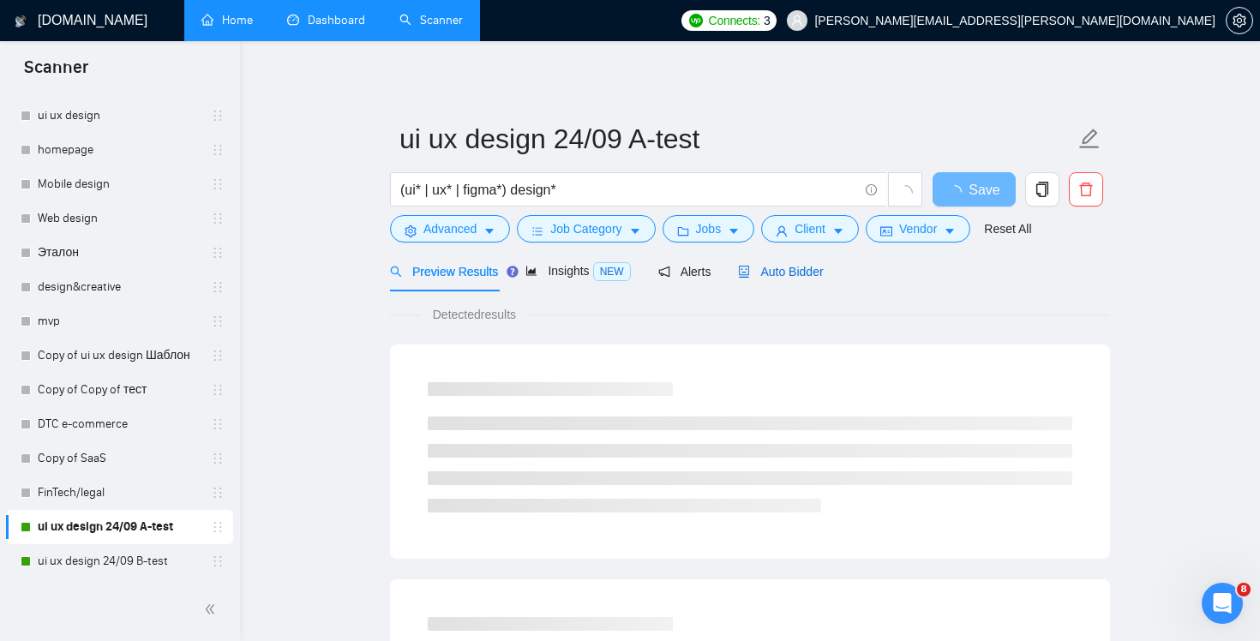
click at [818, 279] on div "Auto Bidder" at bounding box center [780, 271] width 85 height 19
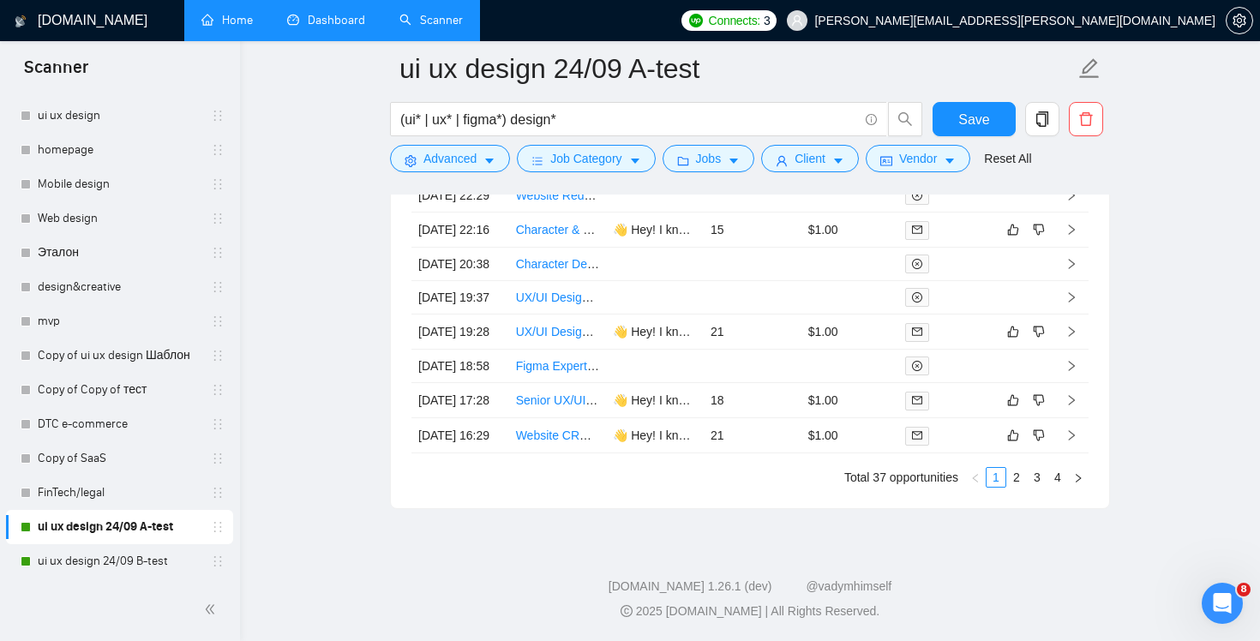
scroll to position [4898, 0]
click at [1059, 474] on link "4" at bounding box center [1057, 477] width 19 height 19
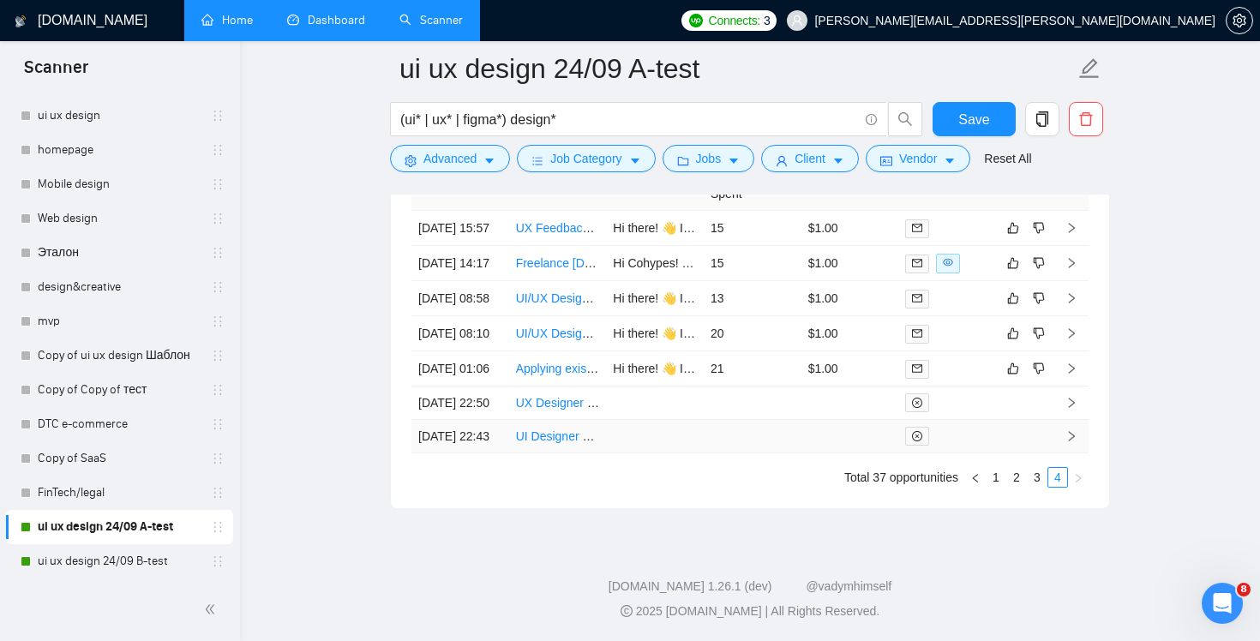
scroll to position [4741, 0]
click at [1034, 117] on span "copy" at bounding box center [1042, 118] width 33 height 15
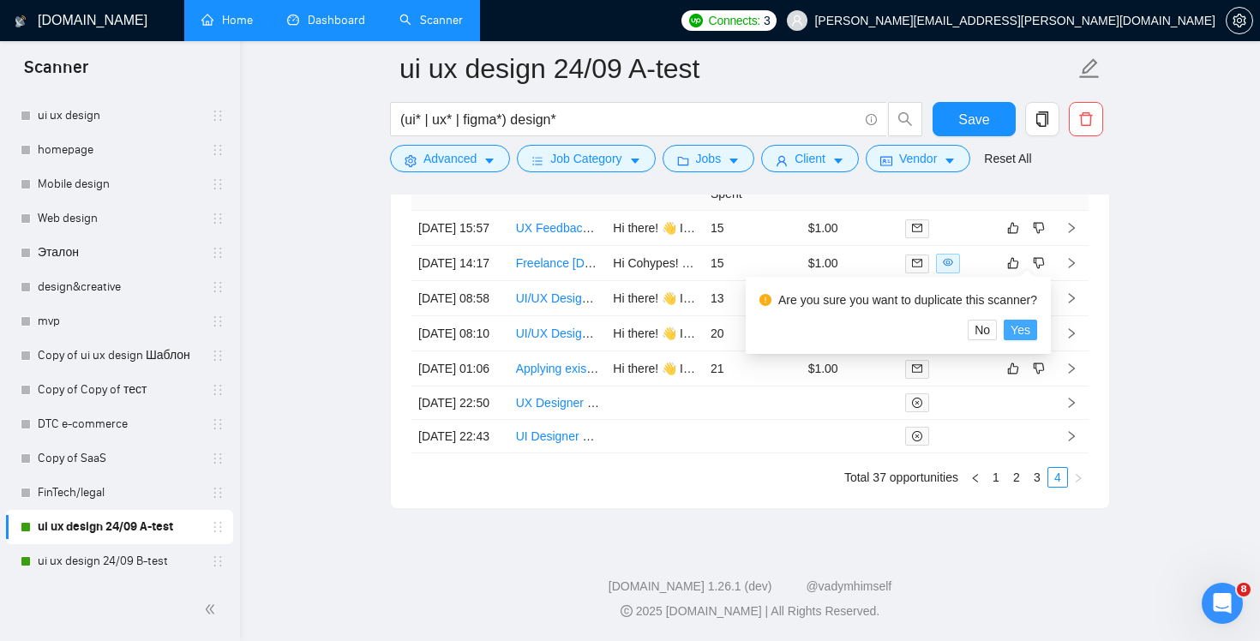
click at [1027, 321] on span "Yes" at bounding box center [1020, 330] width 20 height 19
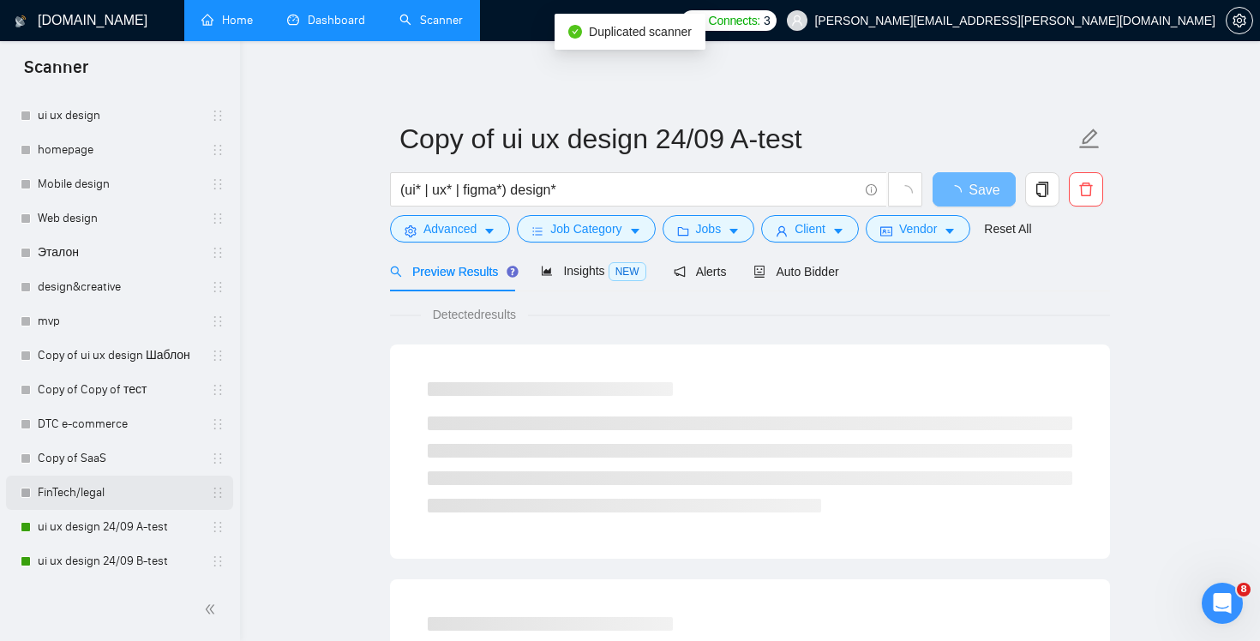
scroll to position [420, 0]
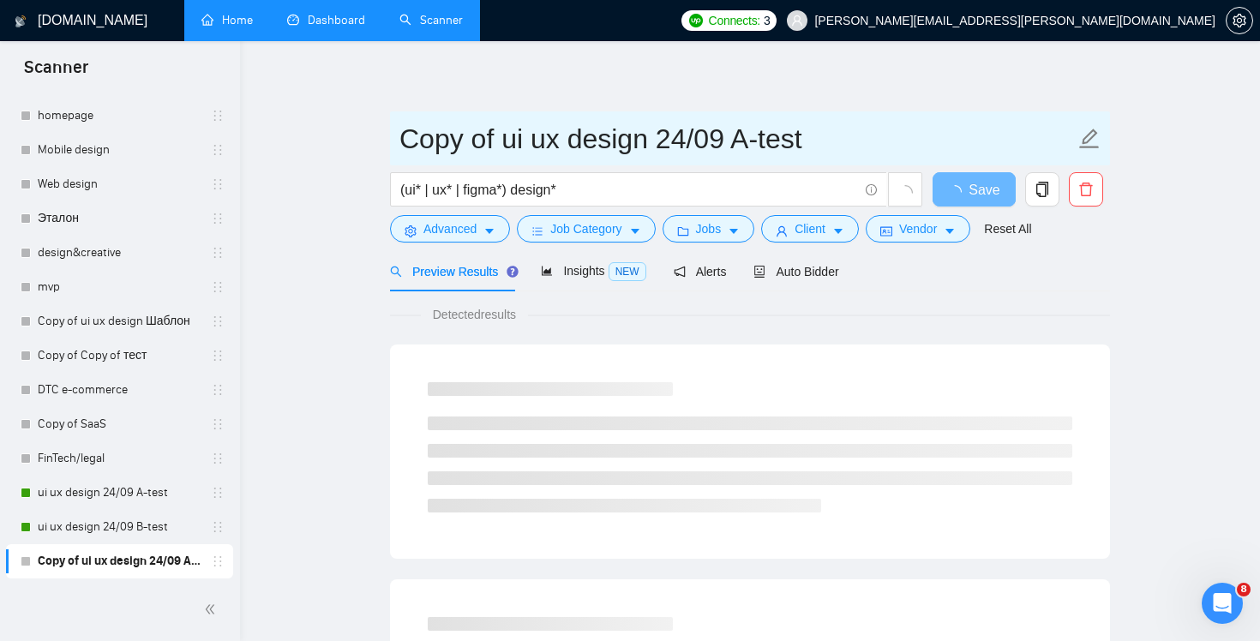
click at [672, 137] on input "Copy of ui ux design 24/09 A-test" at bounding box center [736, 138] width 675 height 43
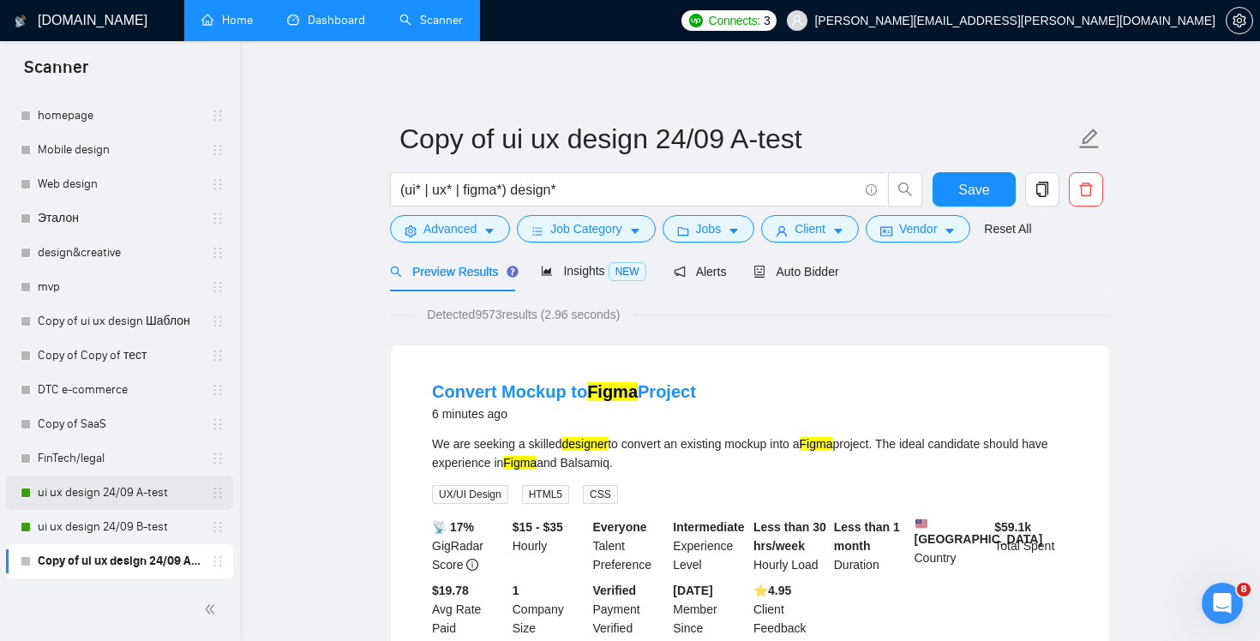
click at [110, 488] on link "ui ux design 24/09 A-test" at bounding box center [119, 493] width 163 height 34
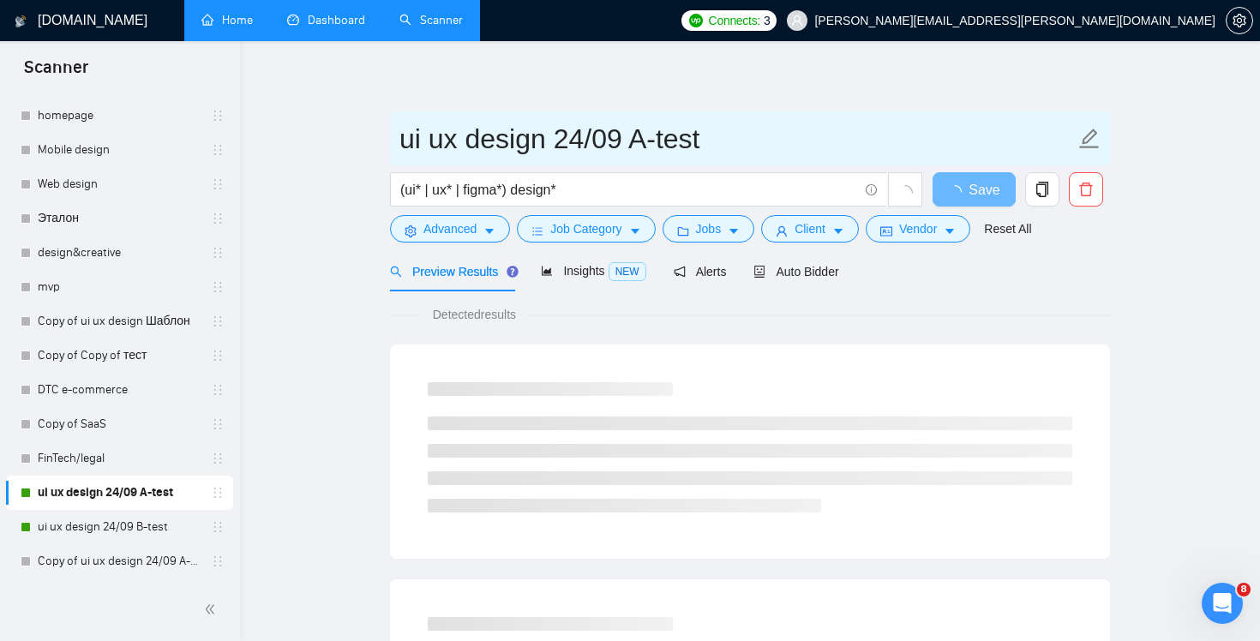
click at [560, 142] on input "ui ux design 24/09 A-test" at bounding box center [736, 138] width 675 height 43
drag, startPoint x: 623, startPoint y: 143, endPoint x: 758, endPoint y: 127, distance: 135.5
click at [758, 127] on input "ui ux design 23/09 A-test" at bounding box center [736, 138] width 675 height 43
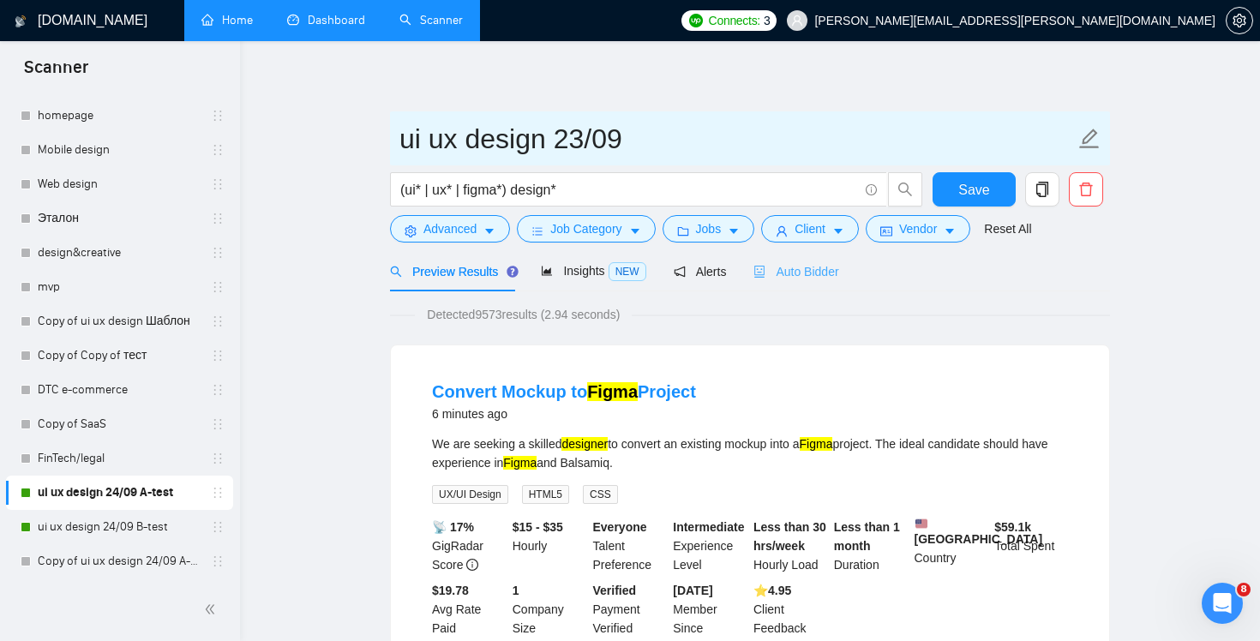
type input "ui ux design 23/09"
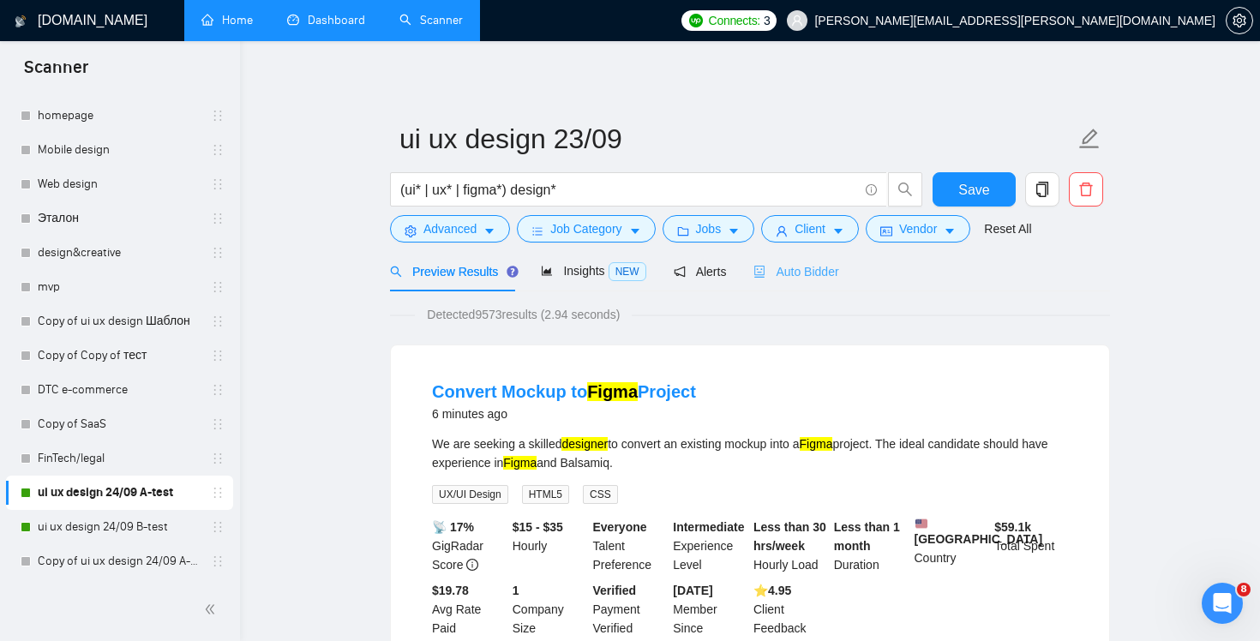
click at [811, 288] on div "Auto Bidder" at bounding box center [795, 271] width 85 height 40
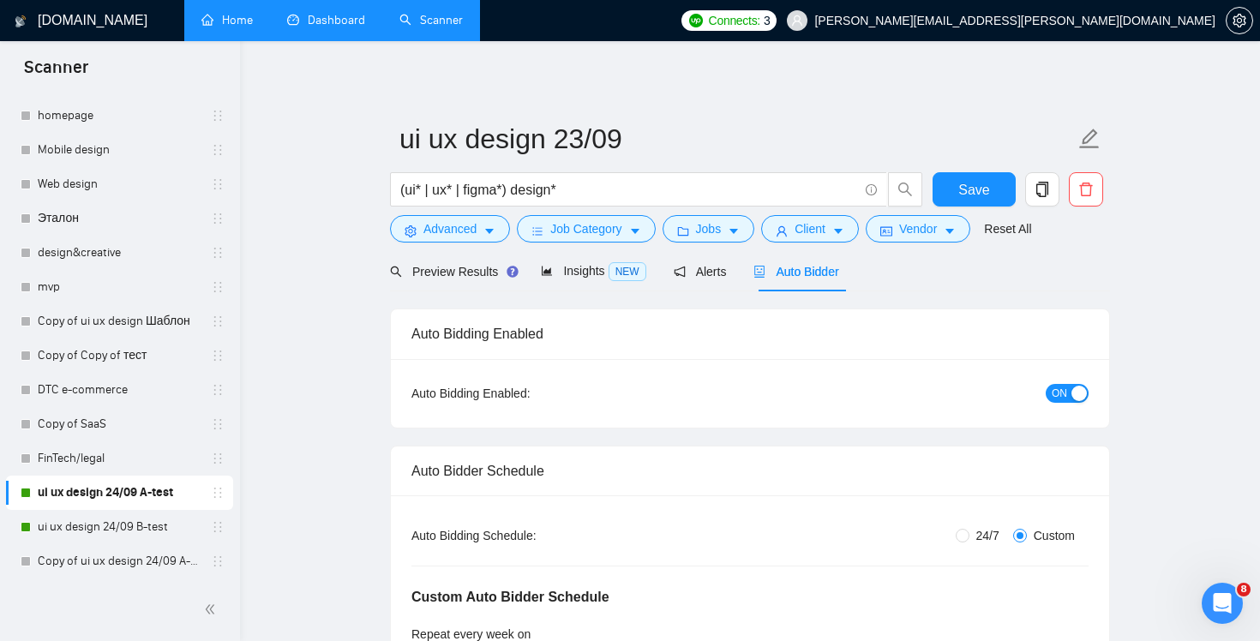
click at [1084, 397] on div "button" at bounding box center [1078, 393] width 15 height 15
click at [978, 207] on div "Save" at bounding box center [974, 193] width 90 height 43
click at [976, 201] on button "Save" at bounding box center [973, 189] width 83 height 34
click at [72, 560] on link "Copy of ui ux design 24/09 A-test" at bounding box center [119, 561] width 163 height 34
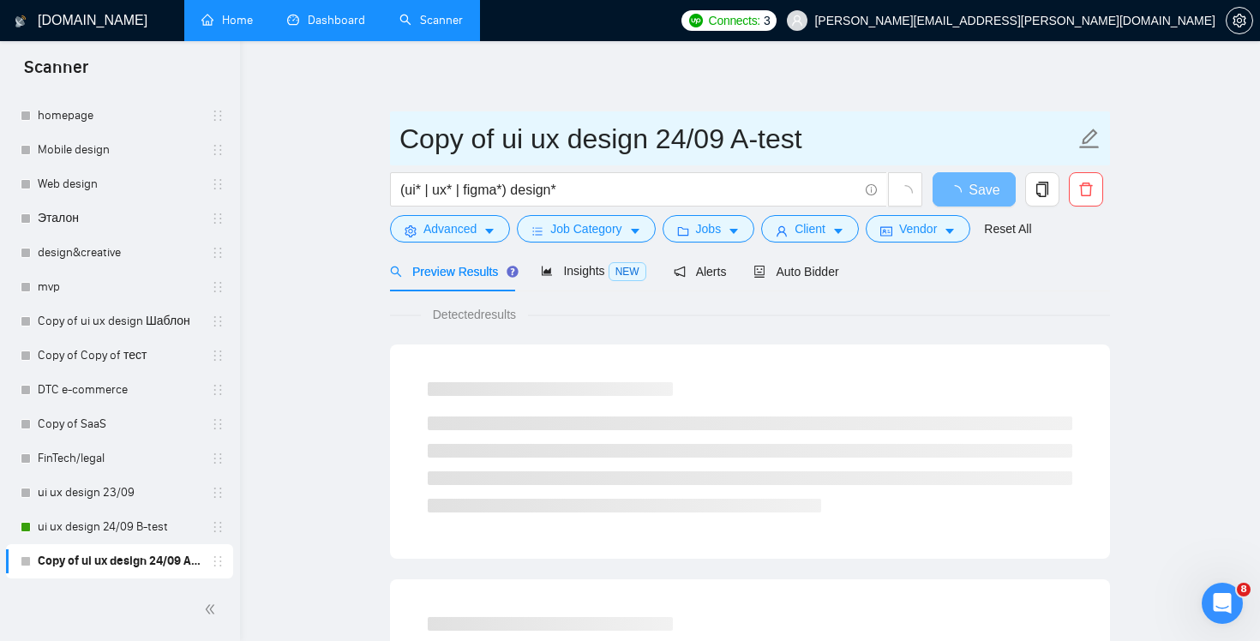
drag, startPoint x: 498, startPoint y: 135, endPoint x: 355, endPoint y: 137, distance: 143.1
type input "ui ux design 24/09 A-test"
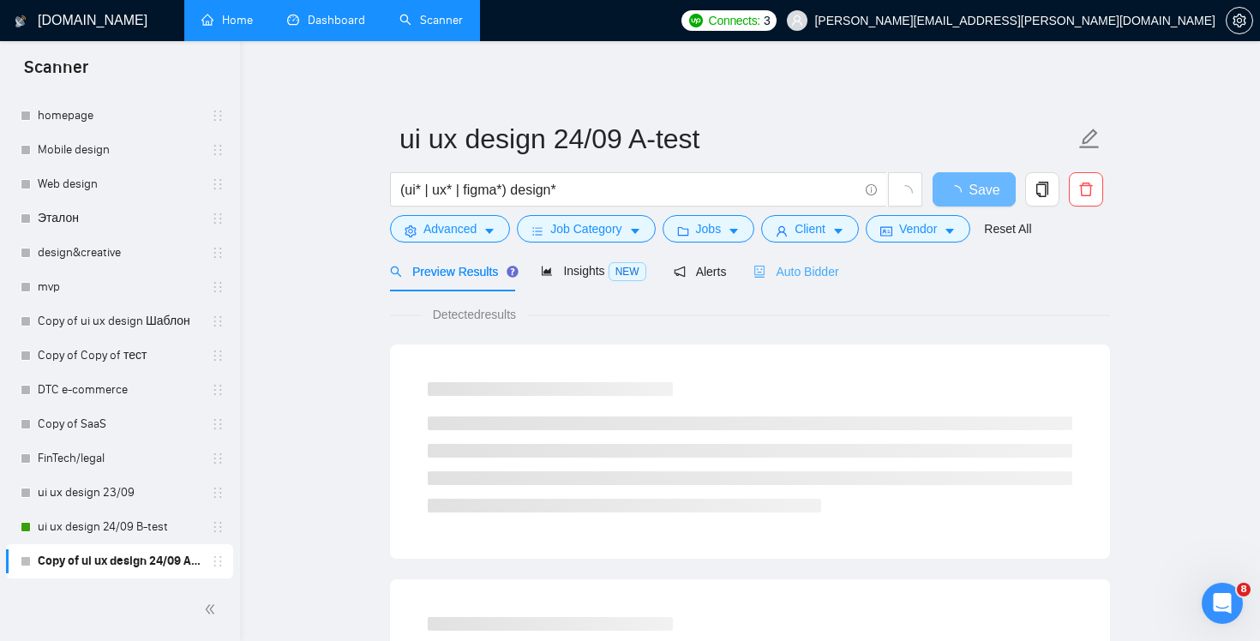
click at [799, 290] on div "Auto Bidder" at bounding box center [795, 271] width 85 height 40
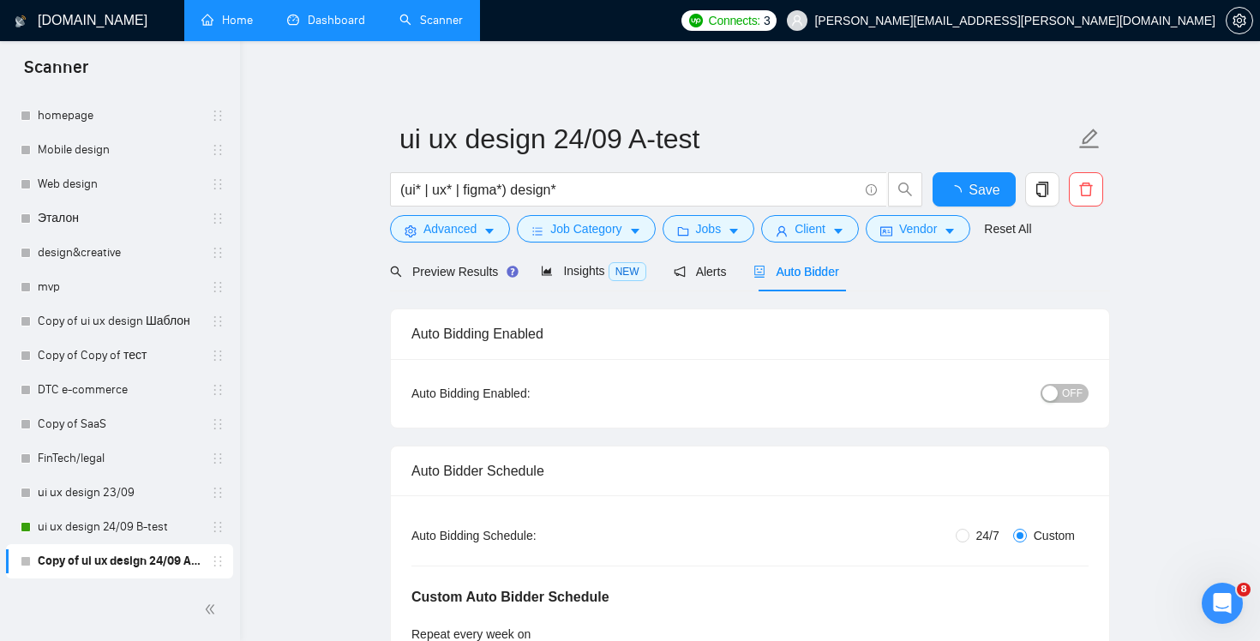
click at [1079, 402] on span "OFF" at bounding box center [1072, 393] width 21 height 19
click at [980, 195] on span "Save" at bounding box center [973, 189] width 31 height 21
click at [300, 27] on link "Dashboard" at bounding box center [326, 20] width 78 height 15
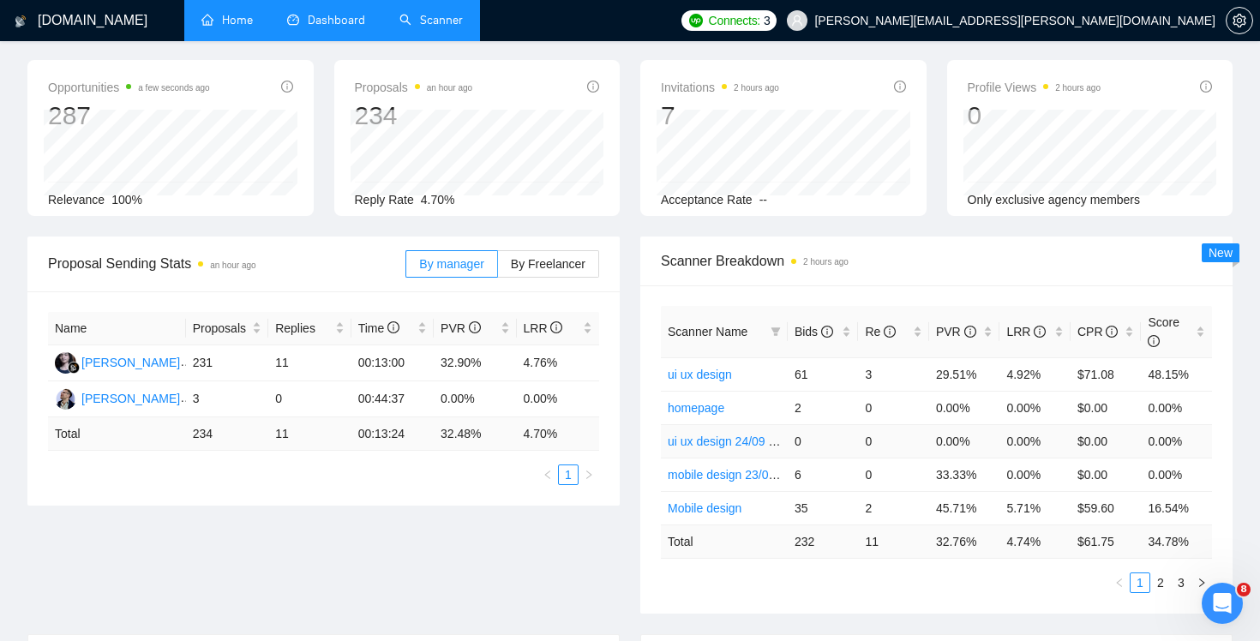
scroll to position [67, 0]
click at [728, 435] on link "ui ux design 24/09 B-test" at bounding box center [734, 440] width 132 height 14
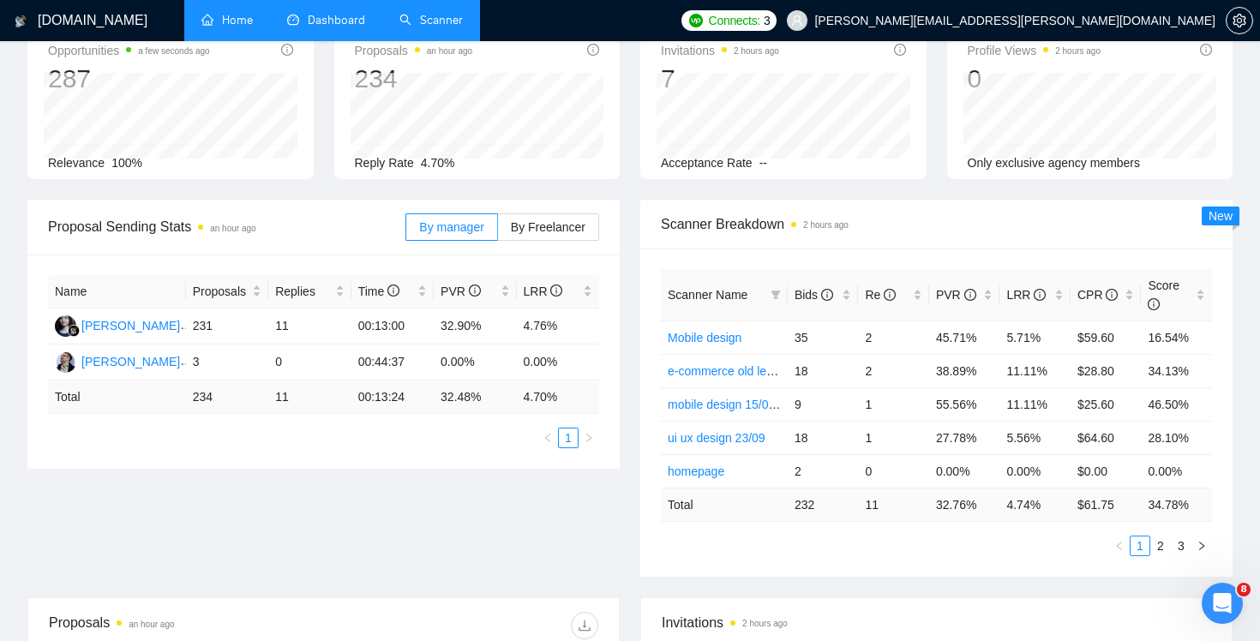
scroll to position [104, 0]
click at [1158, 542] on link "2" at bounding box center [1160, 544] width 19 height 19
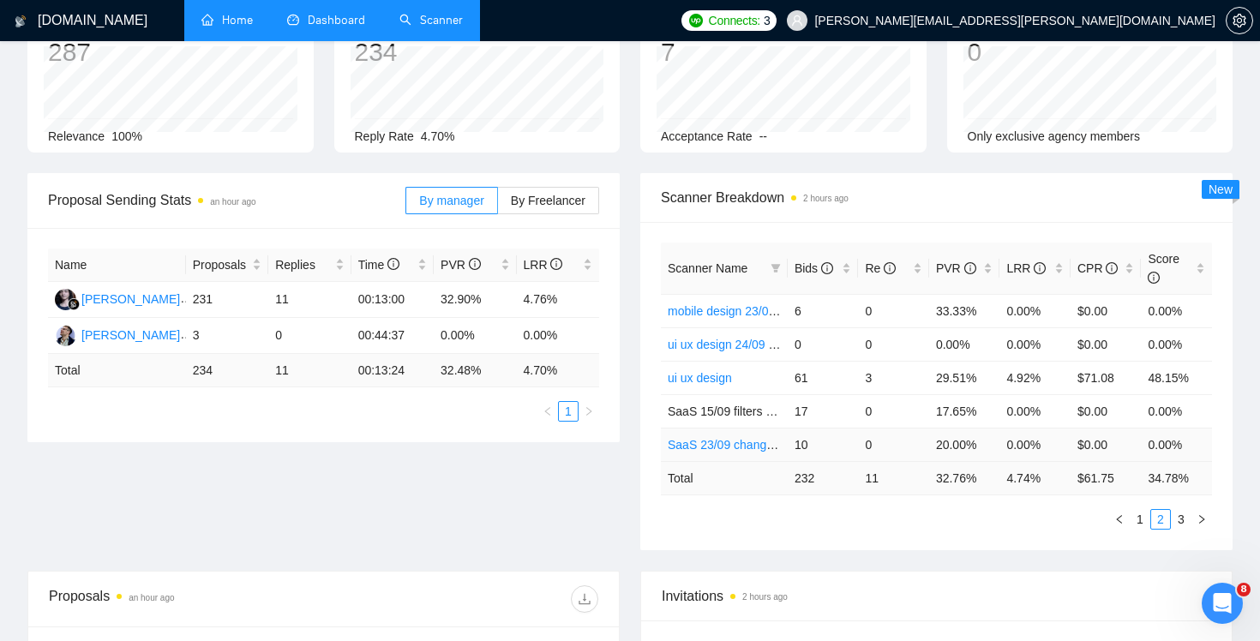
scroll to position [129, 0]
click at [1183, 512] on link "3" at bounding box center [1181, 518] width 19 height 19
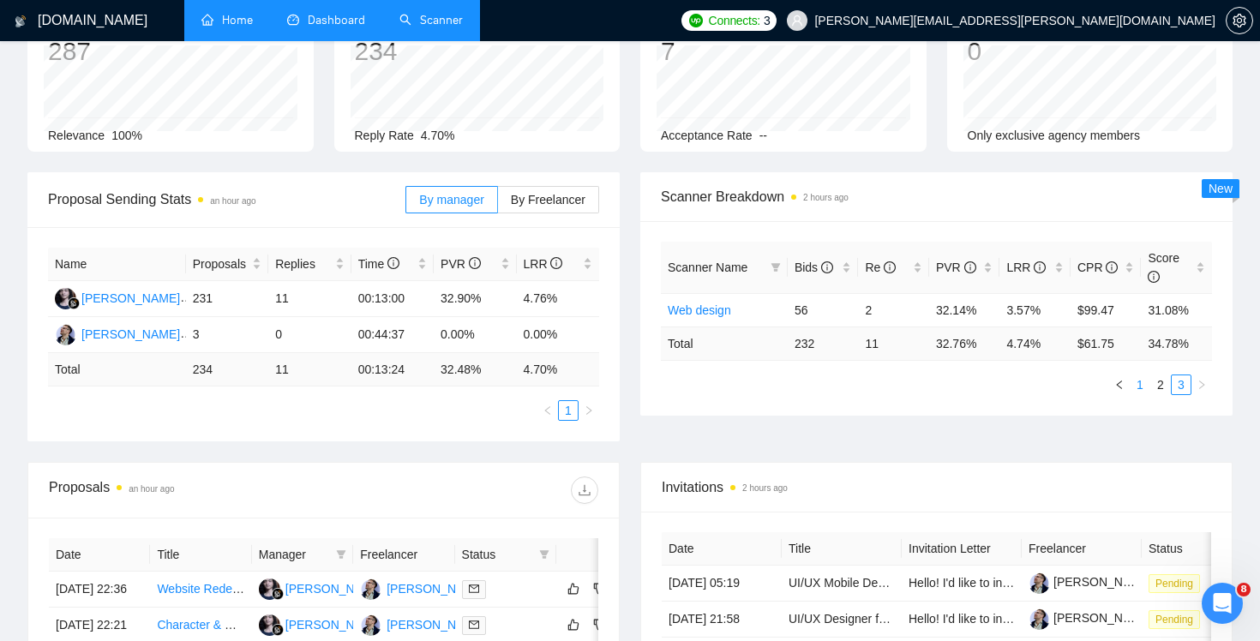
click at [1142, 381] on link "1" at bounding box center [1139, 384] width 19 height 19
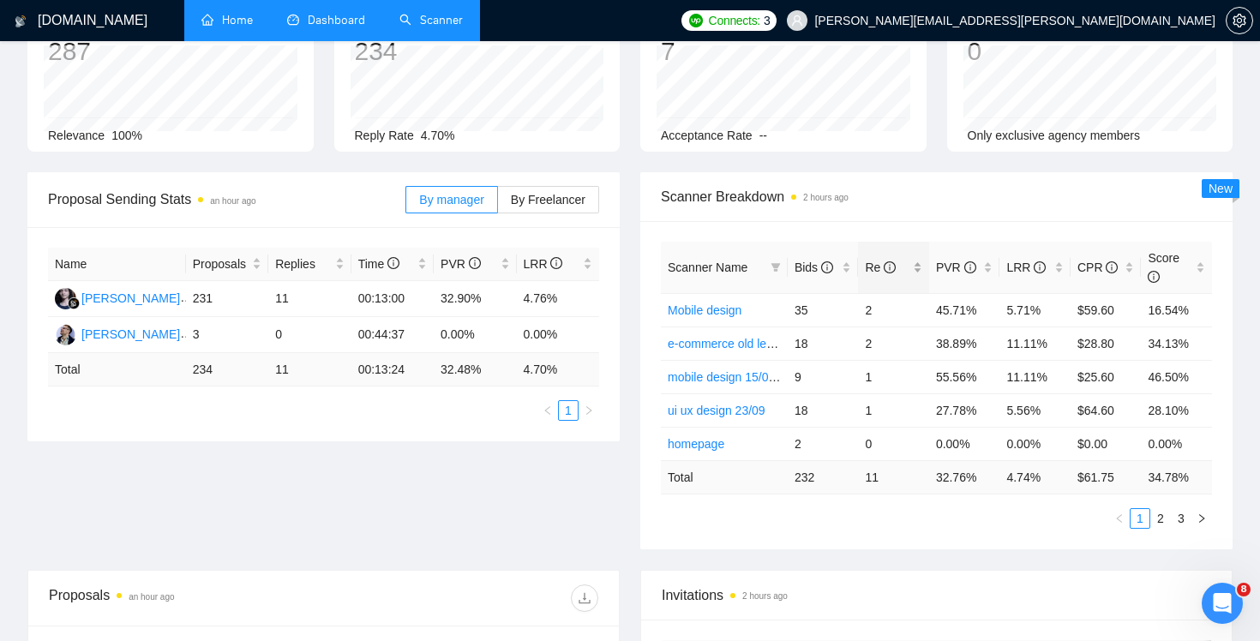
scroll to position [0, 0]
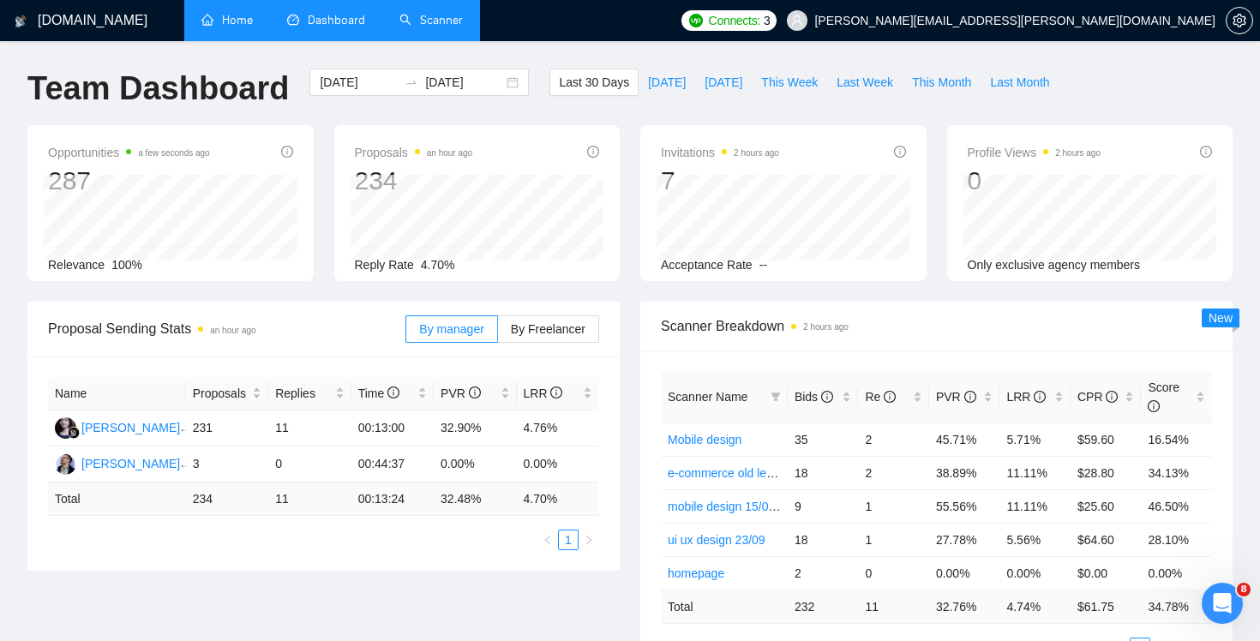
click at [50, 19] on h1 "[DOMAIN_NAME]" at bounding box center [93, 20] width 110 height 41
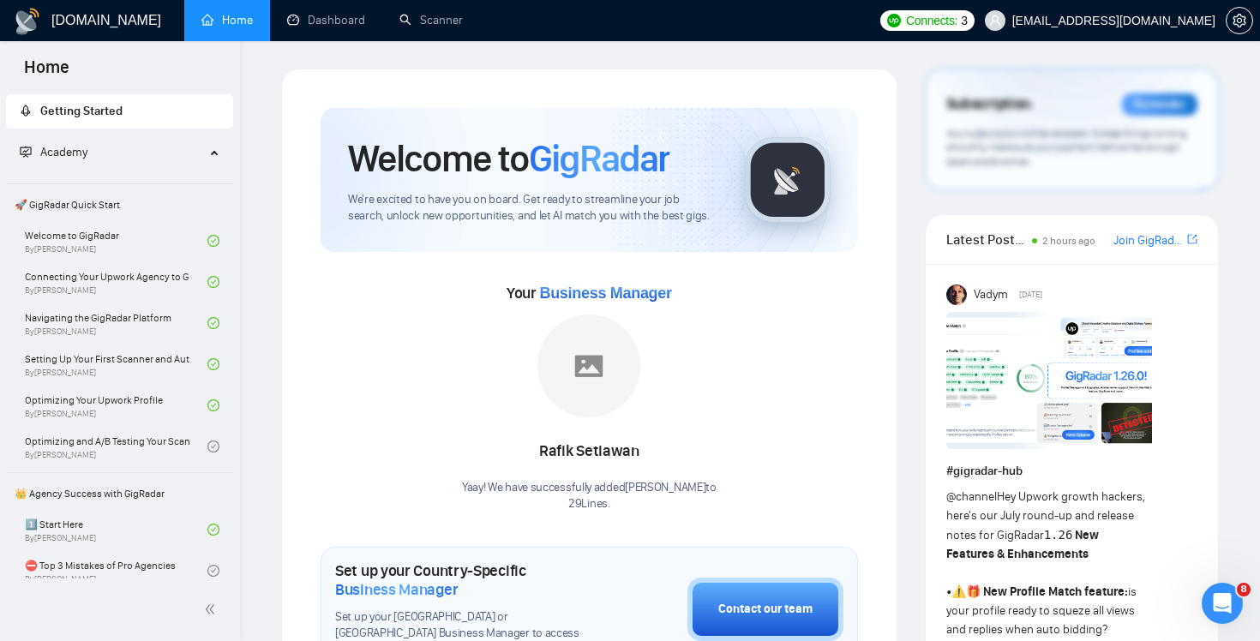
click at [1224, 603] on icon "Открыть службу сообщений Intercom" at bounding box center [1222, 603] width 12 height 14
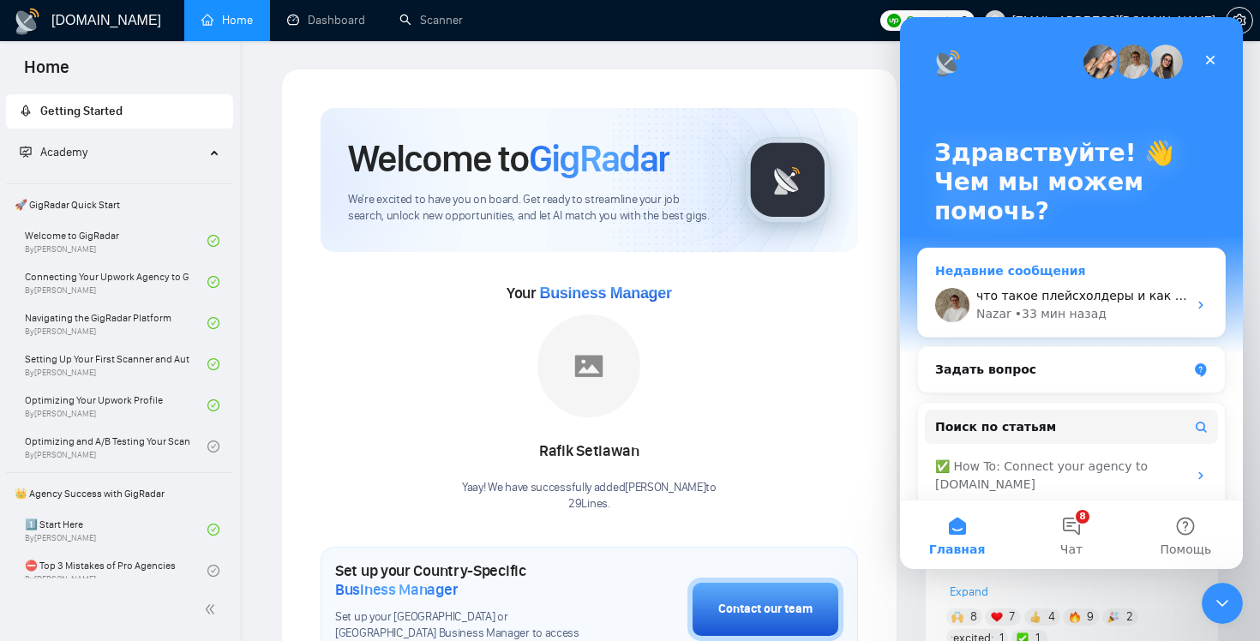
click at [1148, 319] on div "Nazar • 33 мин назад" at bounding box center [1081, 314] width 211 height 18
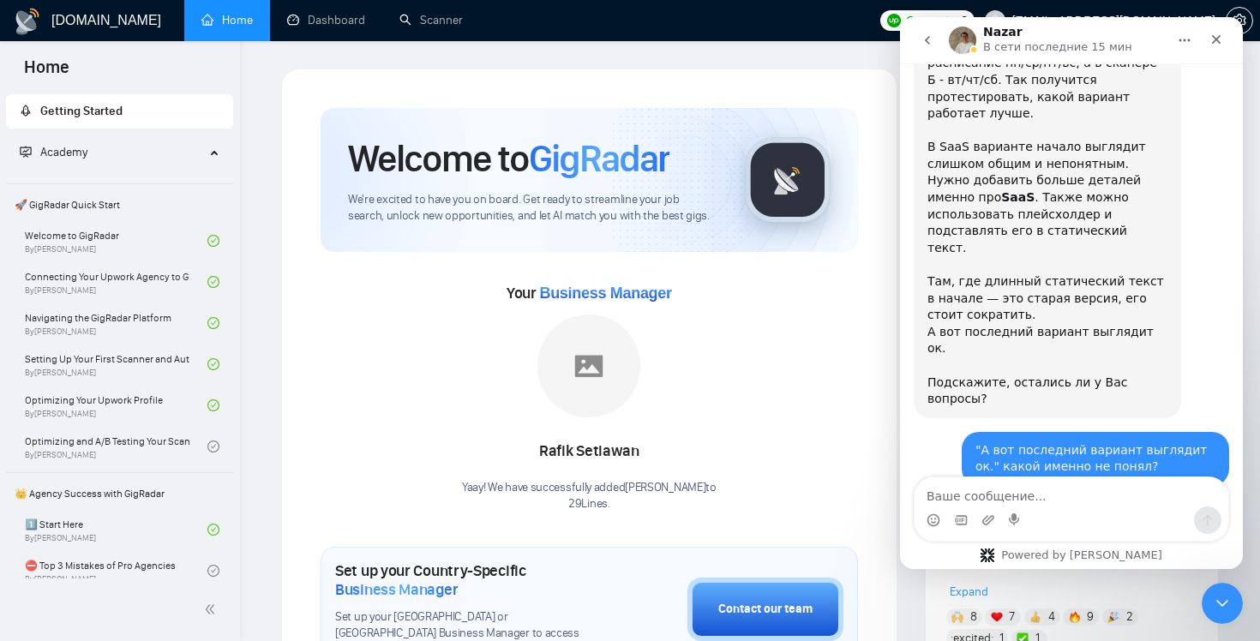
scroll to position [4527, 0]
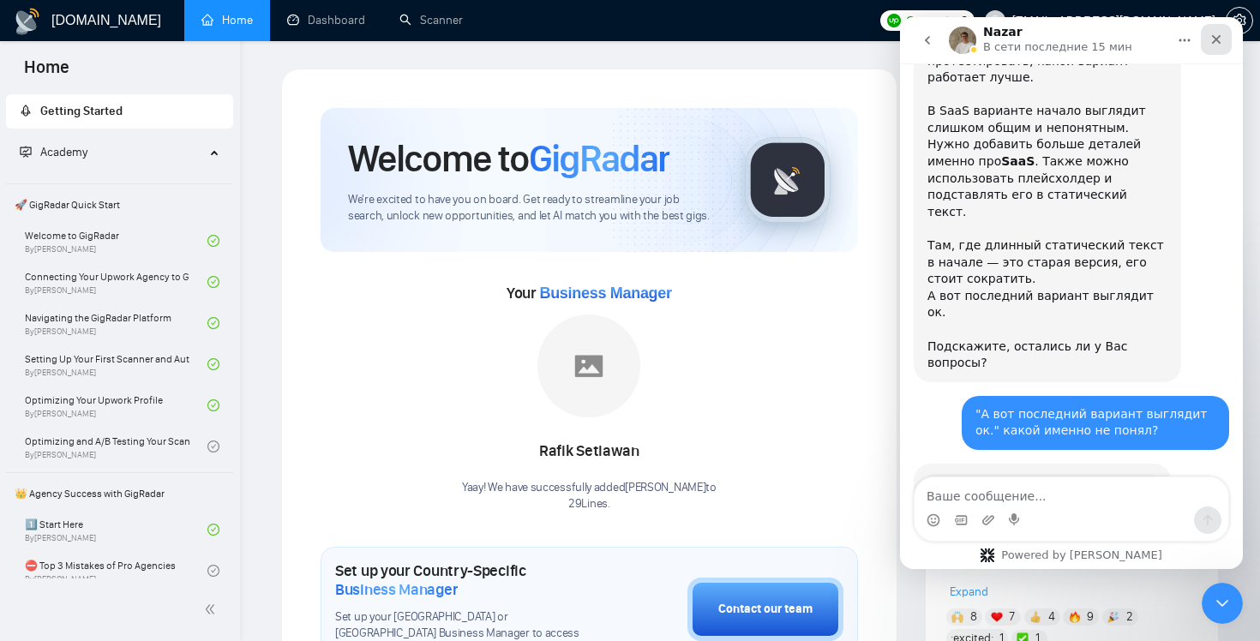
click at [1220, 31] on div "Закрыть" at bounding box center [1216, 39] width 31 height 31
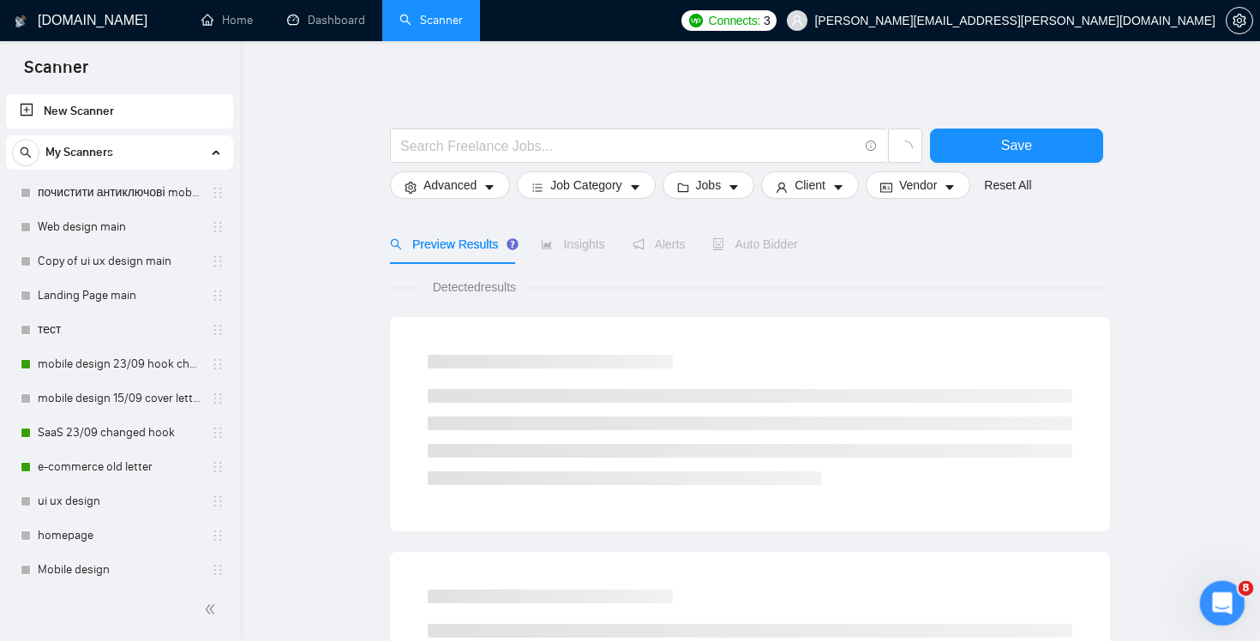
click at [1215, 609] on icon "Открыть службу сообщений Intercom" at bounding box center [1220, 601] width 28 height 28
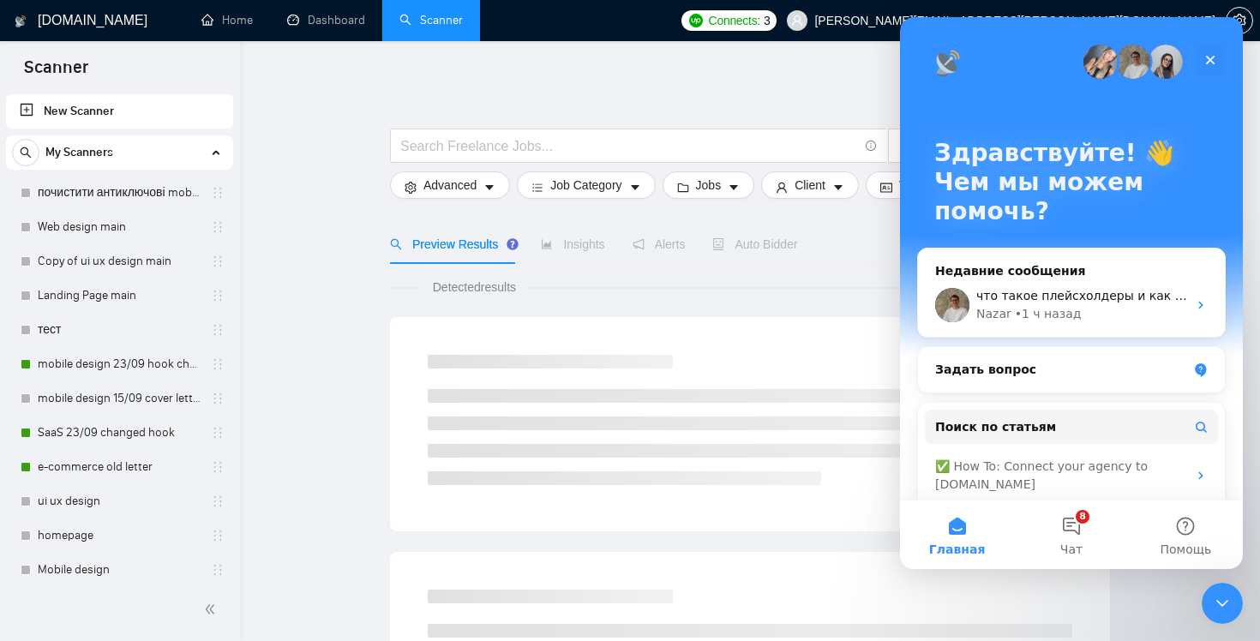
scroll to position [130, 0]
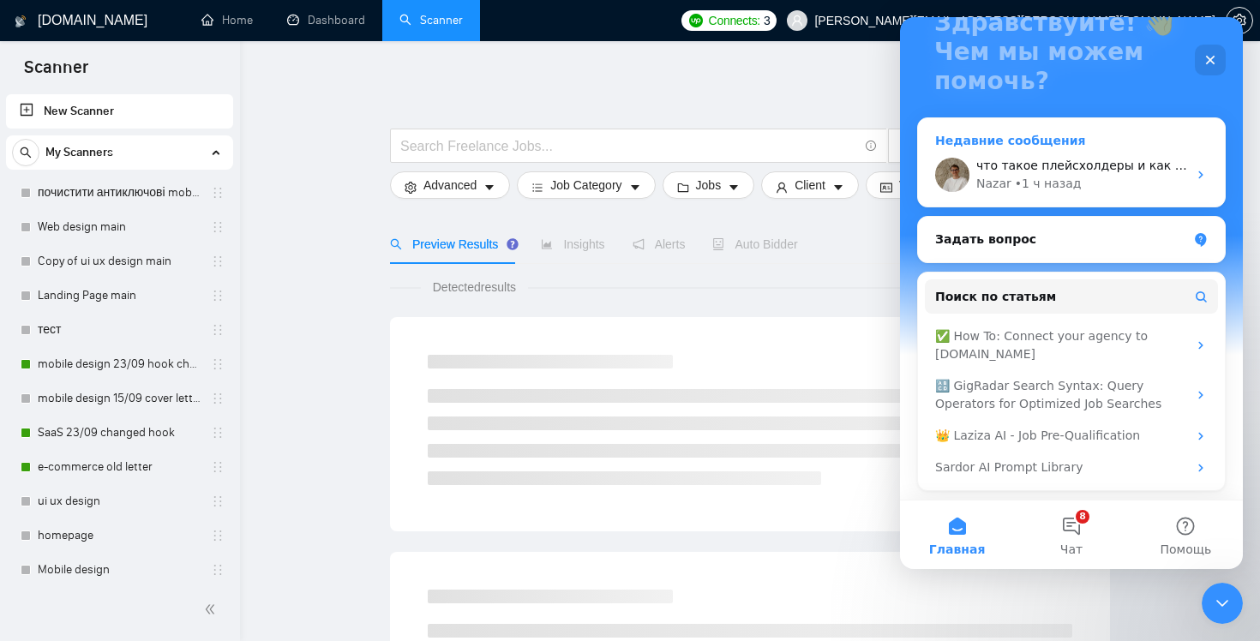
click at [1113, 194] on div "что такое плейсхолдеры и как настроить? Nazar • 1 ч назад" at bounding box center [1071, 174] width 307 height 63
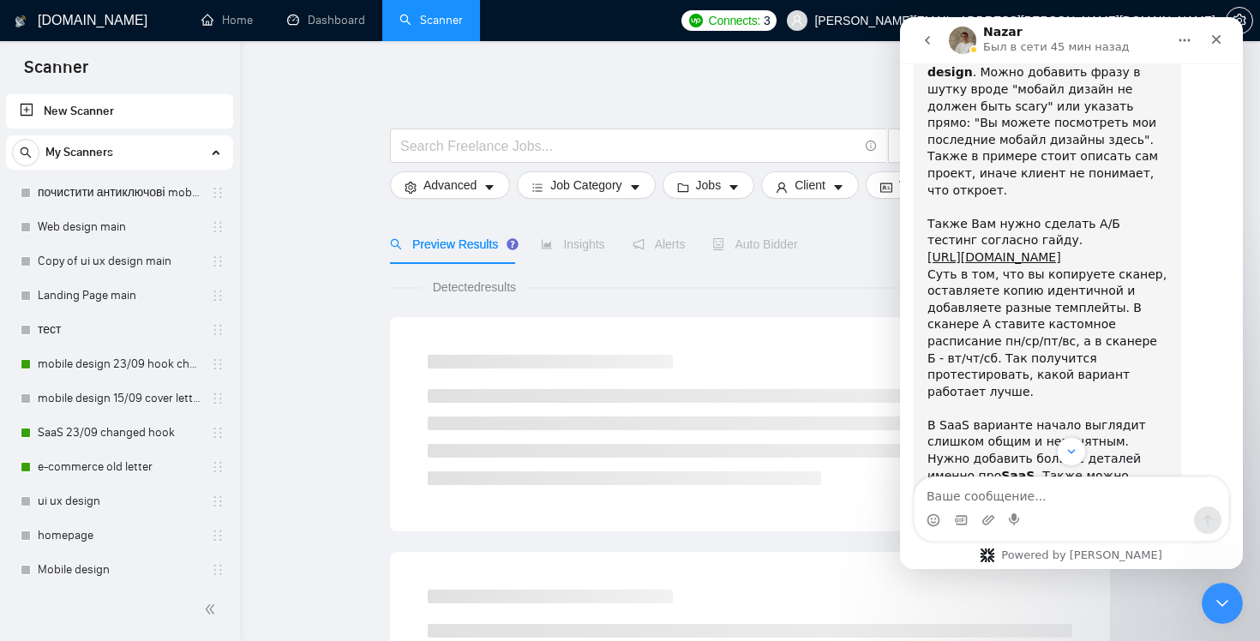
scroll to position [3881, 0]
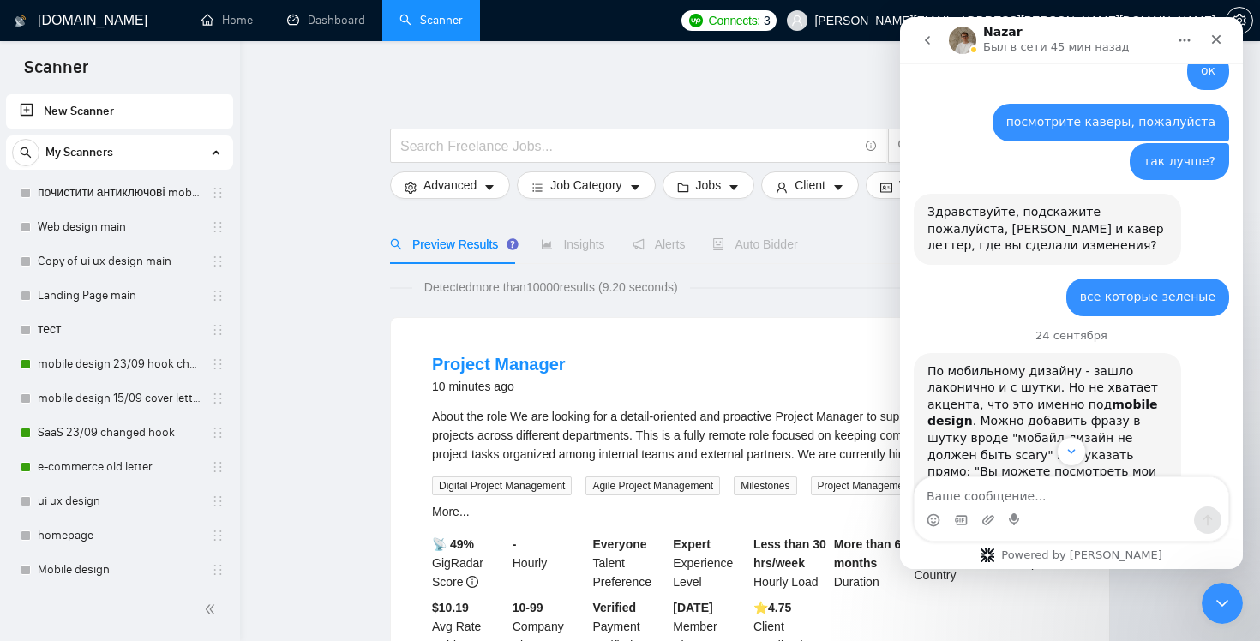
click at [1060, 599] on link "[URL][DOMAIN_NAME]" at bounding box center [994, 606] width 134 height 14
click at [1224, 28] on div "Закрыть" at bounding box center [1216, 39] width 31 height 31
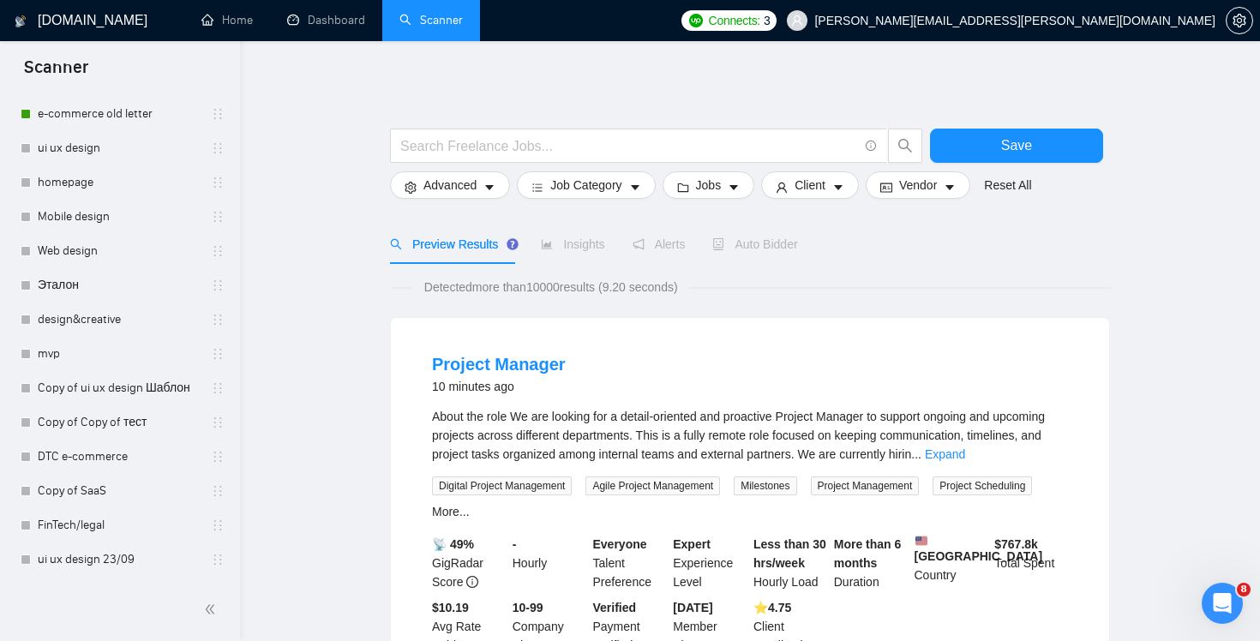
scroll to position [420, 0]
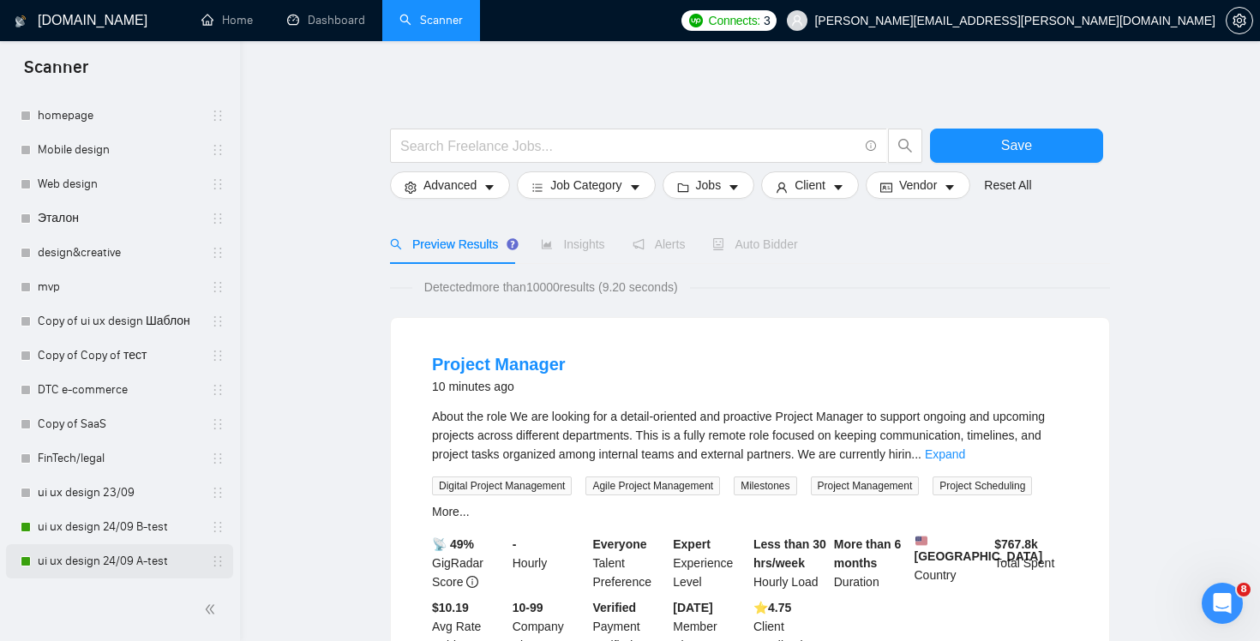
click at [132, 553] on link "ui ux design 24/09 A-test" at bounding box center [119, 561] width 163 height 34
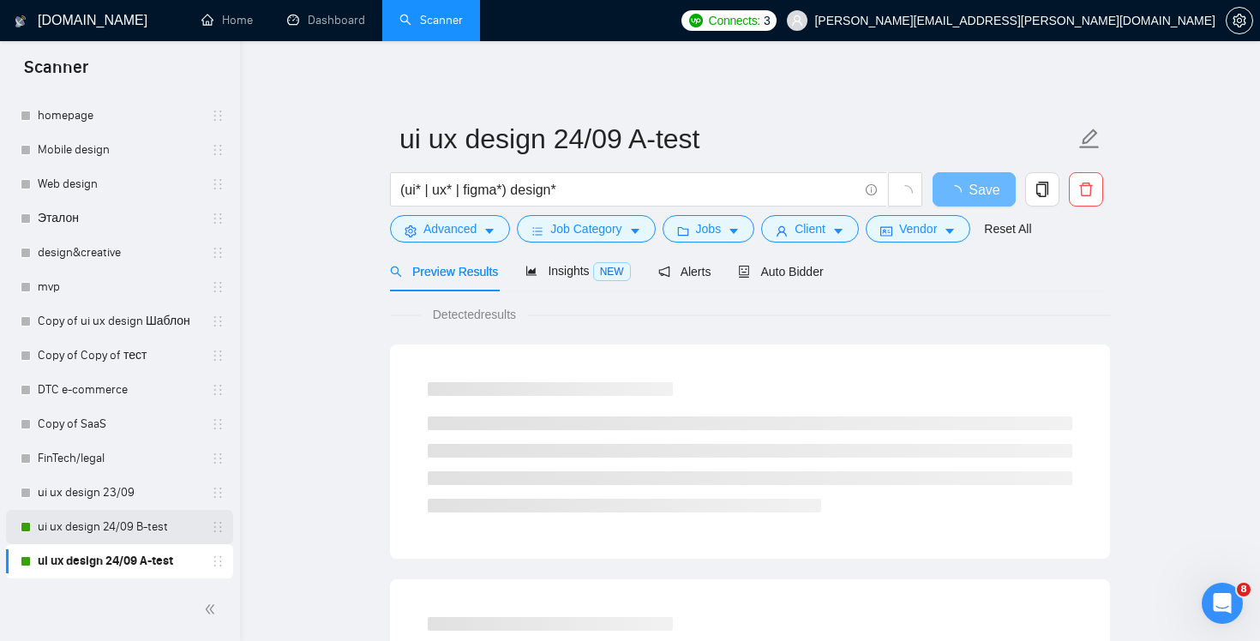
click at [152, 532] on link "ui ux design 24/09 B-test" at bounding box center [119, 527] width 163 height 34
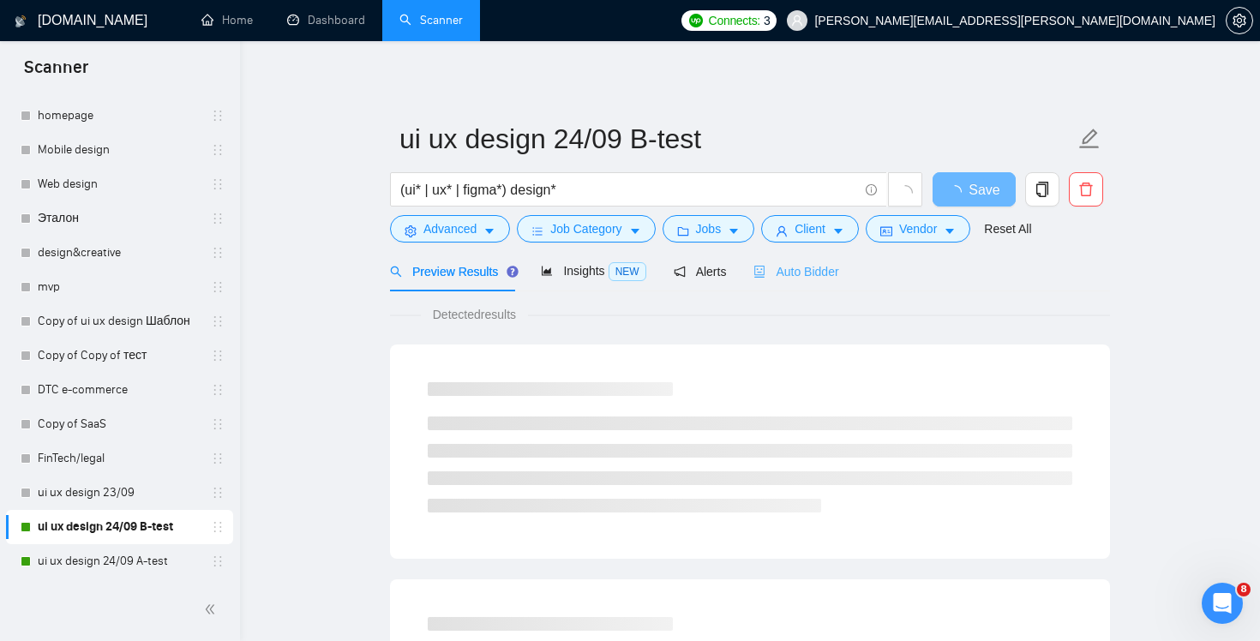
click at [818, 285] on div "Auto Bidder" at bounding box center [795, 271] width 85 height 40
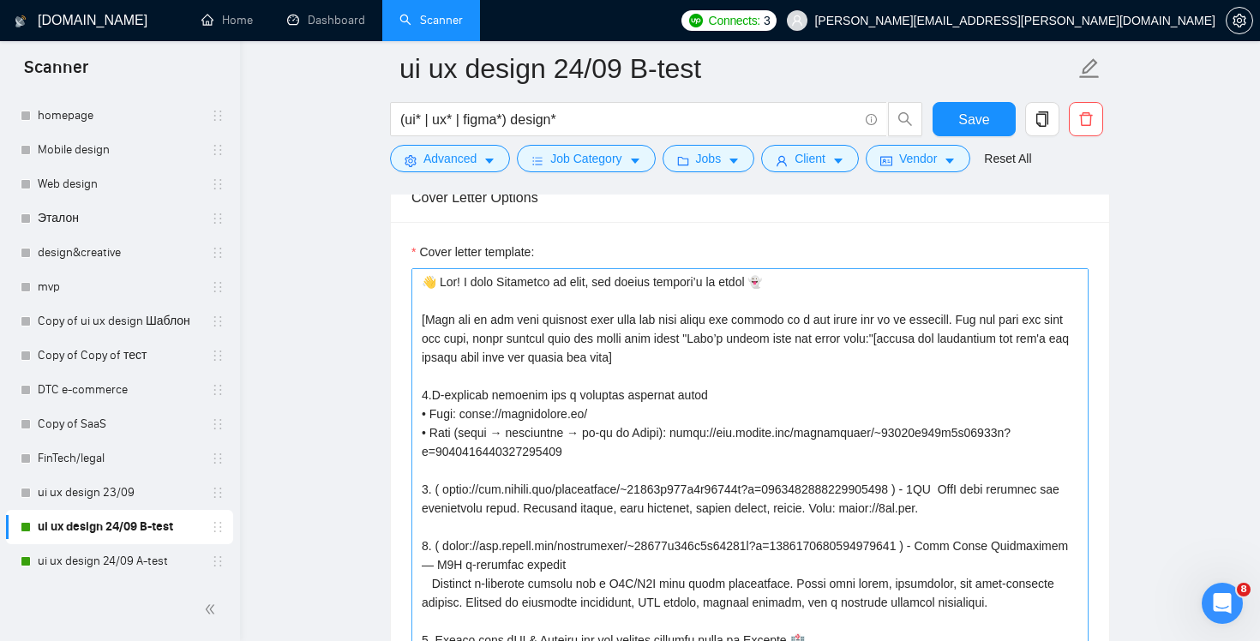
scroll to position [264, 0]
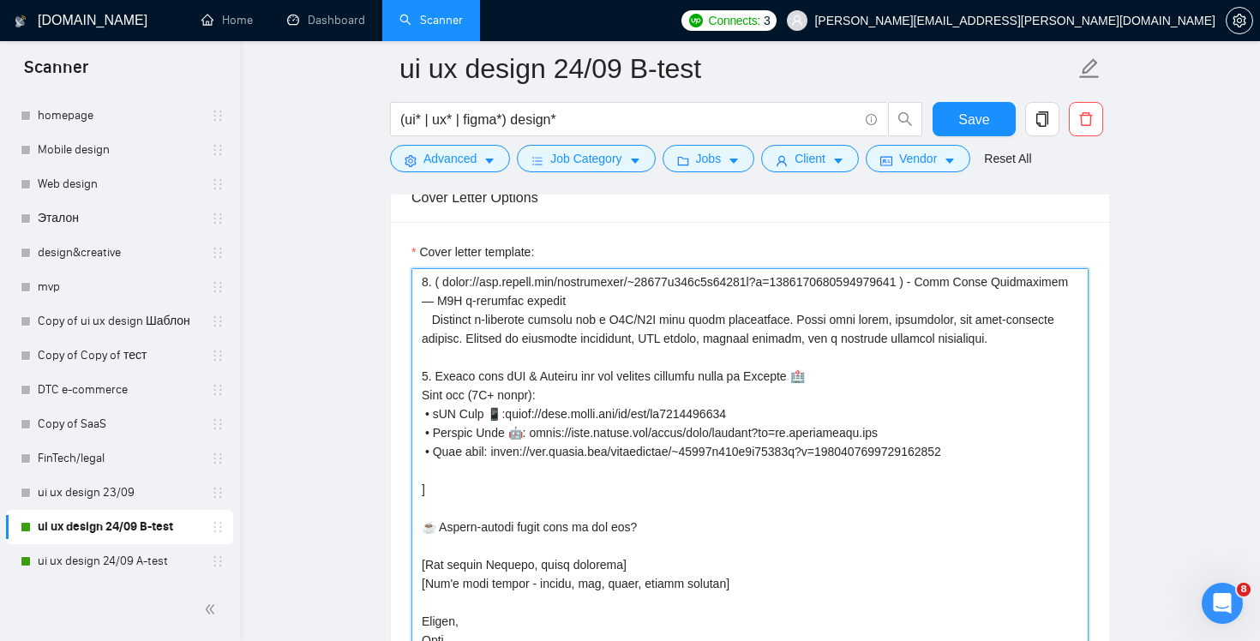
click at [652, 530] on textarea "Cover letter template:" at bounding box center [749, 461] width 677 height 386
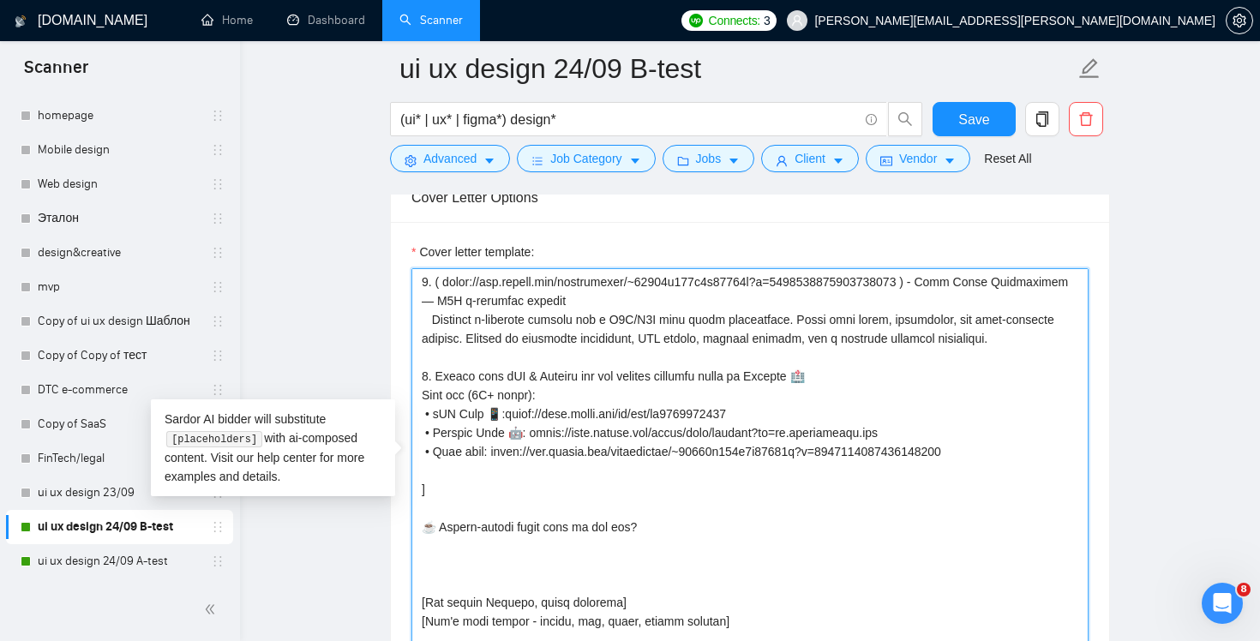
paste textarea "[the best call to action, in 2 sentences, to make the client immediately respon…"
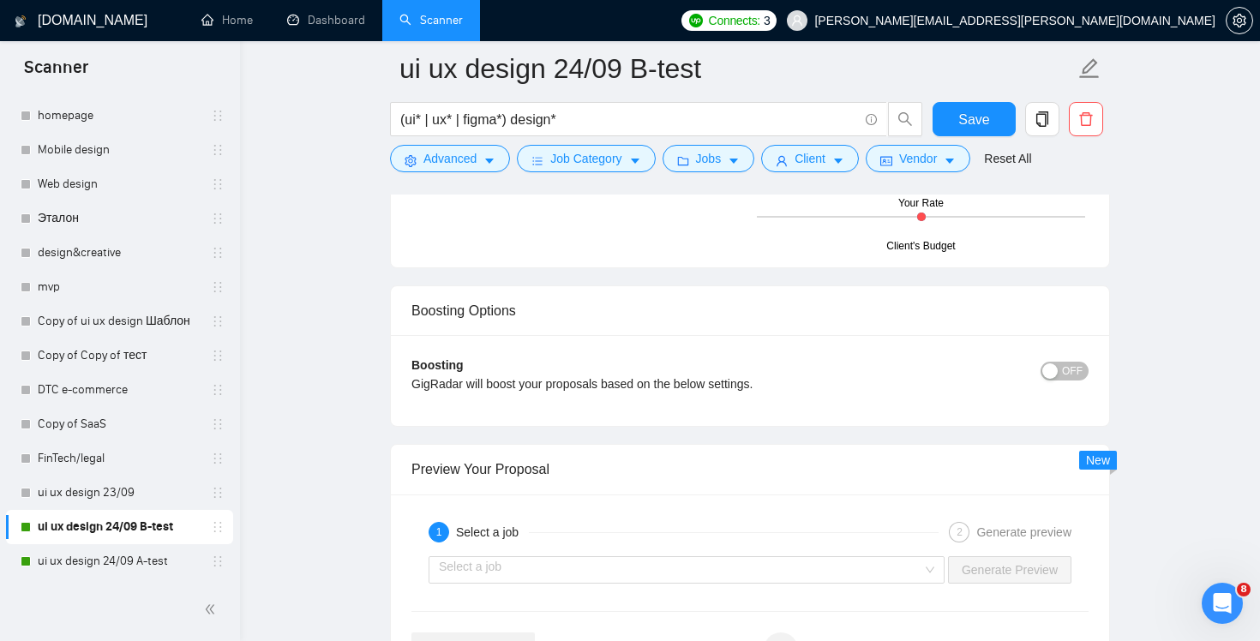
scroll to position [3533, 0]
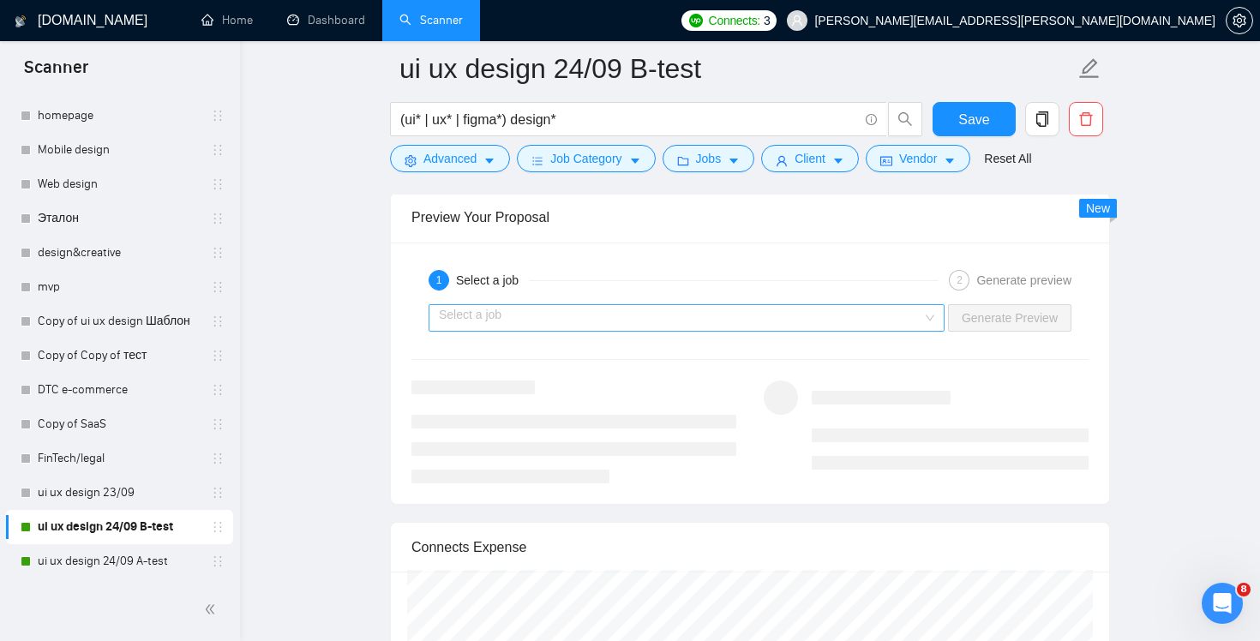
click at [904, 319] on input "search" at bounding box center [680, 318] width 483 height 26
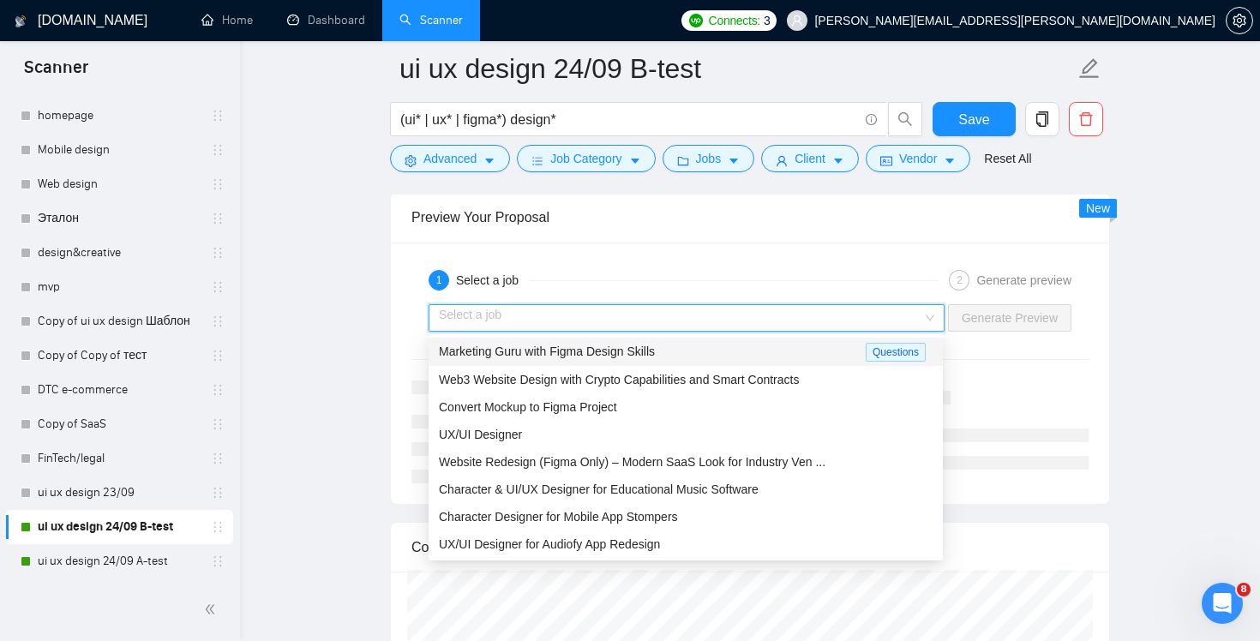
click at [824, 343] on div "Marketing Guru with Figma Design Skills" at bounding box center [652, 352] width 427 height 20
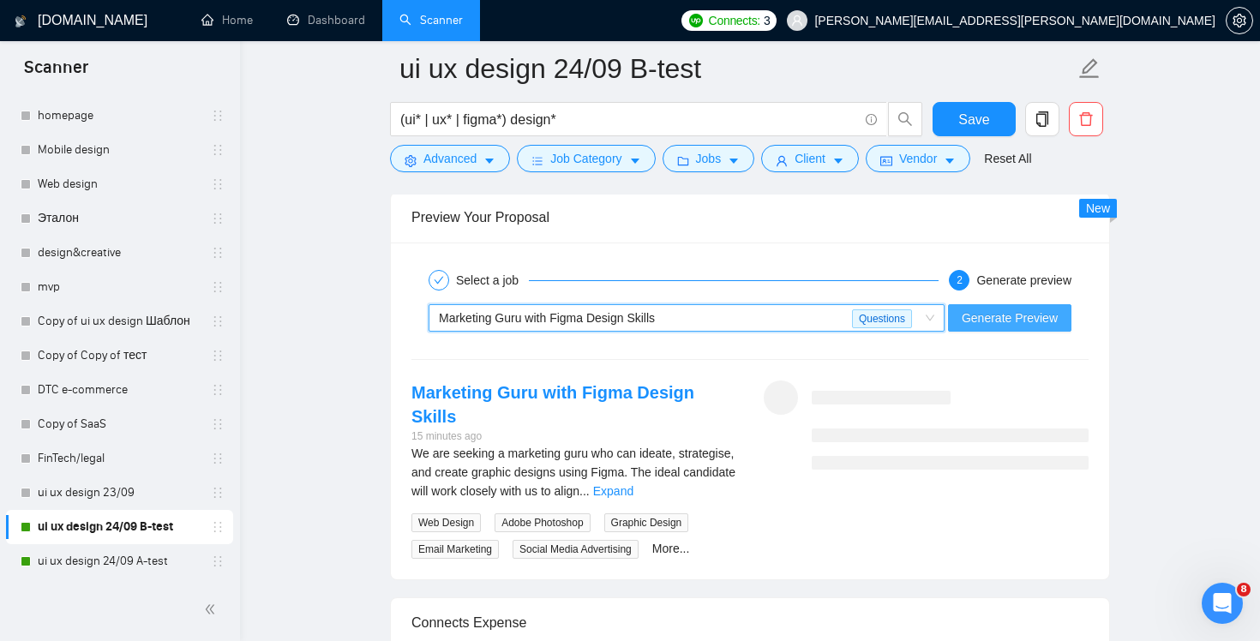
click at [1016, 321] on span "Generate Preview" at bounding box center [1010, 318] width 96 height 19
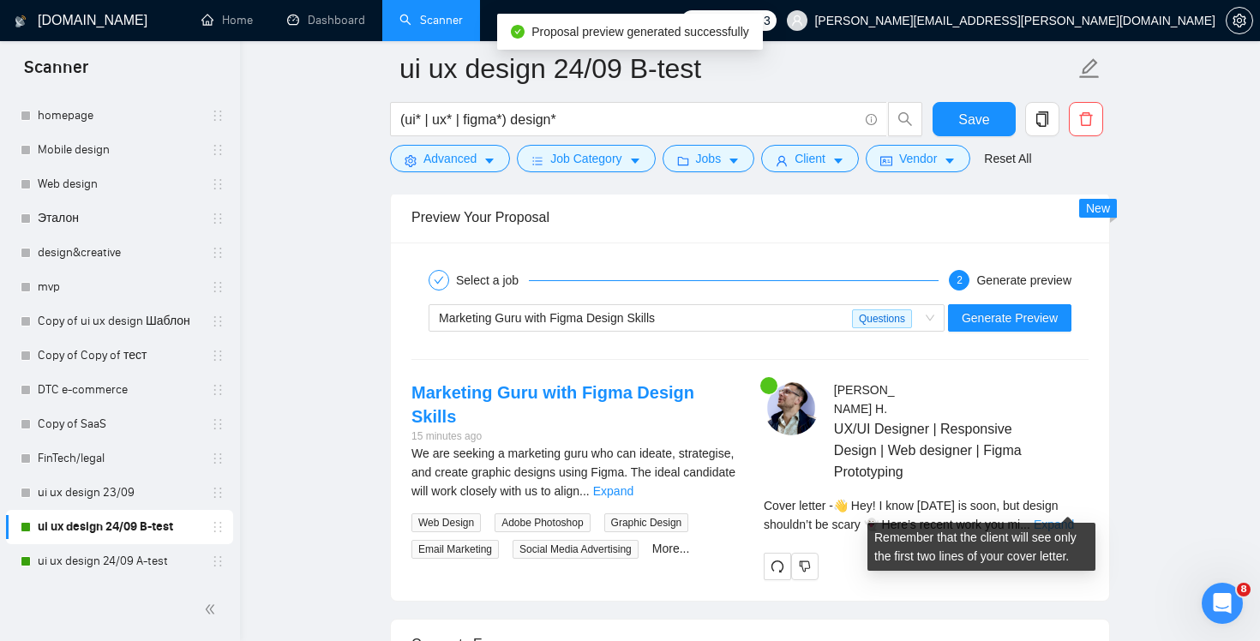
click at [1060, 518] on link "Expand" at bounding box center [1054, 525] width 40 height 14
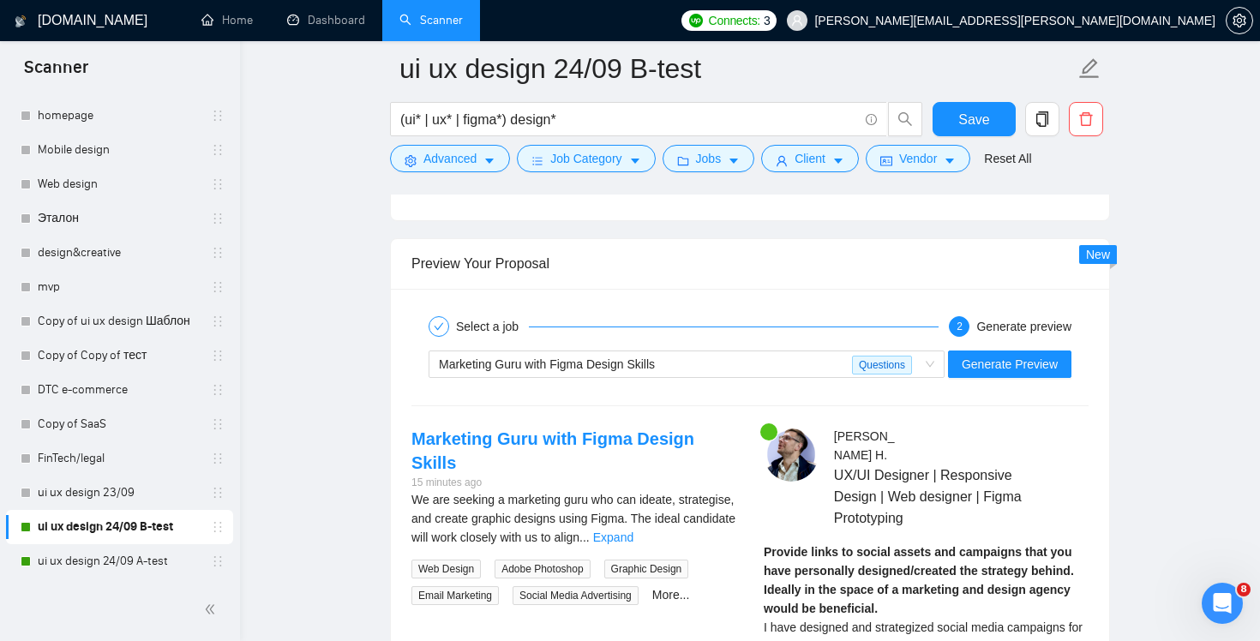
scroll to position [3422, 0]
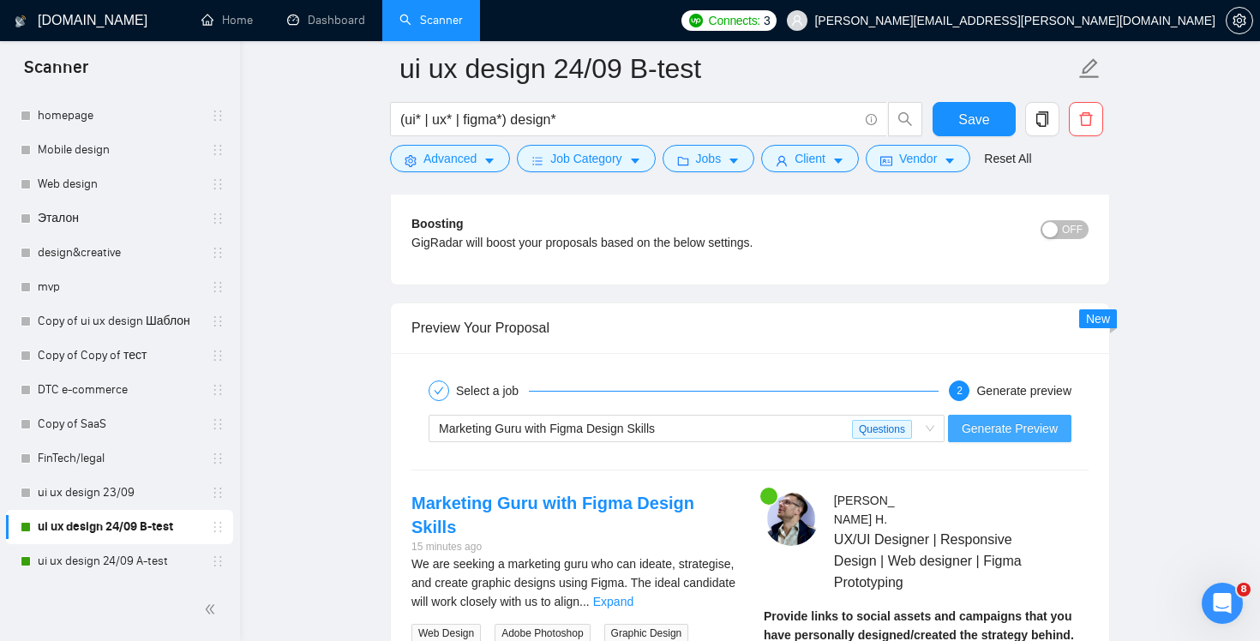
click at [1032, 423] on span "Generate Preview" at bounding box center [1010, 428] width 96 height 19
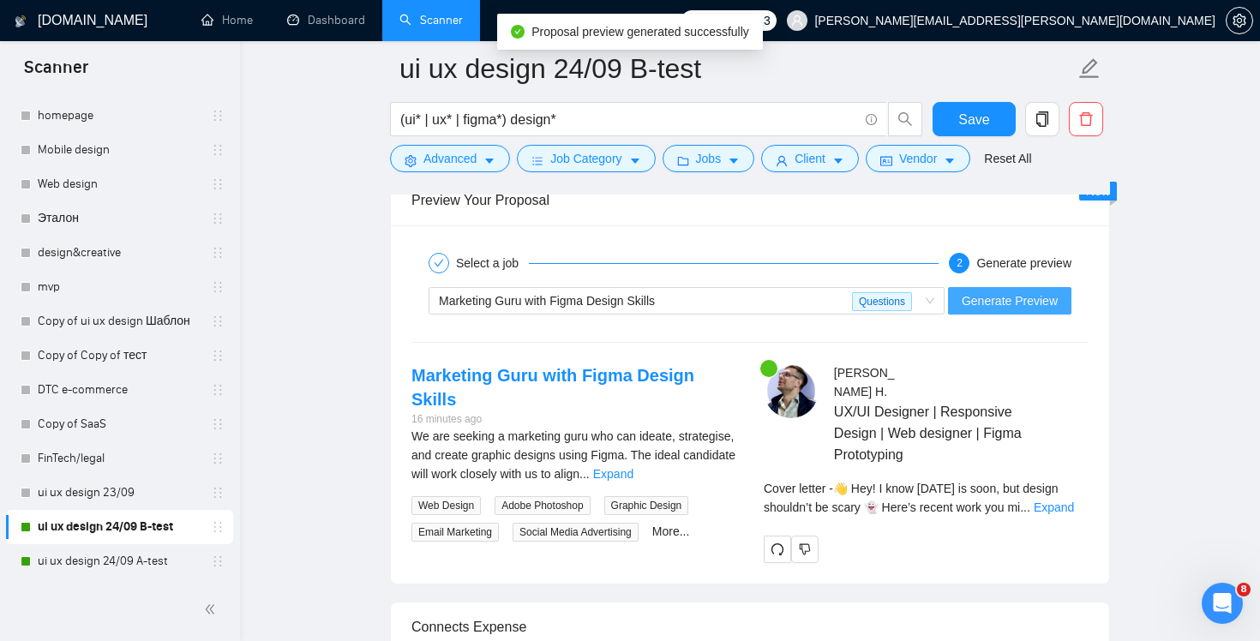
scroll to position [3654, 0]
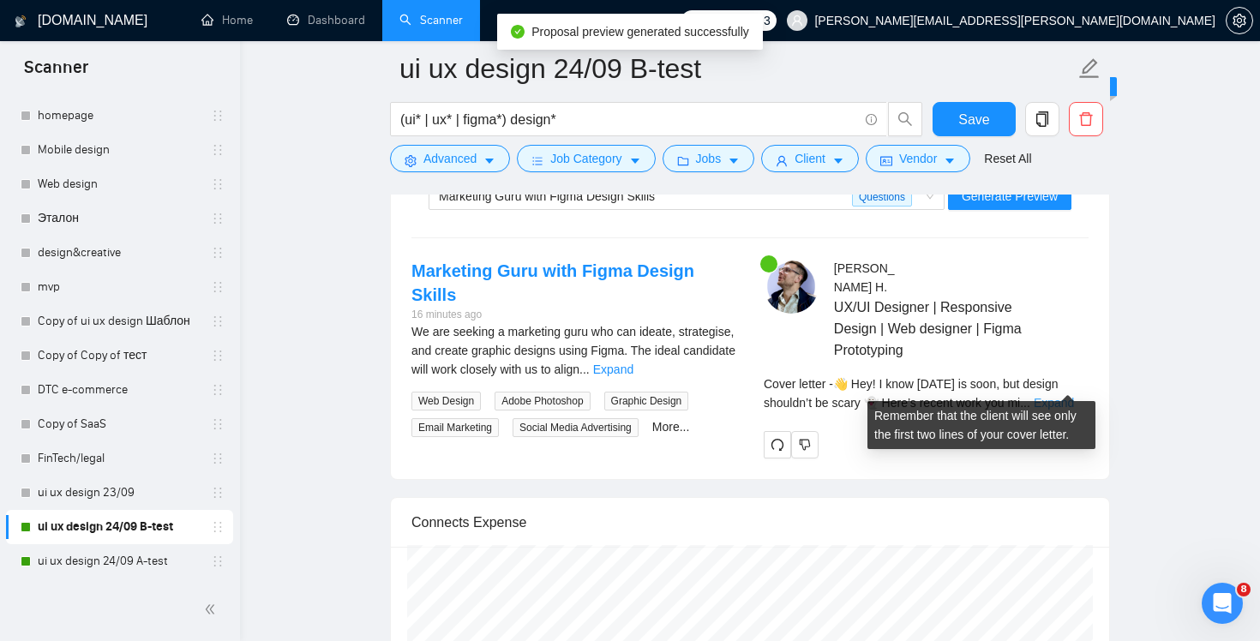
click at [1064, 396] on link "Expand" at bounding box center [1054, 403] width 40 height 14
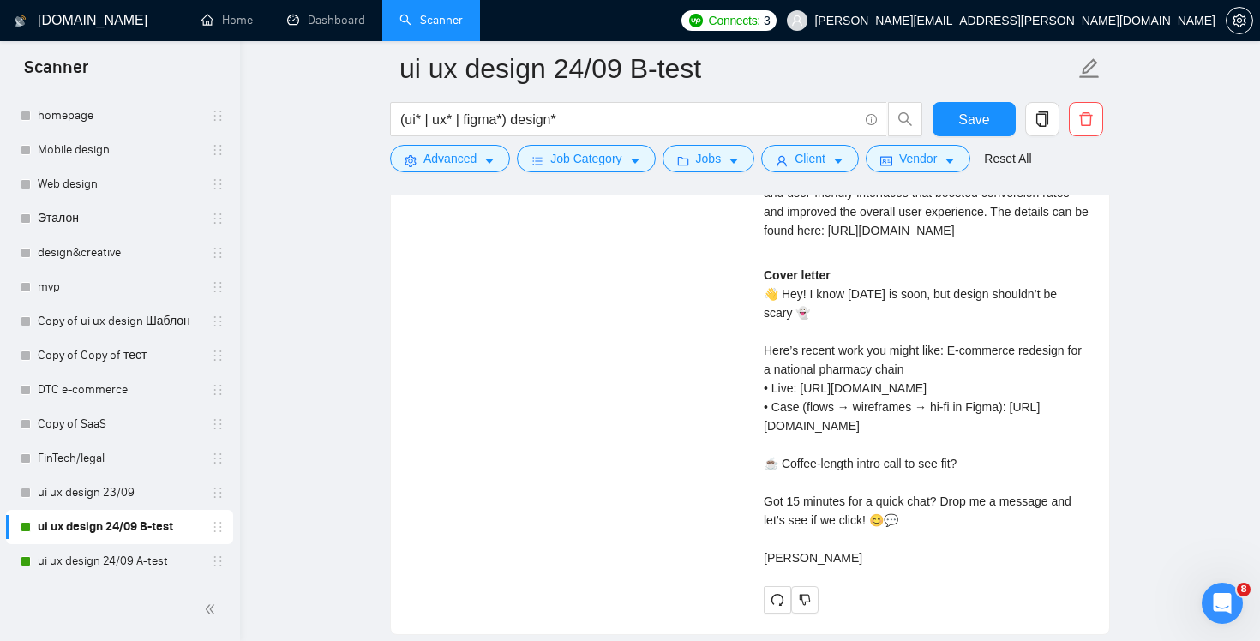
scroll to position [3638, 0]
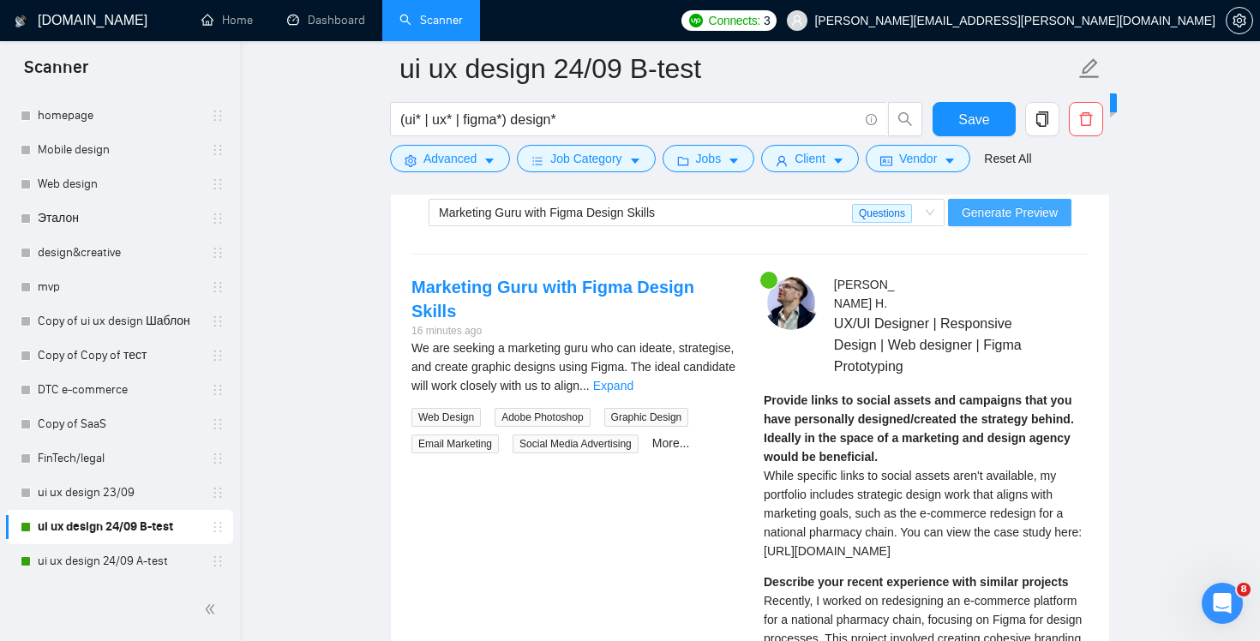
click at [1008, 217] on span "Generate Preview" at bounding box center [1010, 212] width 96 height 19
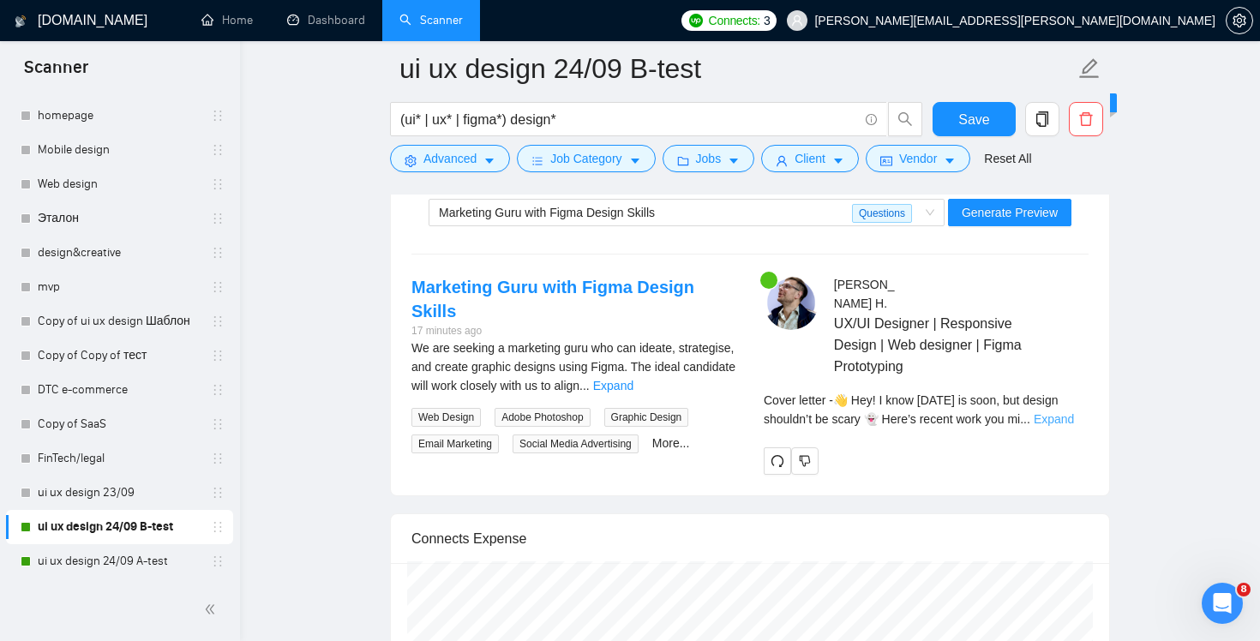
click at [1069, 412] on link "Expand" at bounding box center [1054, 419] width 40 height 14
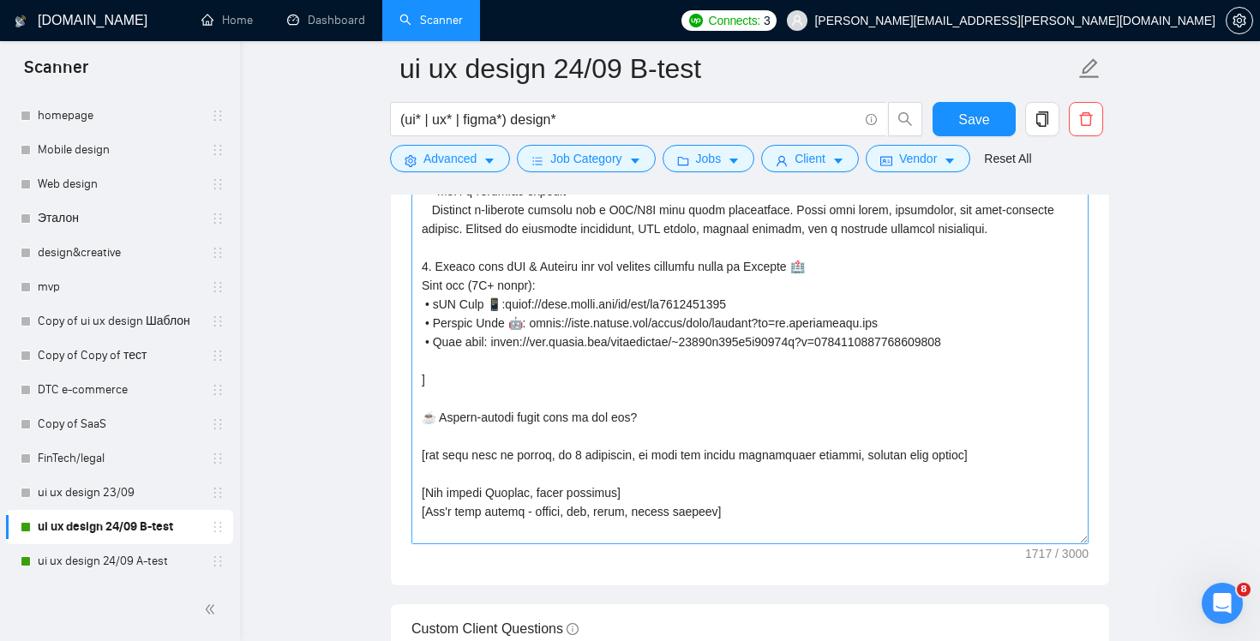
scroll to position [302, 0]
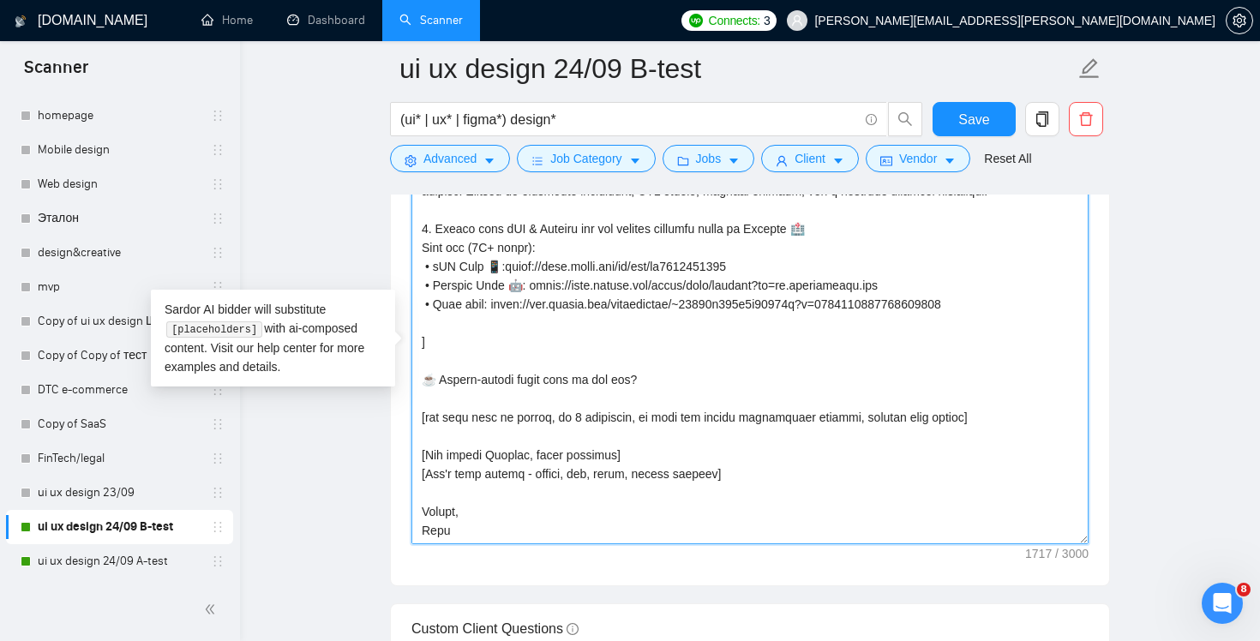
drag, startPoint x: 423, startPoint y: 512, endPoint x: 464, endPoint y: 537, distance: 49.2
click at [464, 537] on textarea "Cover letter template:" at bounding box center [749, 352] width 677 height 386
paste textarea "Thanks! [Funny sign-off message, in the local language of the client's country,…"
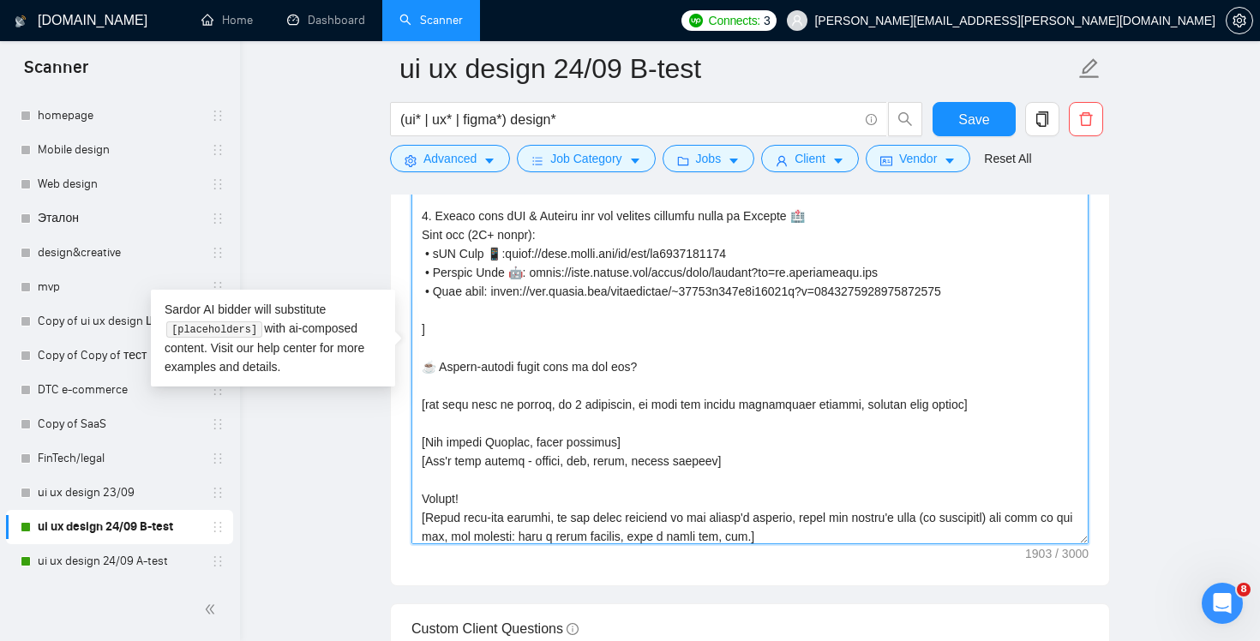
click at [426, 502] on textarea "Cover letter template:" at bounding box center [749, 352] width 677 height 386
click at [422, 500] on textarea "Cover letter template:" at bounding box center [749, 352] width 677 height 386
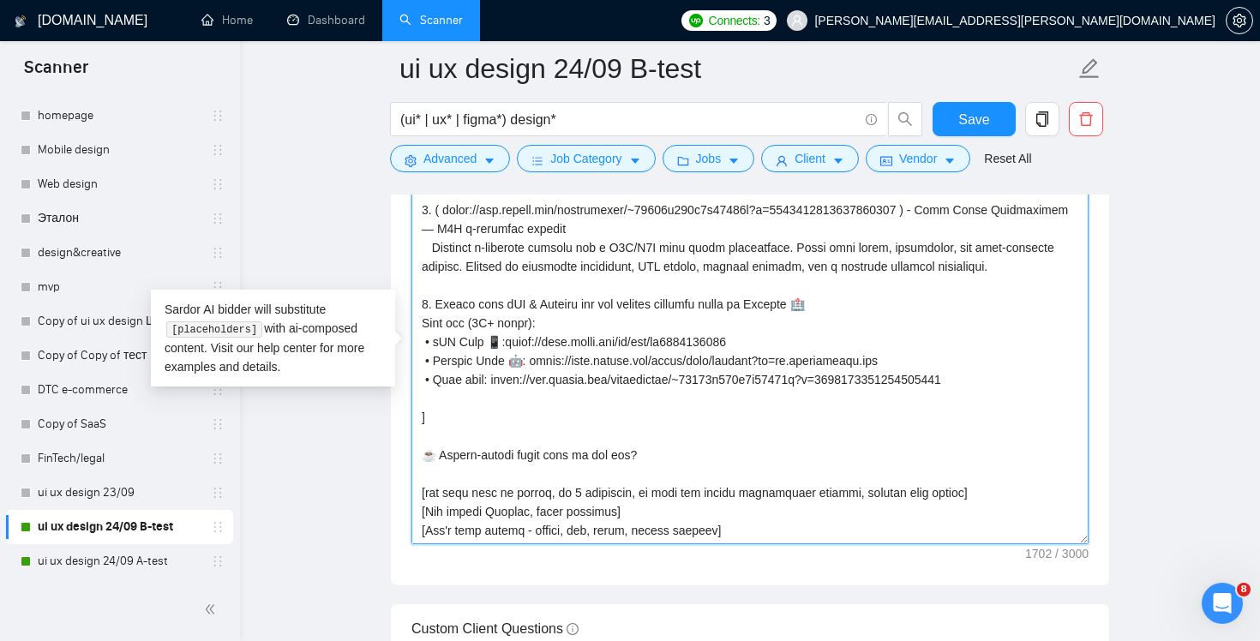
scroll to position [226, 0]
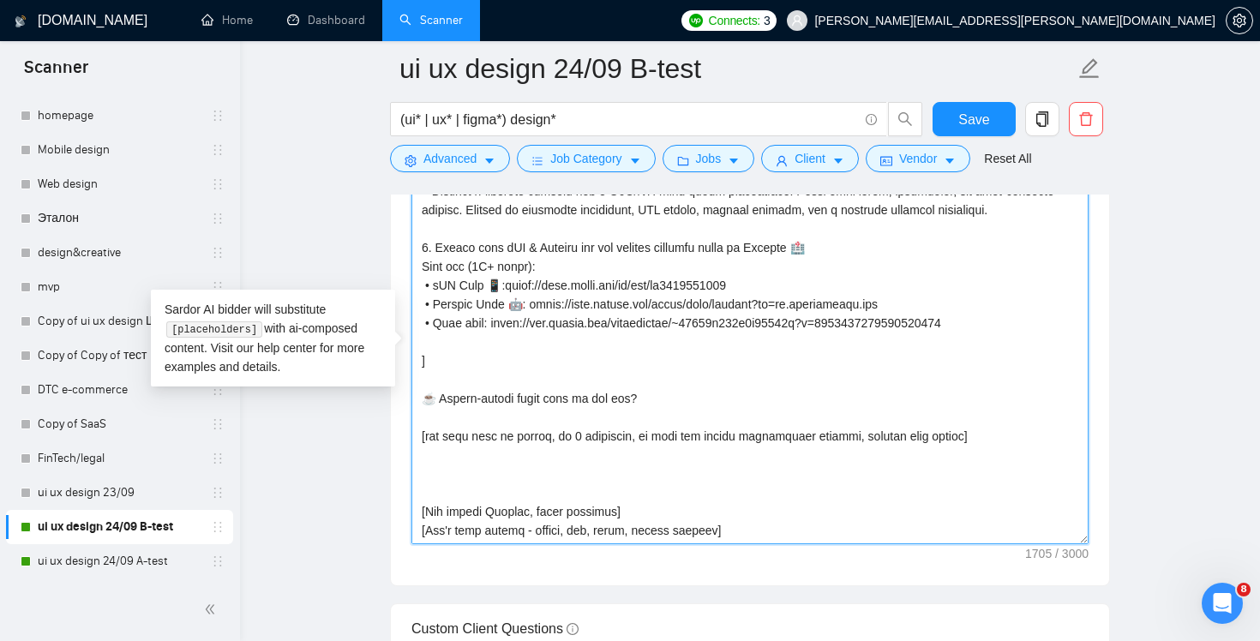
paste textarea "Thanks! [Funny sign-off message, in the local language of the client's country,…"
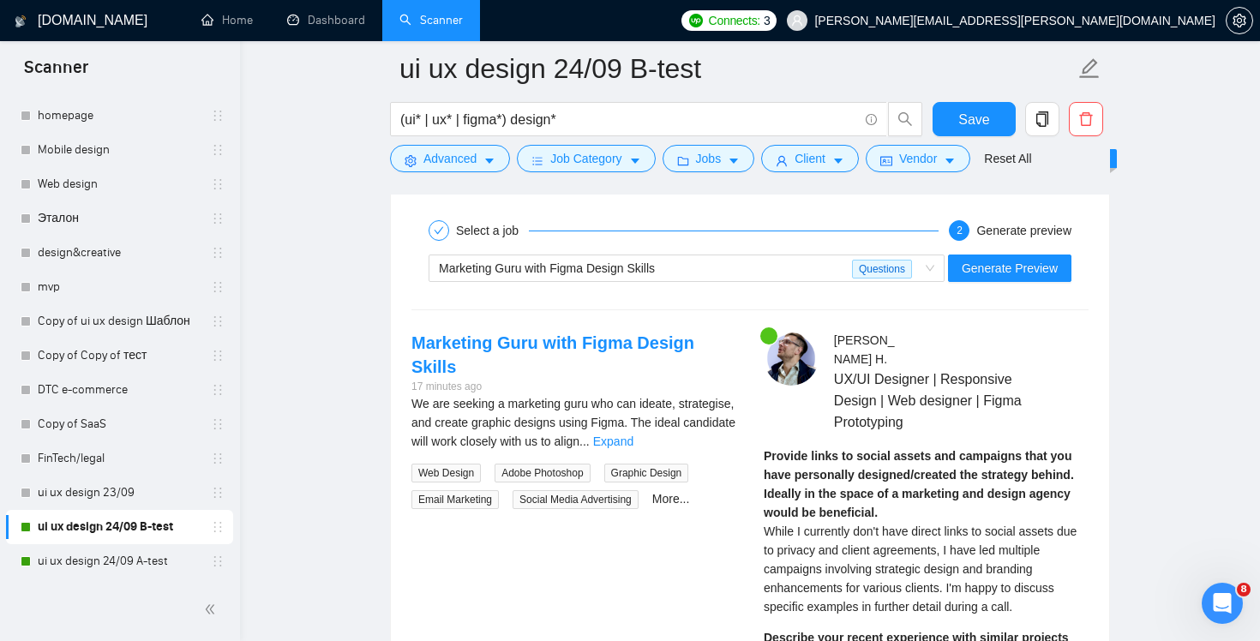
scroll to position [3484, 0]
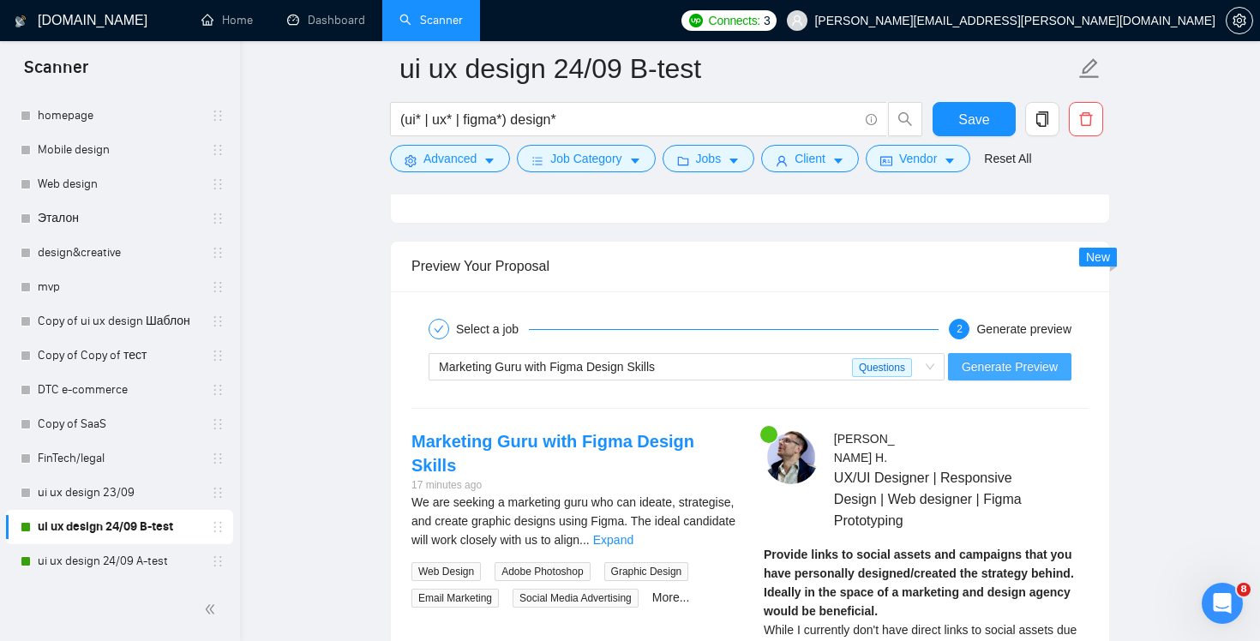
click at [1022, 358] on span "Generate Preview" at bounding box center [1010, 366] width 96 height 19
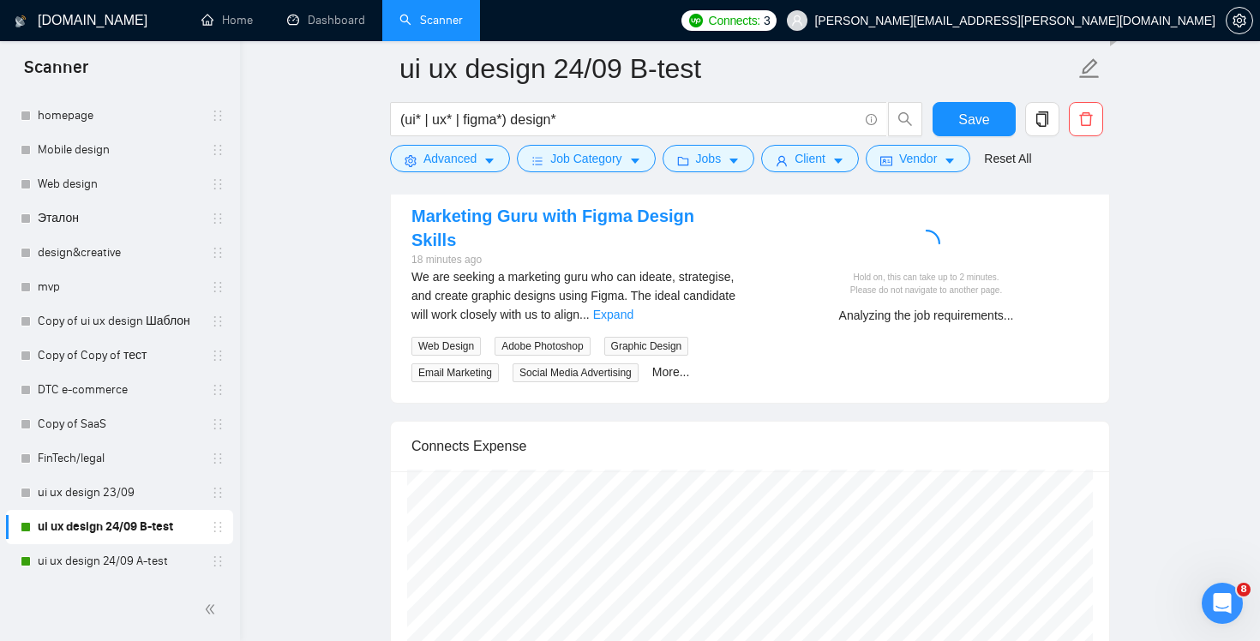
scroll to position [3630, 0]
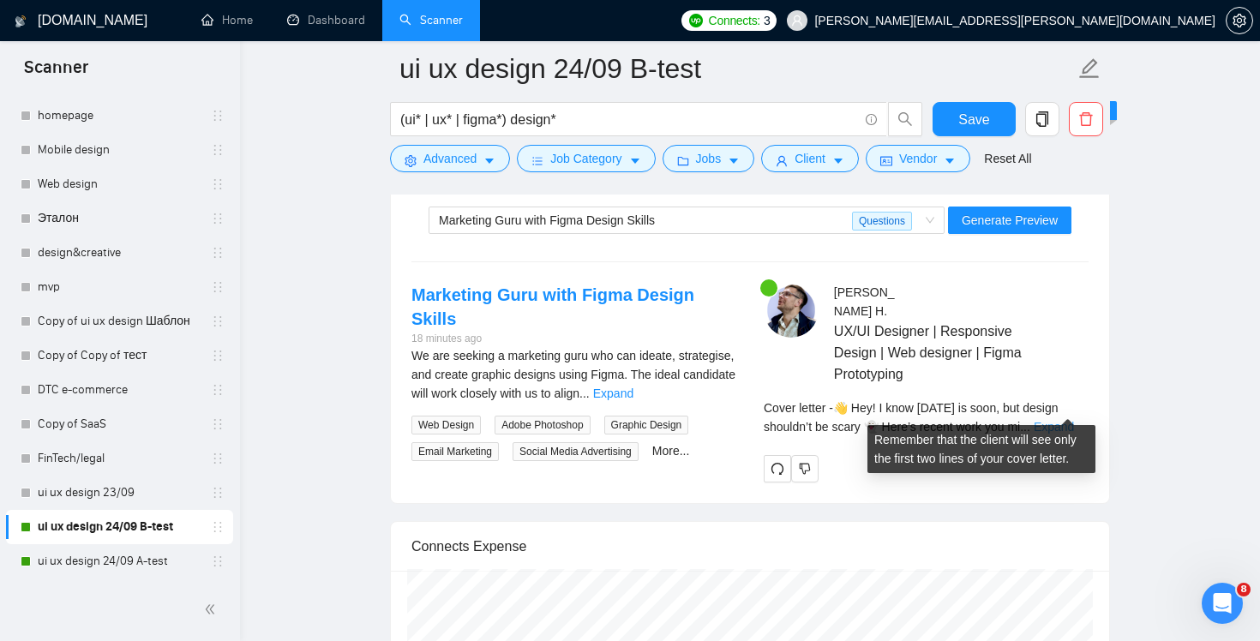
click at [1067, 420] on link "Expand" at bounding box center [1054, 427] width 40 height 14
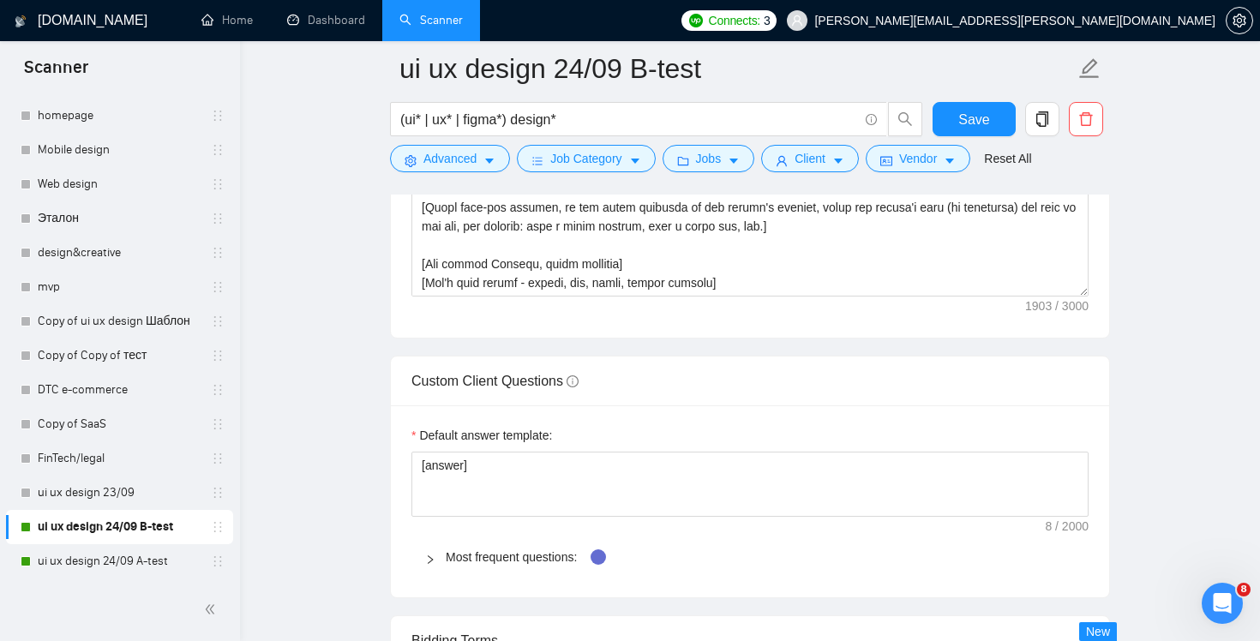
scroll to position [2356, 0]
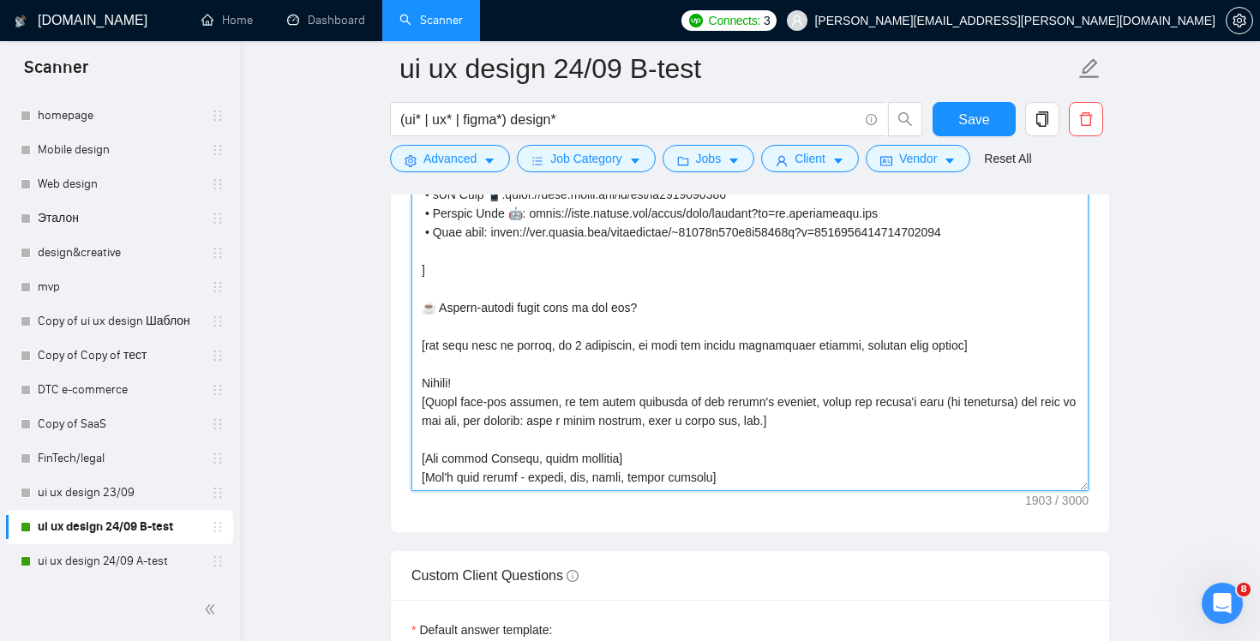
click at [849, 463] on textarea "Cover letter template:" at bounding box center [749, 298] width 677 height 386
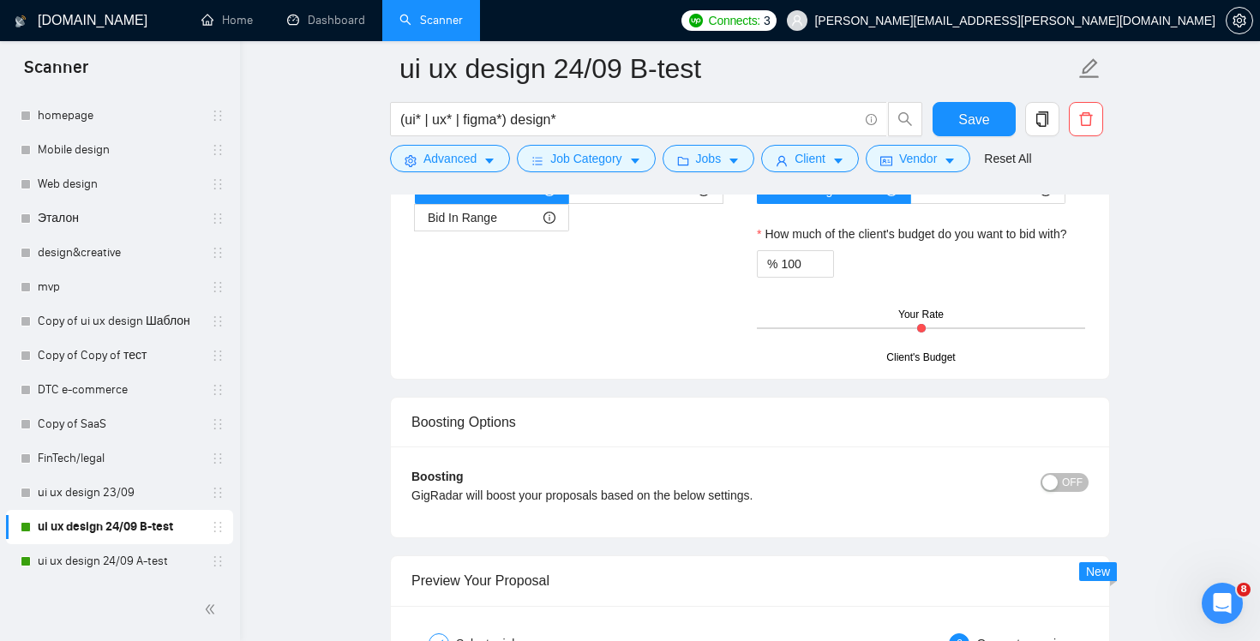
scroll to position [3455, 0]
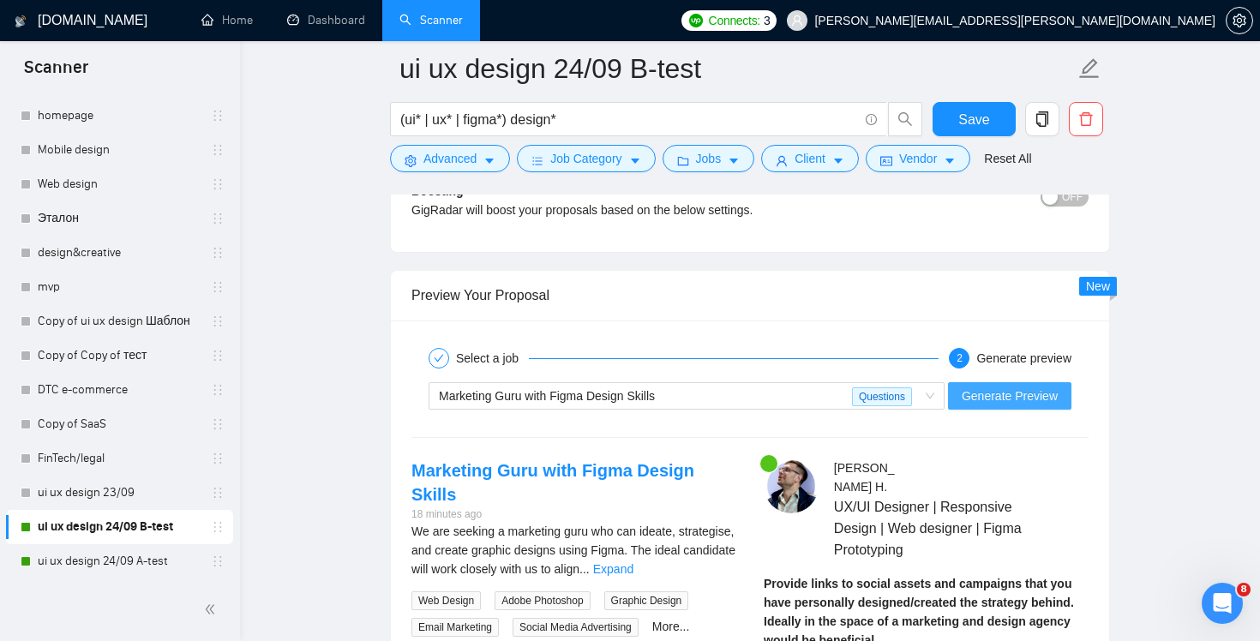
click at [1037, 403] on span "Generate Preview" at bounding box center [1010, 396] width 96 height 19
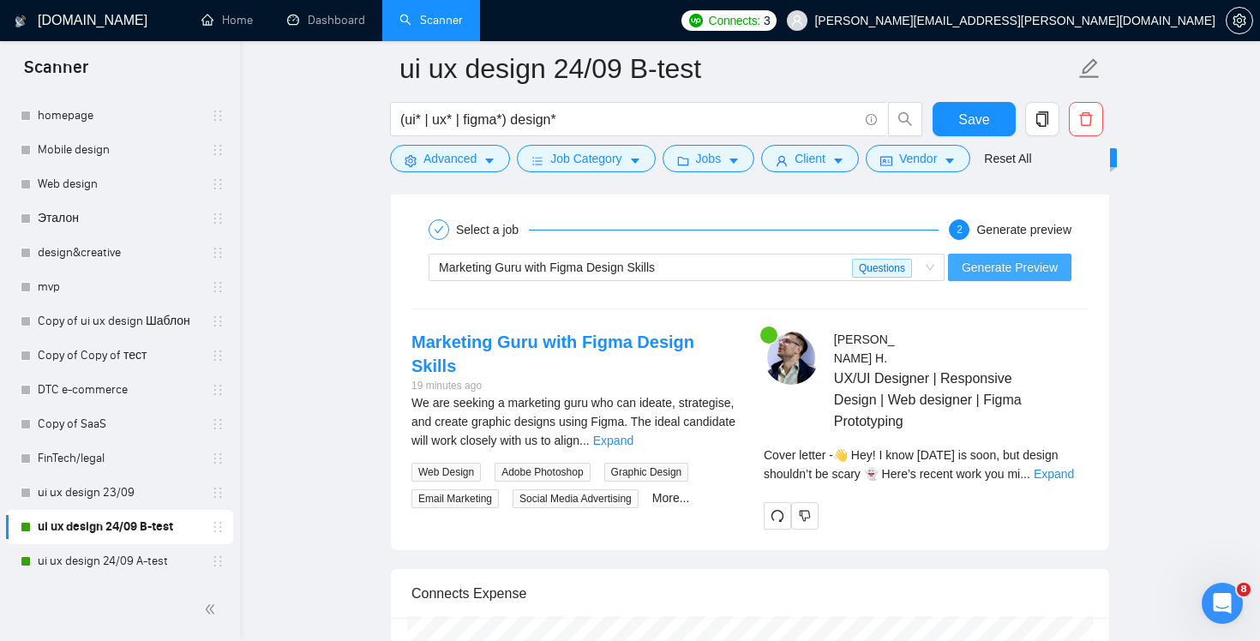
scroll to position [3707, 0]
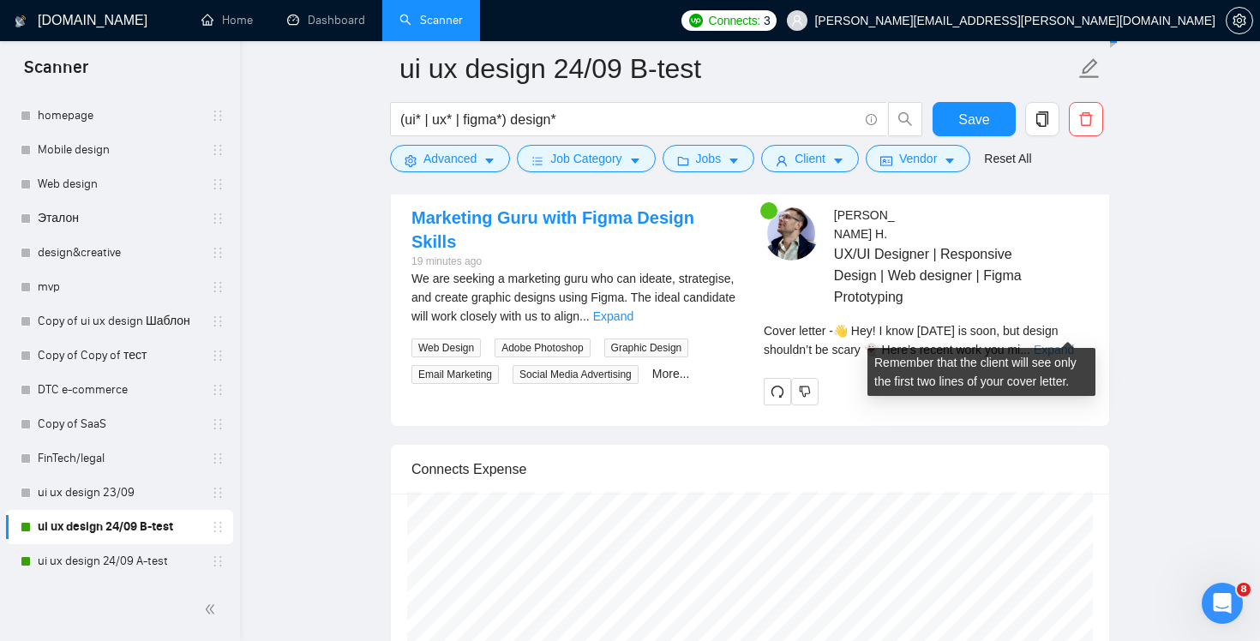
click at [1074, 343] on link "Expand" at bounding box center [1054, 350] width 40 height 14
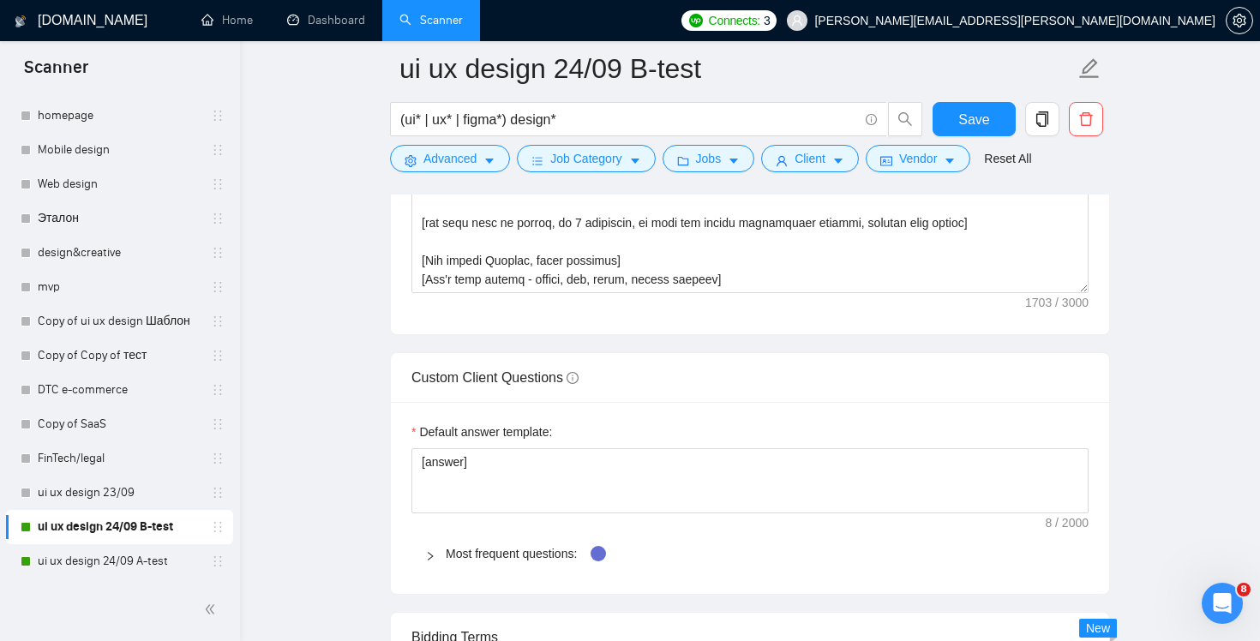
scroll to position [2425, 0]
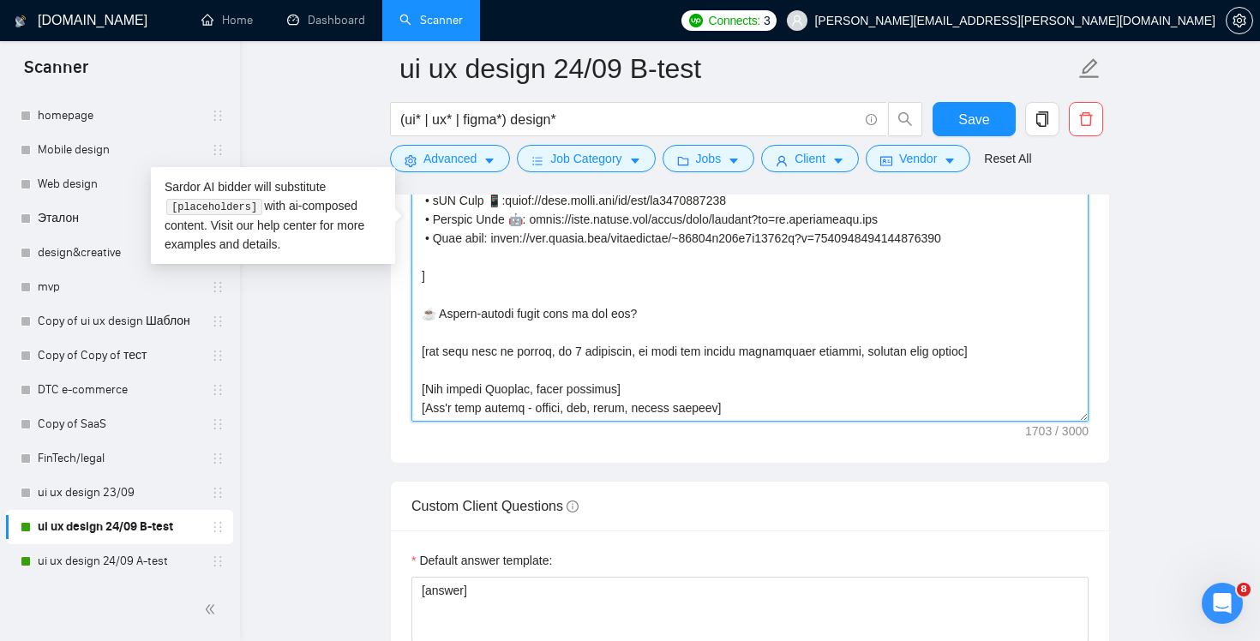
drag, startPoint x: 1009, startPoint y: 352, endPoint x: 1002, endPoint y: 333, distance: 20.1
click at [1002, 333] on textarea "Cover letter template:" at bounding box center [749, 229] width 677 height 386
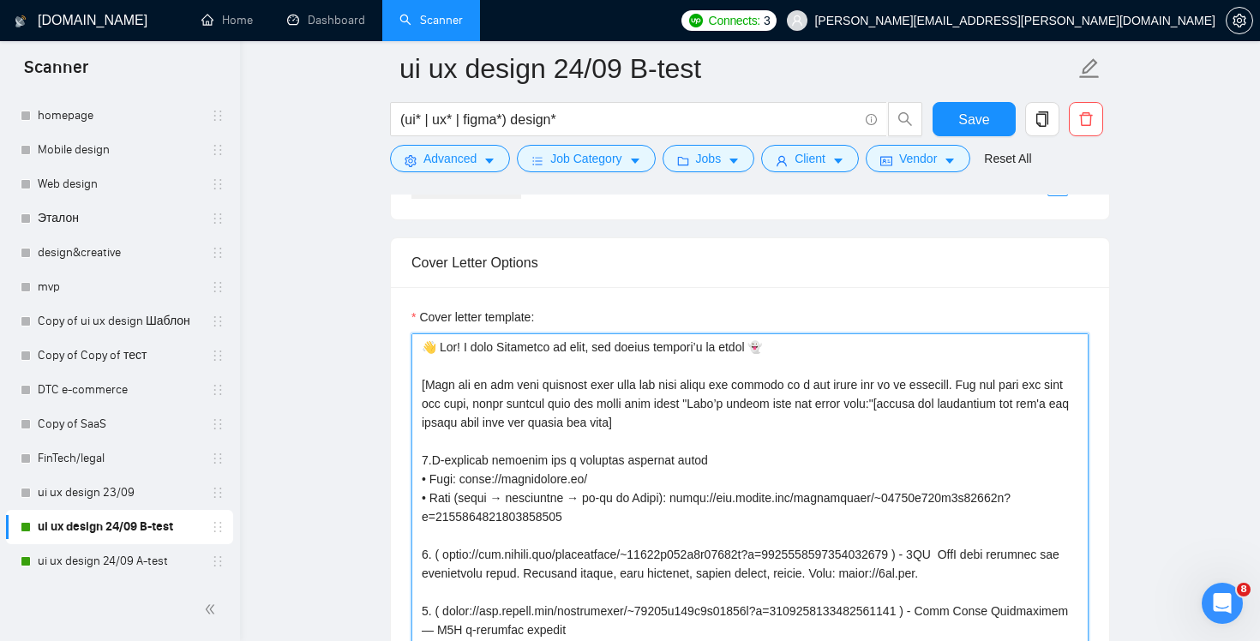
scroll to position [2174, 0]
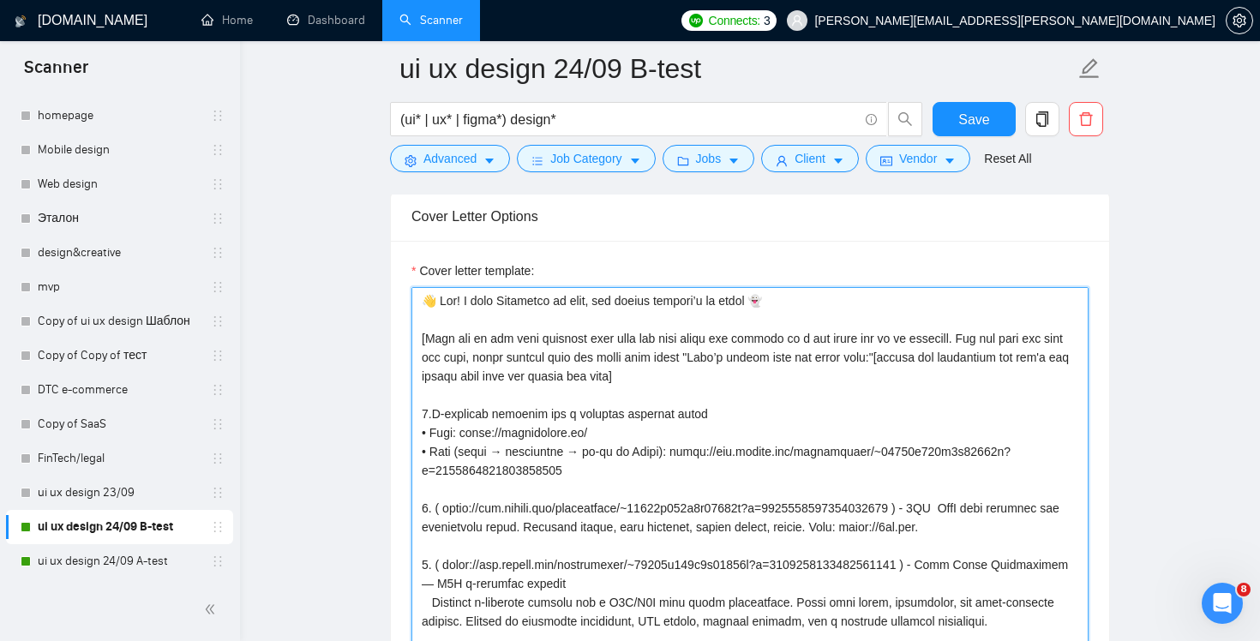
click at [1014, 312] on textarea "Cover letter template:" at bounding box center [749, 480] width 677 height 386
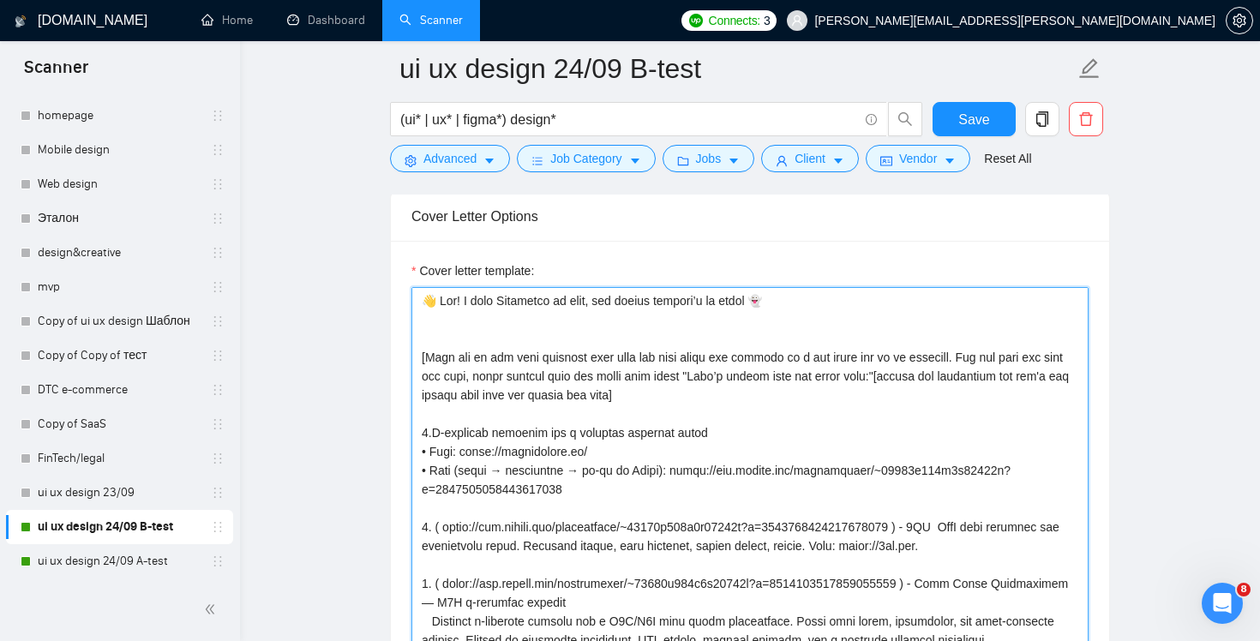
paste textarea "[Write the following cover letter using a casual, conversational tone, as if it…"
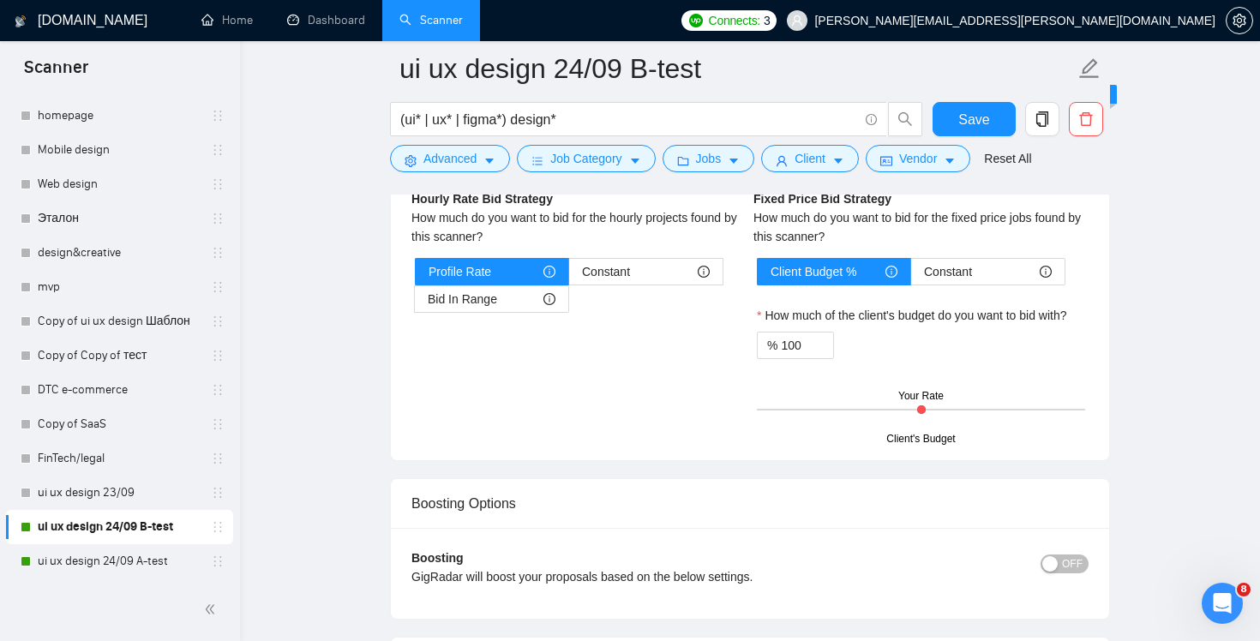
scroll to position [3282, 0]
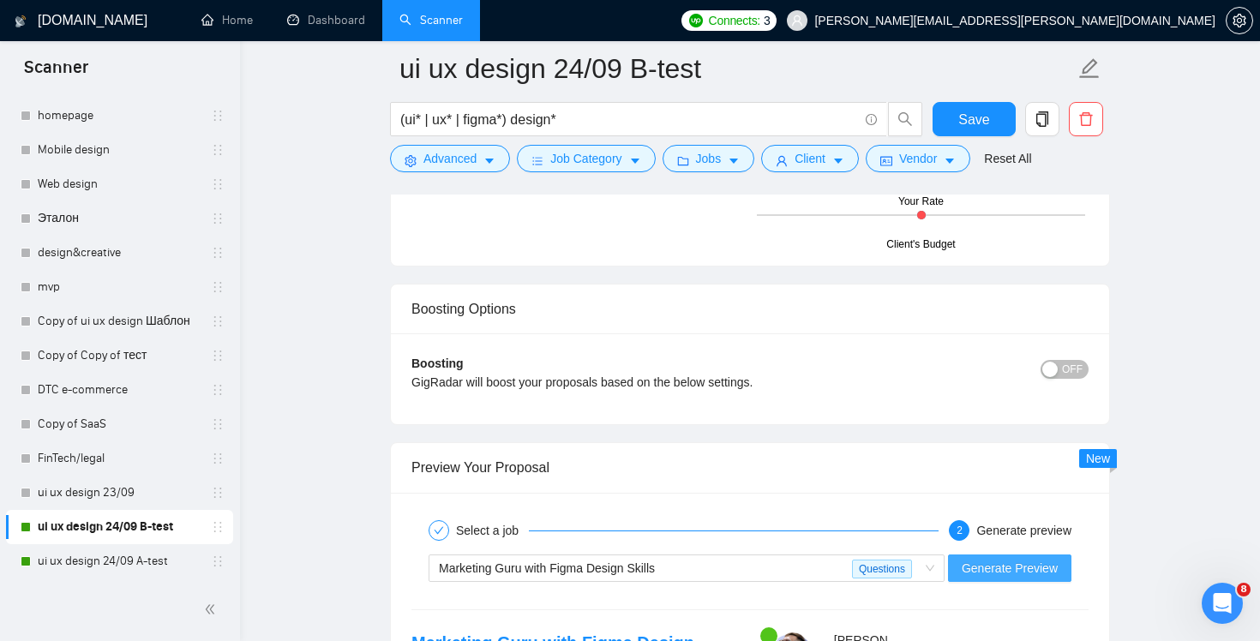
click at [1037, 573] on span "Generate Preview" at bounding box center [1010, 568] width 96 height 19
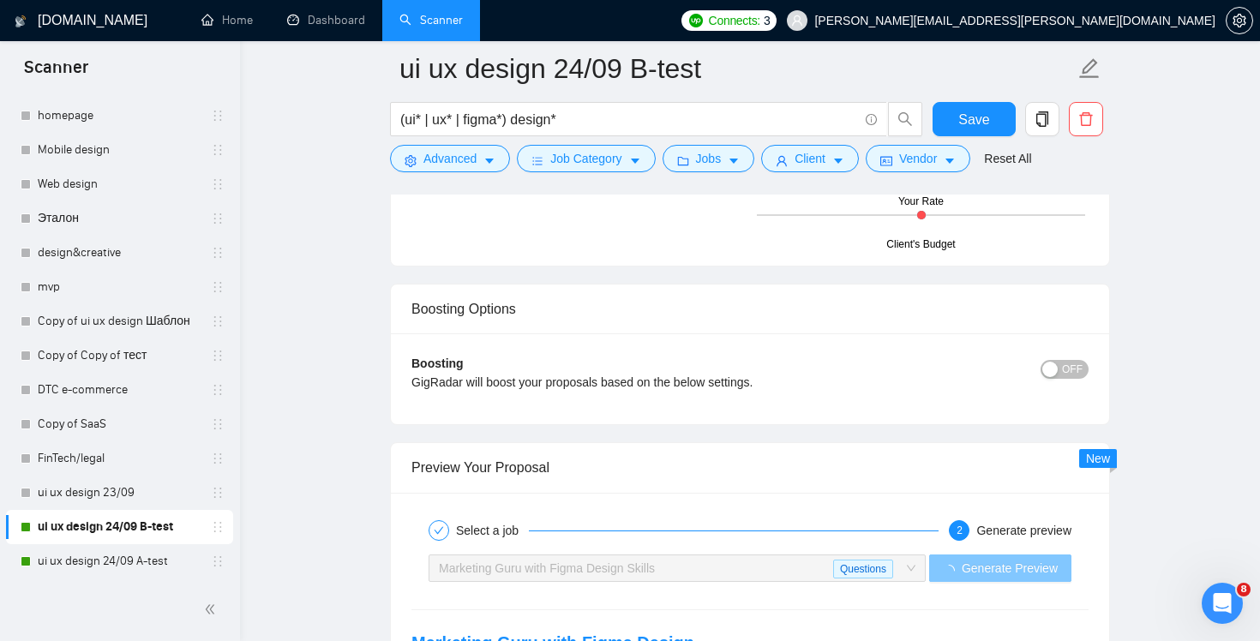
scroll to position [3534, 0]
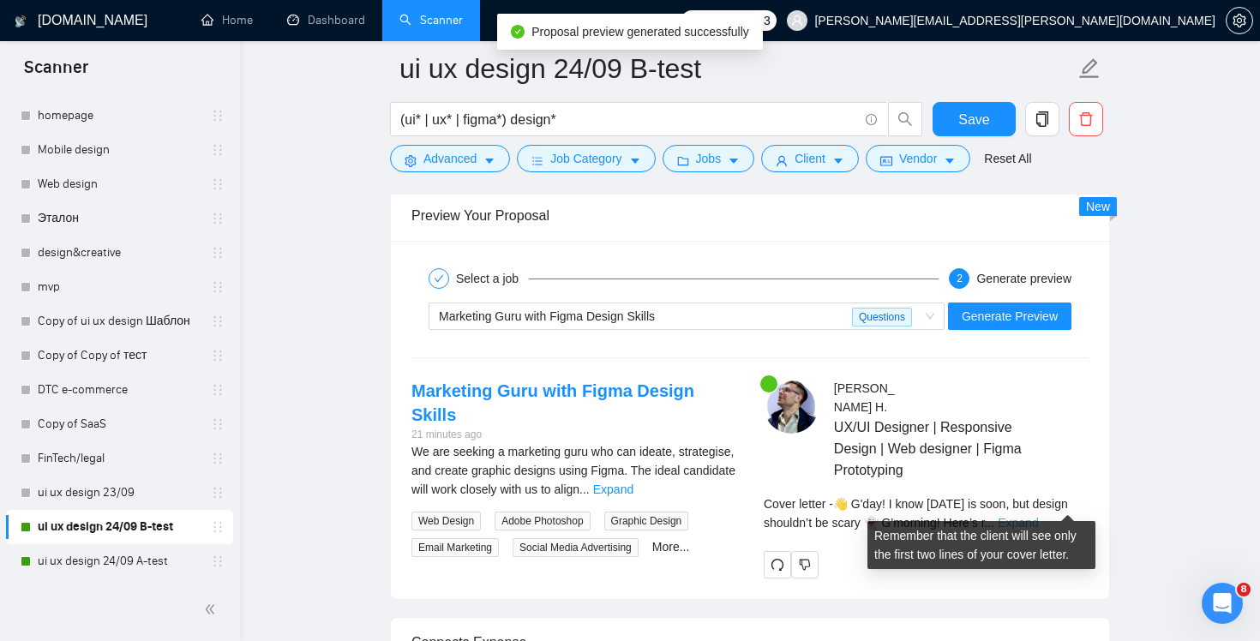
click at [1038, 516] on link "Expand" at bounding box center [1018, 523] width 40 height 14
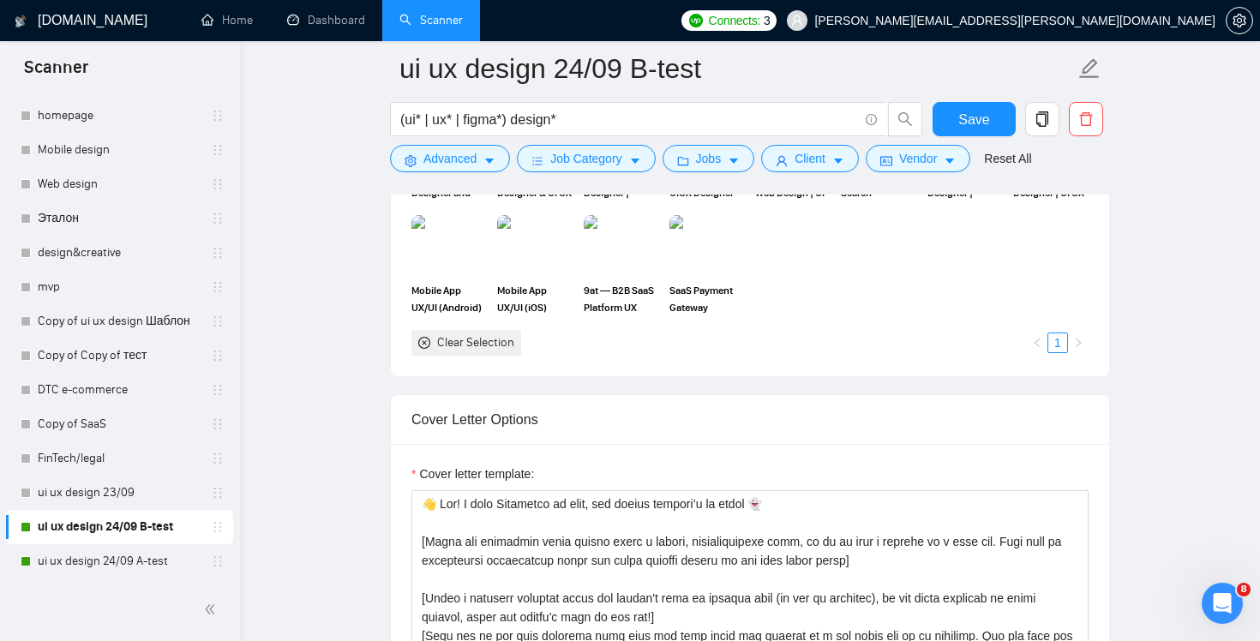
scroll to position [2107, 0]
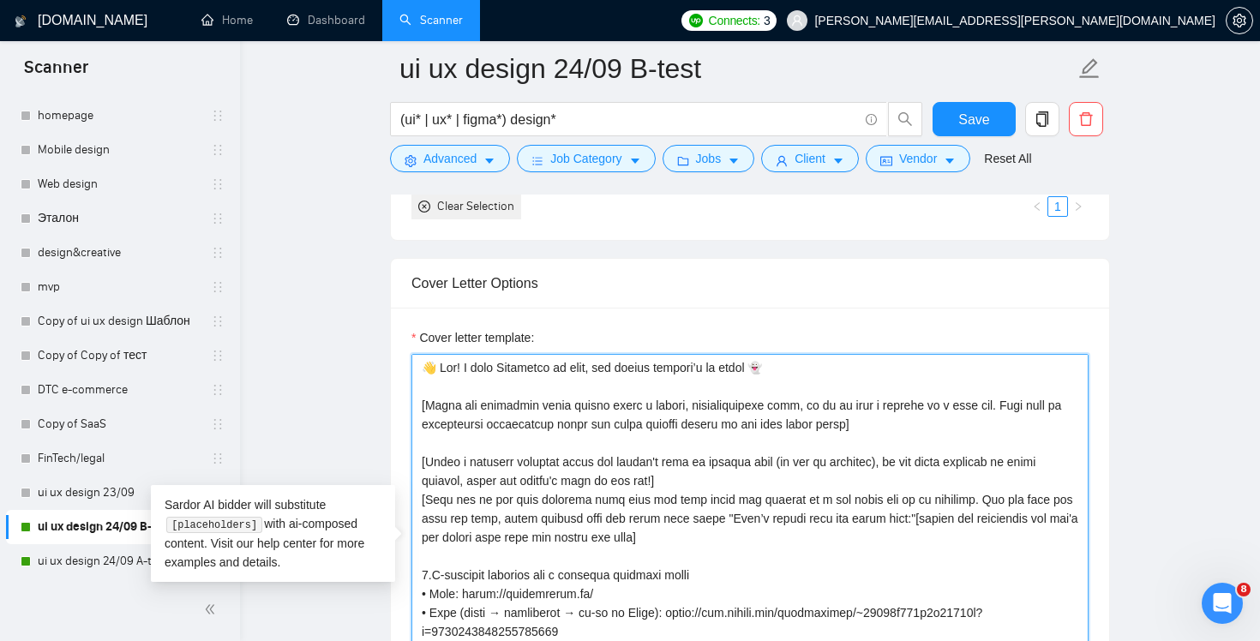
drag, startPoint x: 805, startPoint y: 366, endPoint x: 352, endPoint y: 332, distance: 453.8
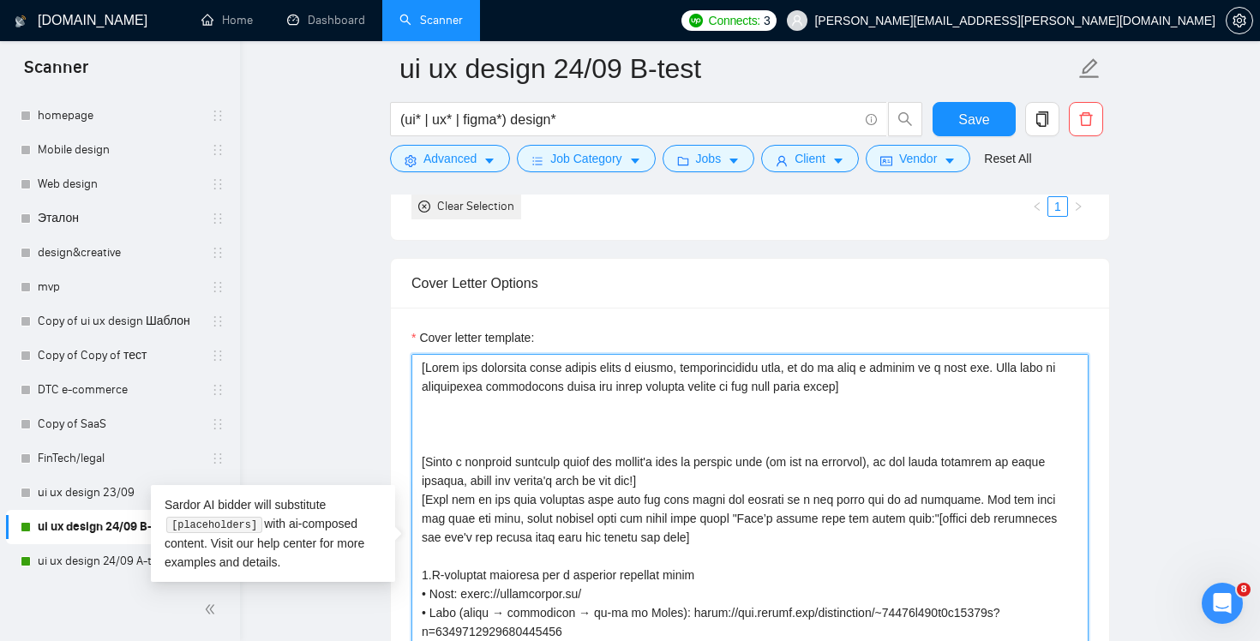
paste textarea "👋 Hey! I know Halloween is soon, but design shouldn’t be scary 👻"
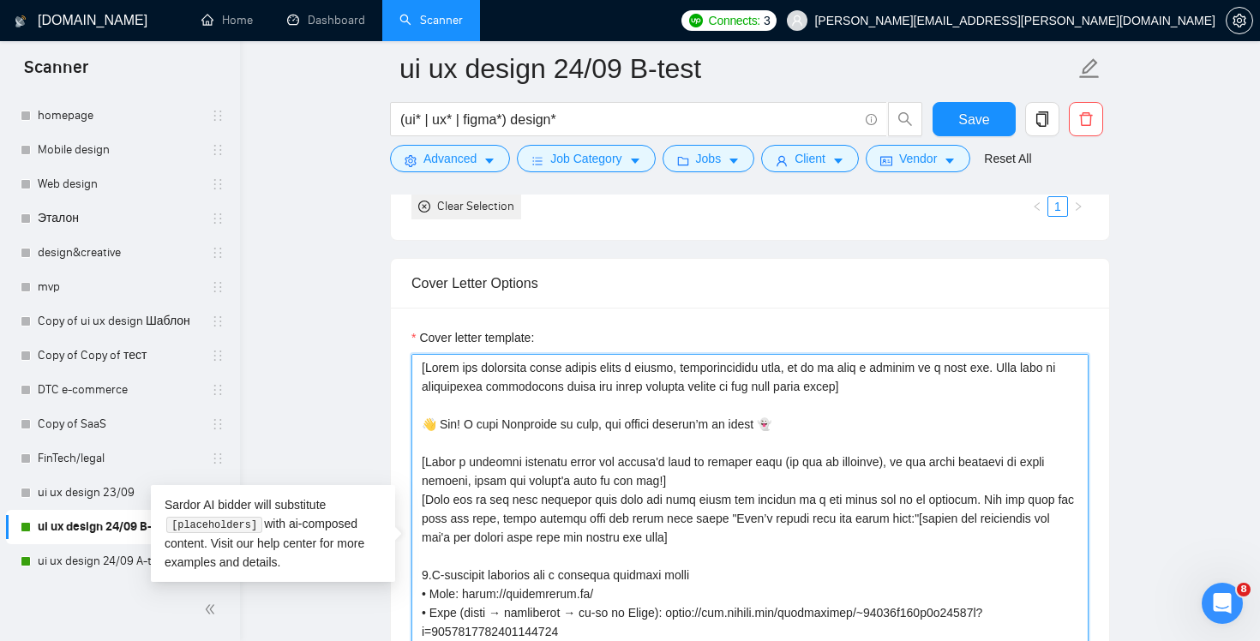
click at [652, 481] on textarea "Cover letter template:" at bounding box center [749, 547] width 677 height 386
click at [902, 468] on textarea "Cover letter template:" at bounding box center [749, 547] width 677 height 386
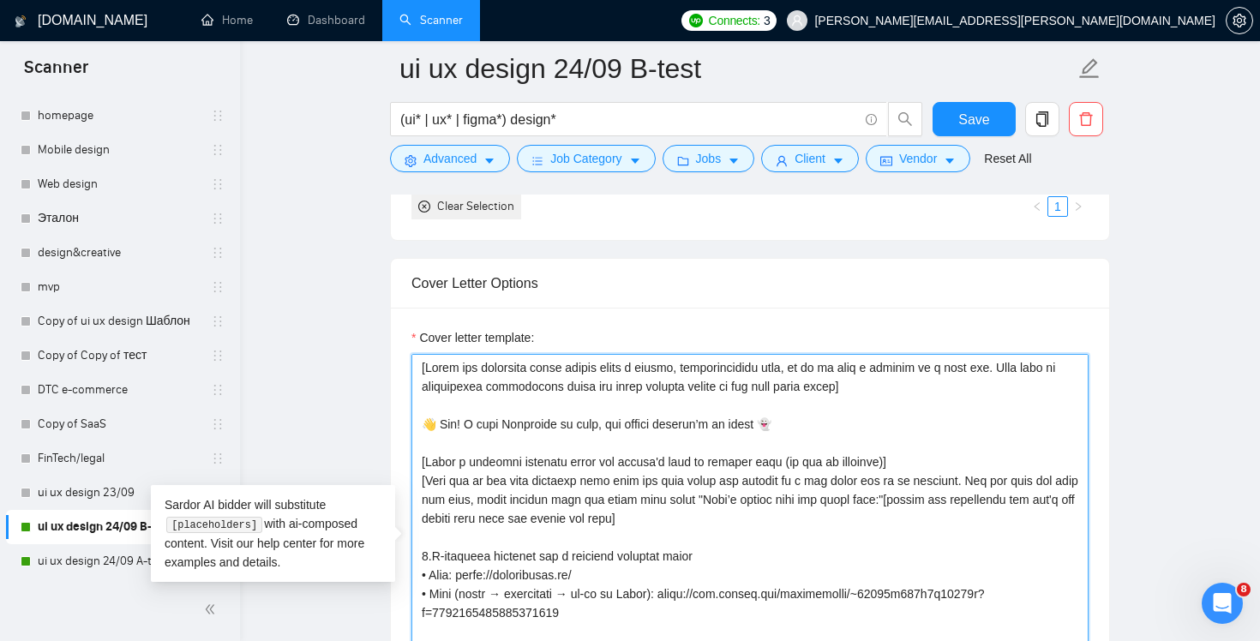
click at [938, 458] on textarea "Cover letter template:" at bounding box center [749, 547] width 677 height 386
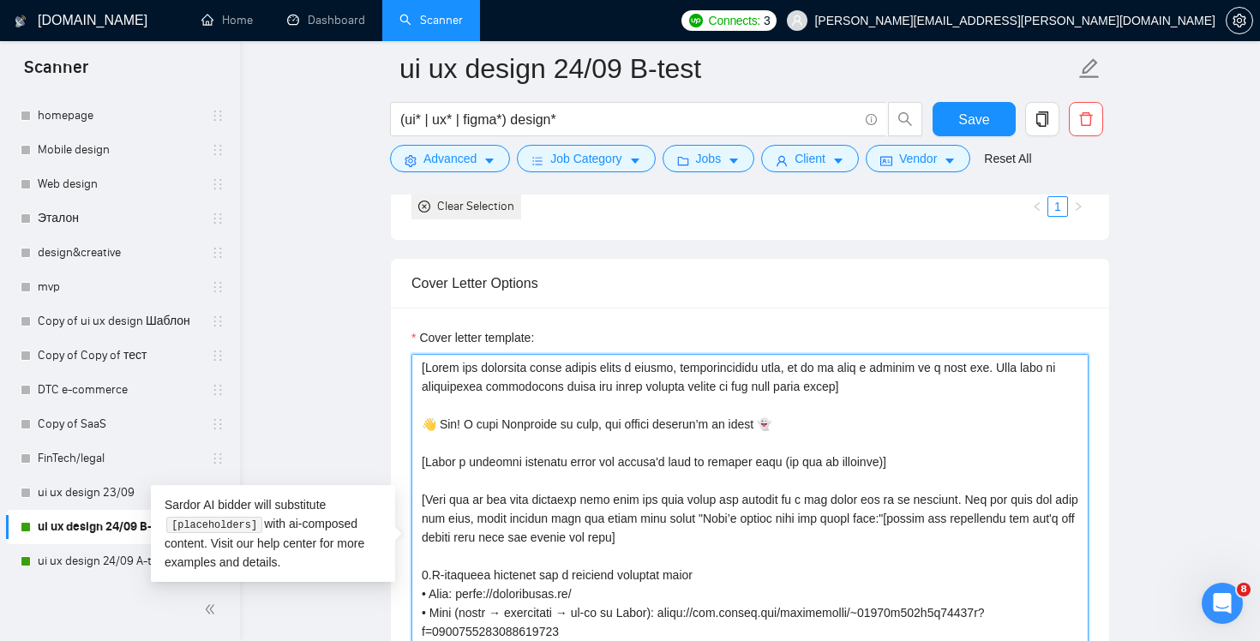
drag, startPoint x: 465, startPoint y: 423, endPoint x: 812, endPoint y: 432, distance: 346.4
click at [812, 432] on textarea "Cover letter template:" at bounding box center [749, 547] width 677 height 386
click at [975, 465] on textarea "Cover letter template:" at bounding box center [749, 547] width 677 height 386
paste textarea "I know Halloween is soon, but design shouldn’t be scary 👻"
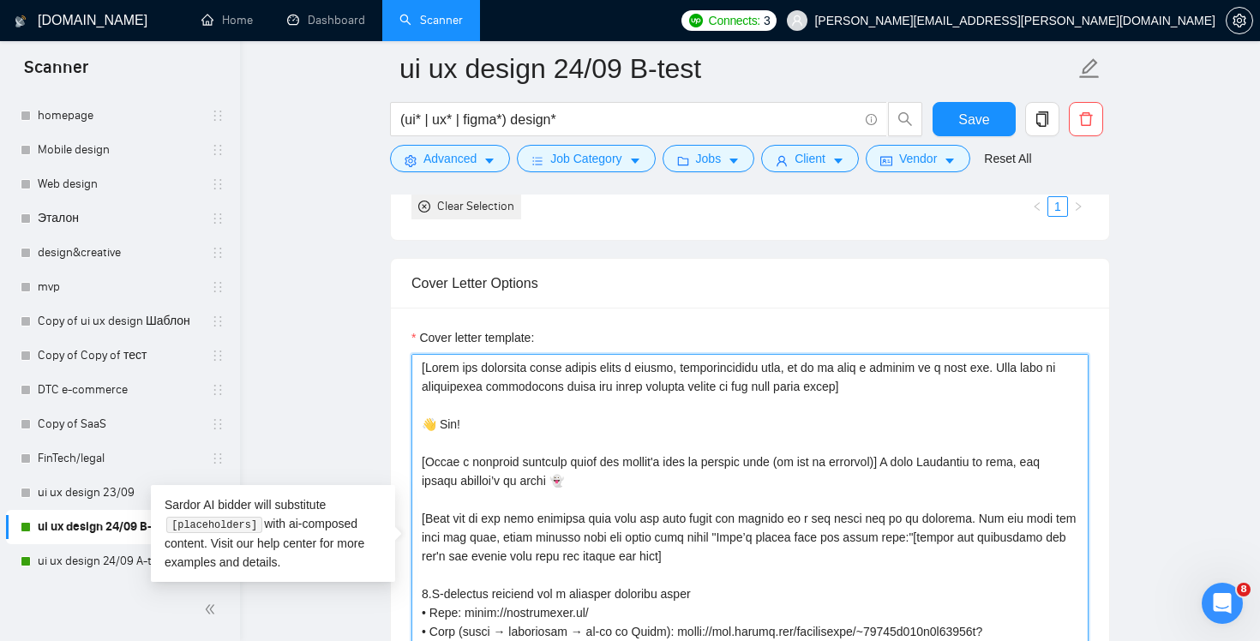
click at [905, 463] on textarea "Cover letter template:" at bounding box center [749, 547] width 677 height 386
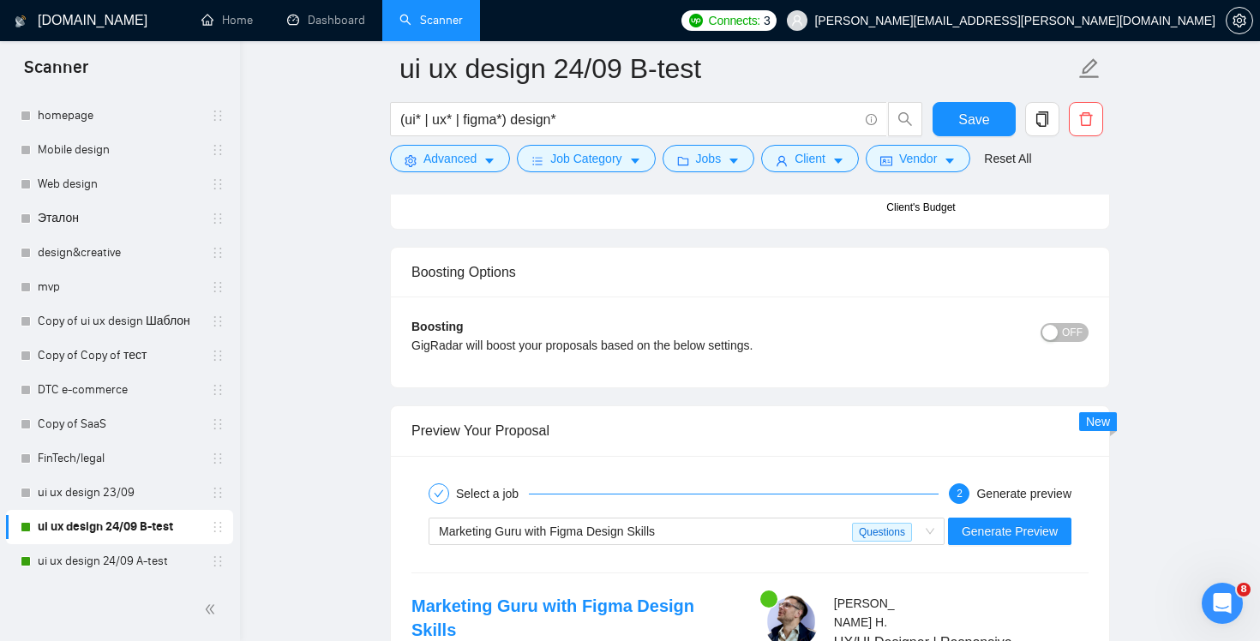
scroll to position [3582, 0]
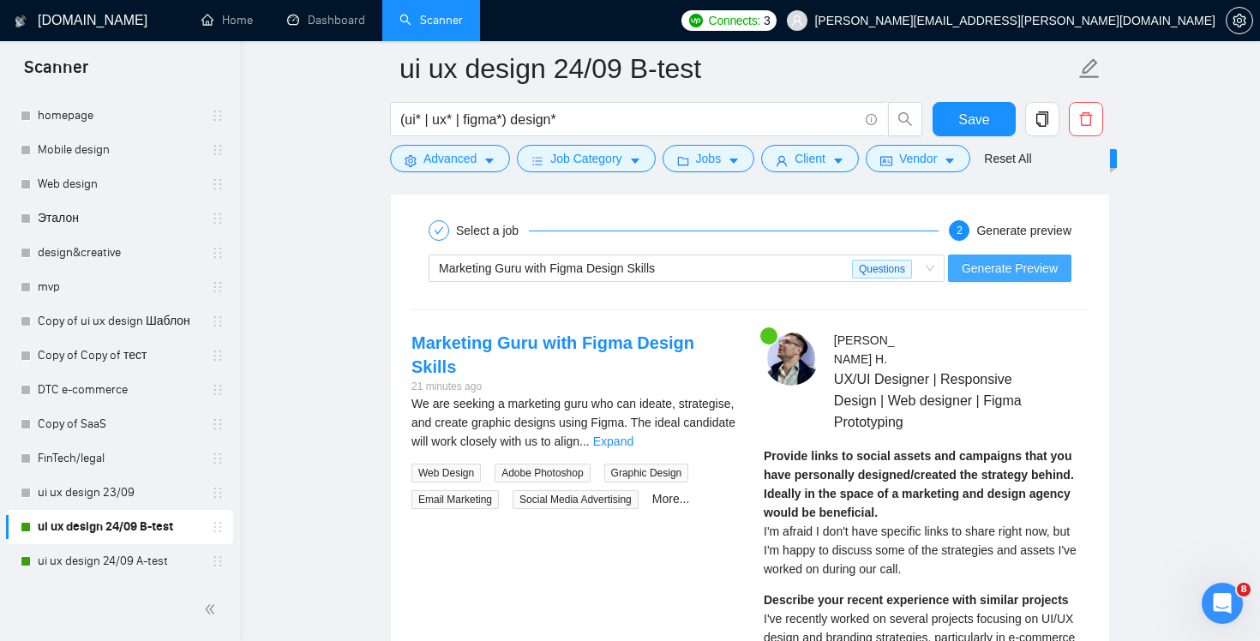
click at [999, 256] on button "Generate Preview" at bounding box center [1009, 268] width 123 height 27
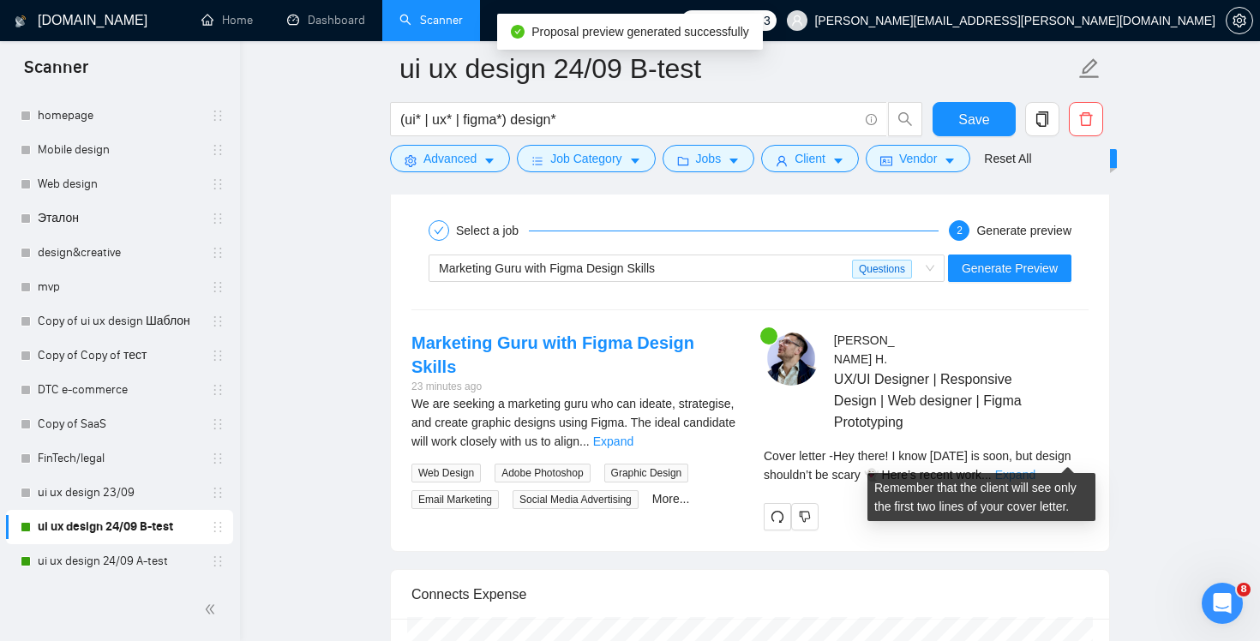
click at [1035, 468] on link "Expand" at bounding box center [1015, 475] width 40 height 14
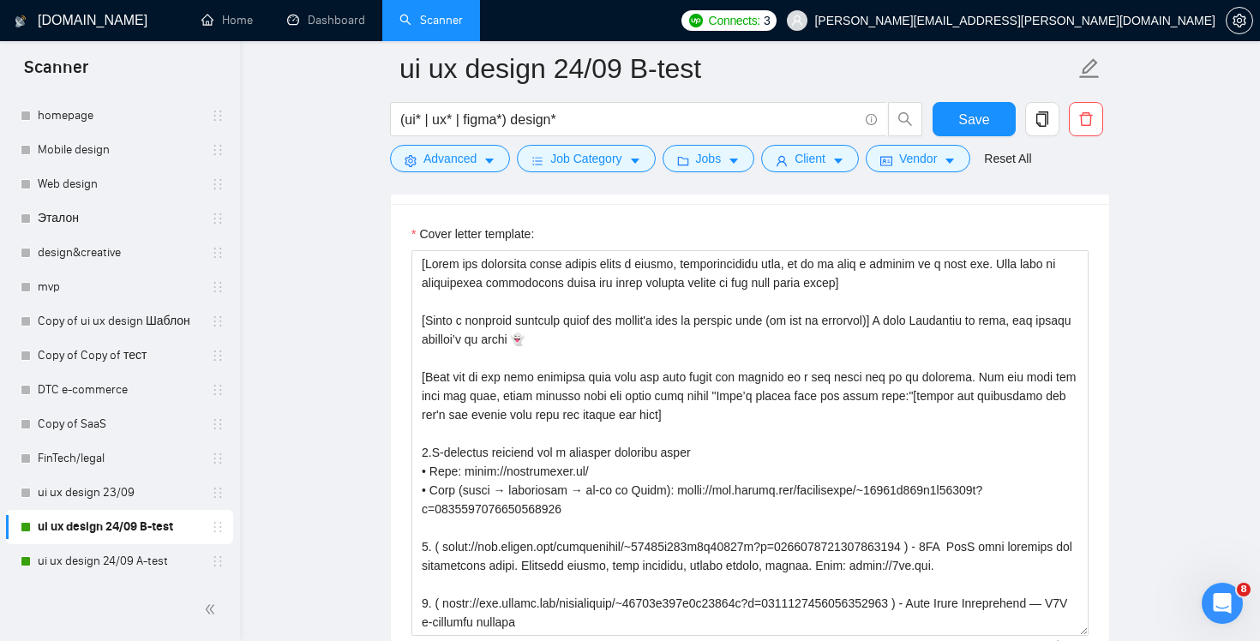
scroll to position [2022, 0]
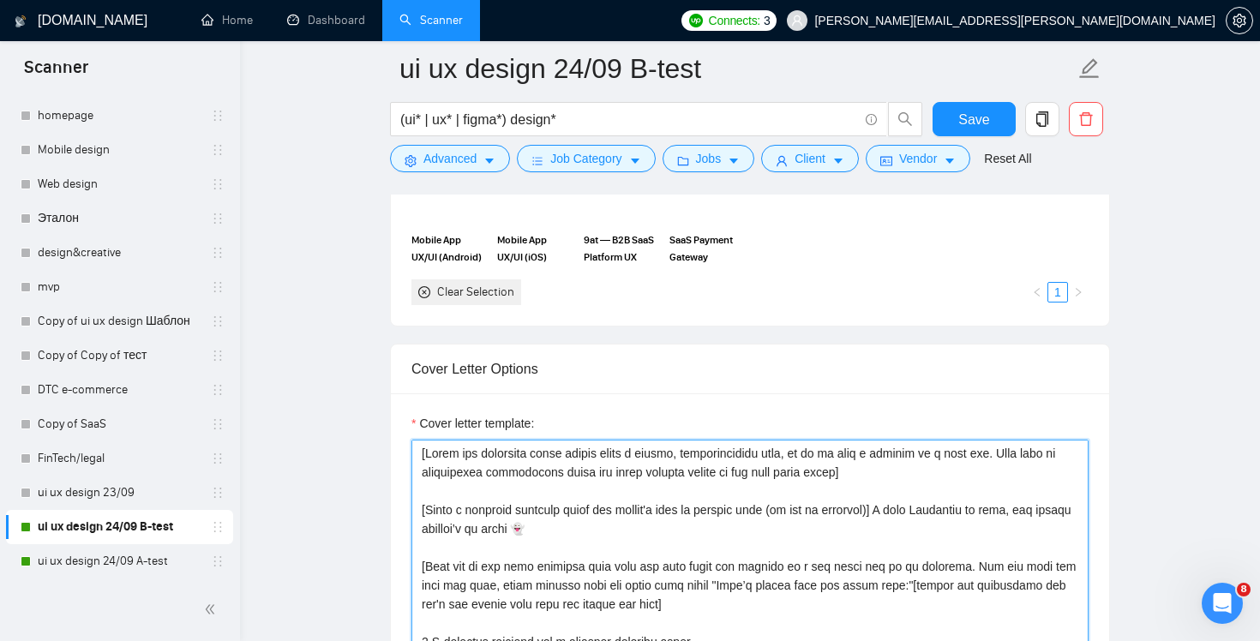
click at [947, 475] on textarea "Cover letter template:" at bounding box center [749, 633] width 677 height 386
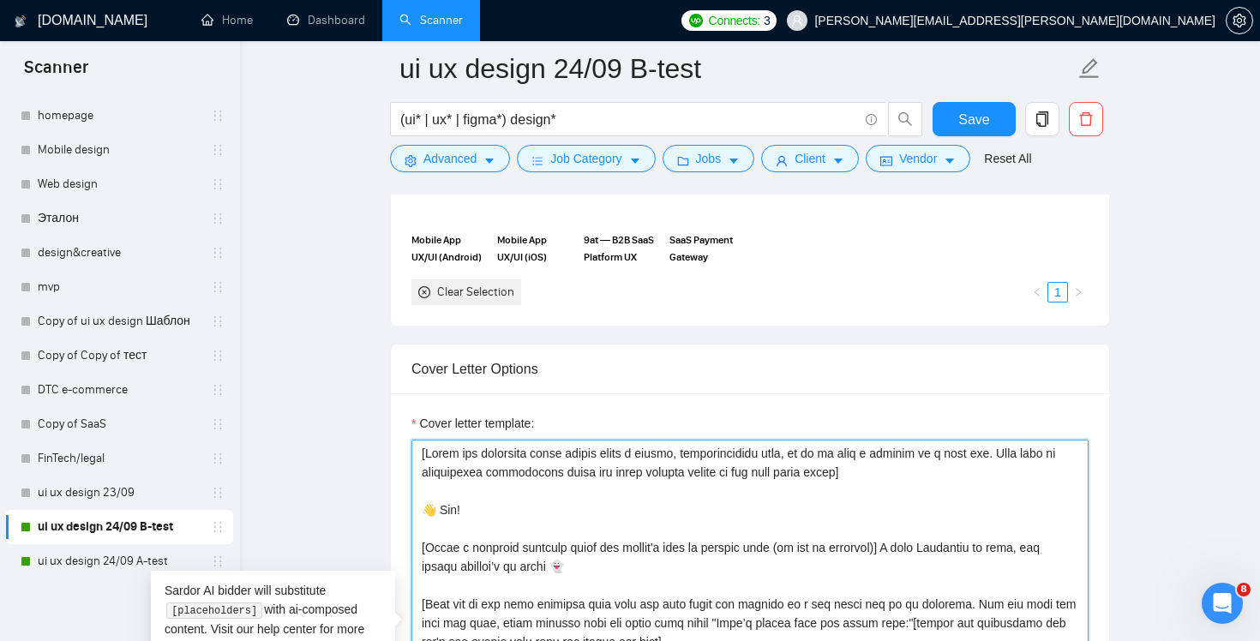
click at [448, 526] on textarea "Cover letter template:" at bounding box center [749, 633] width 677 height 386
drag, startPoint x: 435, startPoint y: 508, endPoint x: 417, endPoint y: 508, distance: 18.9
click at [417, 508] on textarea "Cover letter template:" at bounding box center [749, 633] width 677 height 386
click at [423, 548] on textarea "Cover letter template:" at bounding box center [749, 633] width 677 height 386
paste textarea "👋"
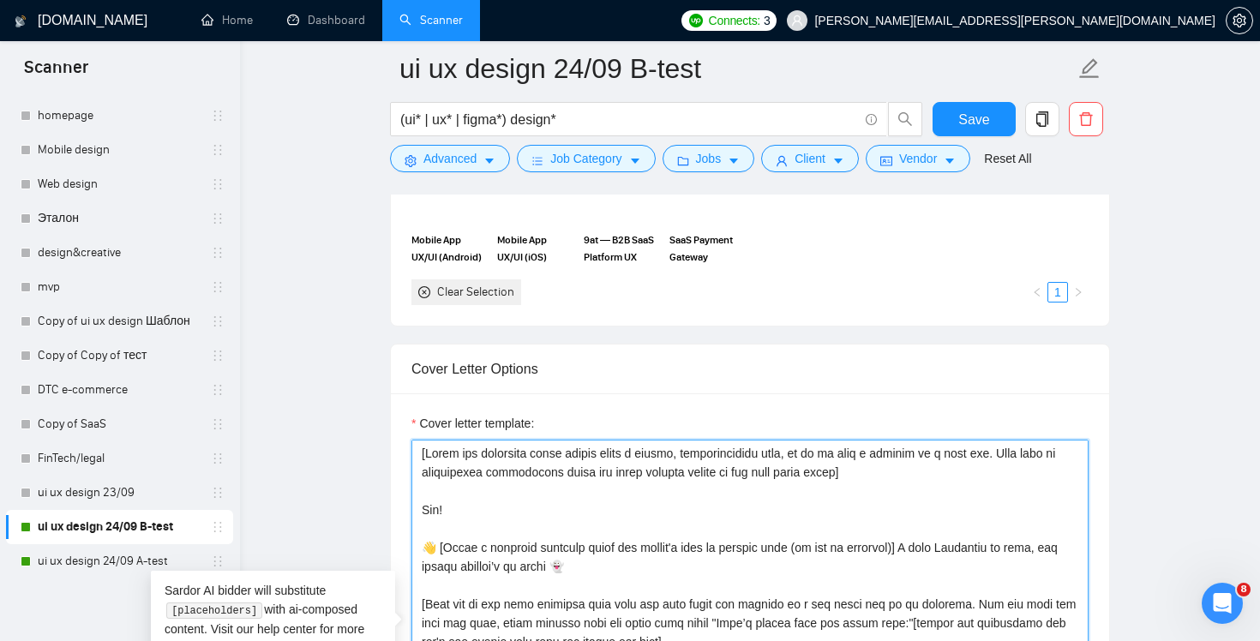
drag, startPoint x: 491, startPoint y: 520, endPoint x: 468, endPoint y: 483, distance: 43.5
click at [468, 483] on textarea "Cover letter template:" at bounding box center [749, 633] width 677 height 386
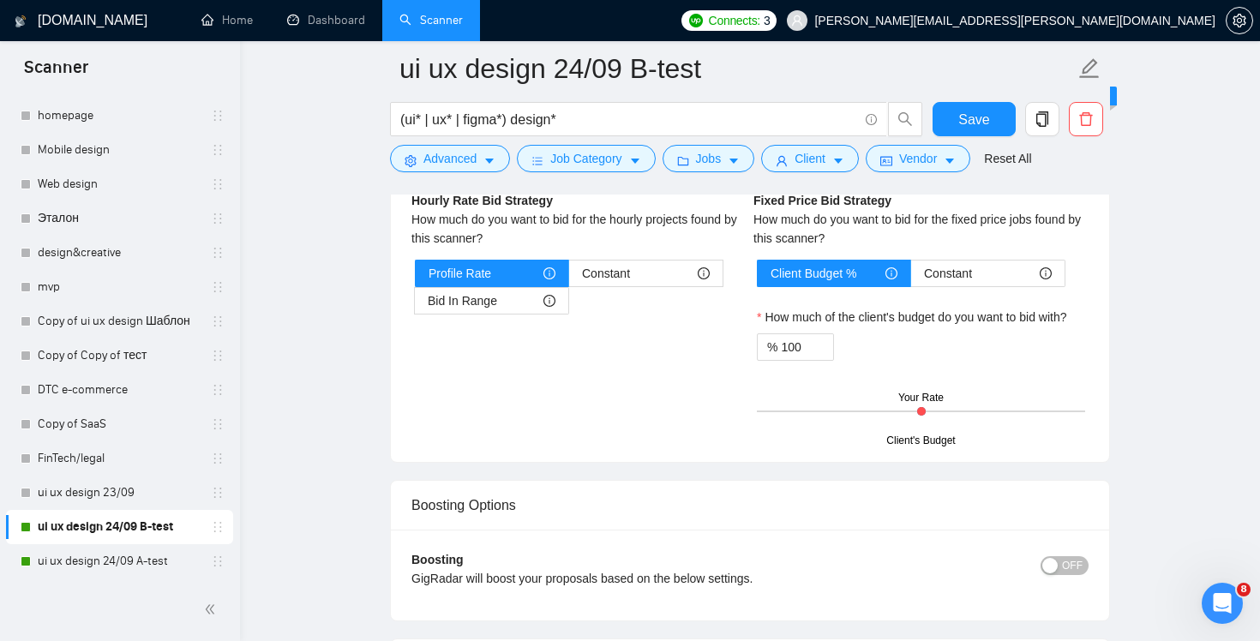
scroll to position [3397, 0]
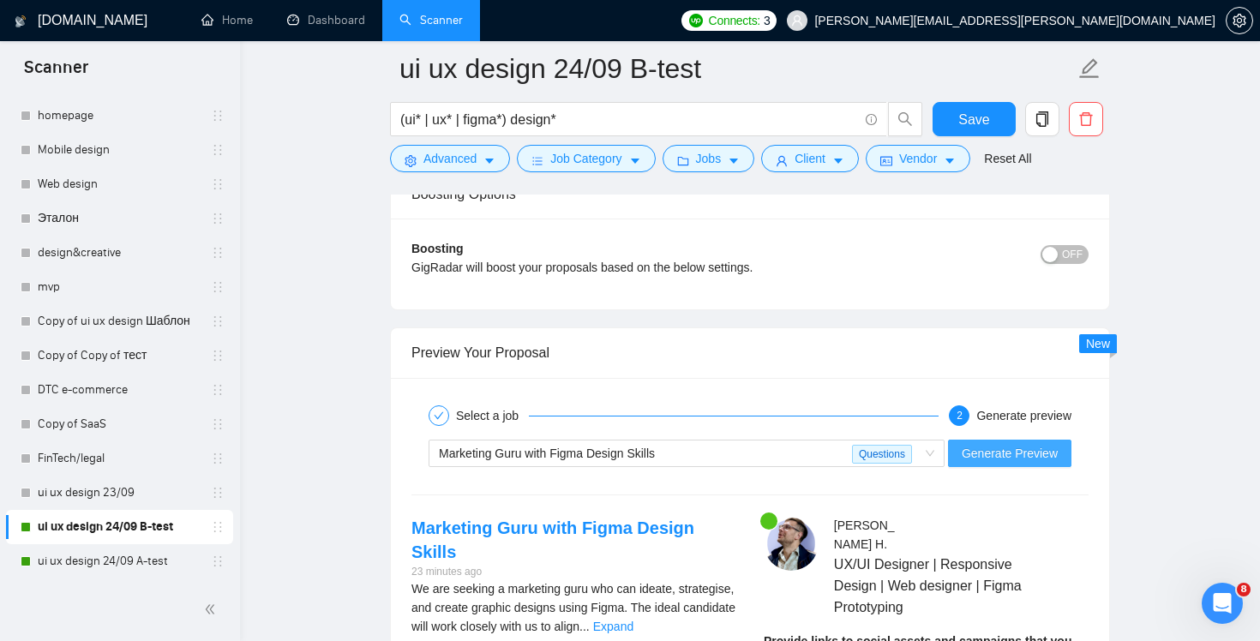
click at [1027, 448] on span "Generate Preview" at bounding box center [1010, 453] width 96 height 19
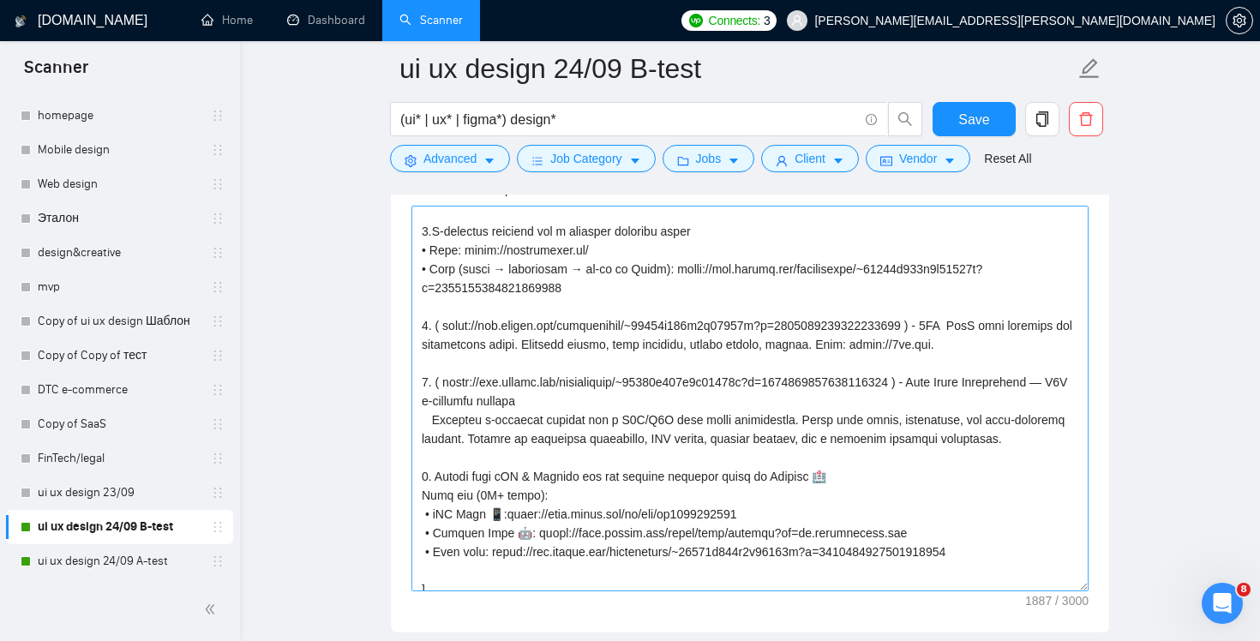
scroll to position [0, 0]
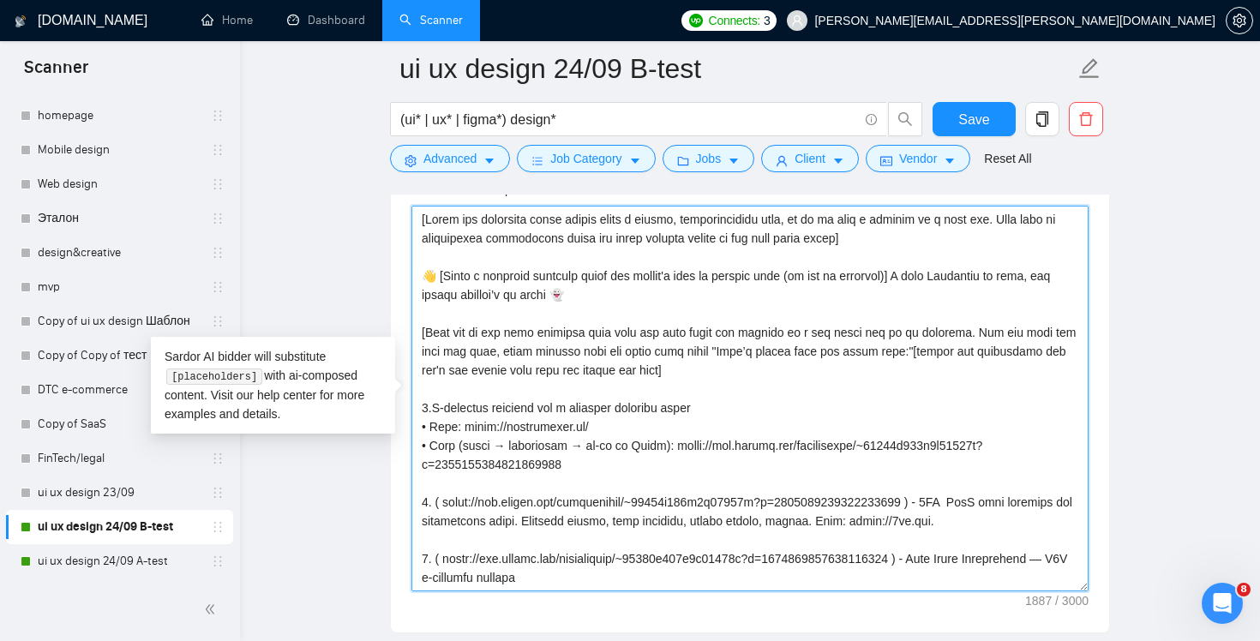
click at [947, 303] on textarea "Cover letter template:" at bounding box center [749, 399] width 677 height 386
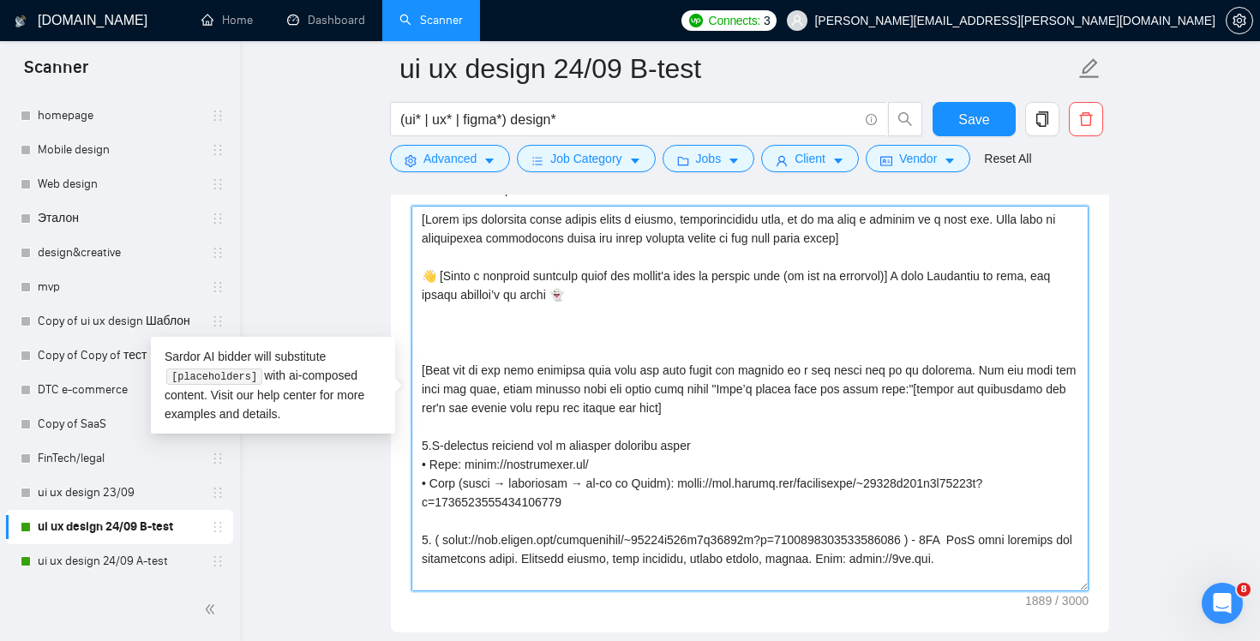
paste textarea "👉 [Pick out one of the most important points they mention and let them know why…"
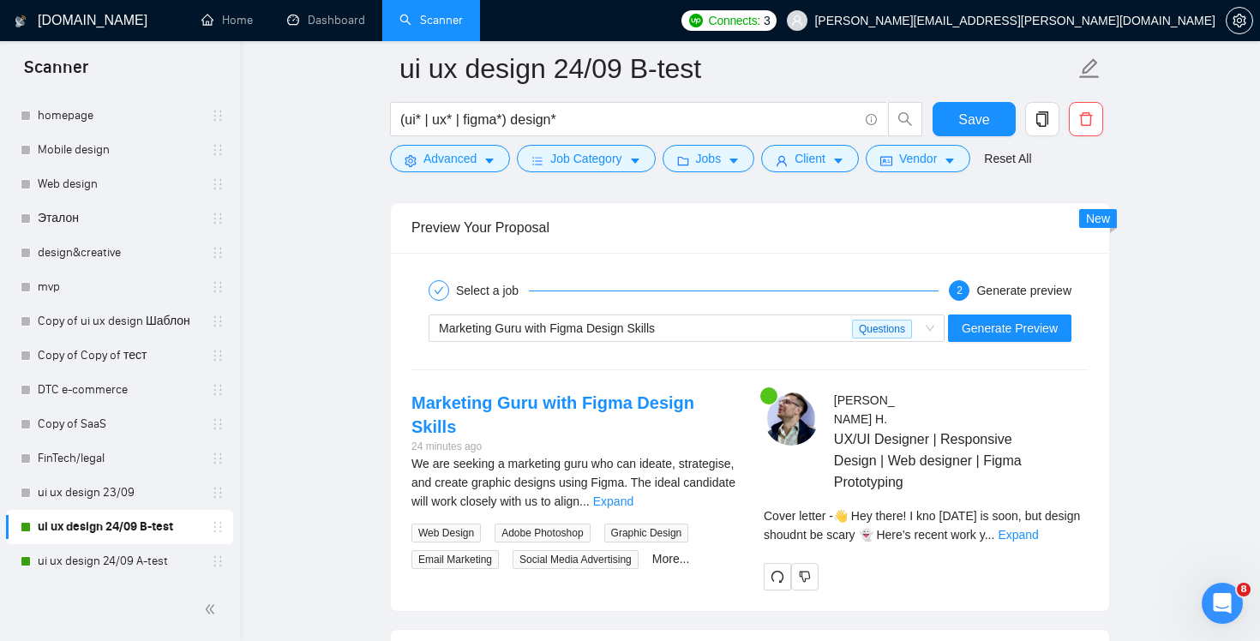
scroll to position [3578, 0]
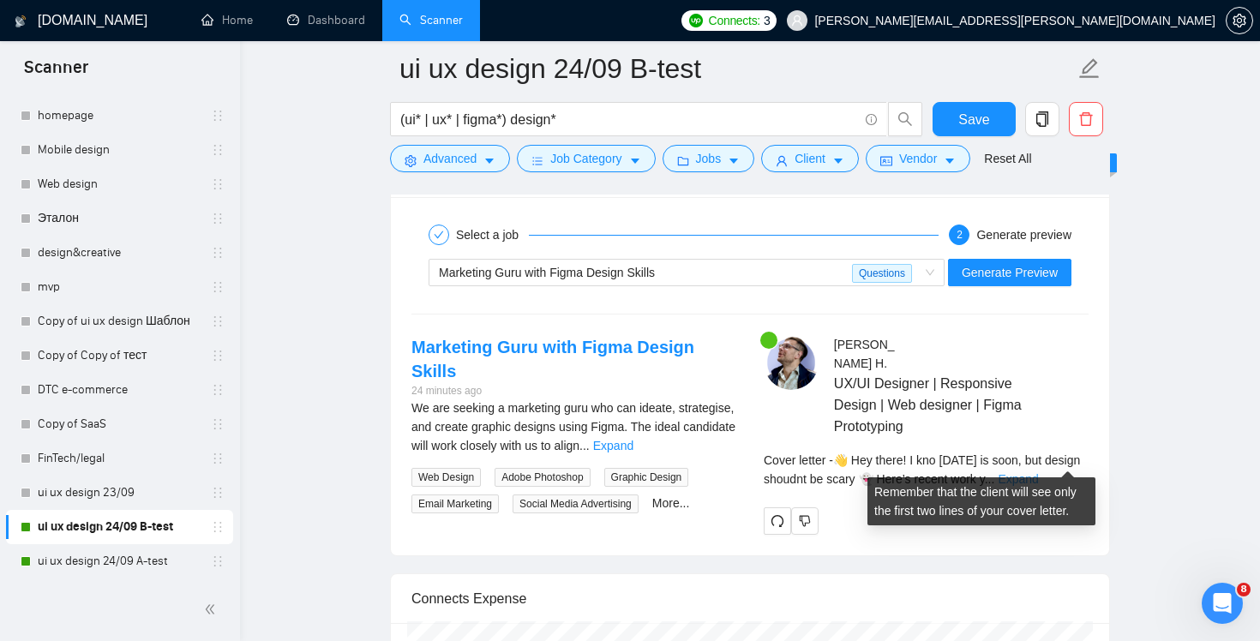
click at [1038, 472] on link "Expand" at bounding box center [1018, 479] width 40 height 14
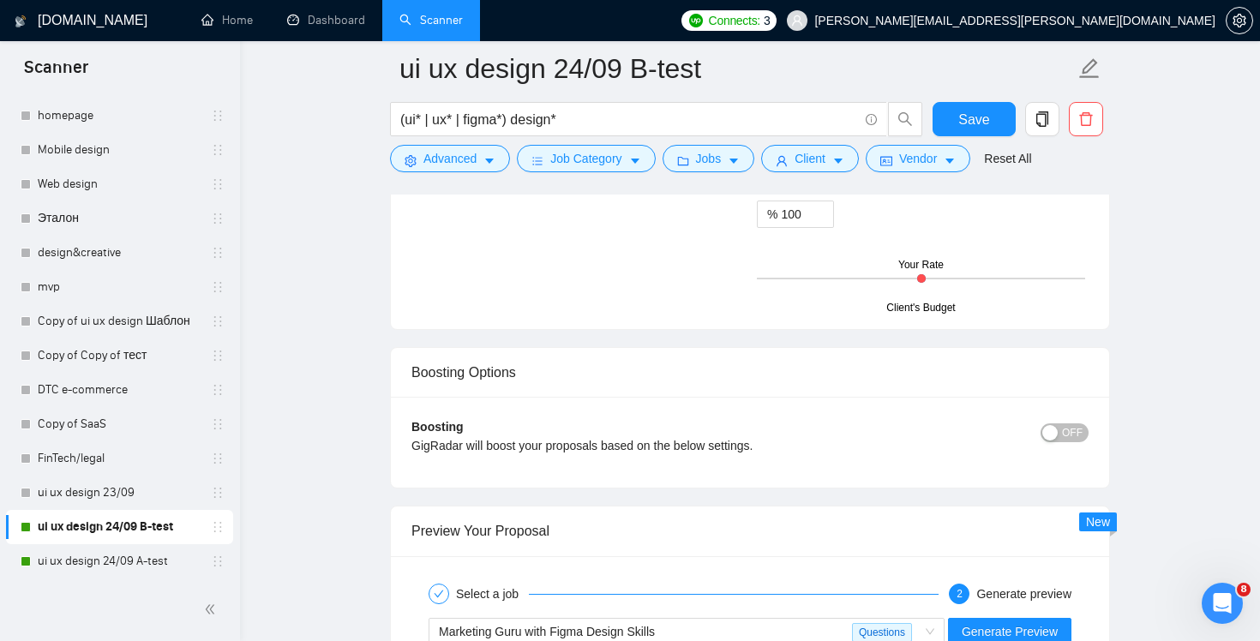
scroll to position [3480, 0]
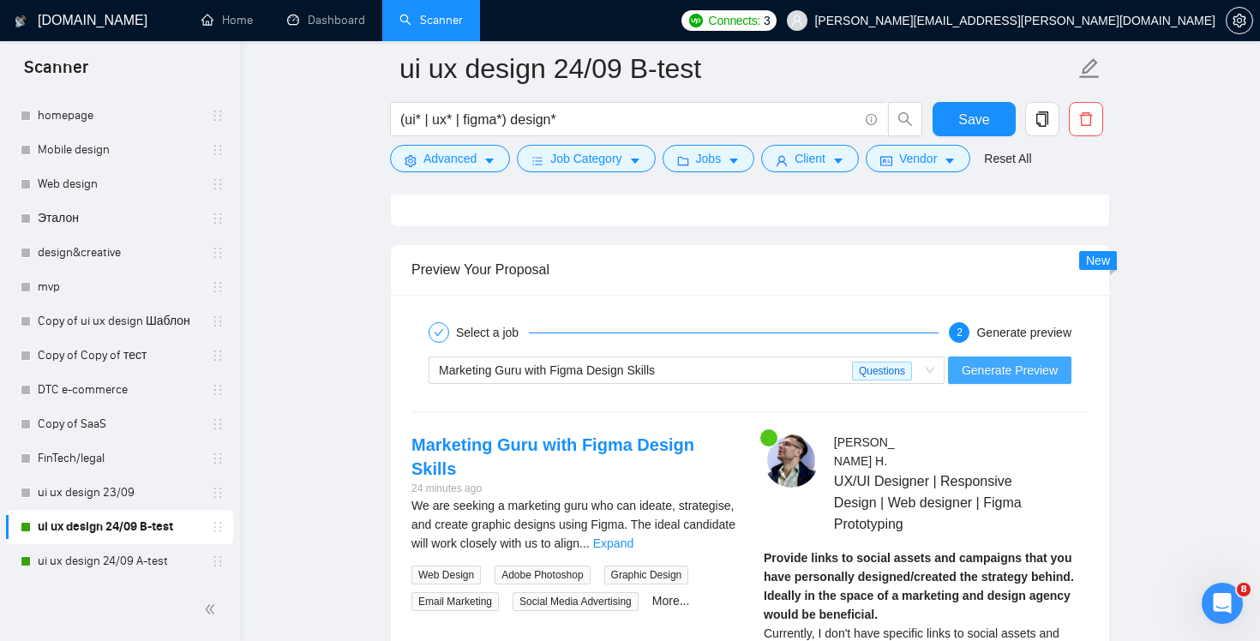
click at [1027, 363] on span "Generate Preview" at bounding box center [1010, 370] width 96 height 19
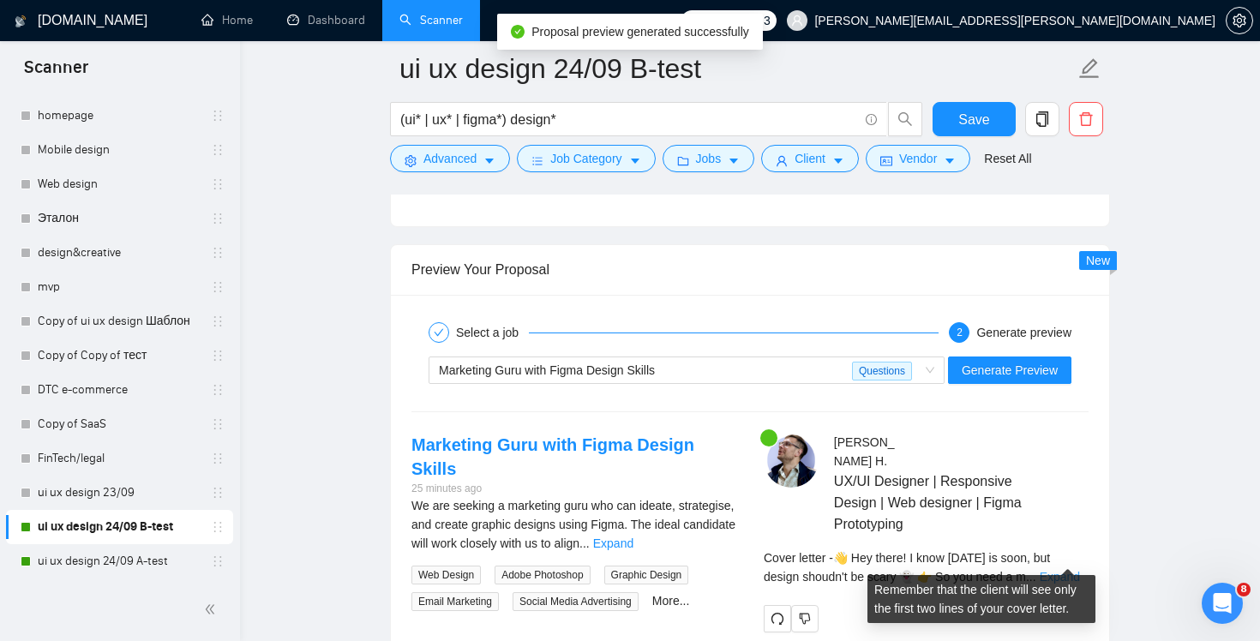
click at [1066, 570] on link "Expand" at bounding box center [1060, 577] width 40 height 14
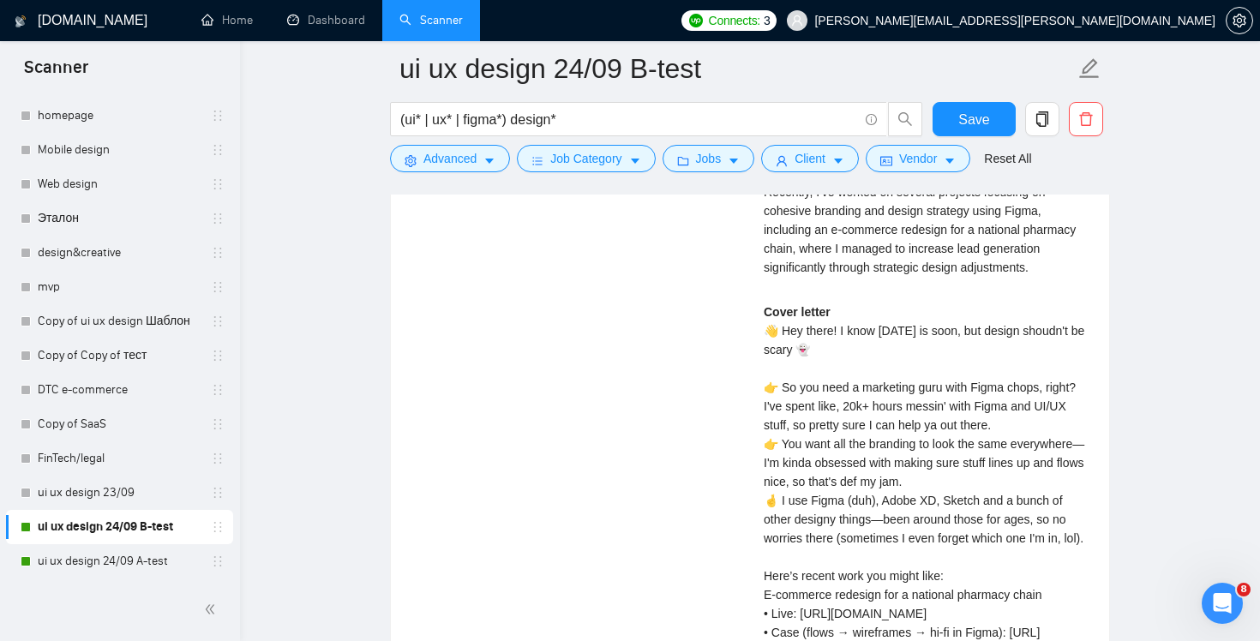
scroll to position [3693, 0]
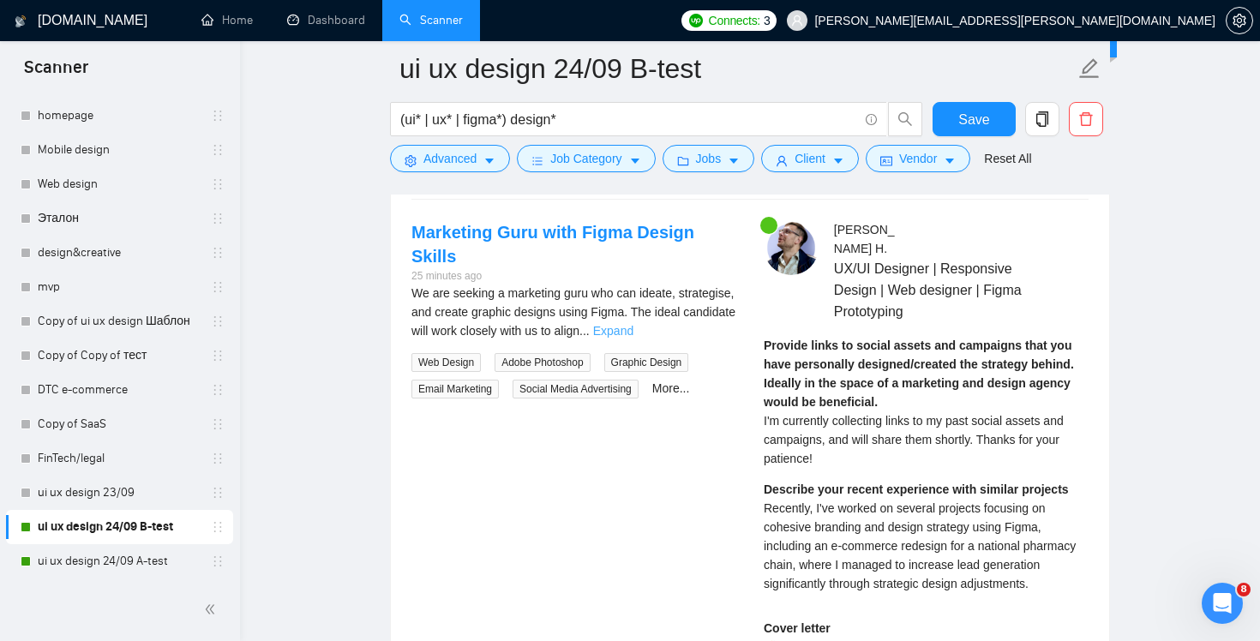
click at [633, 324] on link "Expand" at bounding box center [613, 331] width 40 height 14
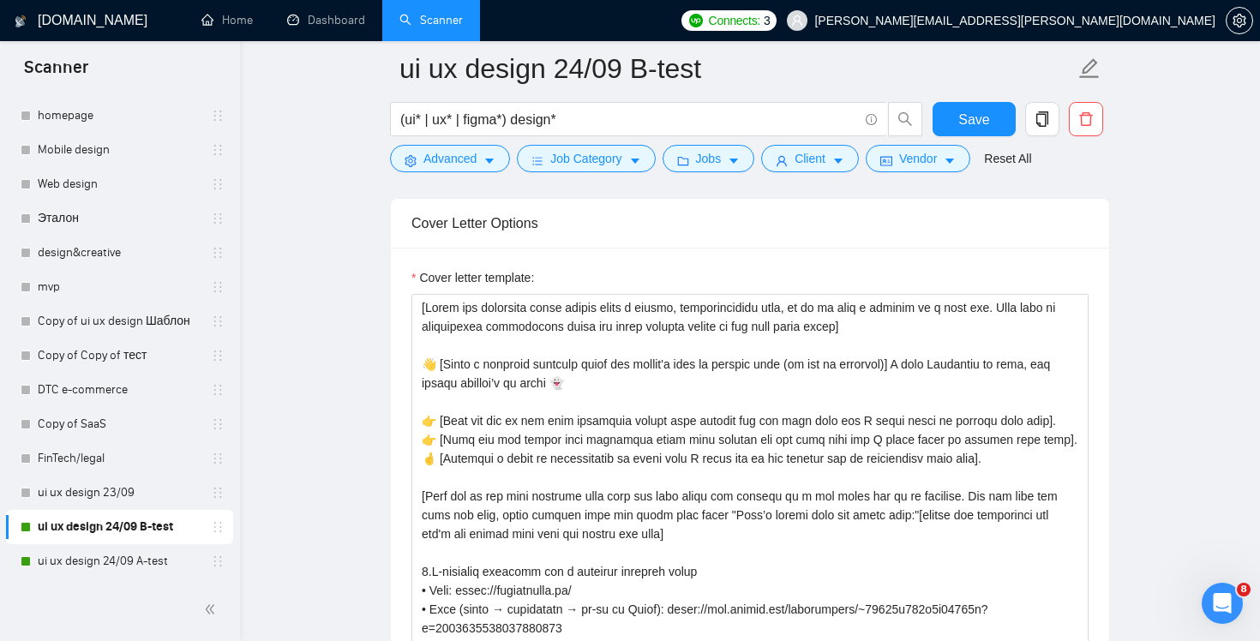
scroll to position [2235, 0]
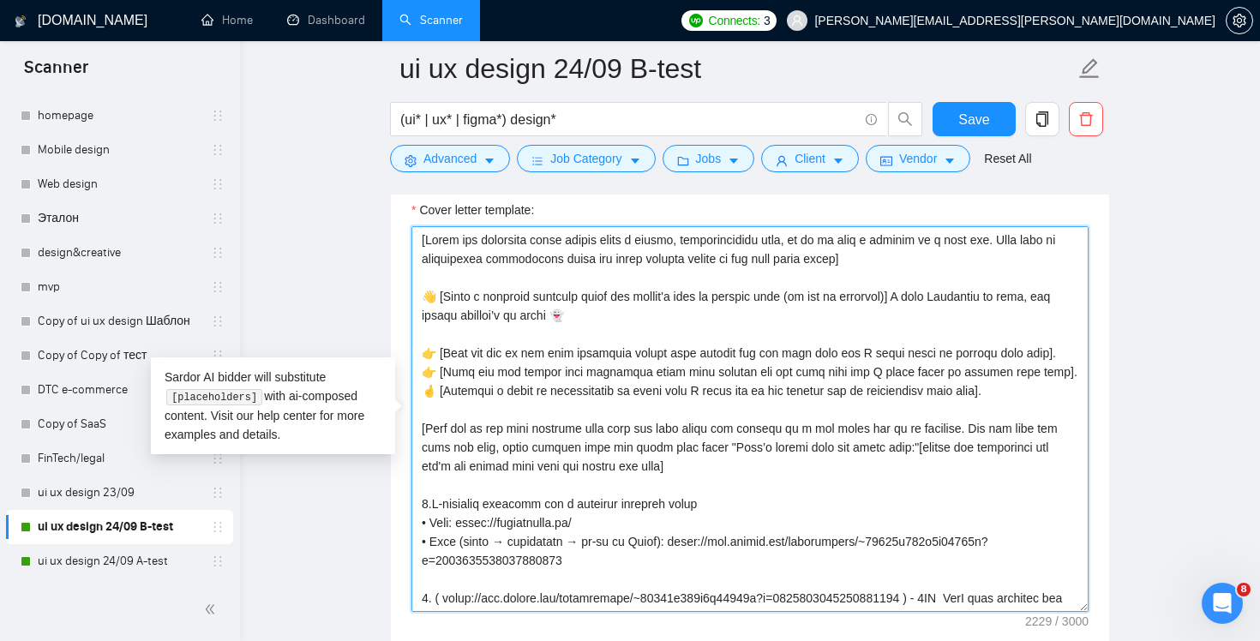
drag, startPoint x: 1016, startPoint y: 400, endPoint x: 344, endPoint y: 355, distance: 673.4
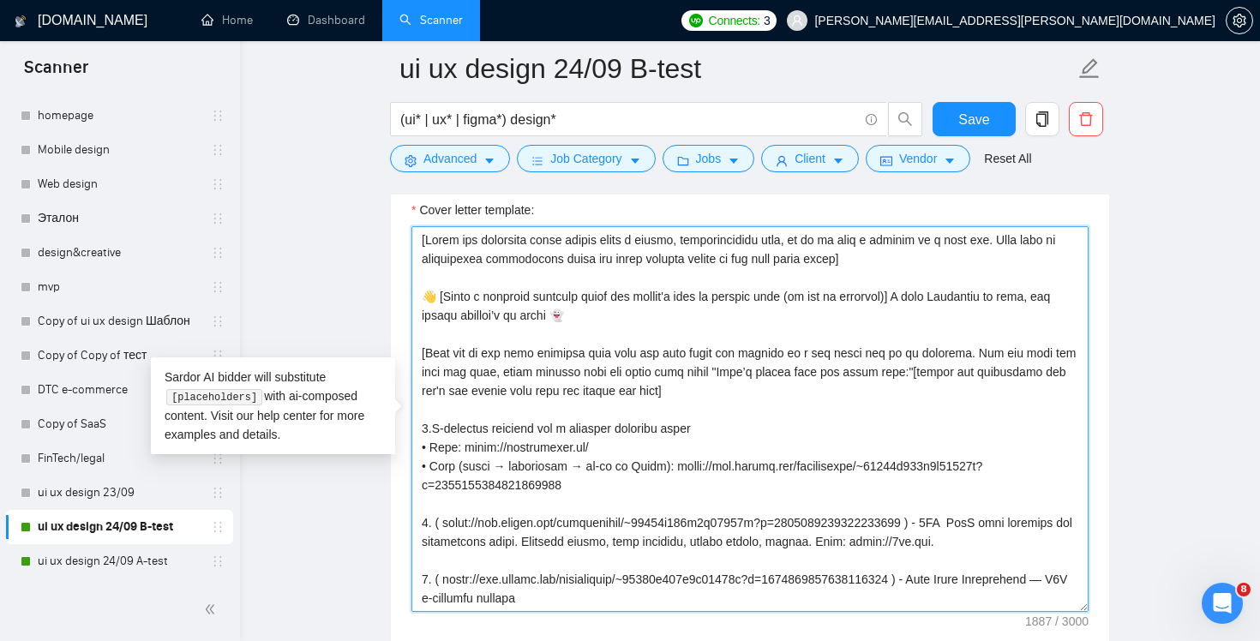
click at [676, 392] on textarea "Cover letter template:" at bounding box center [749, 419] width 677 height 386
paste textarea "👉 [Pick out one of the most important points they mention and let them know why…"
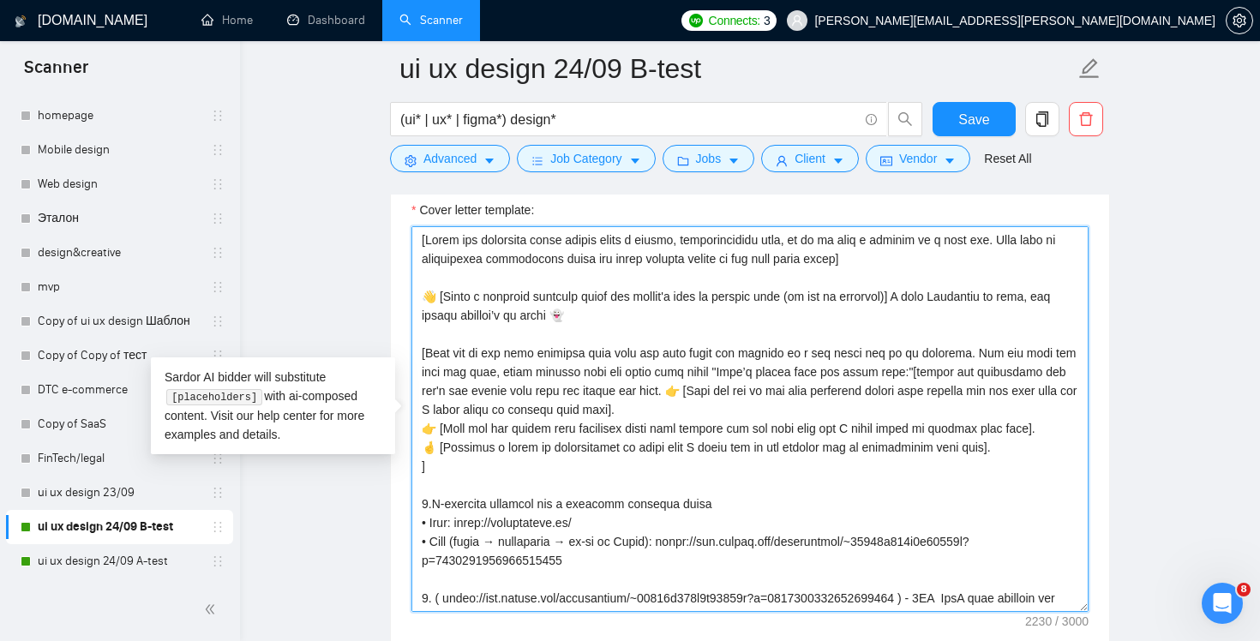
click at [685, 389] on textarea "Cover letter template:" at bounding box center [749, 419] width 677 height 386
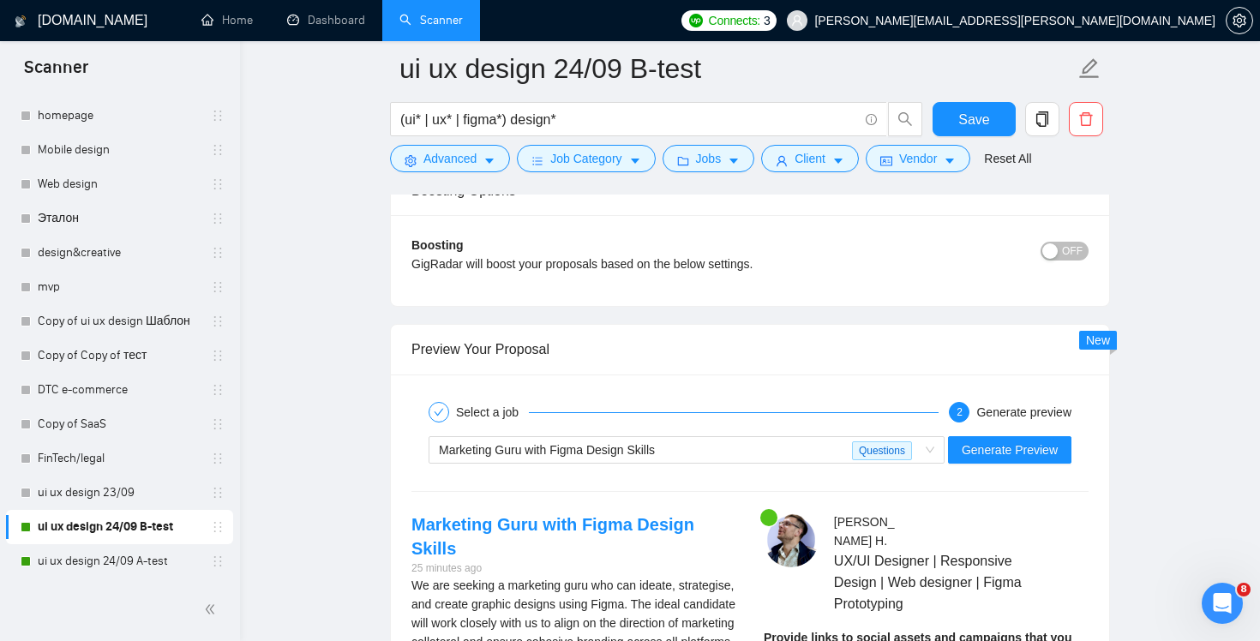
scroll to position [3586, 0]
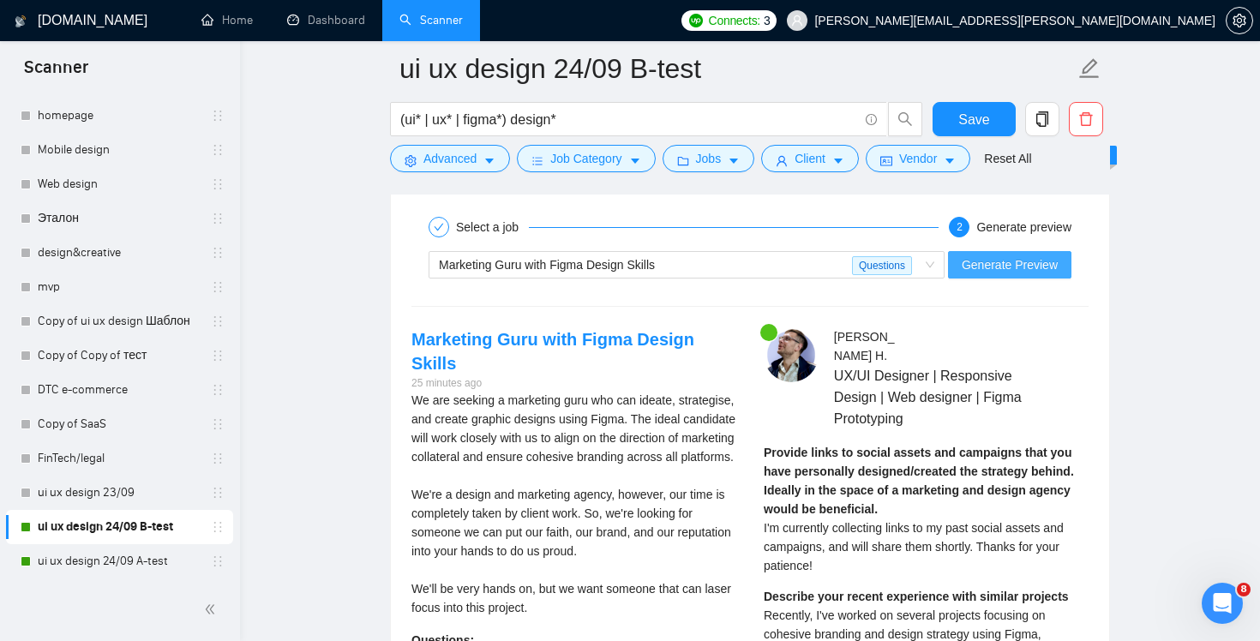
click at [1006, 260] on span "Generate Preview" at bounding box center [1010, 264] width 96 height 19
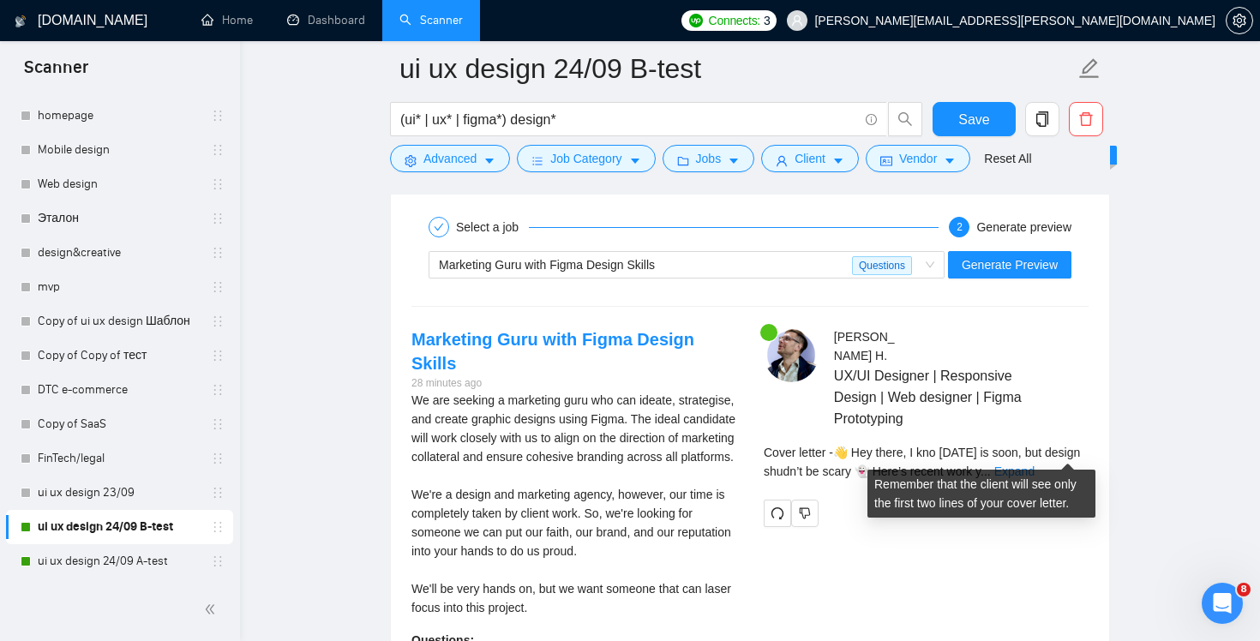
click at [1052, 444] on div "Cover letter - 👋 Hey there, I kno Halloween is soon, but design shudn’t be scar…" at bounding box center [926, 462] width 325 height 38
click at [1034, 464] on link "Expand" at bounding box center [1014, 471] width 40 height 14
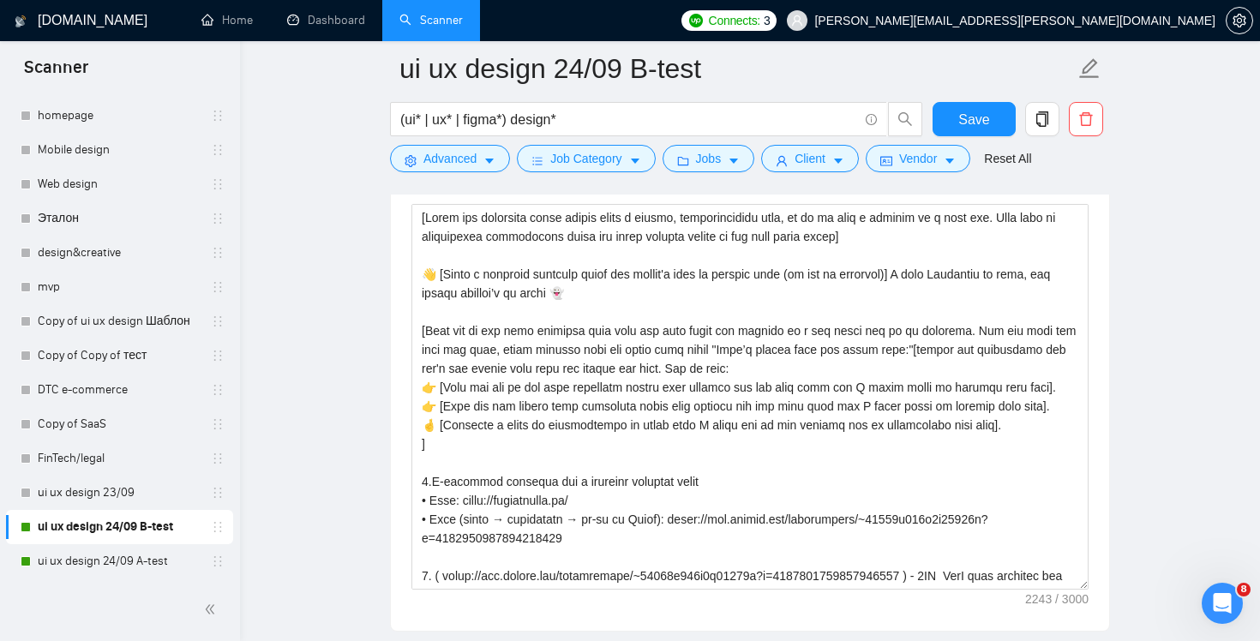
scroll to position [2301, 0]
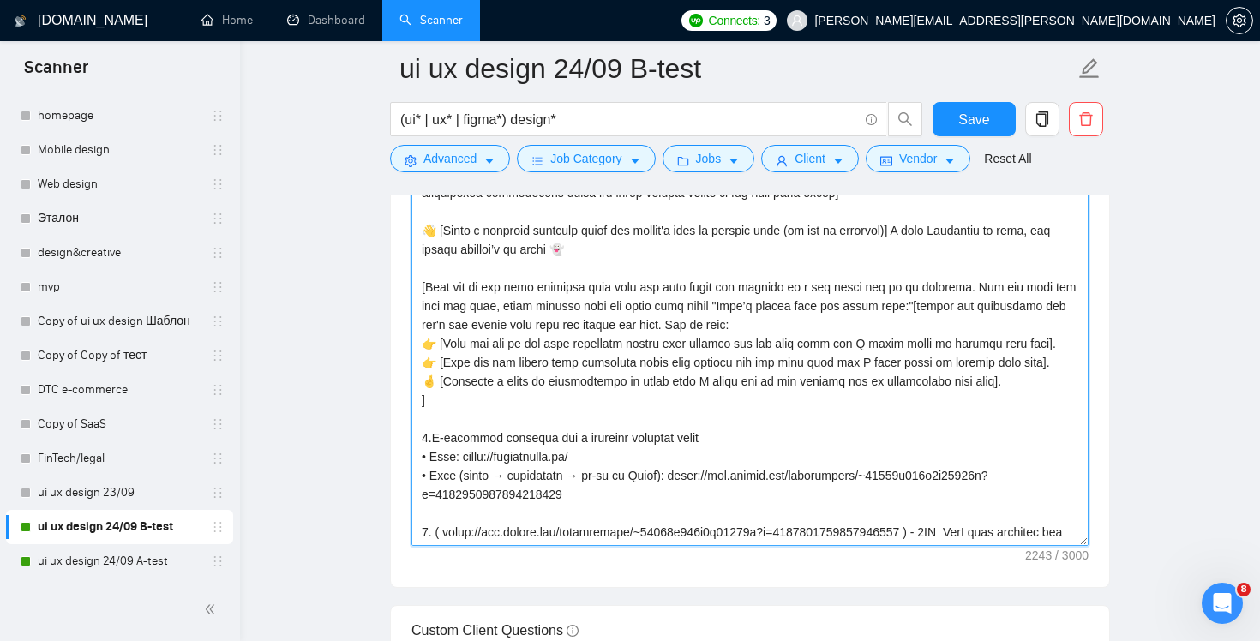
click at [982, 405] on textarea "Cover letter template:" at bounding box center [749, 353] width 677 height 386
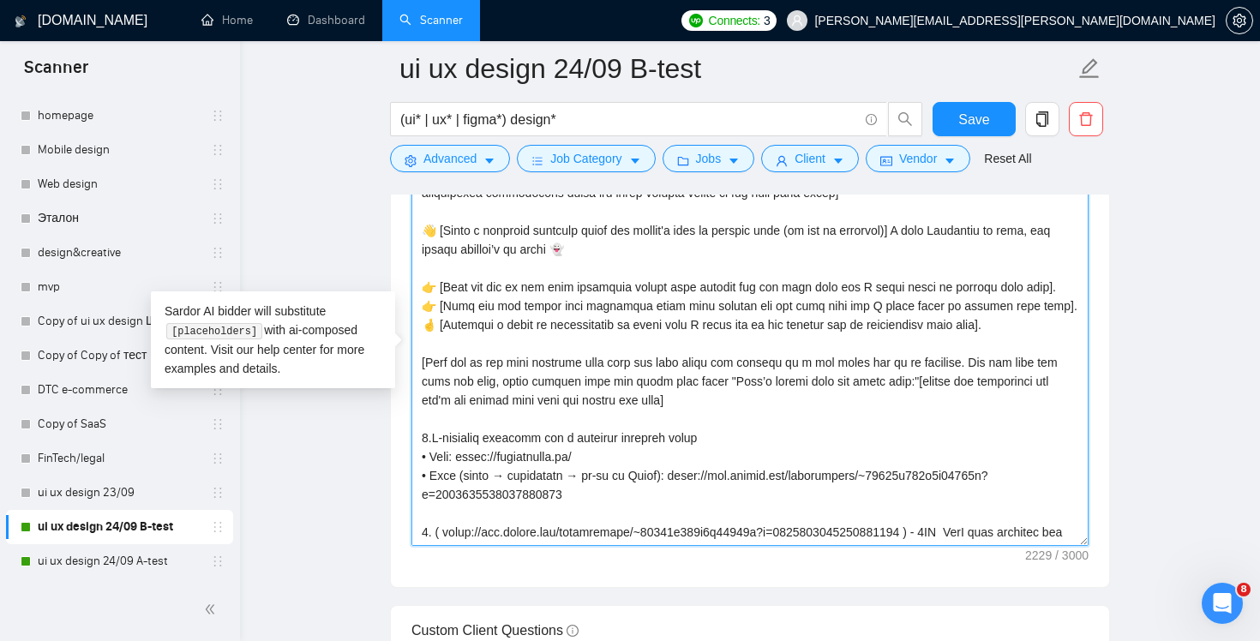
click at [974, 395] on textarea "Cover letter template:" at bounding box center [749, 353] width 677 height 386
drag, startPoint x: 1035, startPoint y: 325, endPoint x: 1062, endPoint y: 309, distance: 30.7
click at [1062, 309] on textarea "Cover letter template:" at bounding box center [749, 353] width 677 height 386
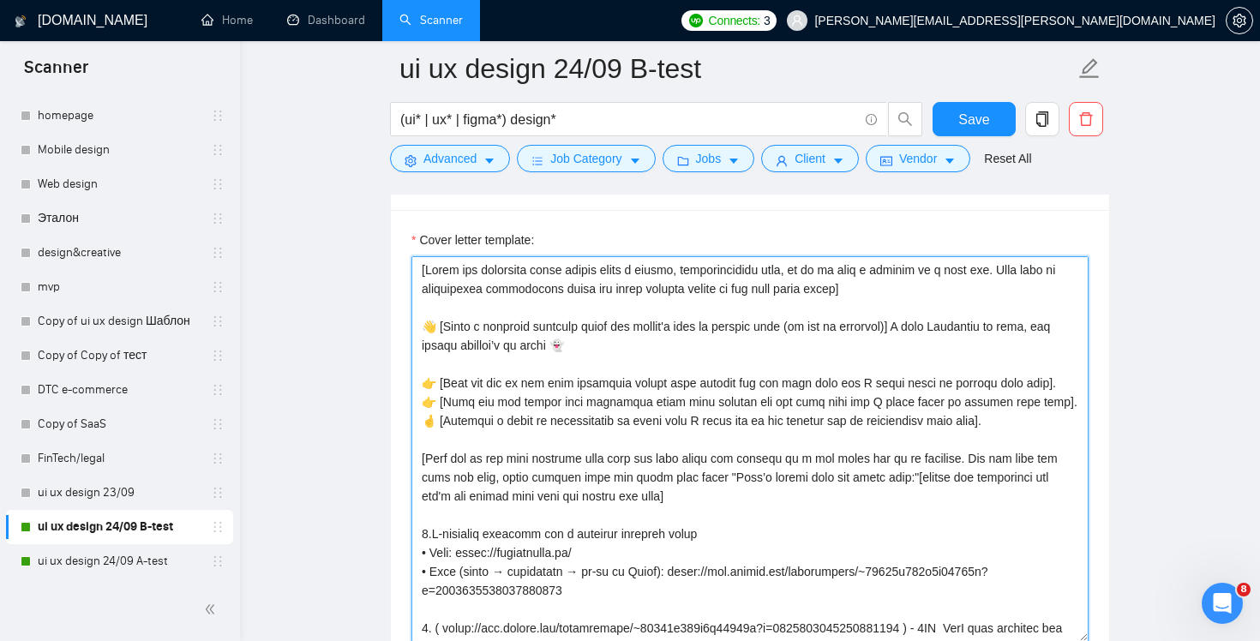
click at [985, 333] on textarea "Cover letter template:" at bounding box center [749, 449] width 677 height 386
drag, startPoint x: 1008, startPoint y: 422, endPoint x: 421, endPoint y: 429, distance: 587.1
click at [421, 429] on textarea "Cover letter template:" at bounding box center [749, 449] width 677 height 386
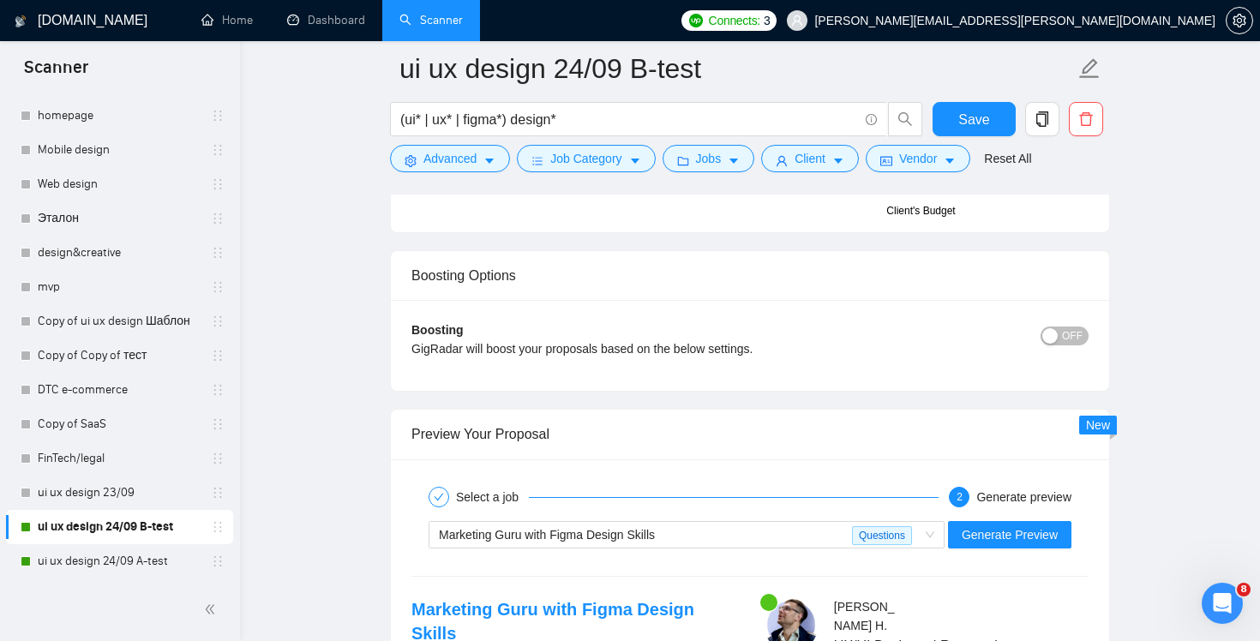
scroll to position [3386, 0]
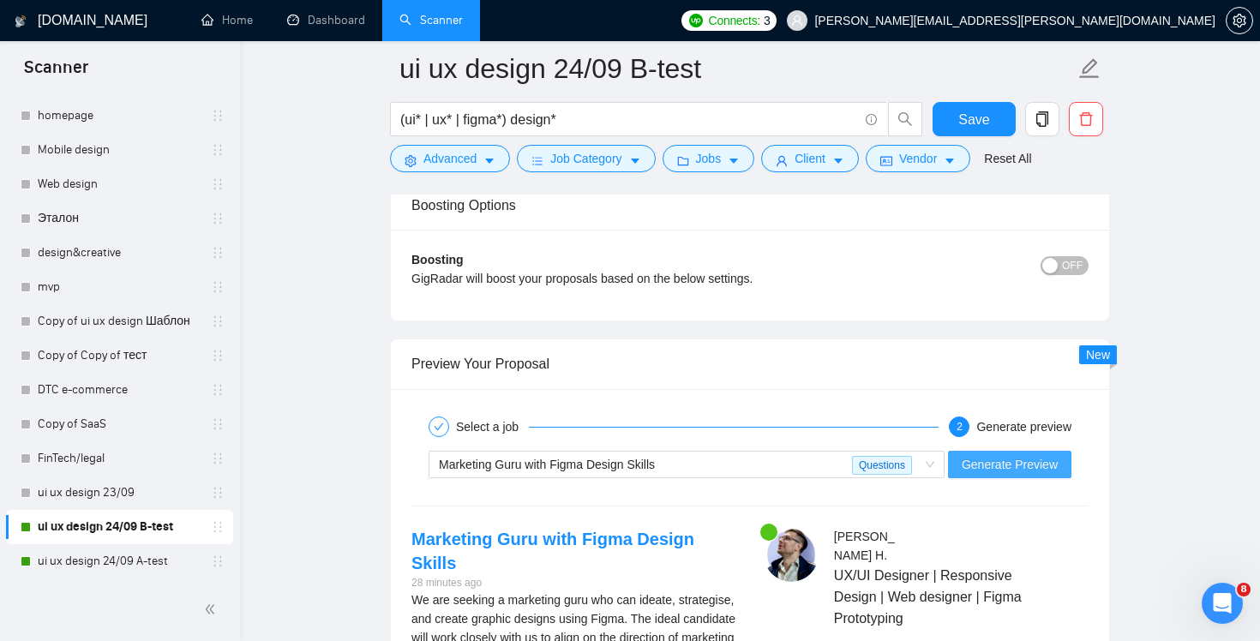
click at [1010, 474] on button "Generate Preview" at bounding box center [1009, 464] width 123 height 27
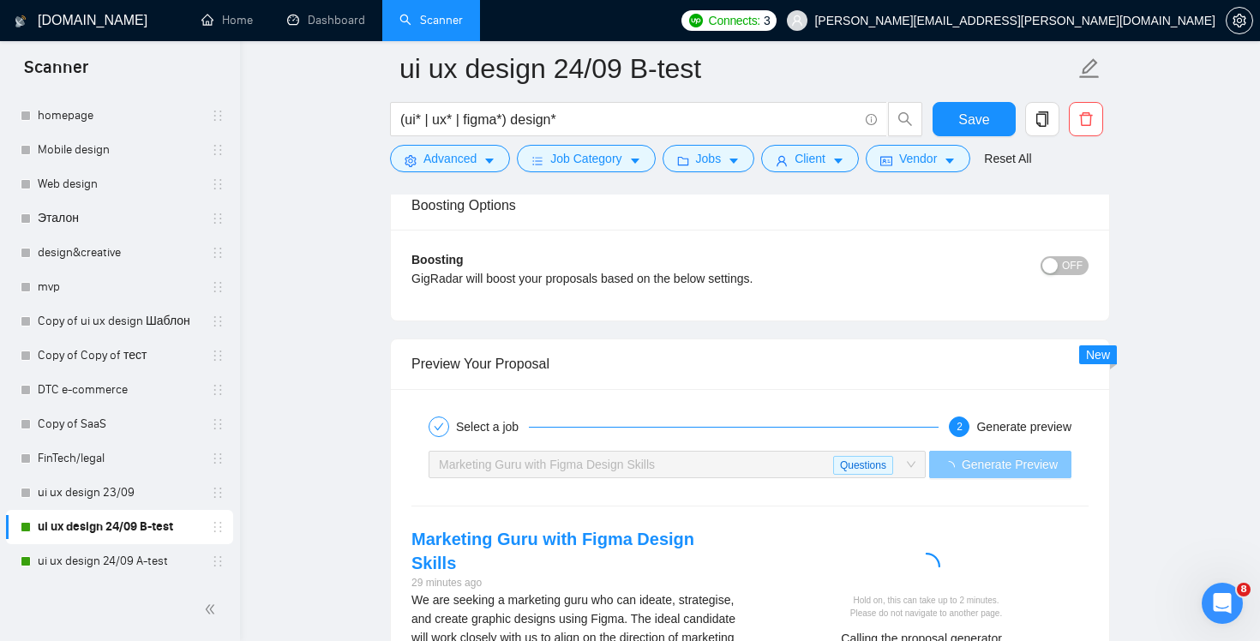
scroll to position [3622, 0]
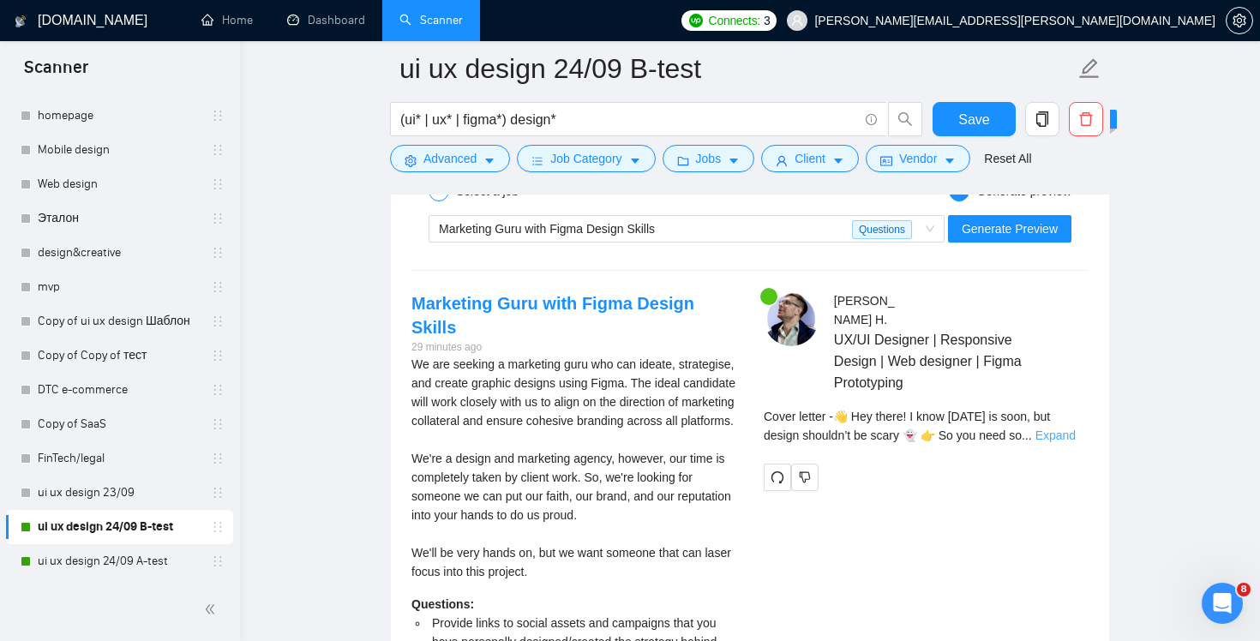
click at [1051, 429] on link "Expand" at bounding box center [1055, 436] width 40 height 14
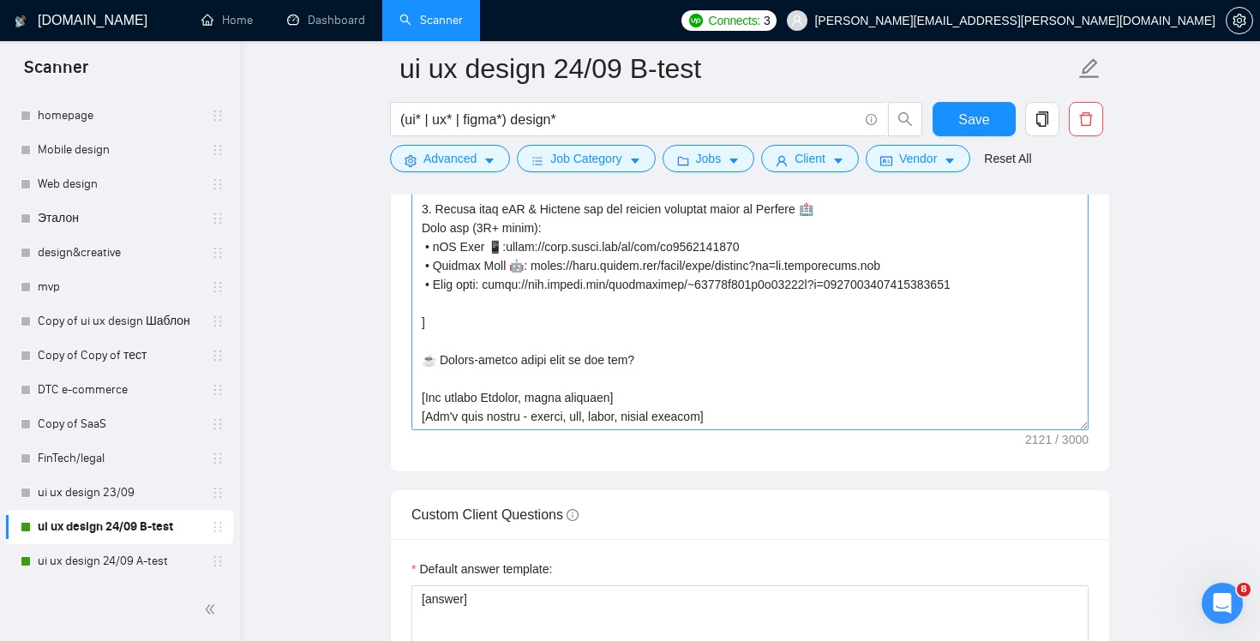
scroll to position [2418, 0]
click at [820, 406] on textarea "Cover letter template:" at bounding box center [749, 236] width 677 height 386
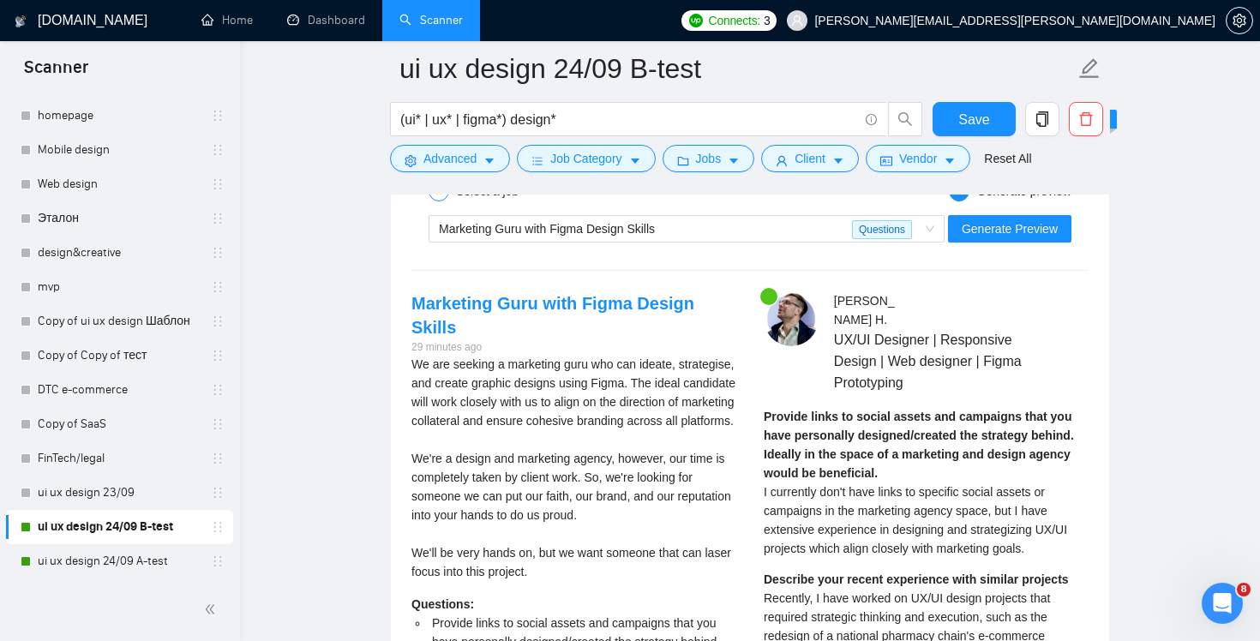
scroll to position [3591, 0]
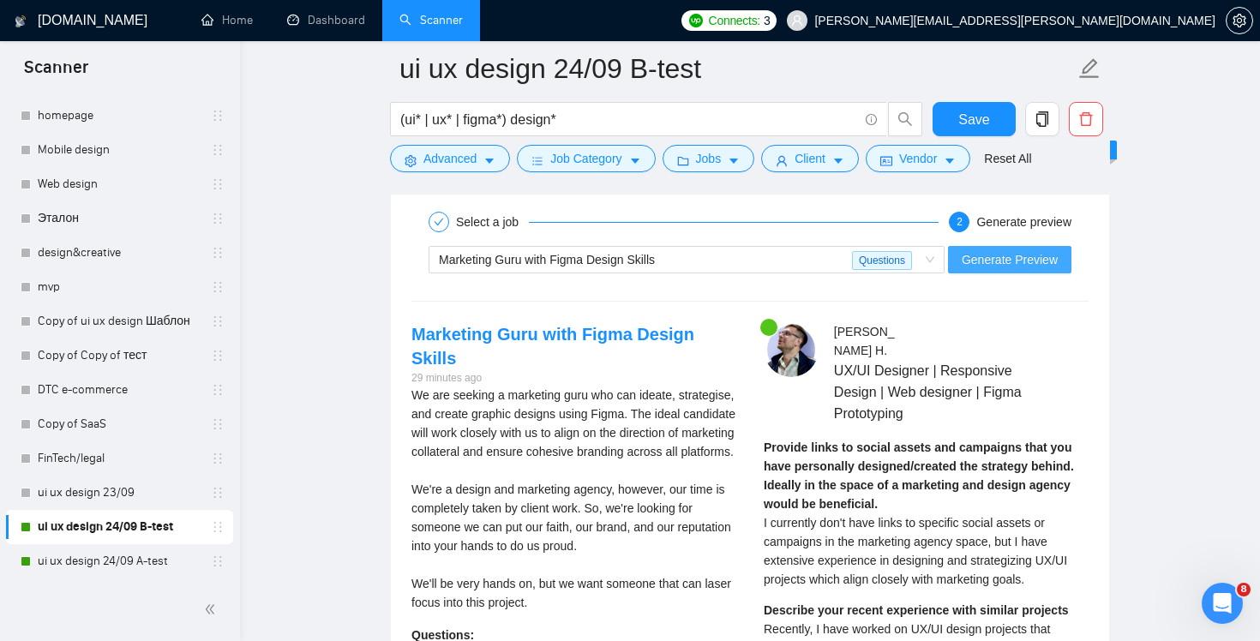
click at [1001, 253] on span "Generate Preview" at bounding box center [1010, 259] width 96 height 19
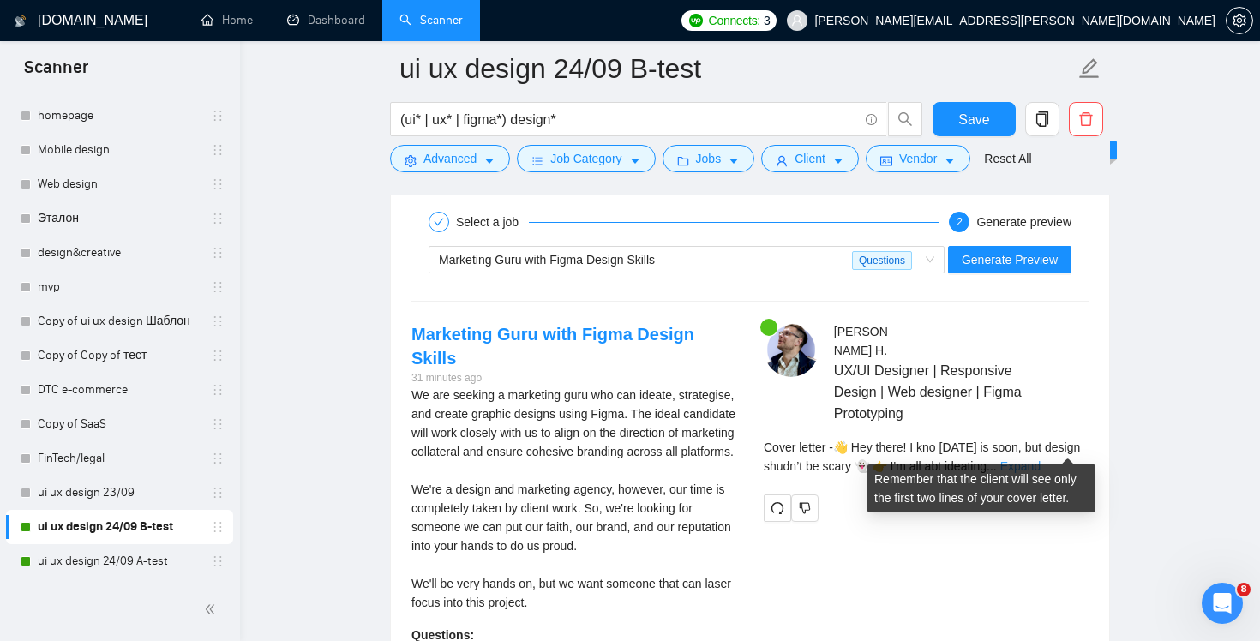
click at [1040, 459] on link "Expand" at bounding box center [1020, 466] width 40 height 14
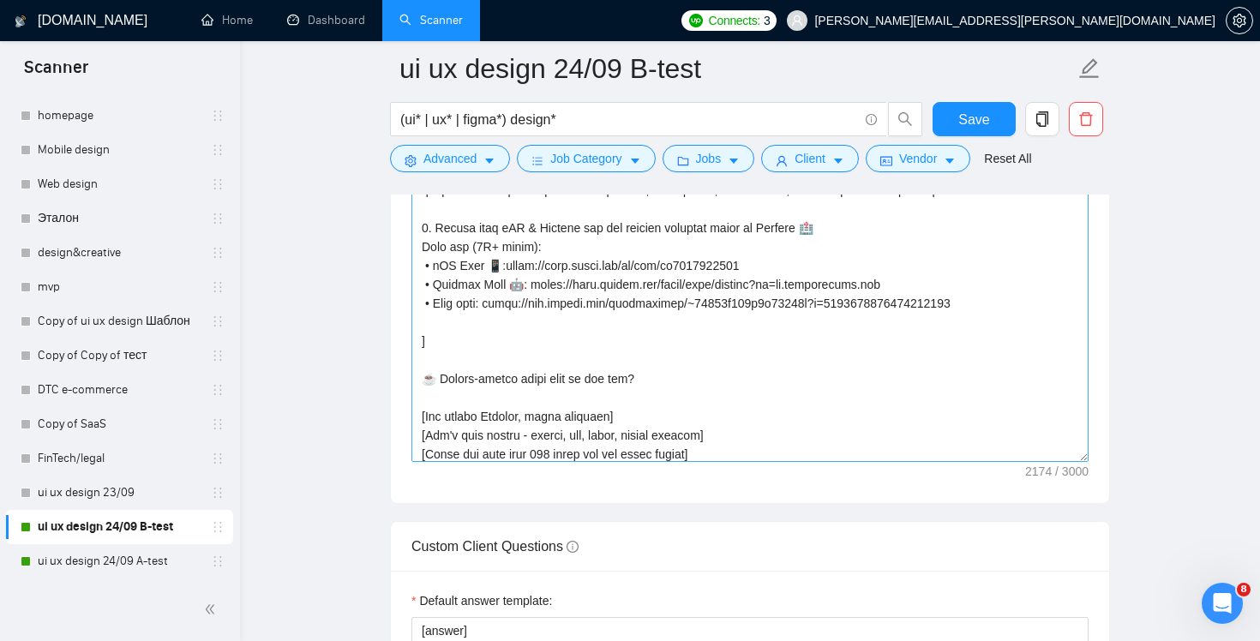
scroll to position [358, 0]
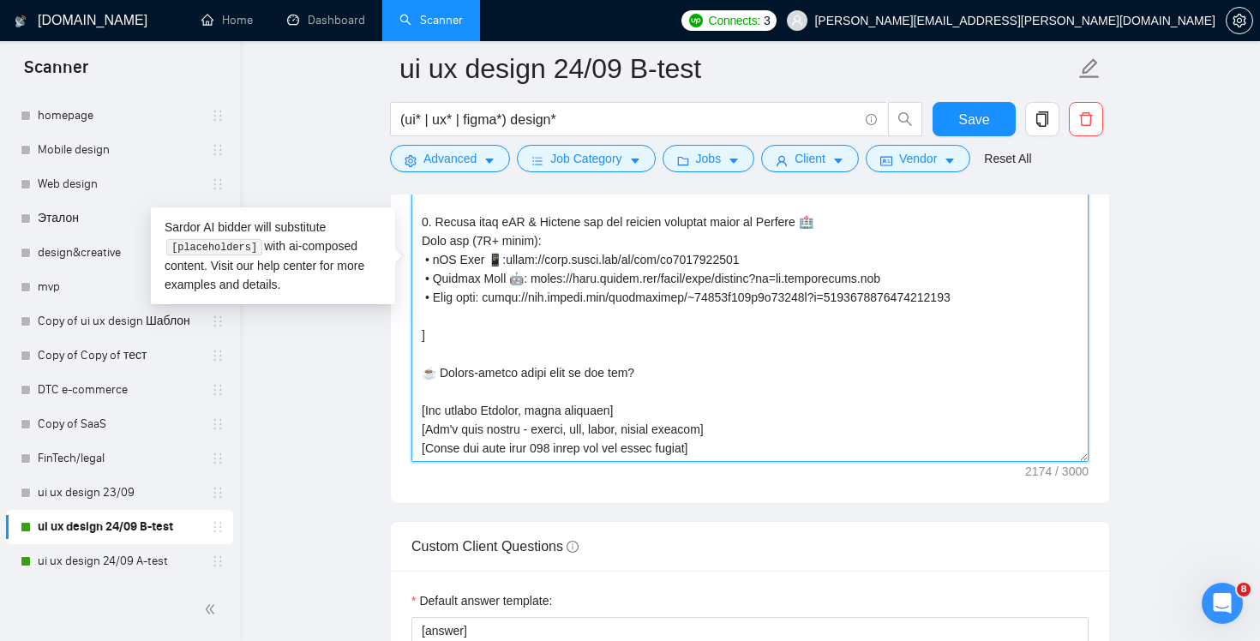
click at [735, 437] on textarea "Cover letter template:" at bounding box center [749, 269] width 677 height 386
drag, startPoint x: 734, startPoint y: 446, endPoint x: 729, endPoint y: 424, distance: 21.8
click at [729, 424] on textarea "Cover letter template:" at bounding box center [749, 269] width 677 height 386
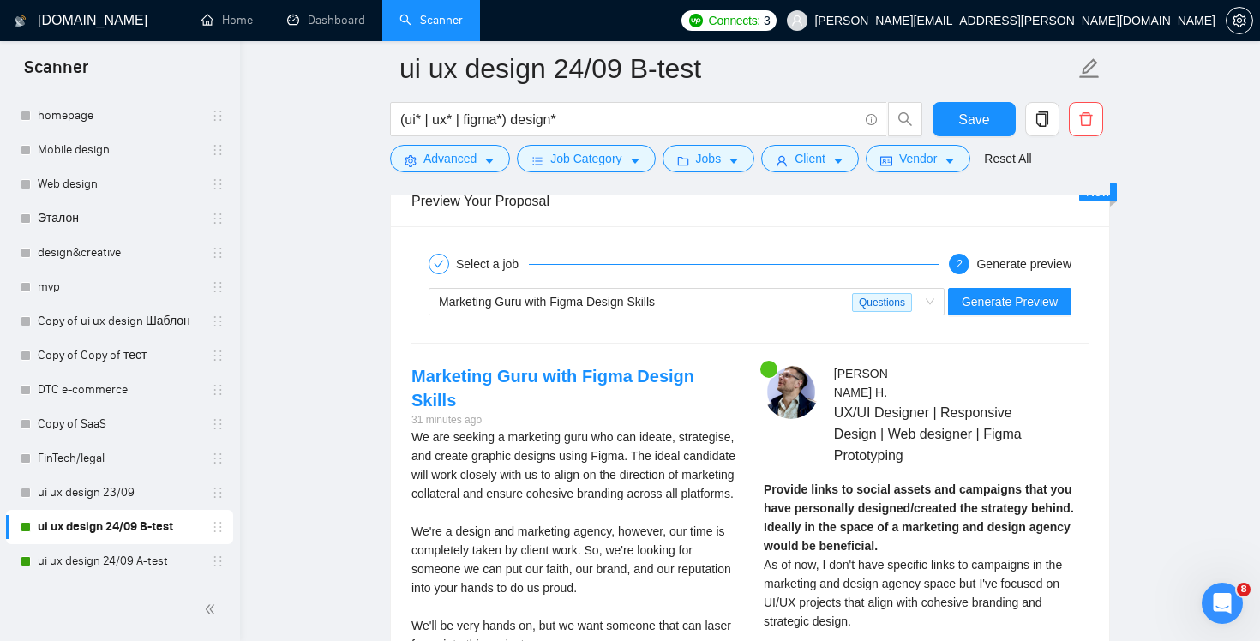
scroll to position [3557, 0]
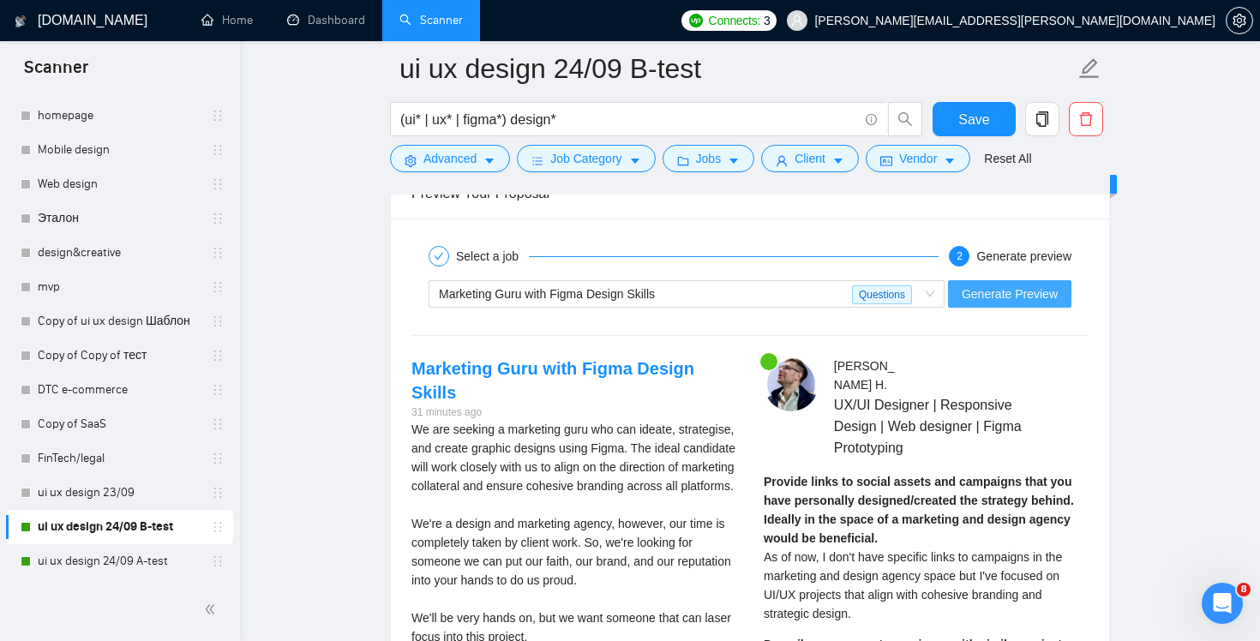
type textarea "[Write the following cover letter using a casual, conversational tone, as if it…"
click at [993, 303] on button "Generate Preview" at bounding box center [1009, 293] width 123 height 27
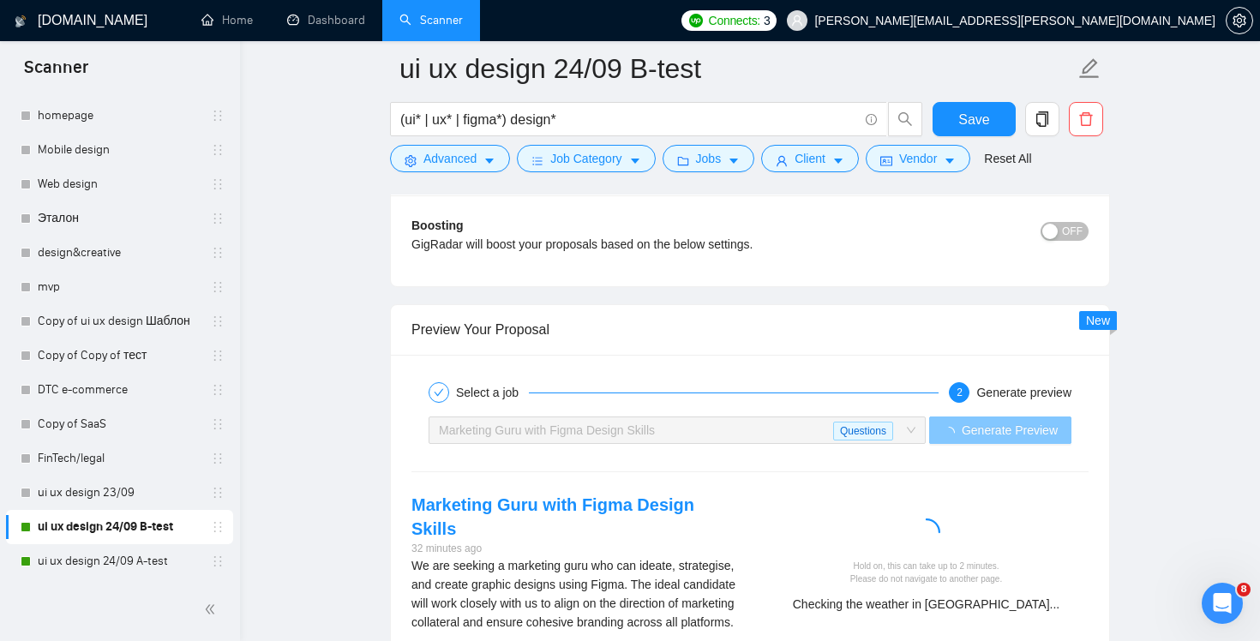
scroll to position [3575, 0]
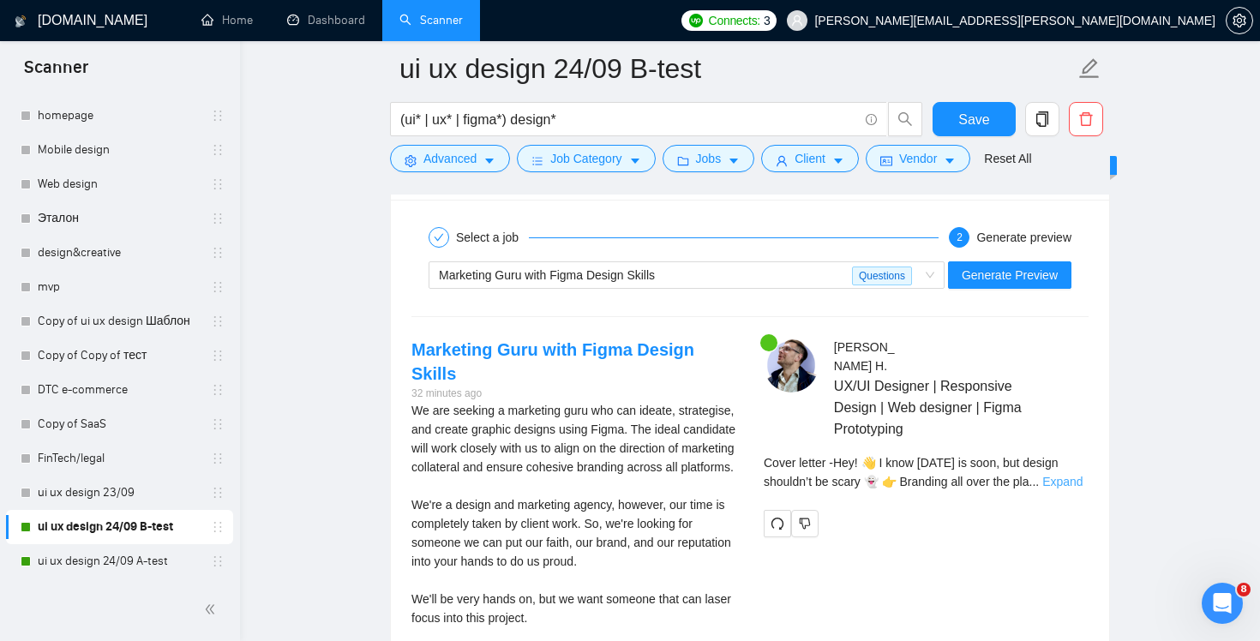
click at [1072, 475] on link "Expand" at bounding box center [1062, 482] width 40 height 14
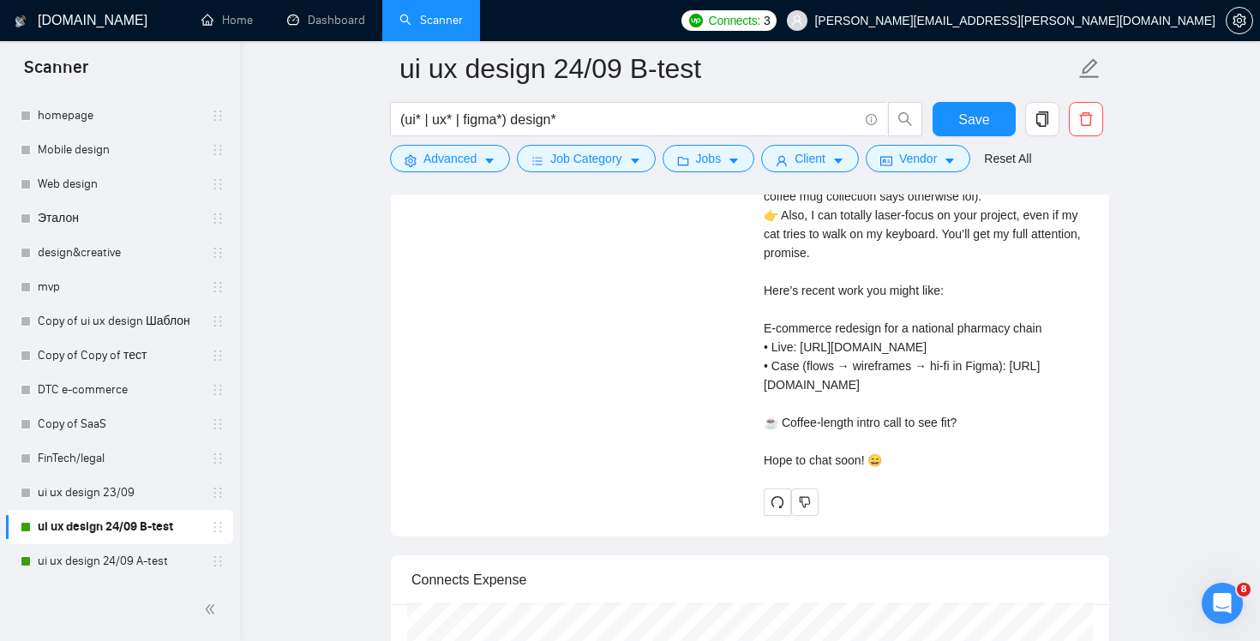
scroll to position [4254, 0]
click at [965, 126] on span "Save" at bounding box center [973, 119] width 31 height 21
